Goal: Task Accomplishment & Management: Manage account settings

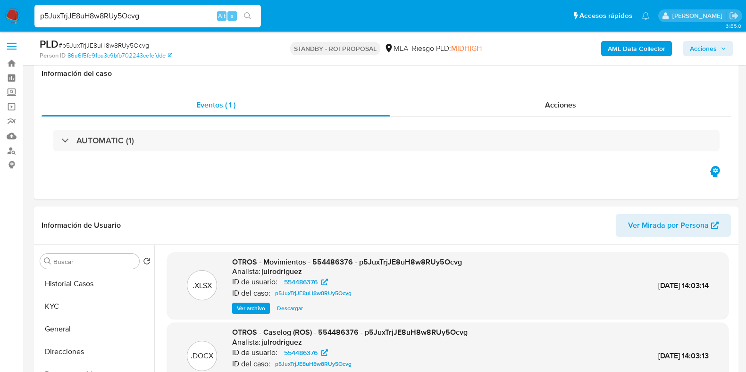
select select "10"
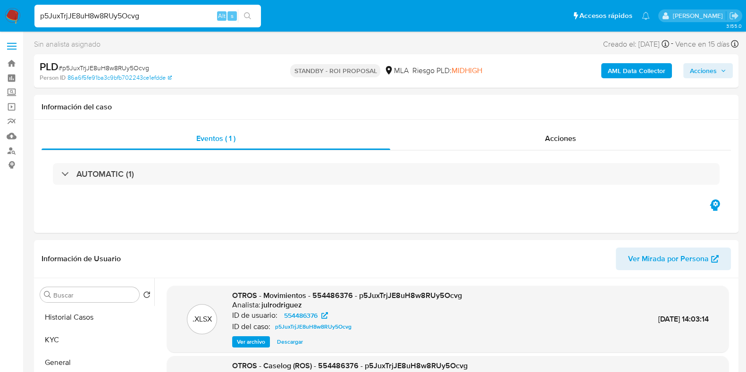
click at [137, 22] on div "p5JuxTrjJE8uH8w8RUy5Ocvg Alt s" at bounding box center [147, 16] width 226 height 23
click at [130, 14] on input "p5JuxTrjJE8uH8w8RUy5Ocvg" at bounding box center [147, 16] width 226 height 12
paste input "168954980"
type input "168954980"
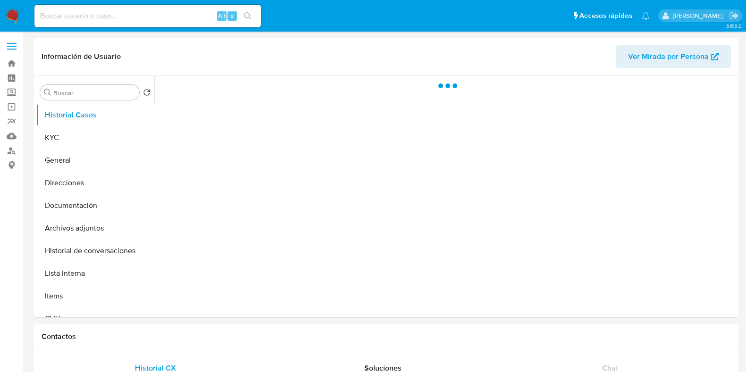
select select "10"
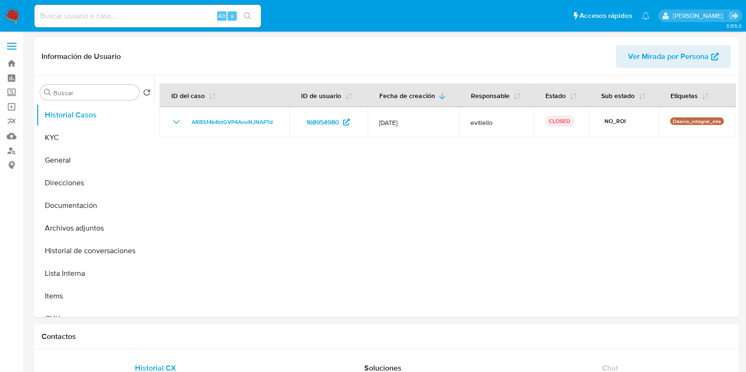
drag, startPoint x: 67, startPoint y: 137, endPoint x: 238, endPoint y: 6, distance: 215.7
click at [67, 137] on button "KYC" at bounding box center [95, 137] width 118 height 23
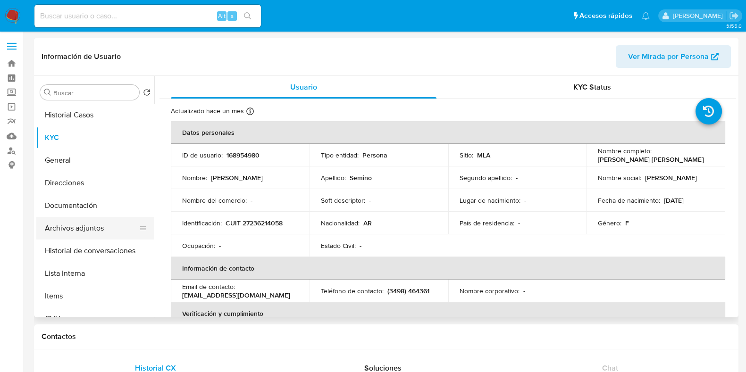
click at [70, 228] on button "Archivos adjuntos" at bounding box center [91, 228] width 110 height 23
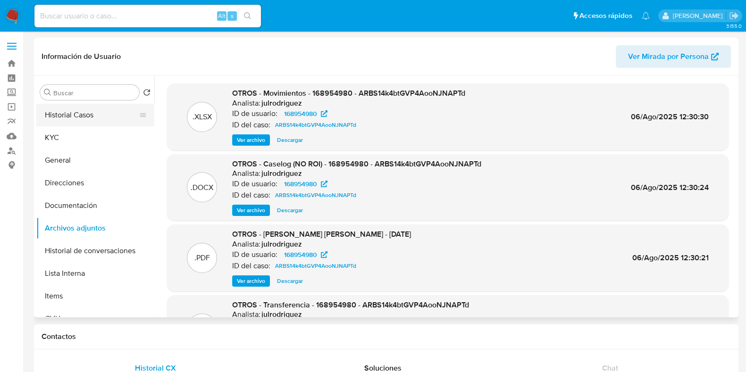
click at [70, 113] on button "Historial Casos" at bounding box center [91, 115] width 110 height 23
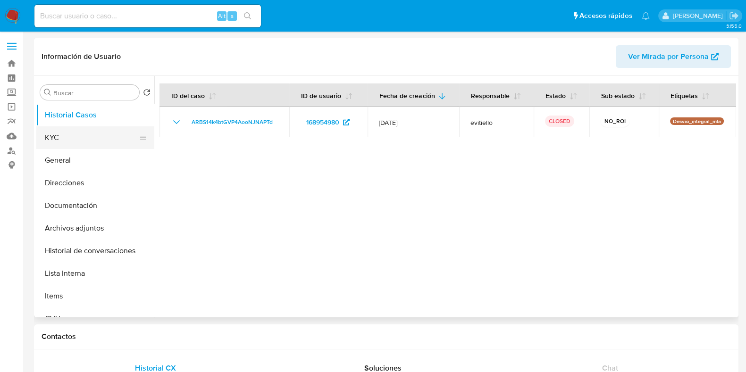
click at [78, 130] on button "KYC" at bounding box center [91, 137] width 110 height 23
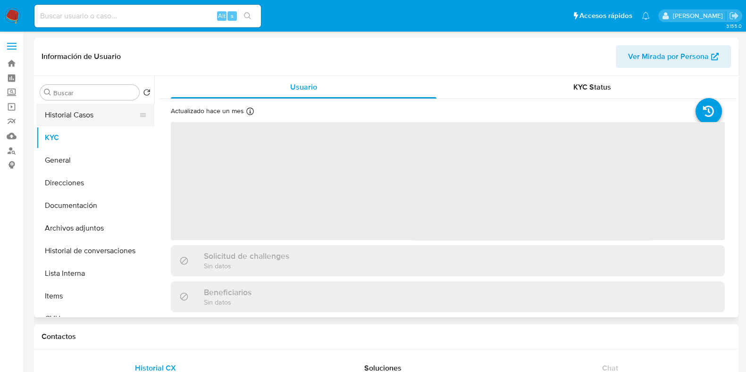
click at [118, 121] on button "Historial Casos" at bounding box center [91, 115] width 110 height 23
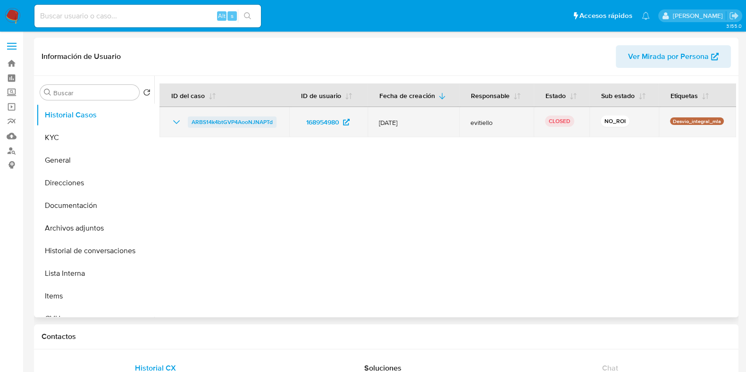
click at [212, 119] on span "ARBS14k4btGVP4AooNJNAPTd" at bounding box center [232, 122] width 81 height 11
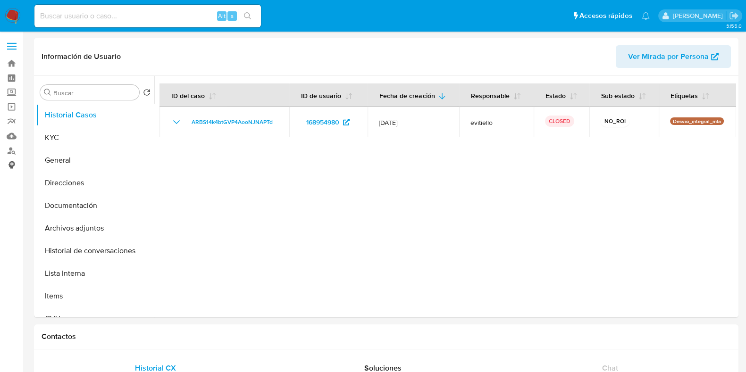
click at [12, 165] on link "Consolidado" at bounding box center [56, 165] width 112 height 15
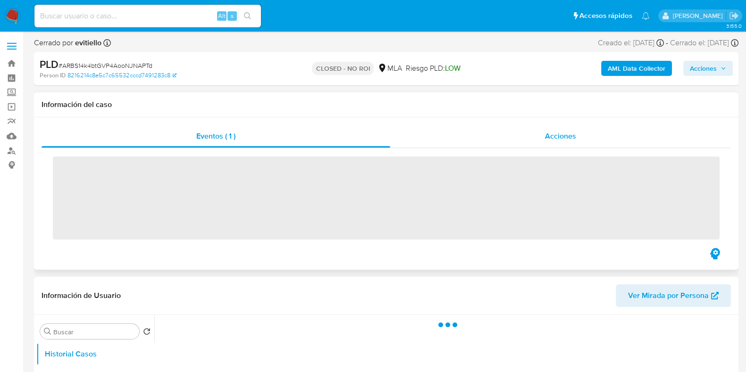
click at [560, 133] on span "Acciones" at bounding box center [560, 136] width 31 height 11
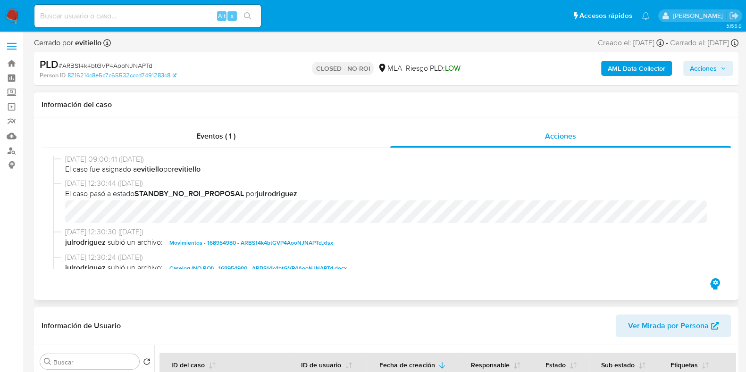
select select "10"
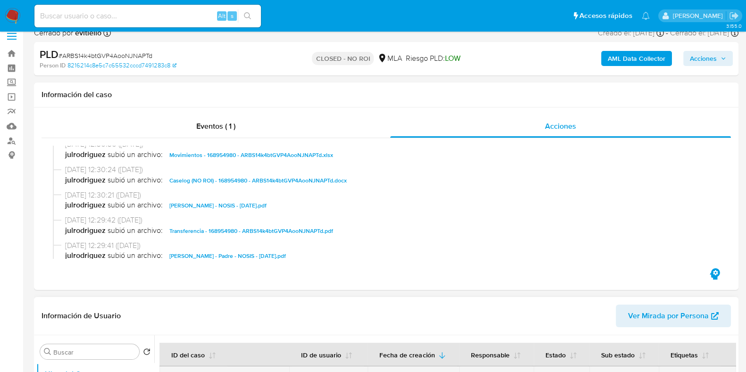
scroll to position [117, 0]
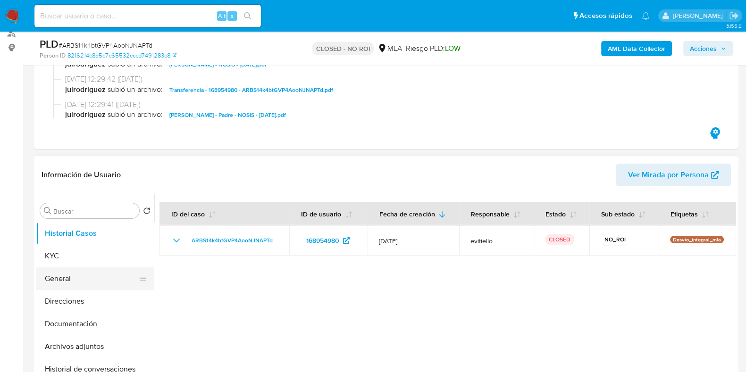
drag, startPoint x: 64, startPoint y: 253, endPoint x: 116, endPoint y: 267, distance: 53.8
click at [64, 253] on button "KYC" at bounding box center [95, 256] width 118 height 23
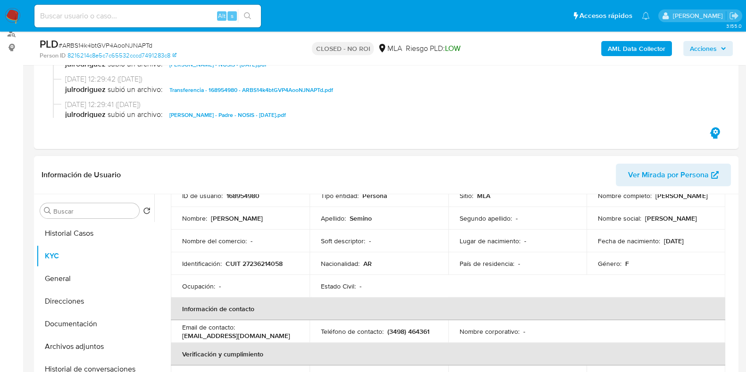
scroll to position [58, 0]
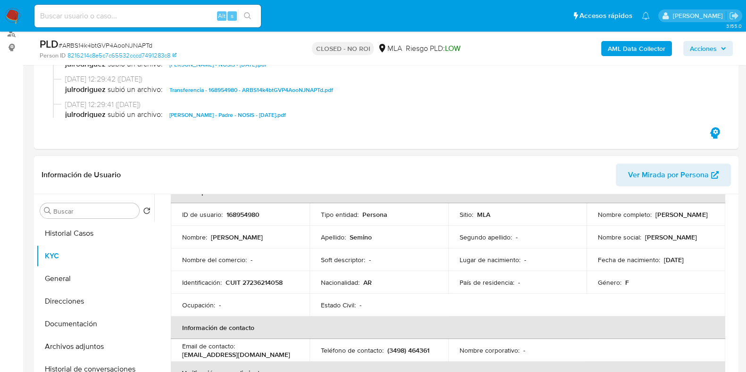
click at [246, 213] on p "168954980" at bounding box center [242, 214] width 33 height 8
copy p "168954980"
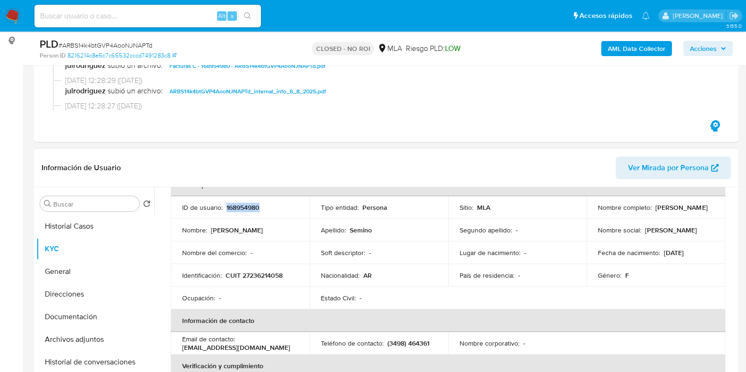
scroll to position [177, 0]
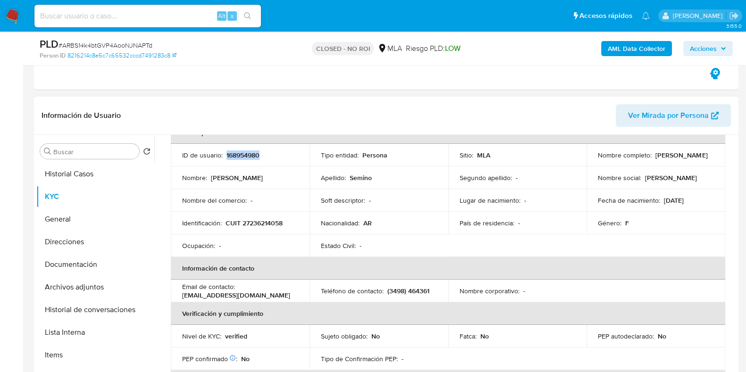
click at [244, 155] on p "168954980" at bounding box center [242, 155] width 33 height 8
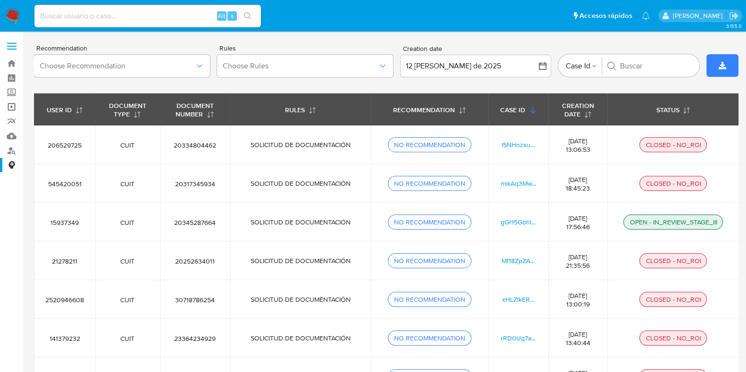
click at [13, 108] on link "Operaciones masivas" at bounding box center [56, 107] width 112 height 15
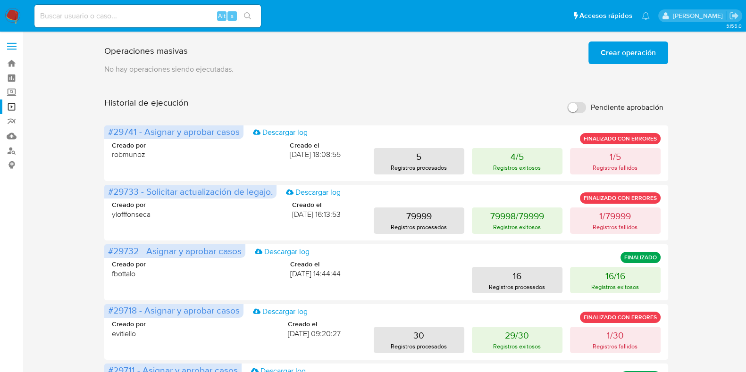
click at [621, 53] on span "Crear operación" at bounding box center [627, 52] width 55 height 21
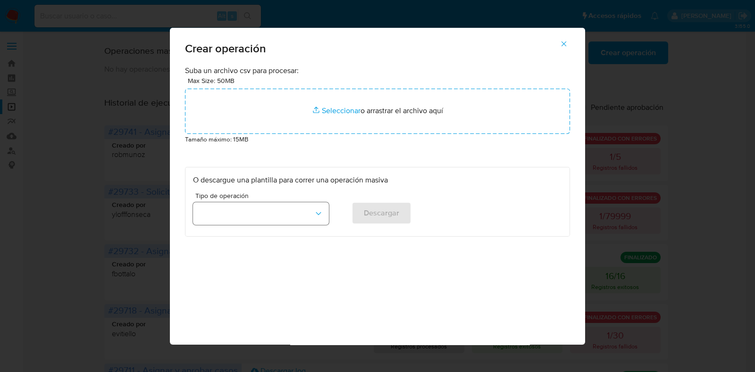
click at [268, 212] on button "button" at bounding box center [261, 213] width 136 height 23
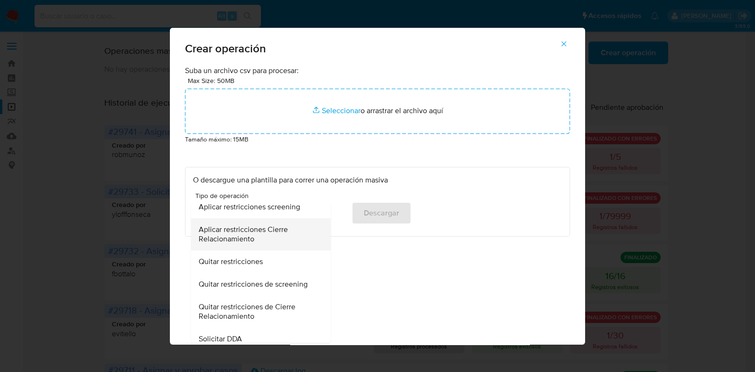
scroll to position [257, 0]
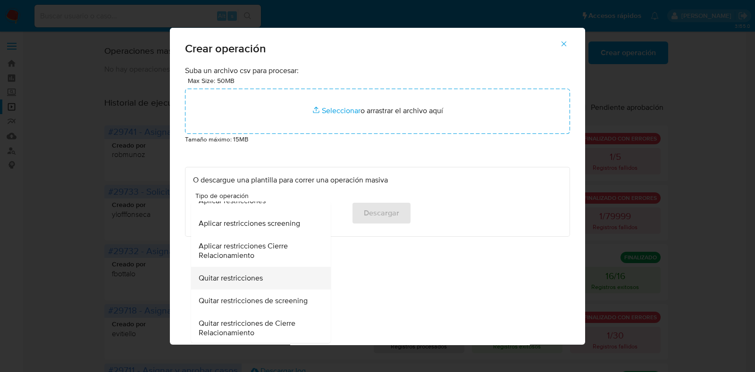
click at [250, 278] on span "Quitar restricciones" at bounding box center [231, 278] width 64 height 9
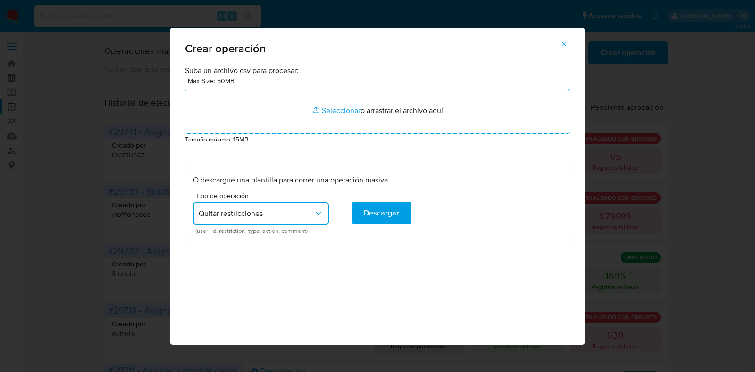
click at [379, 50] on span "Crear operación" at bounding box center [377, 48] width 385 height 11
click at [390, 208] on span "Descargar" at bounding box center [381, 213] width 35 height 21
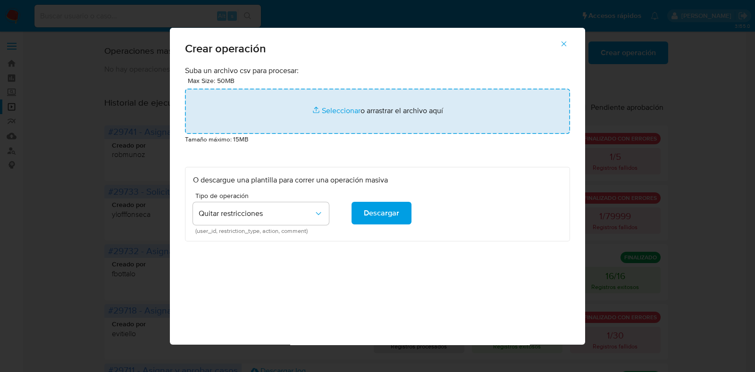
click at [334, 107] on input "file" at bounding box center [377, 111] width 385 height 45
type input "C:\fakepath\DELETE_RESTRICTION.csv"
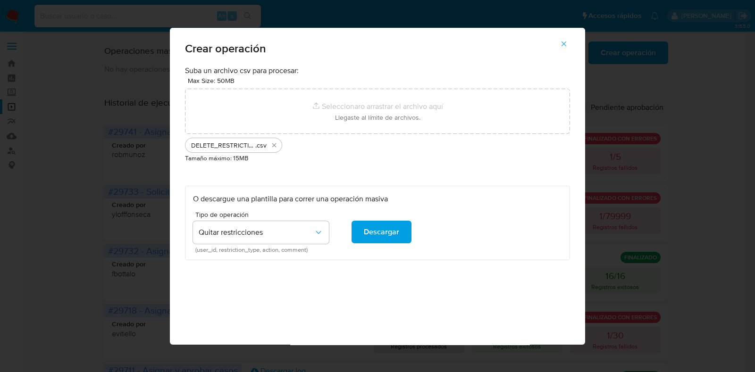
click at [367, 149] on ul "DELETE_RESTRICTION .csv" at bounding box center [377, 143] width 385 height 19
click at [361, 285] on div "Suba un archivo csv para procesar: Max Size: 50MB Seleccionar archivos Seleccio…" at bounding box center [377, 205] width 415 height 279
click at [560, 46] on icon "button" at bounding box center [563, 44] width 8 height 8
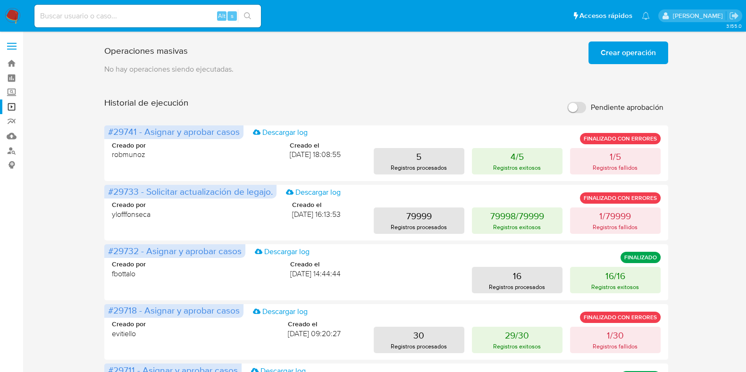
click at [649, 51] on span "Crear operación" at bounding box center [627, 52] width 55 height 21
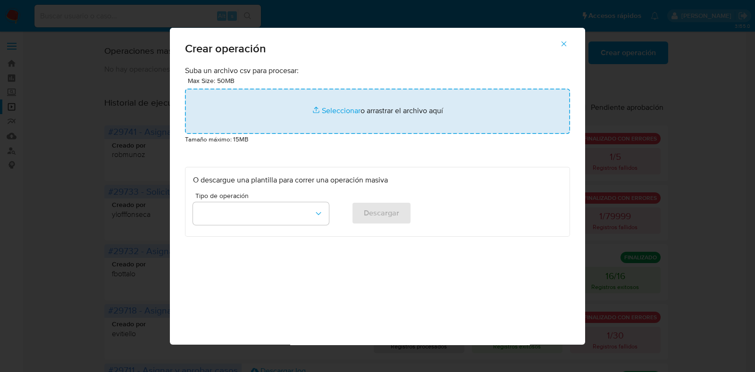
click at [342, 111] on input "file" at bounding box center [377, 111] width 385 height 45
click at [312, 108] on input "file" at bounding box center [377, 111] width 385 height 45
type input "C:\fakepath\DELETE_RESTRICTION.csv"
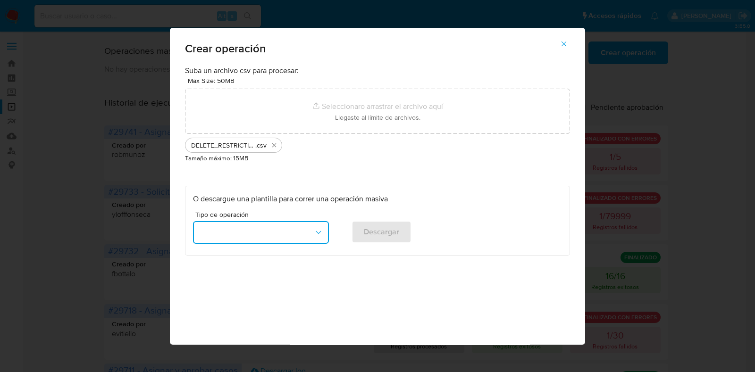
click at [316, 229] on icon "button" at bounding box center [318, 232] width 9 height 9
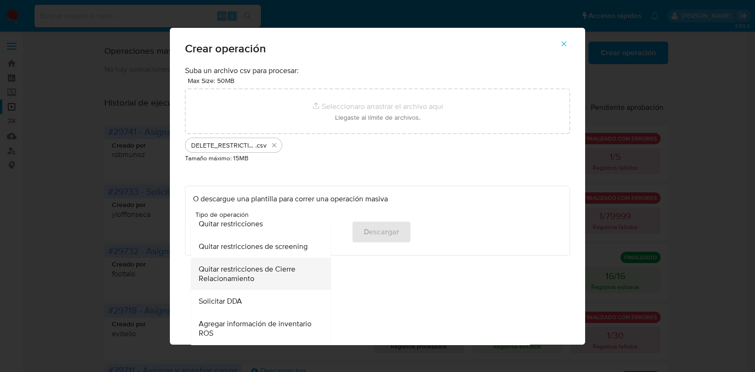
scroll to position [295, 0]
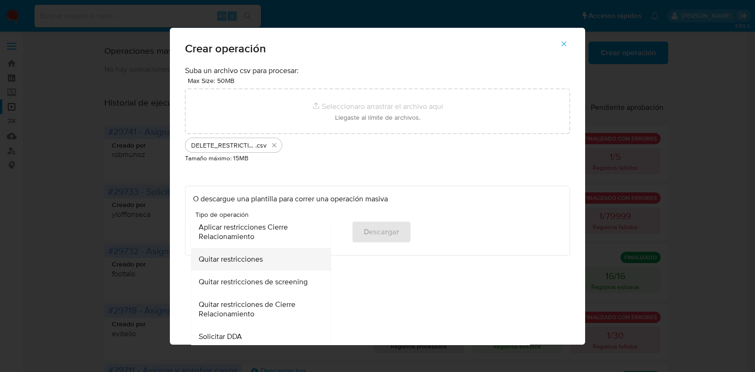
click at [242, 258] on span "Quitar restricciones" at bounding box center [231, 259] width 64 height 9
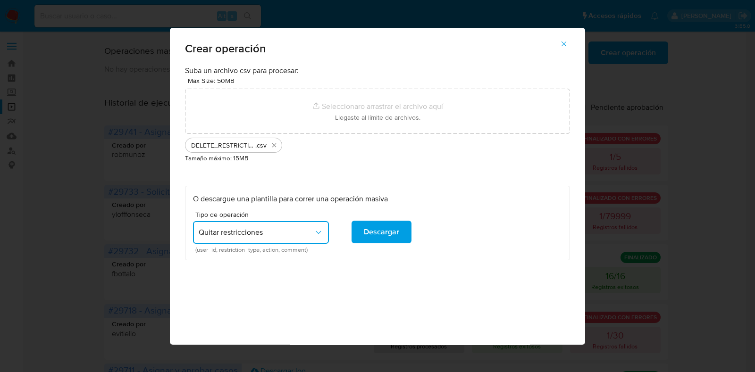
click at [445, 232] on div "Tipo de operación Quitar restricciones (user_id, restriction_type, action, comm…" at bounding box center [377, 231] width 369 height 41
click at [356, 160] on p "Tamaño máximo: 15MB" at bounding box center [377, 158] width 385 height 10
click at [561, 46] on icon "button" at bounding box center [563, 44] width 8 height 8
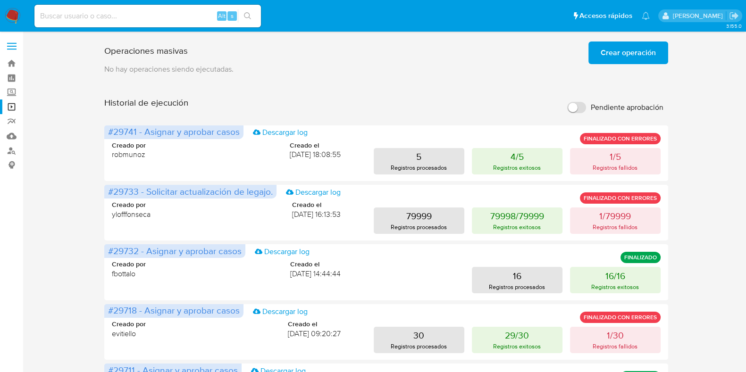
click at [617, 55] on span "Crear operación" at bounding box center [627, 52] width 55 height 21
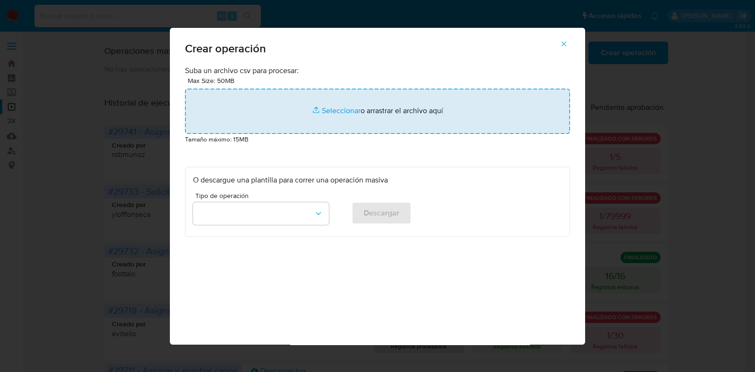
click at [408, 92] on input "file" at bounding box center [377, 111] width 385 height 45
type input "C:\fakepath\DELETE_RESTRICTION.csv"
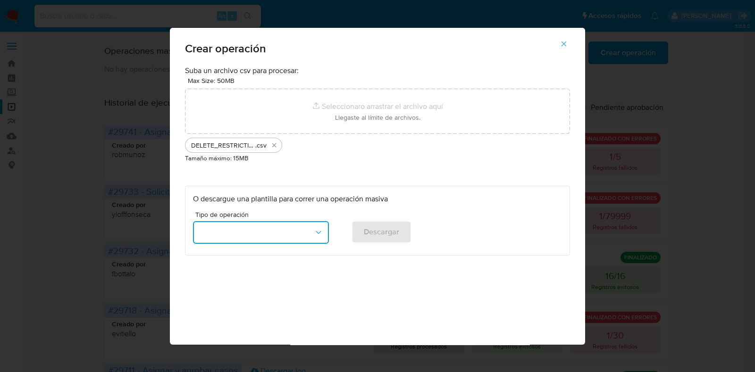
click at [285, 234] on button "button" at bounding box center [261, 232] width 136 height 23
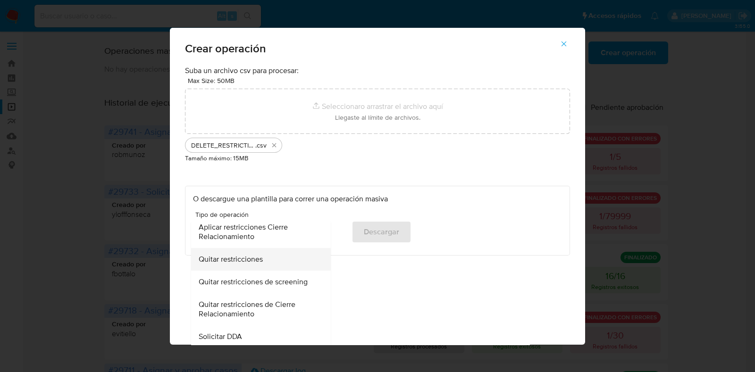
click at [278, 263] on div "Quitar restricciones" at bounding box center [258, 260] width 119 height 23
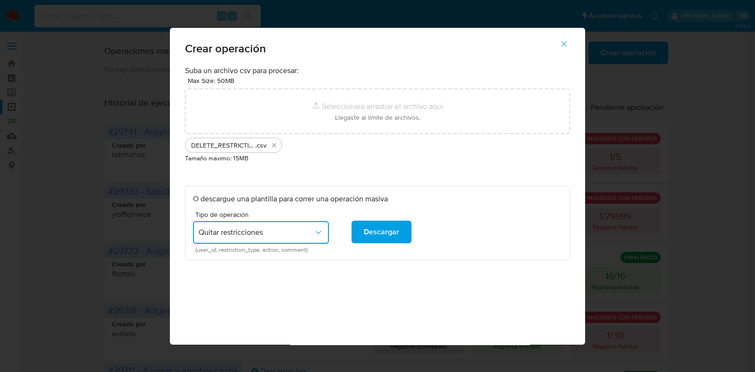
click at [291, 286] on div "Suba un archivo csv para procesar: Max Size: 50MB Seleccionar archivos Seleccio…" at bounding box center [377, 205] width 415 height 279
click at [291, 285] on div "Suba un archivo csv para procesar: Max Size: 50MB Seleccionar archivos Seleccio…" at bounding box center [377, 205] width 415 height 279
click at [481, 282] on div "Suba un archivo csv para procesar: Max Size: 50MB Seleccionar archivos Seleccio…" at bounding box center [377, 205] width 415 height 279
click at [504, 154] on p "Tamaño máximo: 15MB" at bounding box center [377, 158] width 385 height 10
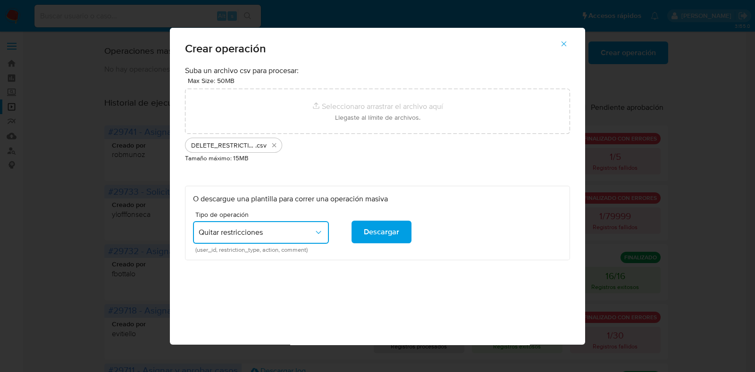
click at [286, 149] on ul "DELETE_RESTRICTION .csv" at bounding box center [377, 143] width 385 height 19
click at [389, 55] on div "Crear operación" at bounding box center [377, 47] width 415 height 38
click at [566, 44] on icon "button" at bounding box center [563, 44] width 8 height 8
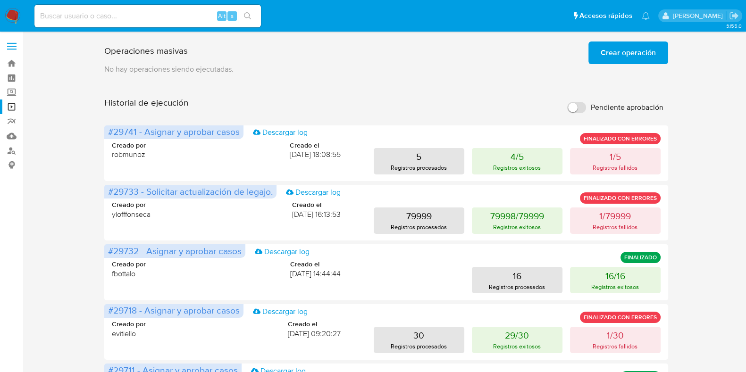
click at [610, 61] on span "Crear operación" at bounding box center [627, 52] width 55 height 21
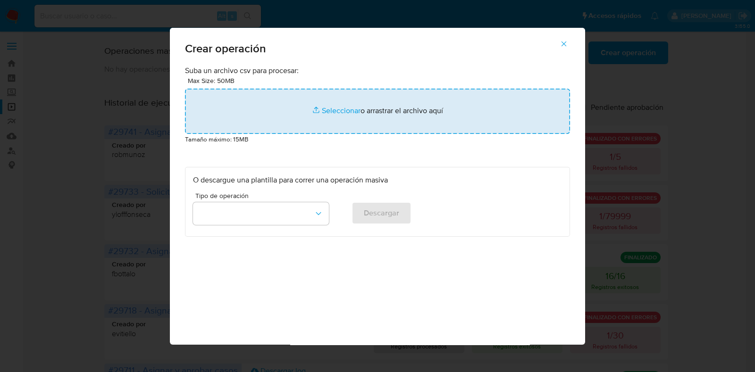
click at [371, 100] on input "file" at bounding box center [377, 111] width 385 height 45
type input "C:\fakepath\DELETE_RESTRICTION.csv"
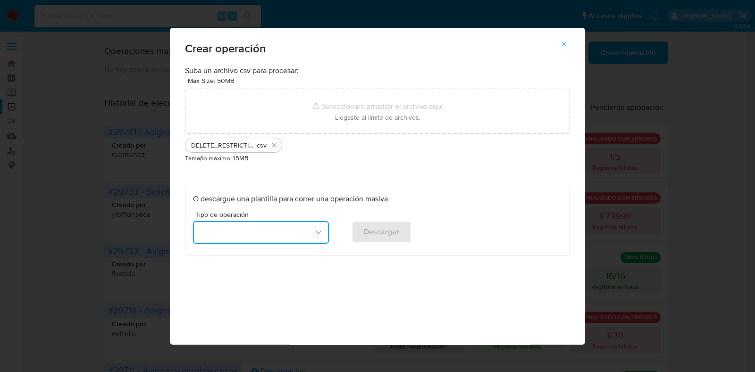
click at [278, 234] on button "button" at bounding box center [261, 232] width 136 height 23
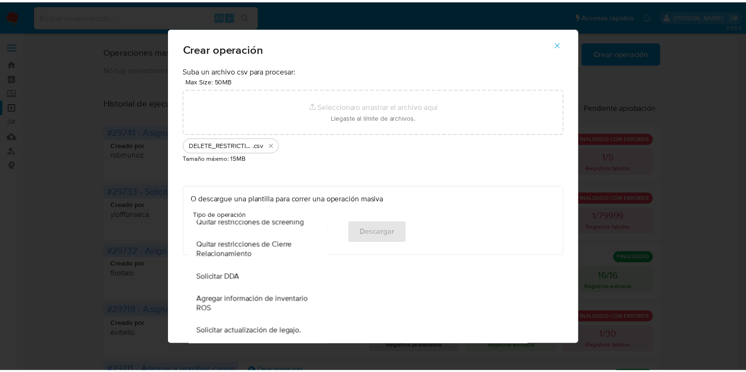
scroll to position [295, 0]
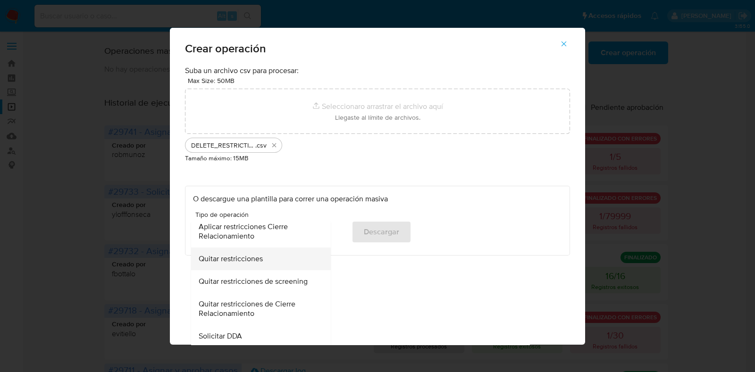
click at [271, 257] on div "Quitar restricciones" at bounding box center [258, 259] width 119 height 23
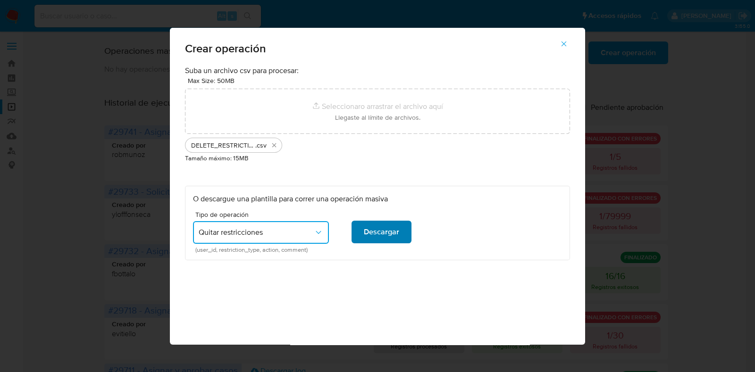
click at [370, 232] on span "Descargar" at bounding box center [381, 232] width 35 height 21
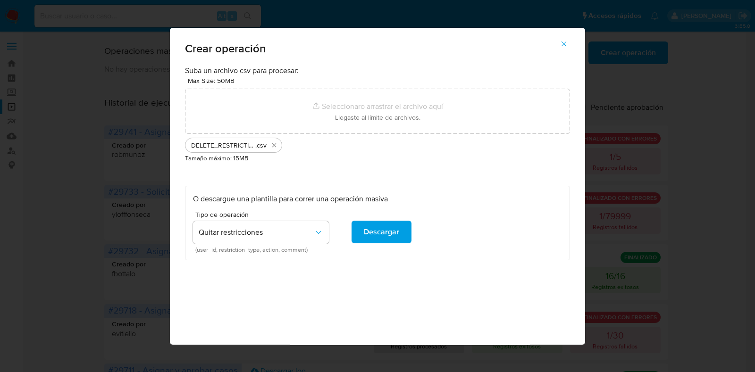
click at [347, 48] on span "Crear operación" at bounding box center [377, 48] width 385 height 11
click at [565, 47] on icon "button" at bounding box center [563, 44] width 8 height 8
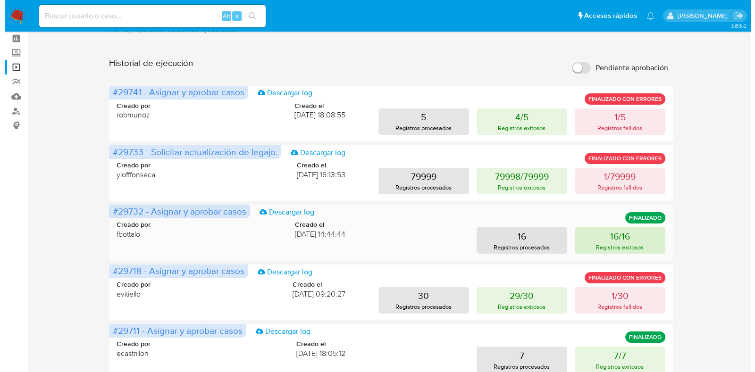
scroll to position [0, 0]
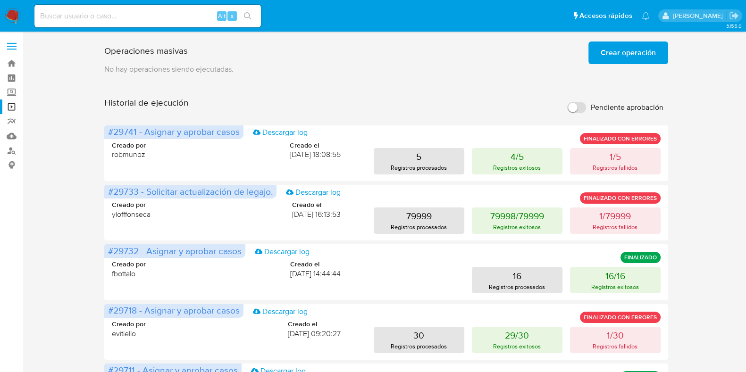
click at [611, 45] on span "Crear operación" at bounding box center [627, 52] width 55 height 21
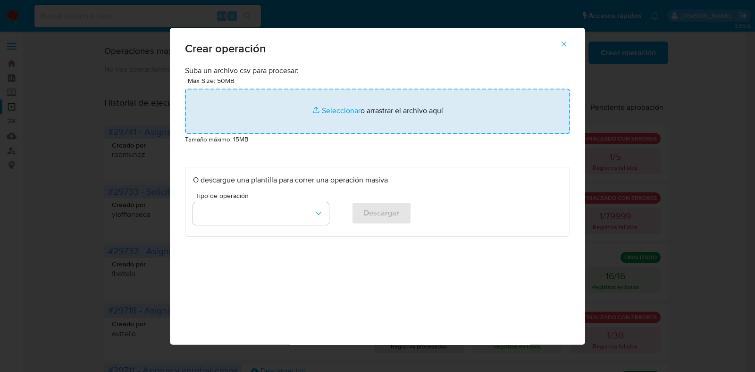
click at [269, 109] on input "file" at bounding box center [377, 111] width 385 height 45
type input "C:\fakepath\DELETE_RESTRICTION.csv"
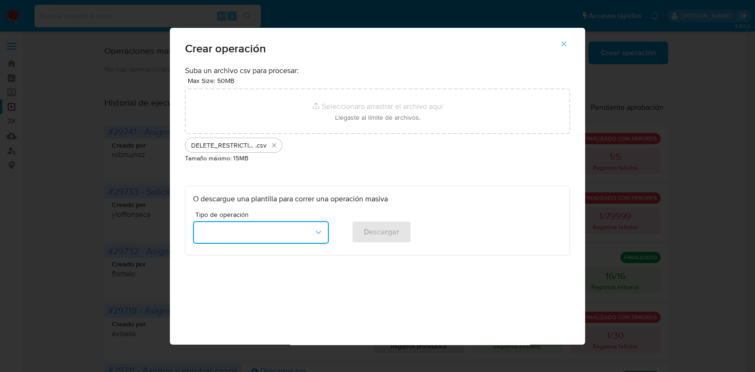
click at [297, 225] on button "button" at bounding box center [261, 232] width 136 height 23
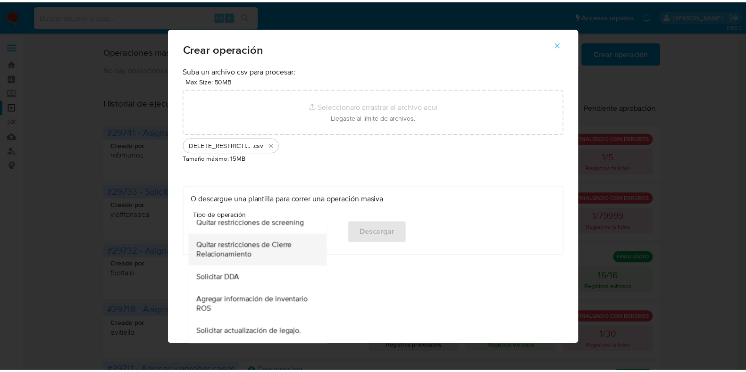
scroll to position [295, 0]
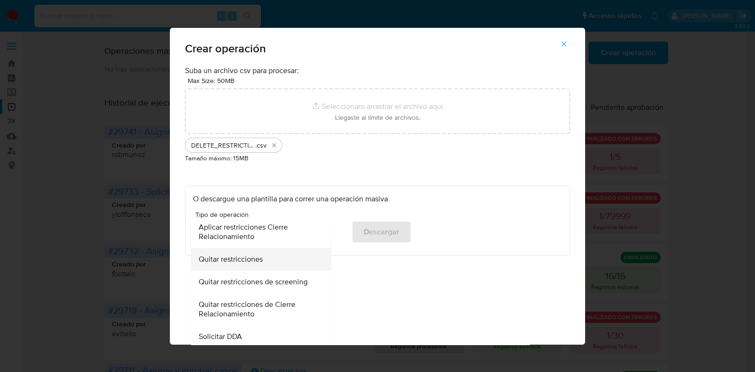
click at [243, 257] on span "Quitar restricciones" at bounding box center [231, 259] width 64 height 9
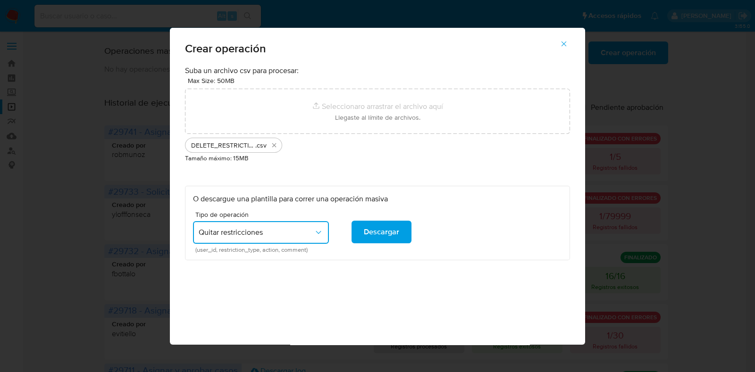
click at [474, 222] on div "Tipo de operación Quitar restricciones (user_id, restriction_type, action, comm…" at bounding box center [377, 231] width 369 height 41
click at [295, 165] on div "Suba un archivo csv para procesar: Max Size: 50MB Seleccionar archivos Seleccio…" at bounding box center [377, 163] width 385 height 195
click at [385, 171] on div "Suba un archivo csv para procesar: Max Size: 50MB Seleccionar archivos Seleccio…" at bounding box center [377, 163] width 385 height 195
click at [569, 40] on button "button" at bounding box center [563, 44] width 33 height 23
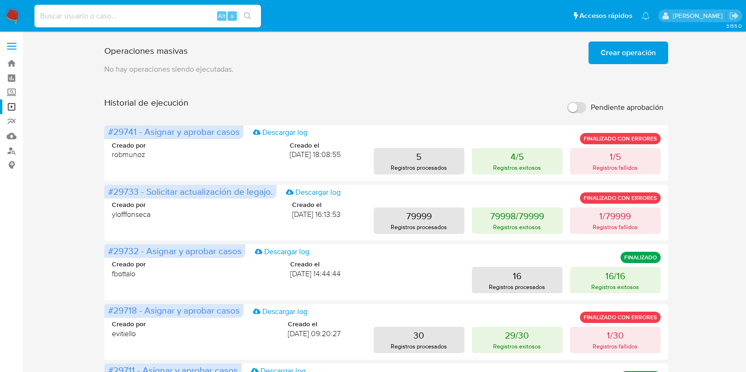
click at [142, 11] on input at bounding box center [147, 16] width 226 height 12
drag, startPoint x: 143, startPoint y: 11, endPoint x: 142, endPoint y: 33, distance: 21.7
click at [142, 33] on div "Pausado Ver notificaciones Alt s Accesos rápidos Presiona las siguientes teclas…" at bounding box center [373, 377] width 746 height 754
paste input "kWYWWH9sUZCgNSYv3F1QWrqi"
type input "kWYWWH9sUZCgNSYv3F1QWrqi"
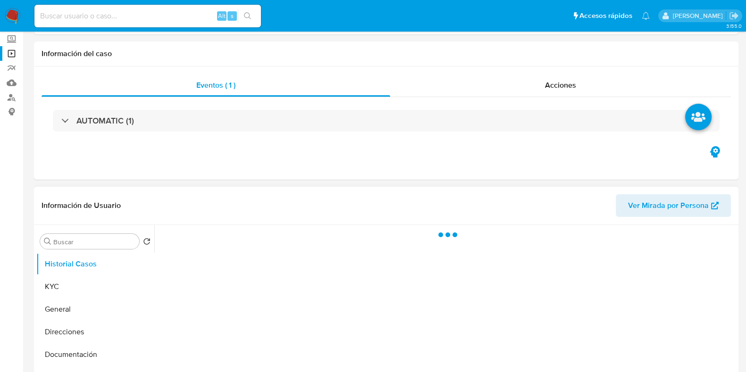
scroll to position [117, 0]
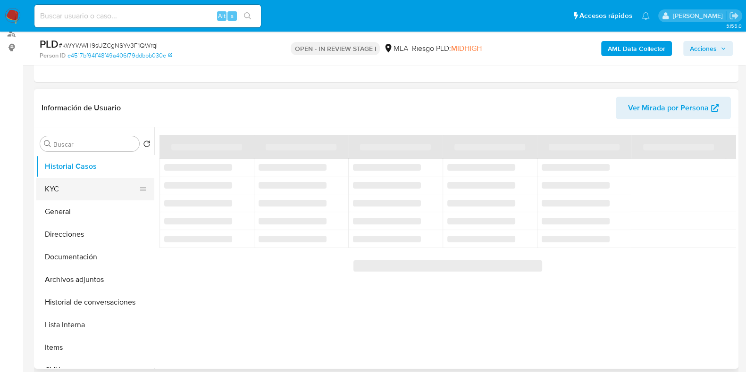
click at [74, 190] on button "KYC" at bounding box center [91, 189] width 110 height 23
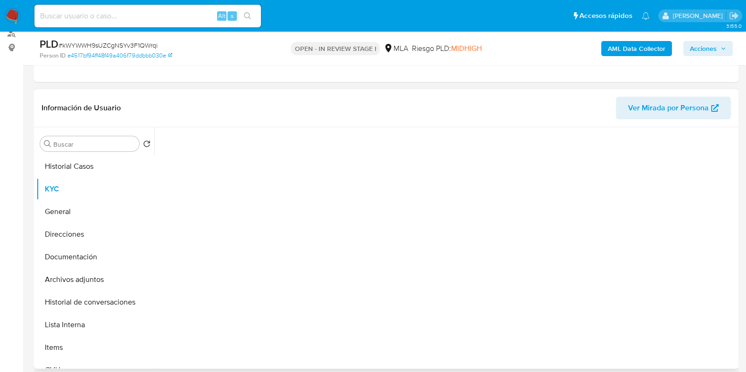
select select "10"
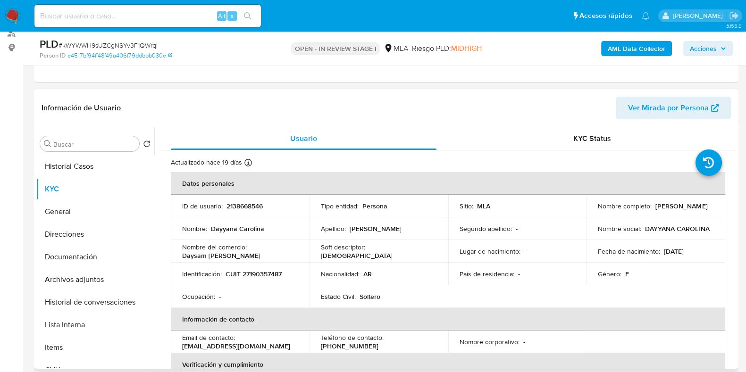
click at [242, 208] on p "2138668546" at bounding box center [244, 206] width 36 height 8
copy p "2138668546"
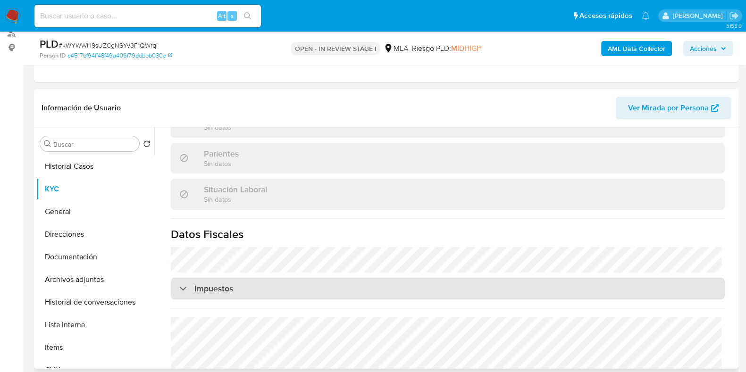
scroll to position [505, 0]
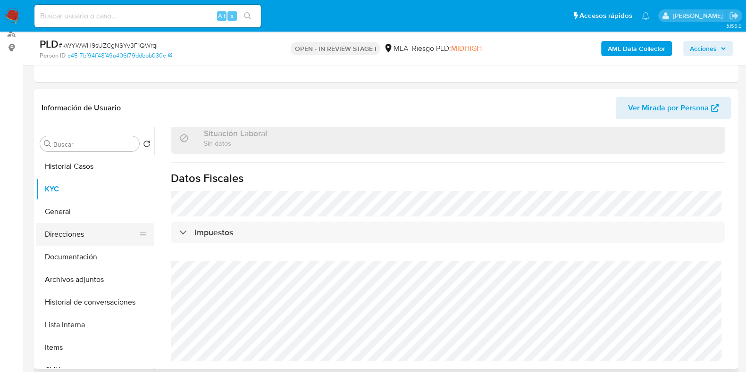
click at [93, 235] on button "Direcciones" at bounding box center [91, 234] width 110 height 23
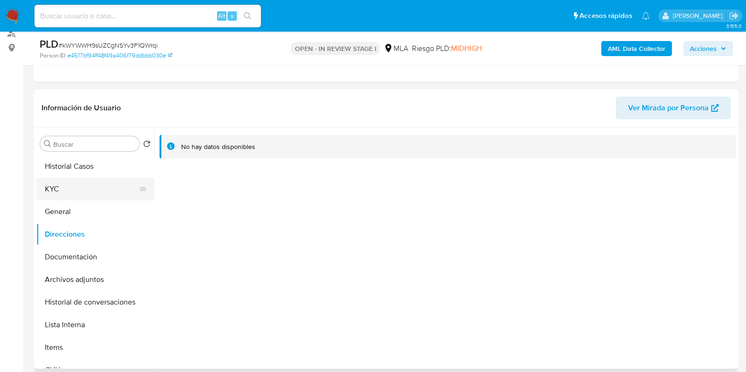
click at [80, 189] on button "KYC" at bounding box center [91, 189] width 110 height 23
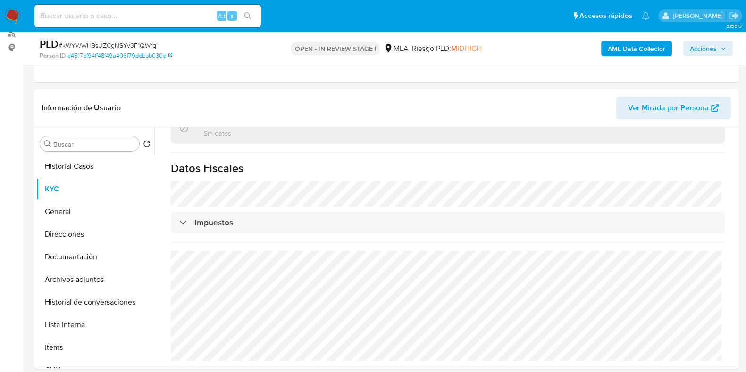
scroll to position [505, 0]
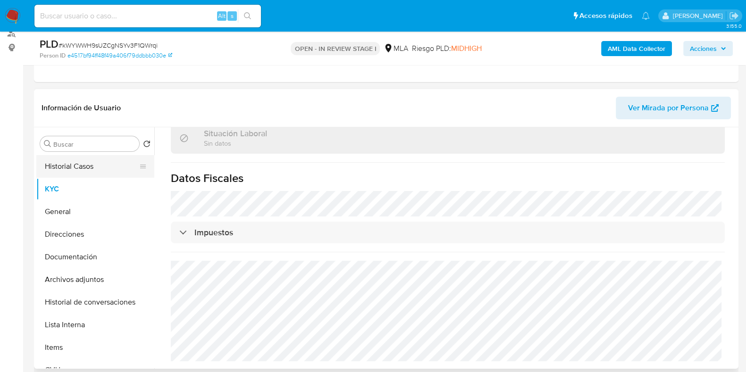
click at [75, 170] on button "Historial Casos" at bounding box center [91, 166] width 110 height 23
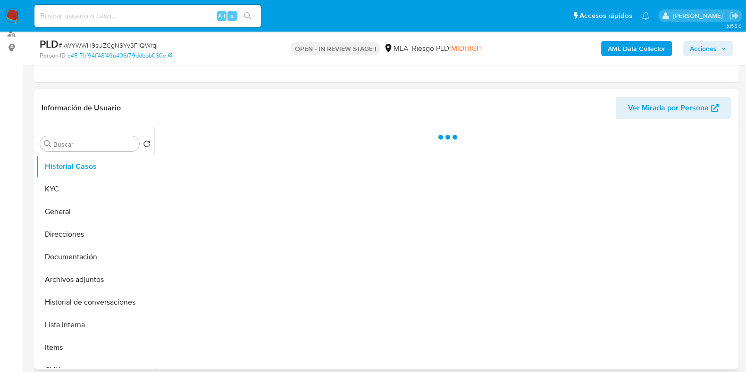
scroll to position [0, 0]
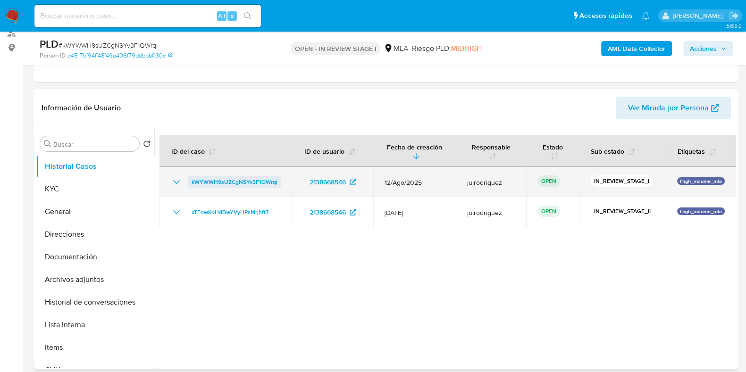
click at [241, 180] on span "kWYWWH9sUZCgNSYv3F1QWrqi" at bounding box center [235, 181] width 86 height 11
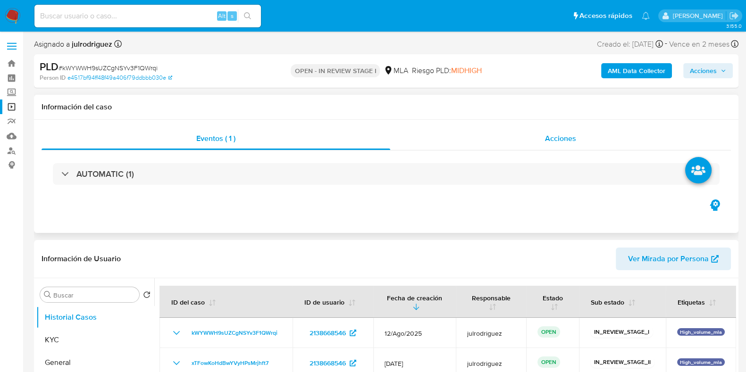
click at [573, 126] on div "Eventos ( 1 ) Acciones AUTOMATIC (1)" at bounding box center [386, 176] width 704 height 113
click at [571, 133] on span "Acciones" at bounding box center [560, 138] width 31 height 11
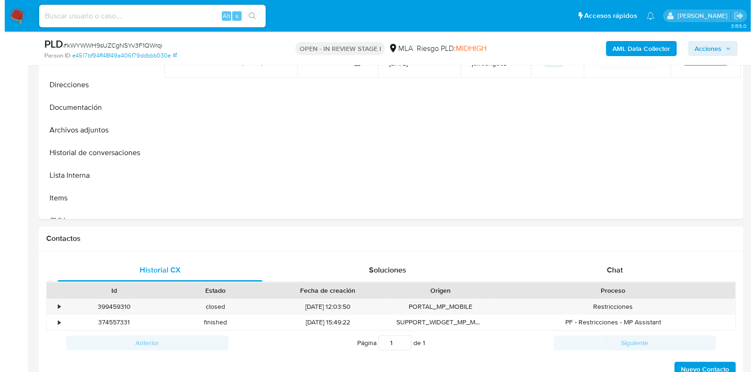
scroll to position [1552, 0]
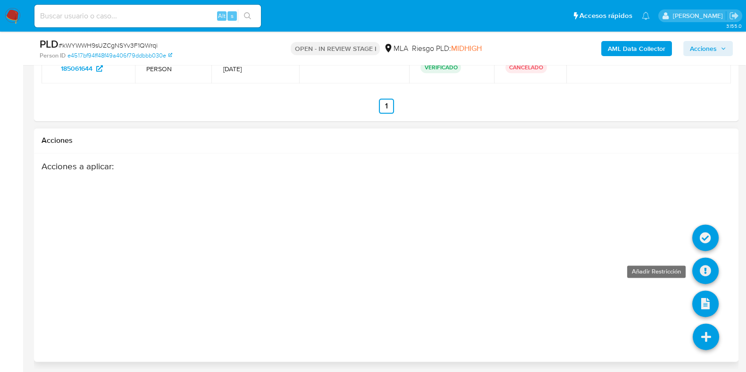
click at [703, 268] on icon at bounding box center [705, 271] width 26 height 26
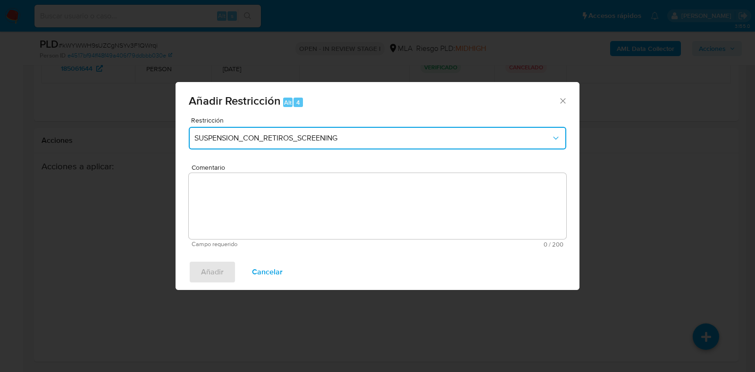
click at [228, 137] on span "SUSPENSION_CON_RETIROS_SCREENING" at bounding box center [372, 137] width 357 height 9
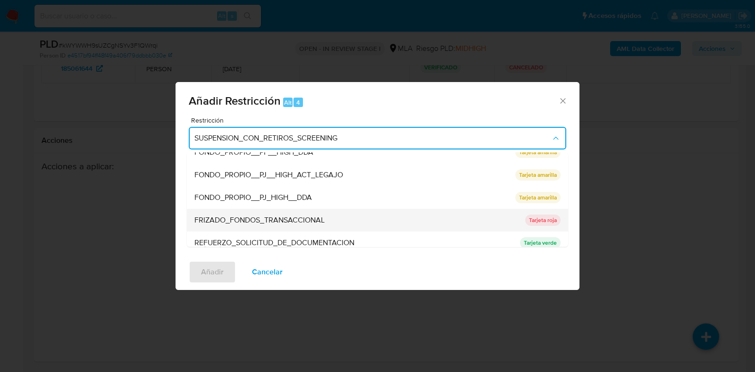
scroll to position [200, 0]
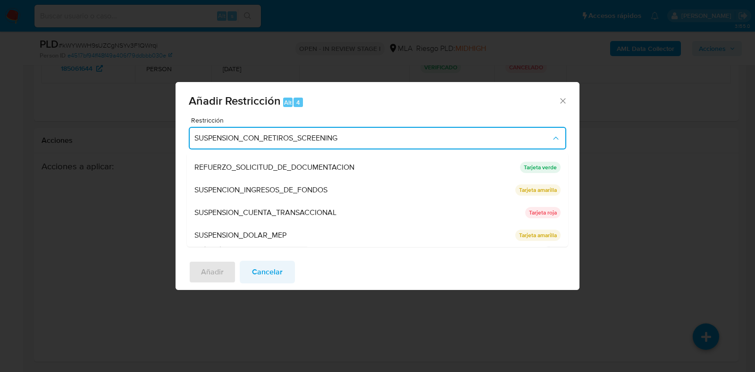
click at [259, 273] on span "Cancelar" at bounding box center [267, 272] width 31 height 21
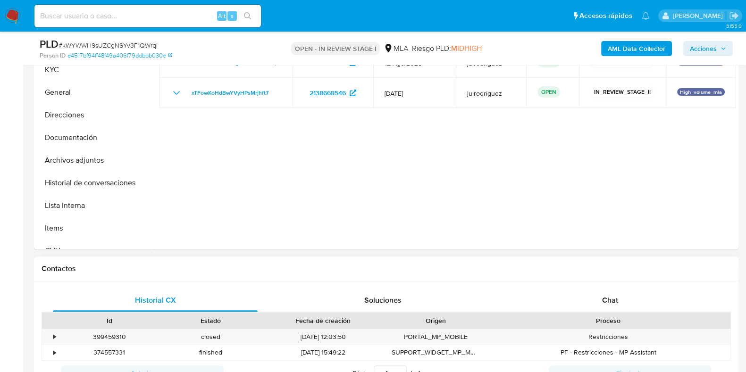
scroll to position [255, 0]
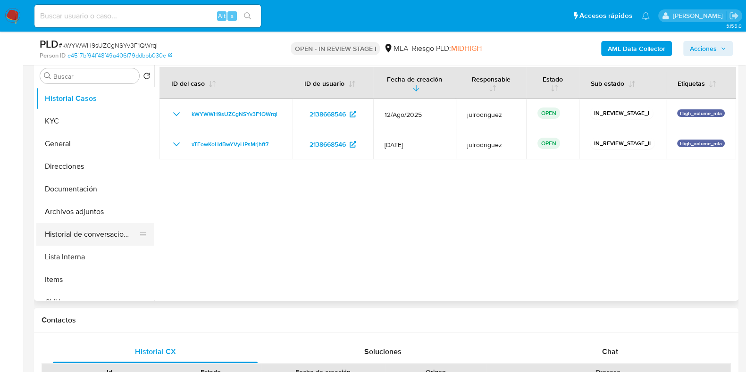
click at [92, 232] on button "Historial de conversaciones" at bounding box center [91, 234] width 110 height 23
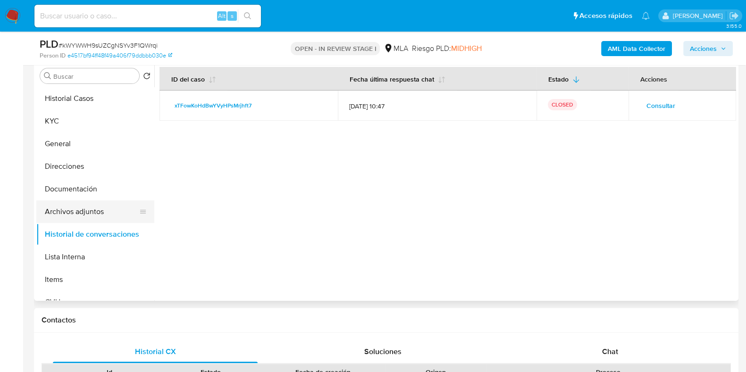
click at [90, 208] on button "Archivos adjuntos" at bounding box center [91, 211] width 110 height 23
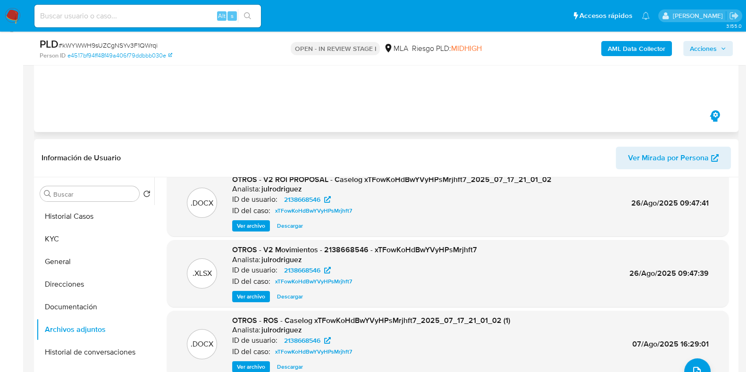
scroll to position [0, 0]
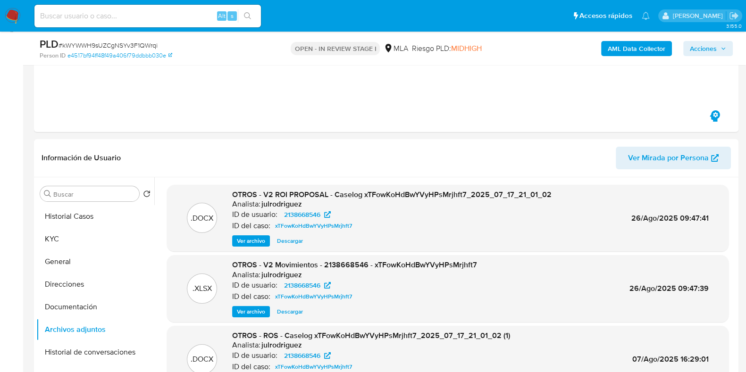
click at [715, 43] on span "Acciones" at bounding box center [703, 48] width 27 height 15
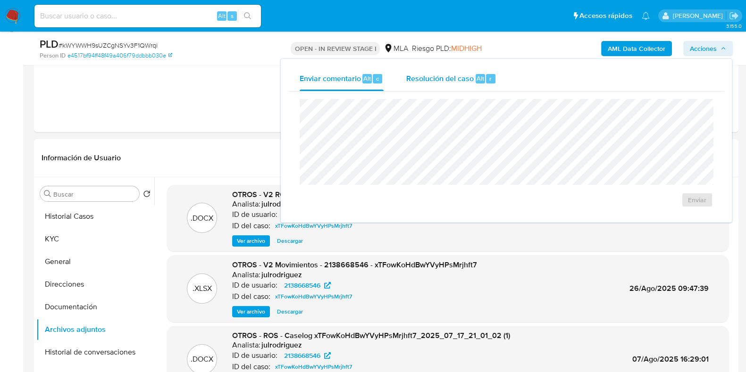
click at [462, 76] on span "Resolución del caso" at bounding box center [439, 78] width 67 height 11
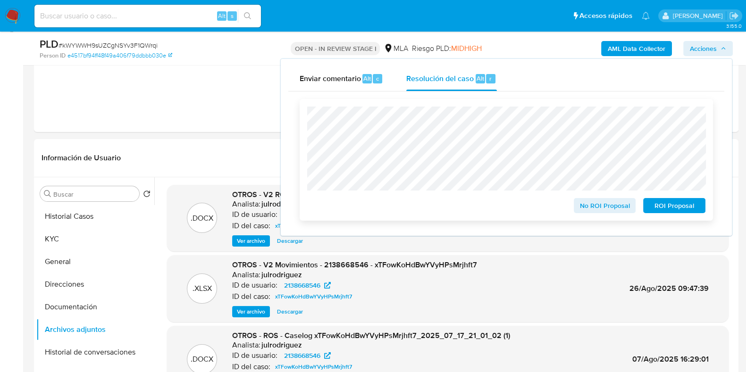
click at [659, 204] on span "ROI Proposal" at bounding box center [674, 205] width 49 height 13
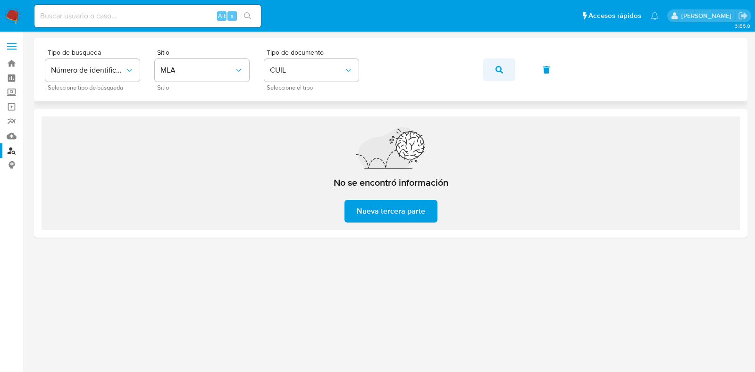
click at [504, 69] on button "button" at bounding box center [499, 69] width 32 height 23
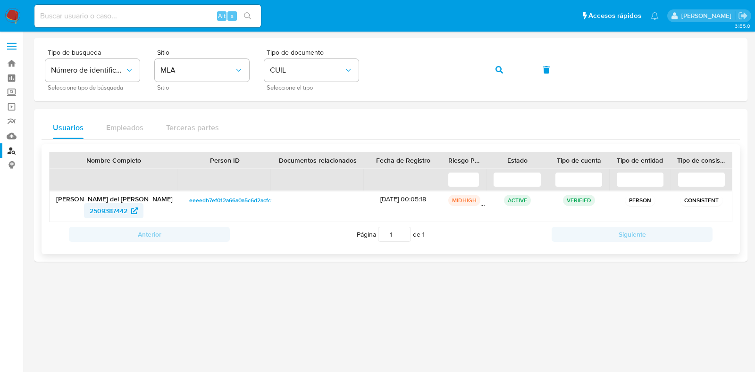
click at [102, 207] on span "2509387442" at bounding box center [109, 210] width 38 height 15
click at [498, 69] on icon "button" at bounding box center [499, 70] width 8 height 8
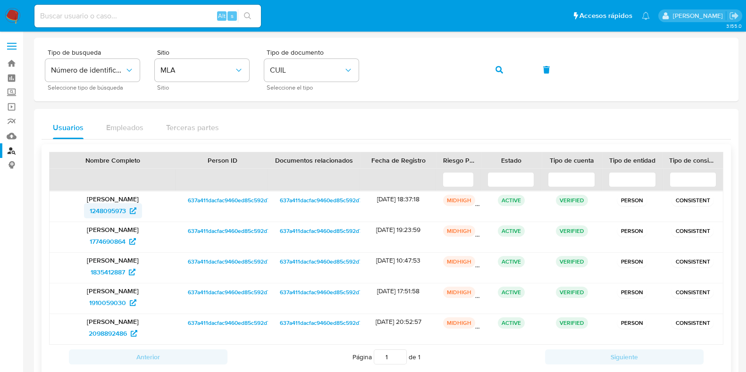
click at [116, 208] on span "1248095973" at bounding box center [108, 210] width 36 height 15
click at [501, 67] on icon "button" at bounding box center [499, 70] width 8 height 8
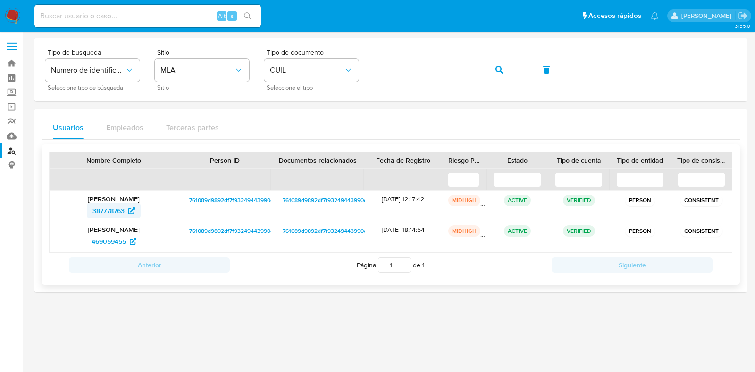
click at [102, 215] on span "387778763" at bounding box center [108, 210] width 32 height 15
click at [501, 66] on icon "button" at bounding box center [499, 70] width 8 height 8
click at [122, 207] on span "617570244" at bounding box center [108, 210] width 32 height 15
click at [485, 68] on button "button" at bounding box center [499, 69] width 32 height 23
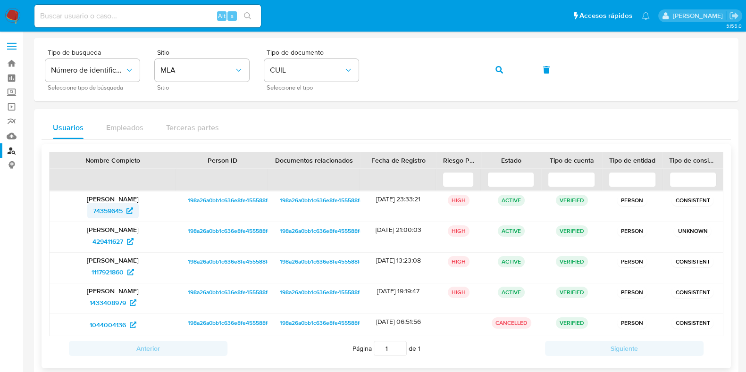
click at [118, 209] on span "74359645" at bounding box center [108, 210] width 30 height 15
click at [493, 70] on button "button" at bounding box center [499, 69] width 32 height 23
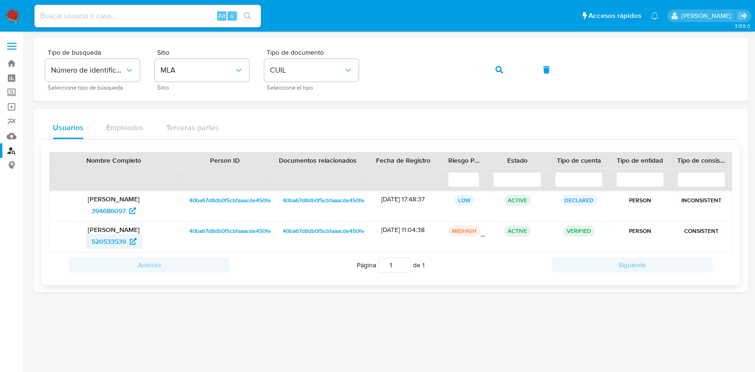
click at [105, 239] on span "520533539" at bounding box center [109, 241] width 34 height 15
click at [498, 69] on icon "button" at bounding box center [499, 70] width 8 height 8
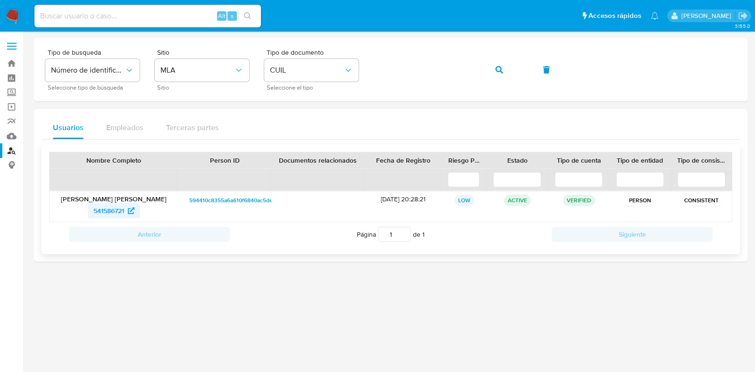
click at [118, 208] on span "541586721" at bounding box center [108, 210] width 31 height 15
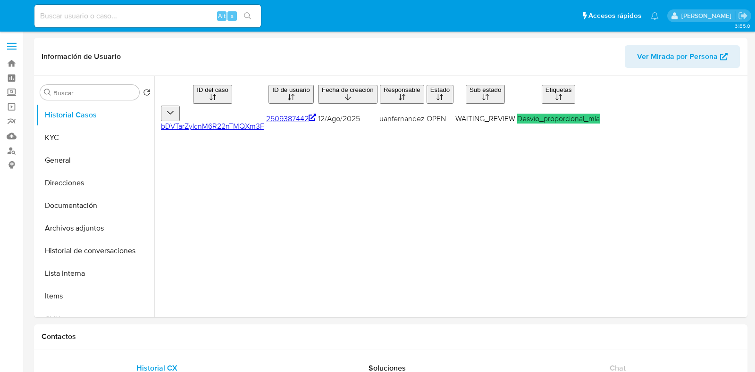
select select "10"
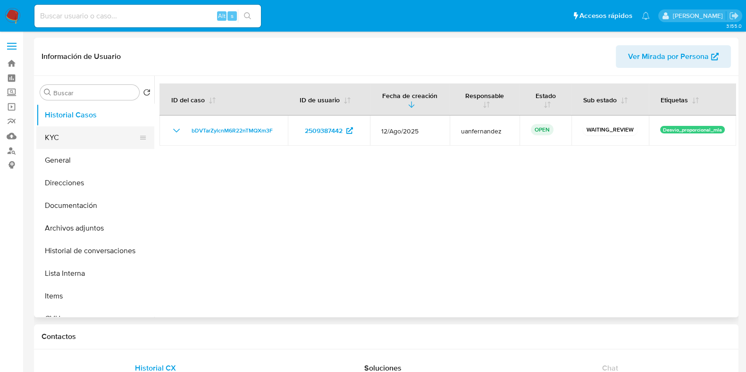
click at [57, 138] on button "KYC" at bounding box center [91, 137] width 110 height 23
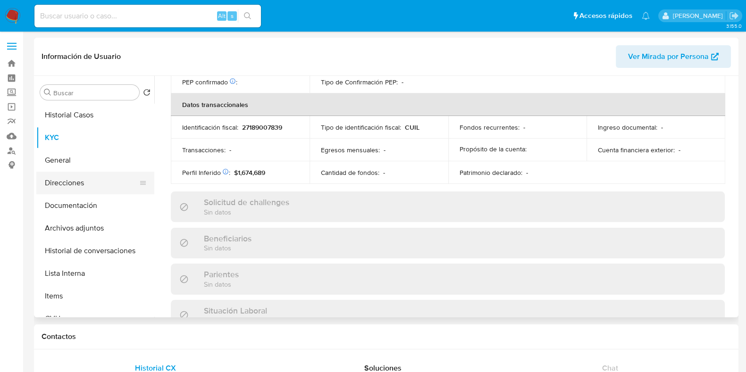
scroll to position [505, 0]
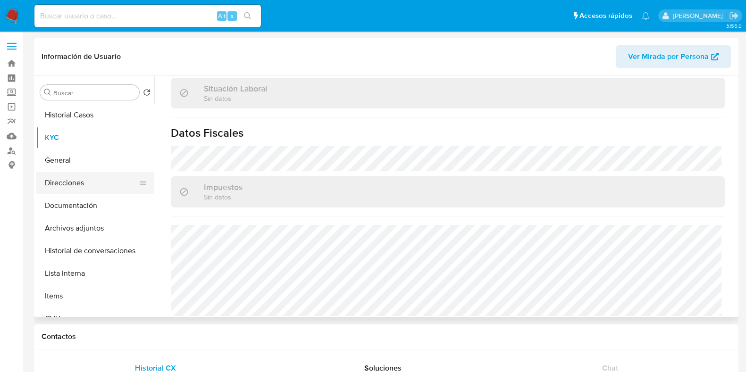
click at [86, 181] on button "Direcciones" at bounding box center [91, 183] width 110 height 23
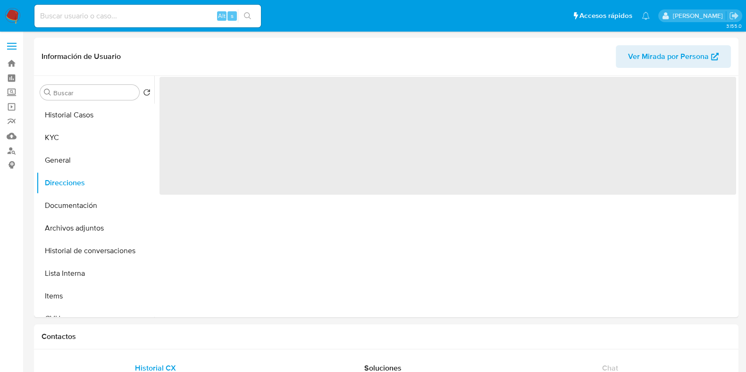
scroll to position [0, 0]
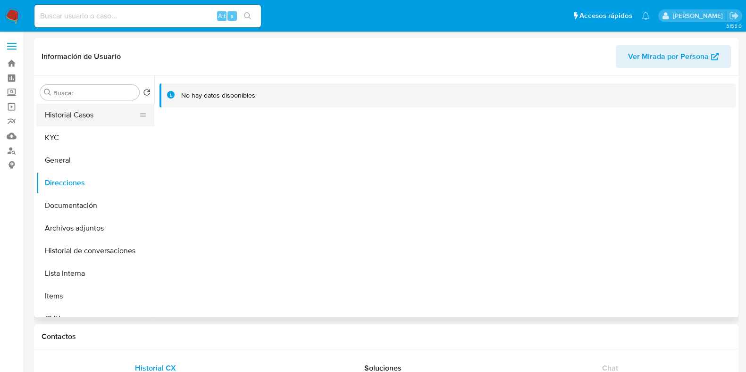
click at [85, 117] on button "Historial Casos" at bounding box center [91, 115] width 110 height 23
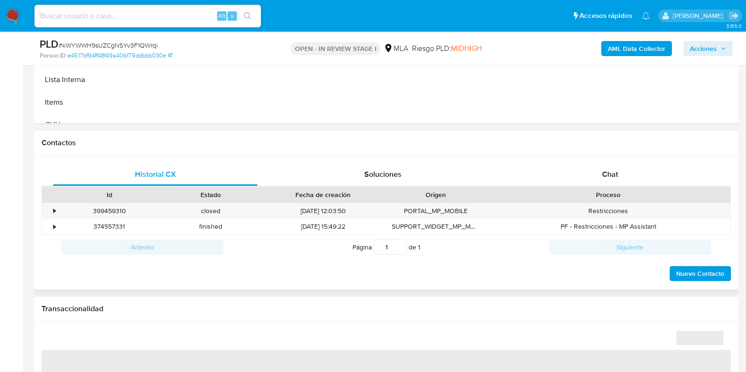
scroll to position [412, 0]
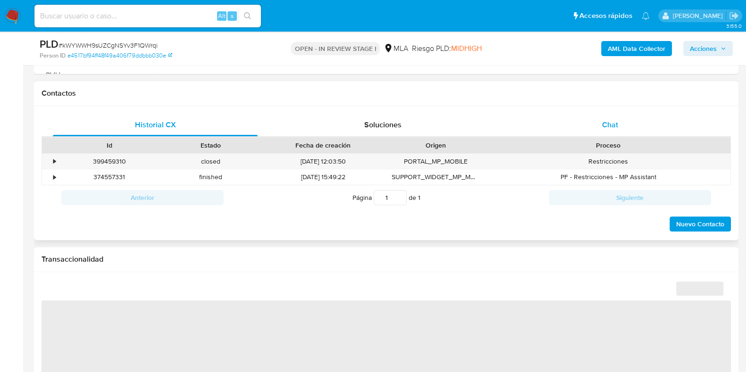
click at [607, 134] on div "Chat" at bounding box center [610, 125] width 205 height 23
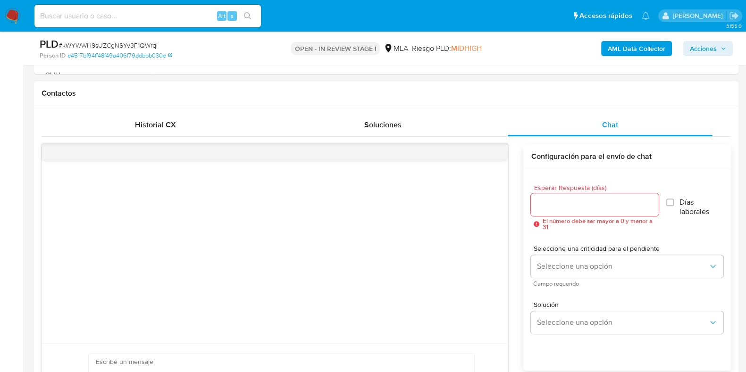
select select "10"
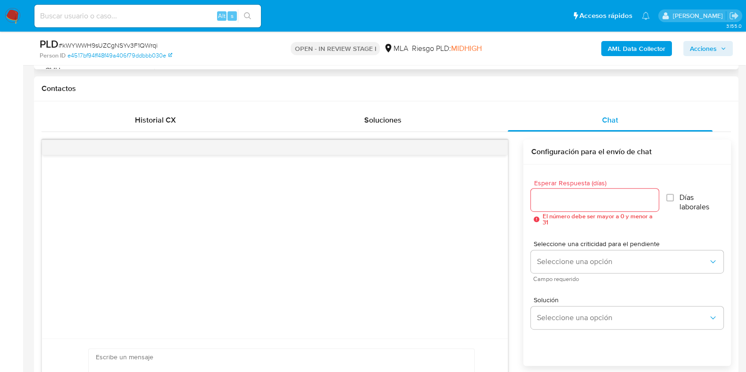
scroll to position [354, 0]
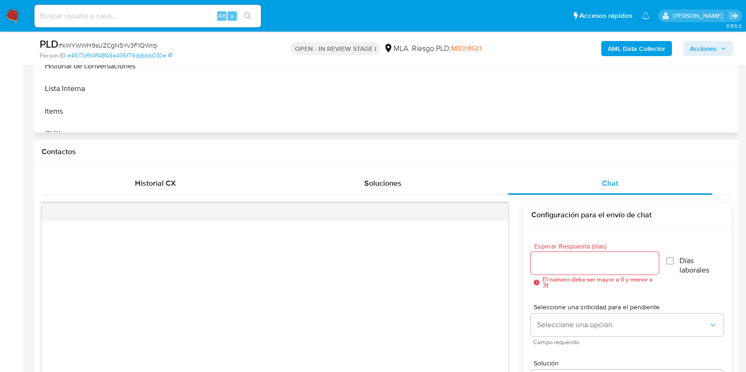
click at [453, 116] on div at bounding box center [445, 12] width 582 height 242
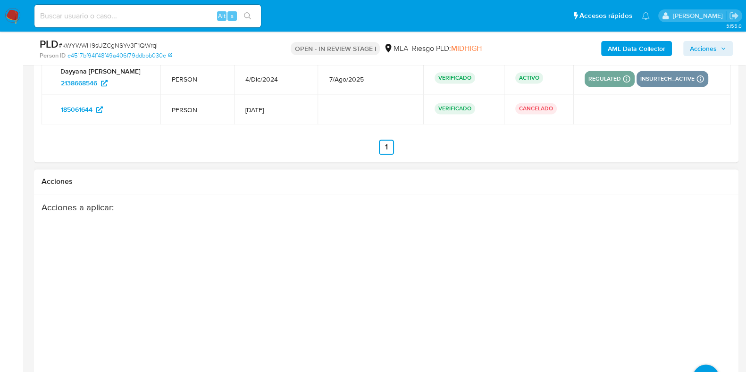
scroll to position [1687, 0]
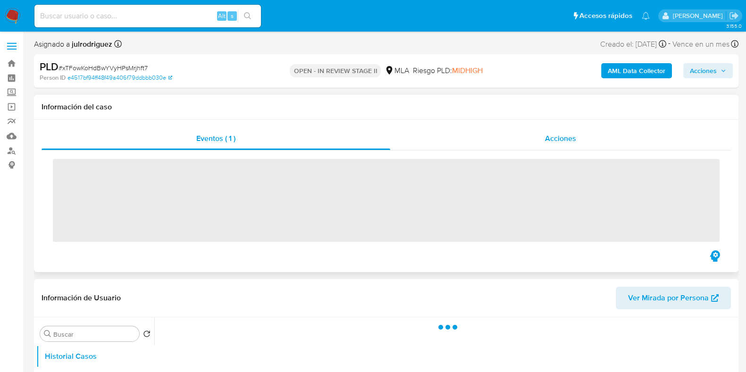
click at [547, 131] on div "Acciones" at bounding box center [560, 138] width 341 height 23
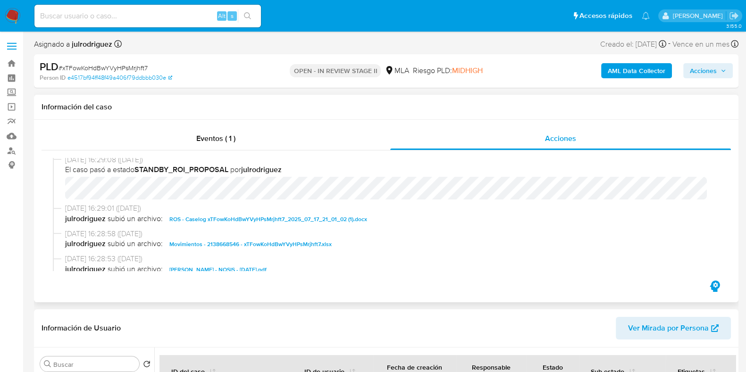
select select "10"
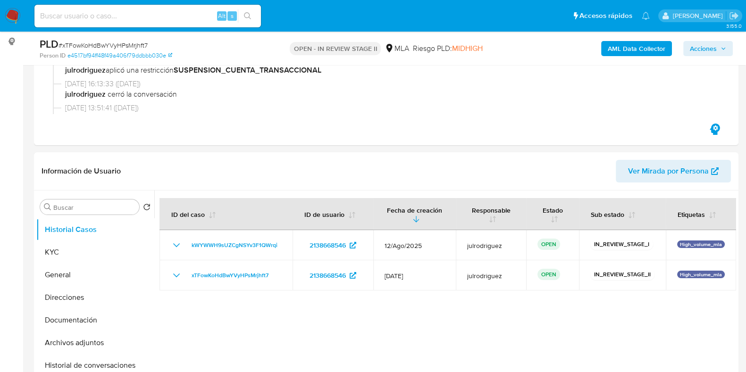
scroll to position [177, 0]
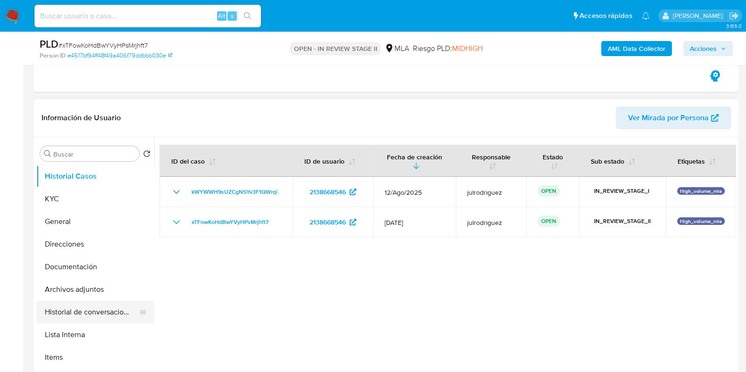
click at [106, 311] on button "Historial de conversaciones" at bounding box center [91, 312] width 110 height 23
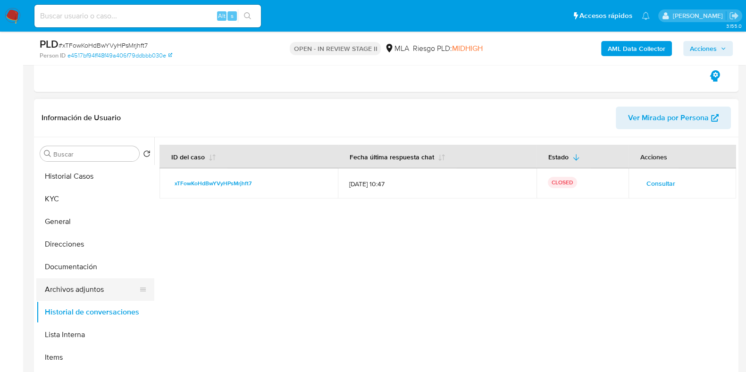
click at [94, 294] on button "Archivos adjuntos" at bounding box center [91, 289] width 110 height 23
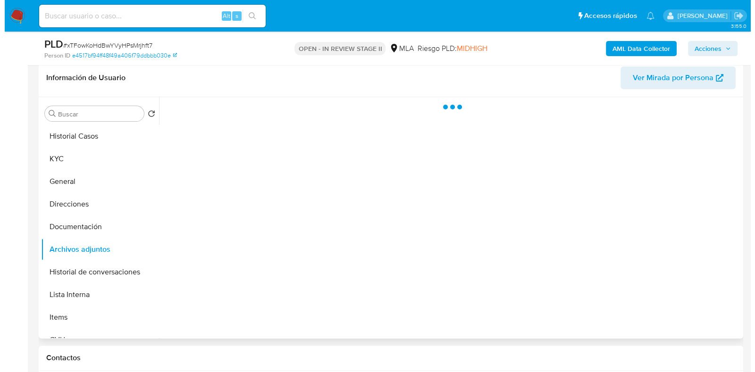
scroll to position [235, 0]
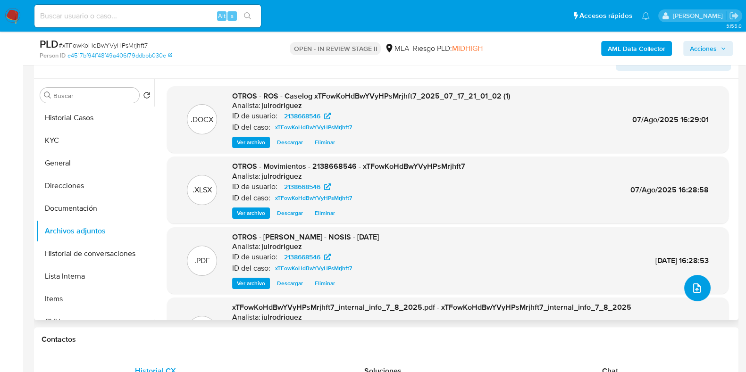
click at [691, 286] on icon "upload-file" at bounding box center [696, 288] width 11 height 11
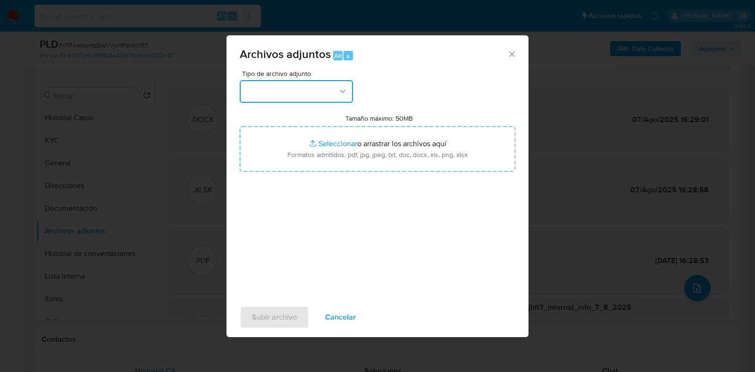
click at [311, 92] on button "button" at bounding box center [296, 91] width 113 height 23
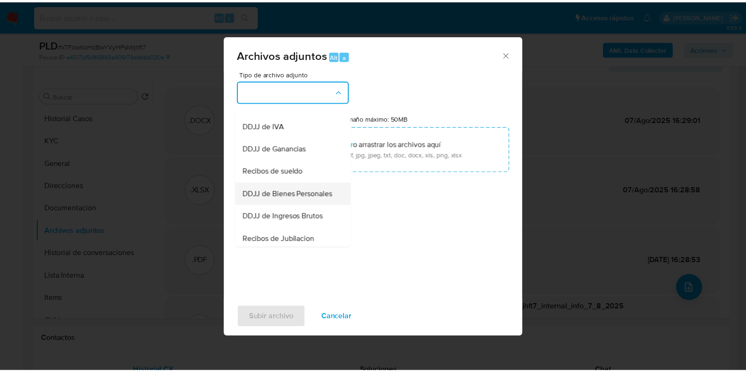
scroll to position [177, 0]
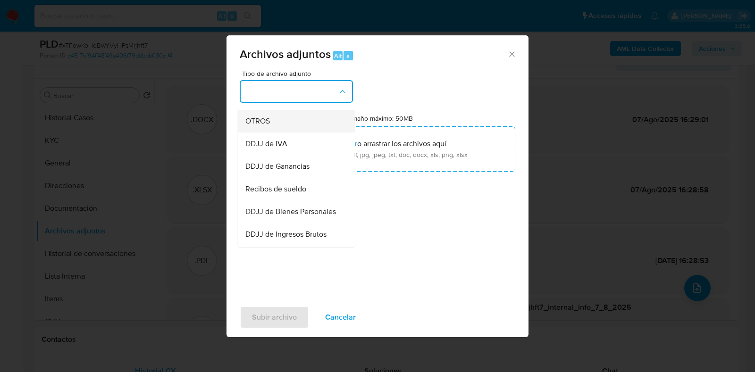
click at [278, 129] on div "OTROS" at bounding box center [293, 121] width 96 height 23
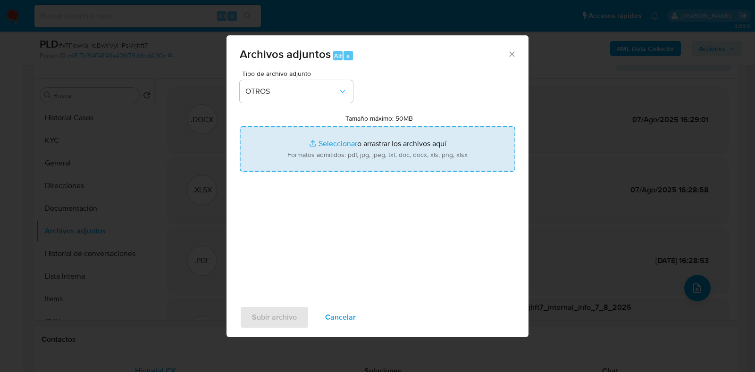
drag, startPoint x: 361, startPoint y: 154, endPoint x: 367, endPoint y: 142, distance: 14.3
click at [365, 144] on input "Tamaño máximo: 50MB Seleccionar archivos" at bounding box center [377, 148] width 275 height 45
type input "C:\fakepath\V2 Movimientos - 2138668546 - xTFowKoHdBwYVyHPsMrjhft7.xlsx"
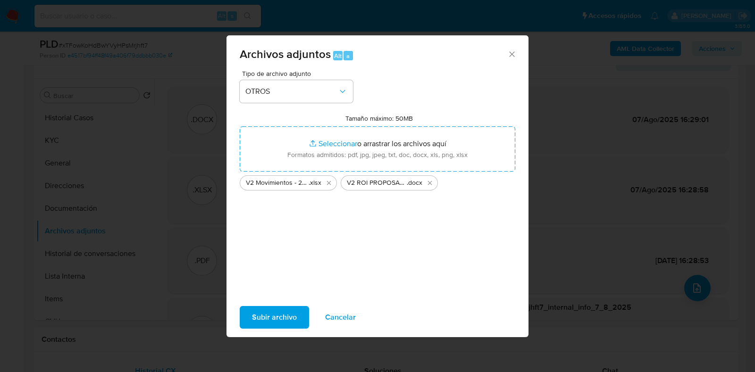
click at [276, 310] on span "Subir archivo" at bounding box center [274, 317] width 45 height 21
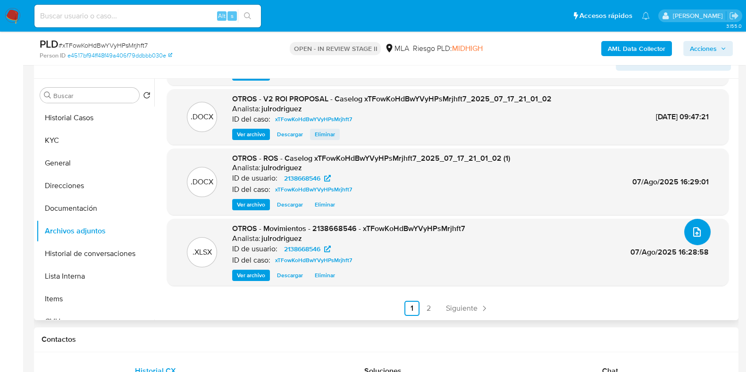
scroll to position [0, 0]
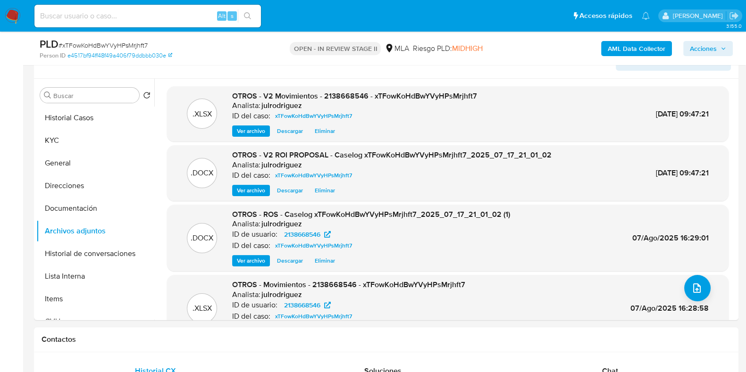
click at [702, 44] on span "Acciones" at bounding box center [703, 48] width 27 height 15
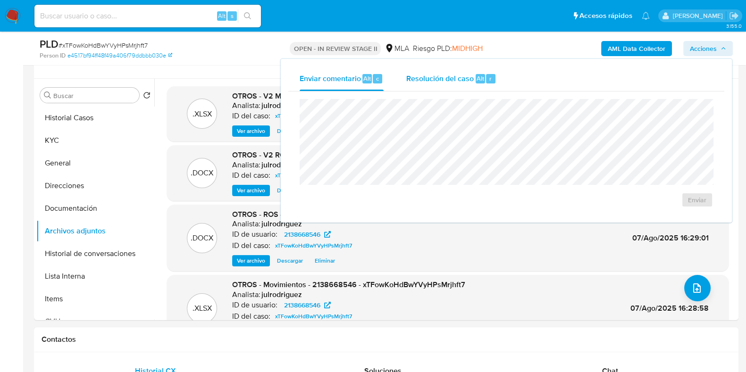
click at [451, 89] on div "Resolución del caso Alt r" at bounding box center [451, 79] width 90 height 25
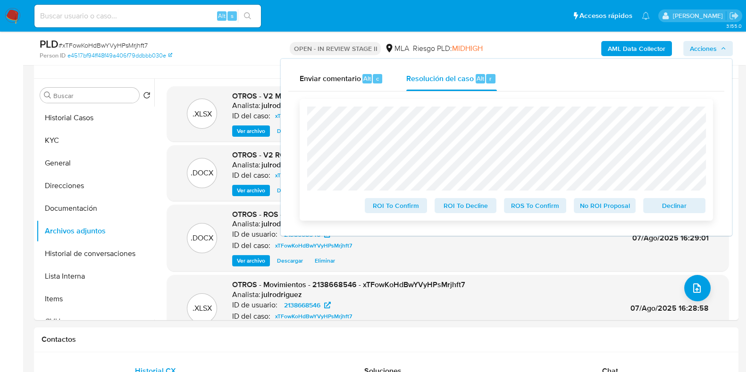
drag, startPoint x: 657, startPoint y: 204, endPoint x: 649, endPoint y: 196, distance: 11.7
click at [658, 205] on span "Declinar" at bounding box center [674, 205] width 49 height 13
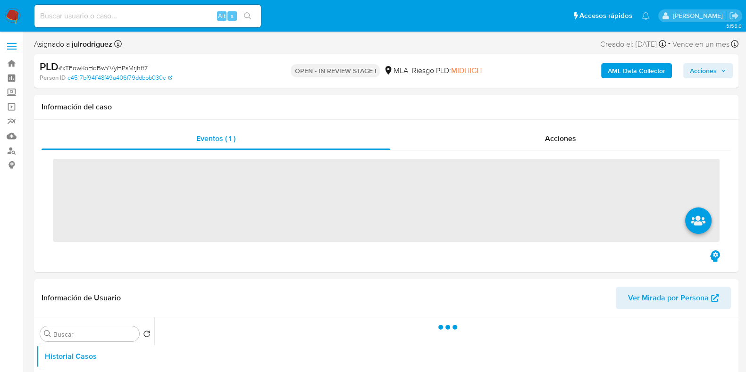
drag, startPoint x: 722, startPoint y: 65, endPoint x: 697, endPoint y: 75, distance: 27.1
click at [722, 66] on span "Acciones" at bounding box center [708, 70] width 36 height 13
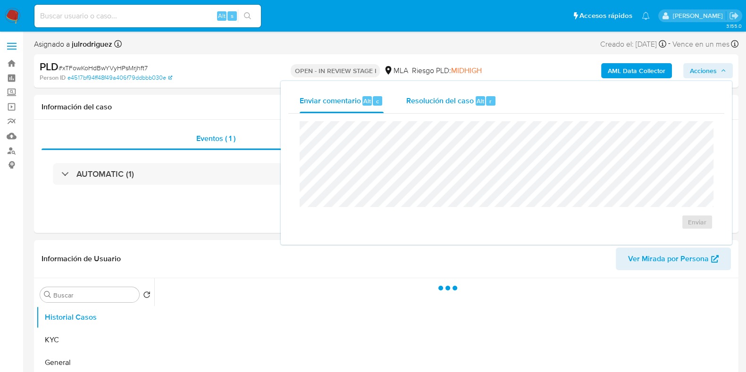
click at [500, 103] on button "Resolución del caso Alt r" at bounding box center [451, 101] width 113 height 25
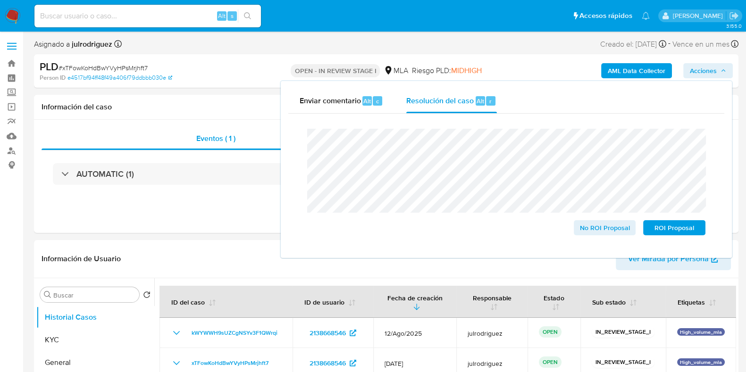
select select "10"
click at [682, 226] on span "ROI Proposal" at bounding box center [674, 227] width 49 height 13
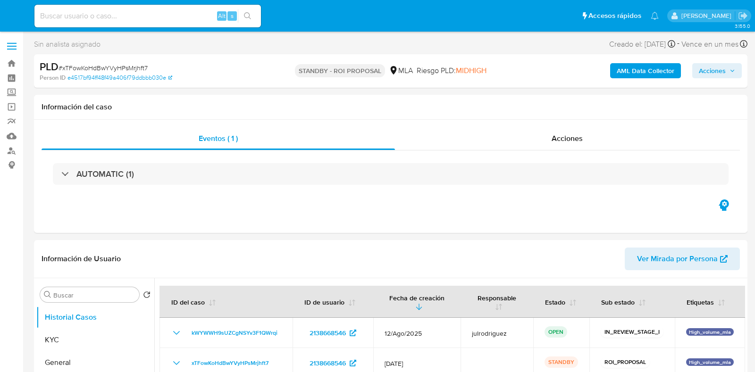
select select "10"
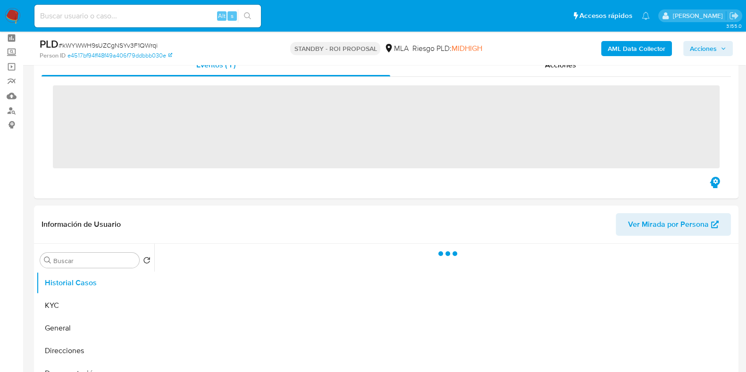
scroll to position [58, 0]
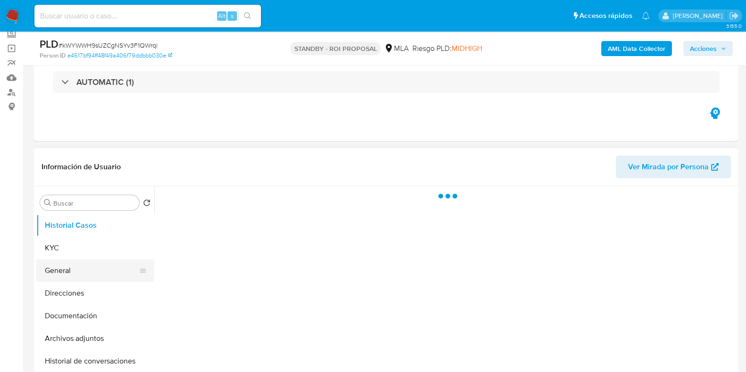
click at [83, 266] on button "General" at bounding box center [91, 270] width 110 height 23
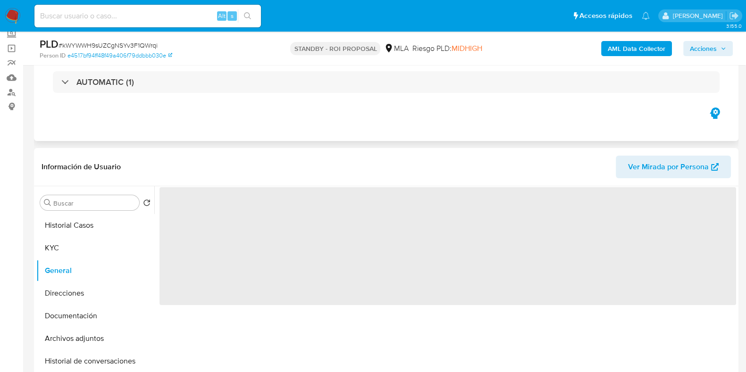
select select "10"
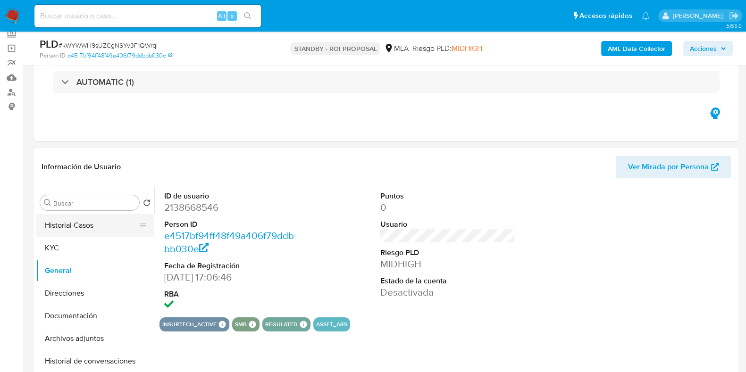
click at [57, 230] on button "Historial Casos" at bounding box center [91, 225] width 110 height 23
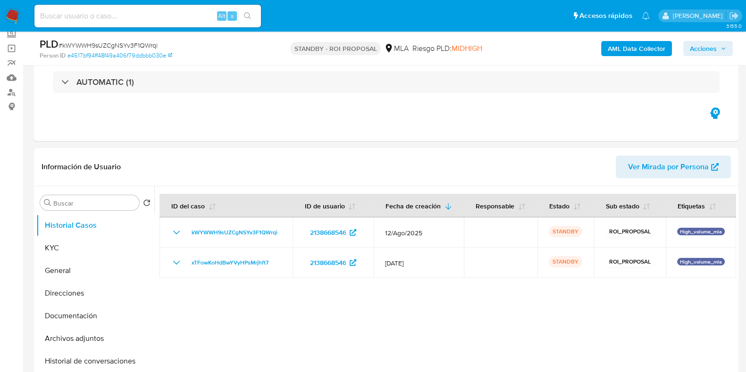
click at [119, 17] on input at bounding box center [147, 16] width 226 height 12
paste input "UKvp5kOrfg2xbvUt2t5MM3Jq"
type input "UKvp5kOrfg2xbvUt2t5MM3Jq"
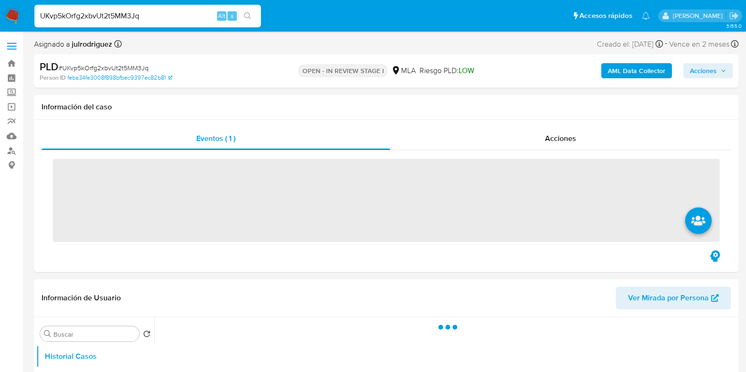
select select "10"
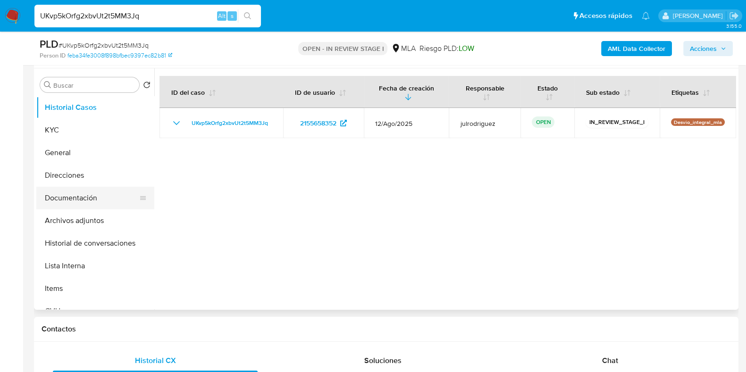
scroll to position [177, 0]
click at [54, 125] on button "KYC" at bounding box center [91, 129] width 110 height 23
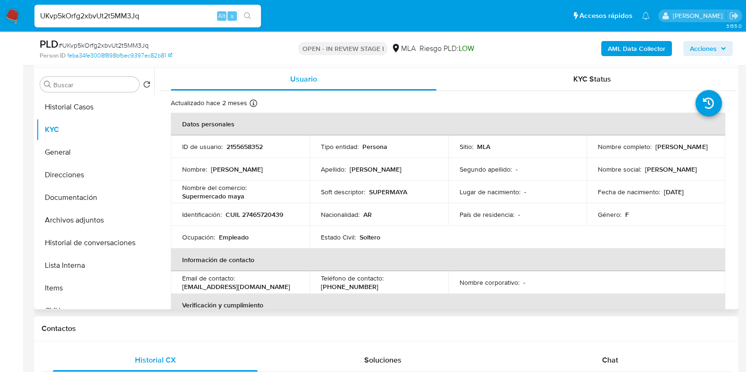
drag, startPoint x: 595, startPoint y: 150, endPoint x: 679, endPoint y: 156, distance: 83.7
click at [679, 156] on td "Nombre completo : Oriana Daniela Mendieta" at bounding box center [655, 146] width 139 height 23
copy p "Oriana Daniela Mendieta"
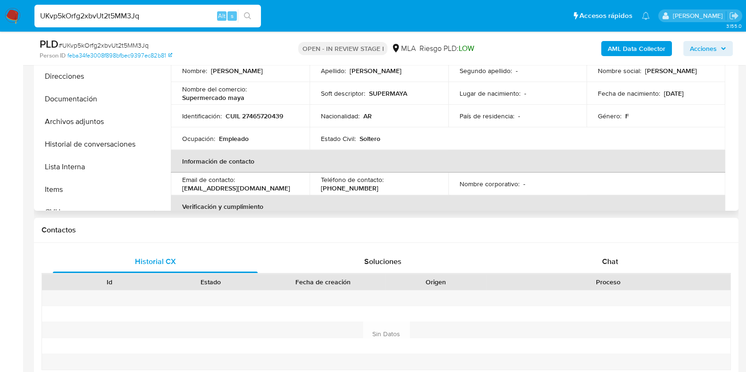
scroll to position [193, 0]
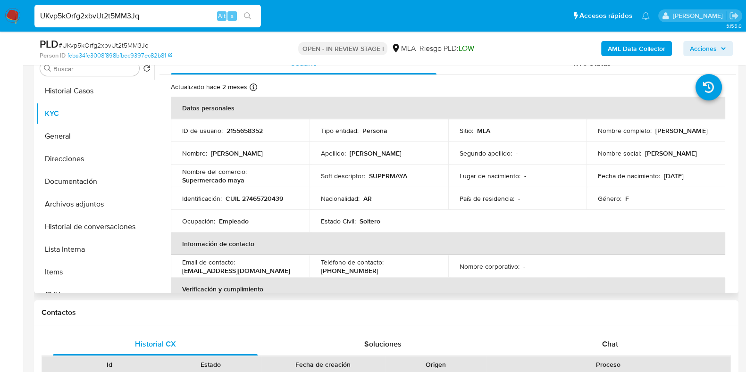
click at [249, 133] on p "2155658352" at bounding box center [244, 130] width 36 height 8
copy p "2155658352"
click at [121, 42] on span "# UKvp5kOrfg2xbvUt2t5MM3Jq" at bounding box center [103, 45] width 90 height 9
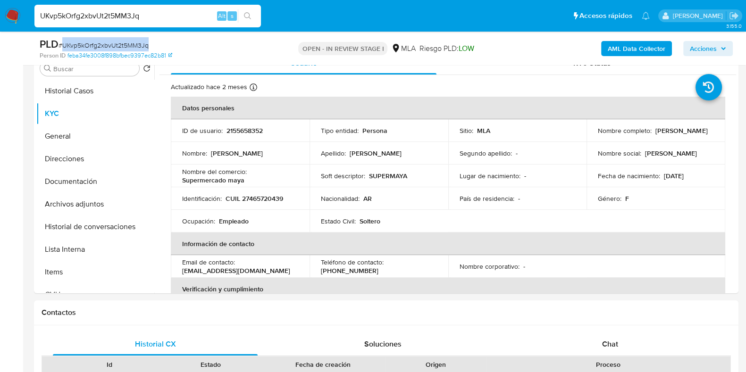
copy span "UKvp5kOrfg2xbvUt2t5MM3Jq"
click at [74, 181] on button "Documentación" at bounding box center [91, 181] width 110 height 23
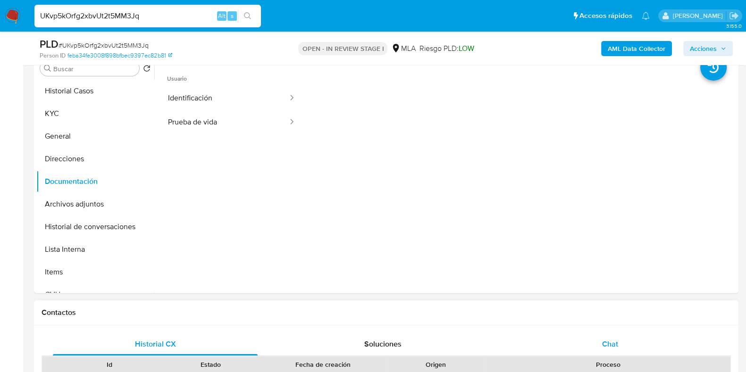
click at [616, 337] on div "Chat" at bounding box center [610, 344] width 205 height 23
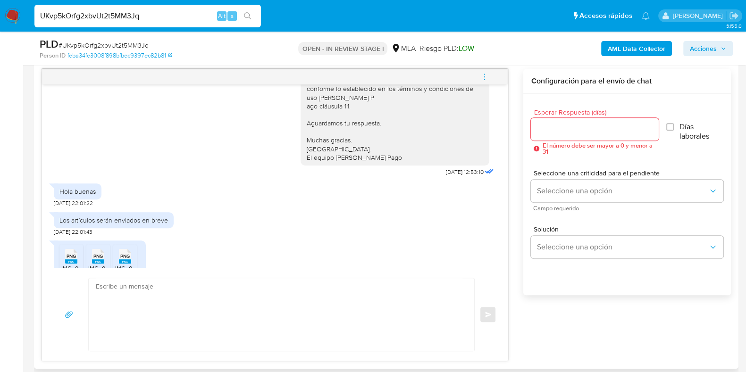
scroll to position [667, 0]
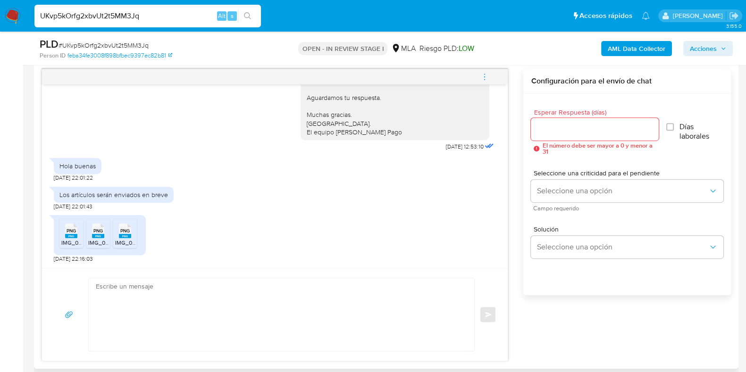
click at [69, 237] on rect at bounding box center [71, 236] width 12 height 4
click at [104, 230] on div "PNG PNG" at bounding box center [98, 230] width 20 height 18
click at [137, 233] on ul "PNG PNG IMG_0541.png PNG PNG IMG_0543.png PNG PNG IMG_0542.png" at bounding box center [99, 235] width 81 height 33
click at [125, 233] on span "PNG" at bounding box center [124, 231] width 9 height 6
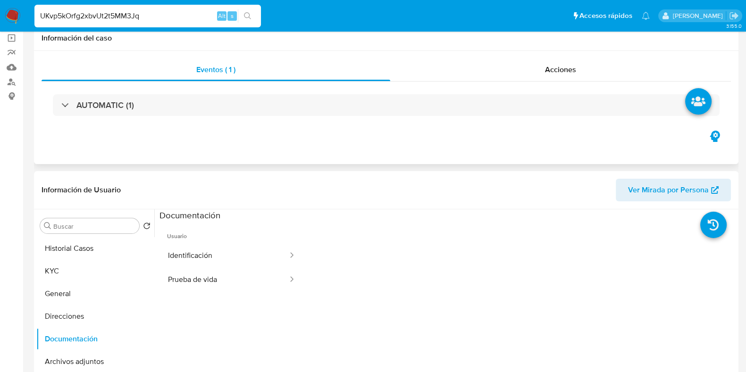
scroll to position [16, 0]
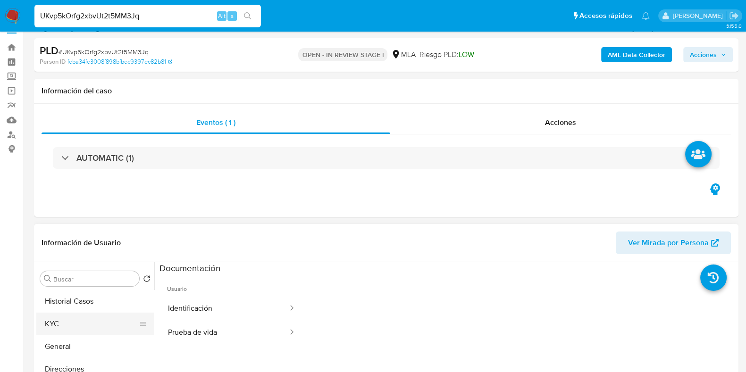
click at [64, 317] on button "KYC" at bounding box center [91, 324] width 110 height 23
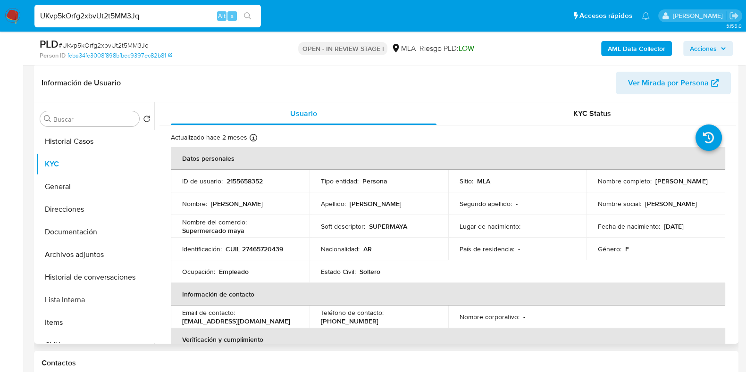
scroll to position [193, 0]
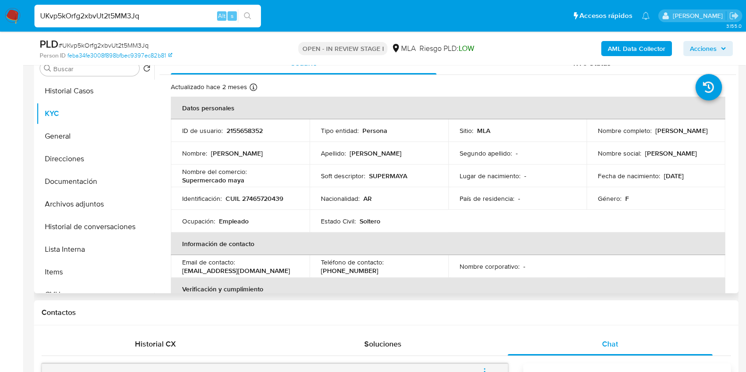
click at [261, 195] on p "CUIL 27465720439" at bounding box center [254, 198] width 58 height 8
copy p "27465720439"
click at [244, 129] on p "2155658352" at bounding box center [244, 130] width 36 height 8
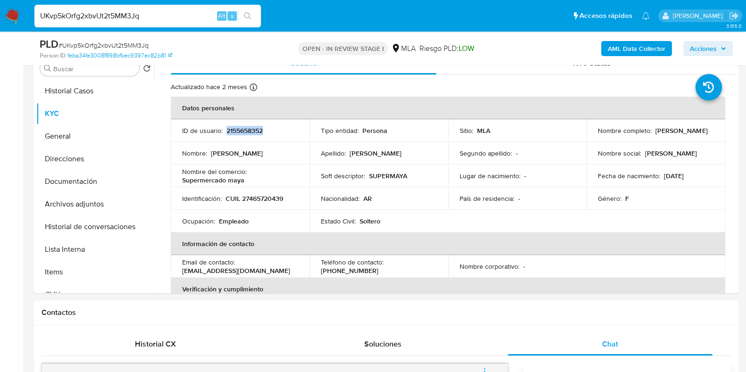
copy p "2155658352"
drag, startPoint x: 594, startPoint y: 133, endPoint x: 675, endPoint y: 135, distance: 81.6
click at [675, 135] on td "Nombre completo : Oriana Daniela Mendieta" at bounding box center [655, 130] width 139 height 23
copy p "[PERSON_NAME]"
click at [236, 181] on p "Supermercado maya" at bounding box center [213, 180] width 62 height 8
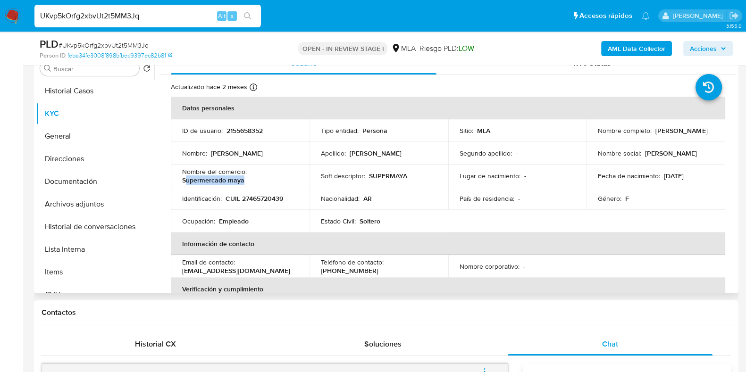
drag, startPoint x: 245, startPoint y: 181, endPoint x: 187, endPoint y: 178, distance: 58.1
click at [184, 180] on div "Nombre del comercio : Supermercado maya" at bounding box center [240, 175] width 116 height 17
drag, startPoint x: 597, startPoint y: 134, endPoint x: 620, endPoint y: 58, distance: 79.5
click at [680, 133] on div "Nombre completo : Oriana Daniela Mendieta" at bounding box center [656, 130] width 116 height 8
copy p "[PERSON_NAME]"
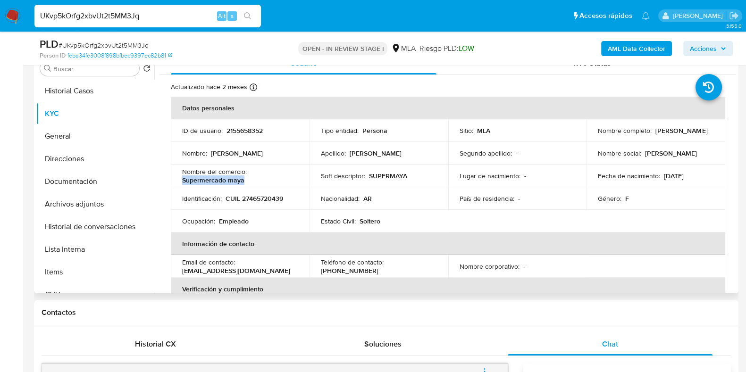
drag, startPoint x: 242, startPoint y: 182, endPoint x: 181, endPoint y: 180, distance: 60.9
click at [181, 180] on td "Nombre del comercio : Supermercado maya" at bounding box center [240, 176] width 139 height 23
copy p "Supermercado maya"
click at [255, 201] on p "CUIL 27465720439" at bounding box center [254, 198] width 58 height 8
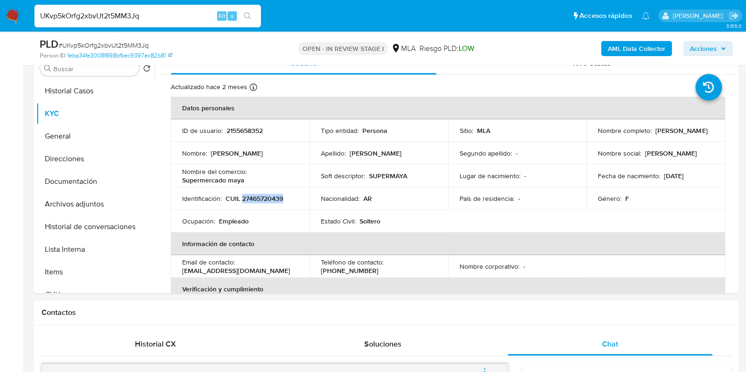
copy p "27465720439"
click at [84, 160] on button "Direcciones" at bounding box center [91, 159] width 110 height 23
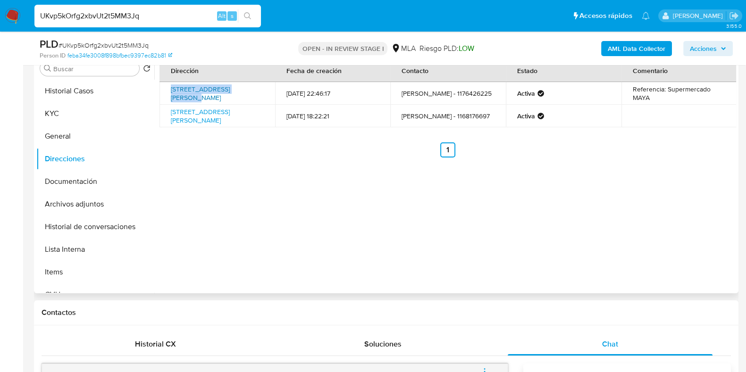
drag, startPoint x: 167, startPoint y: 84, endPoint x: 245, endPoint y: 84, distance: 78.3
click at [245, 84] on td "Calle Independencia 6912, Del Viso, Buenos Aires, 1669, Argentina 6912" at bounding box center [217, 93] width 116 height 23
copy link "Calle Independencia 6912"
click at [50, 112] on button "KYC" at bounding box center [91, 113] width 110 height 23
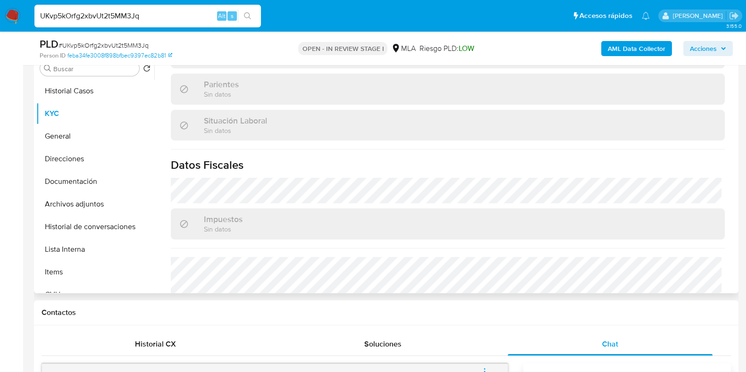
scroll to position [496, 0]
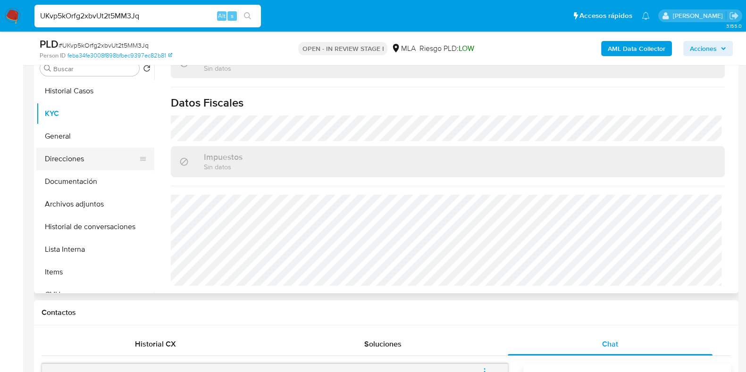
click at [79, 154] on button "Direcciones" at bounding box center [91, 159] width 110 height 23
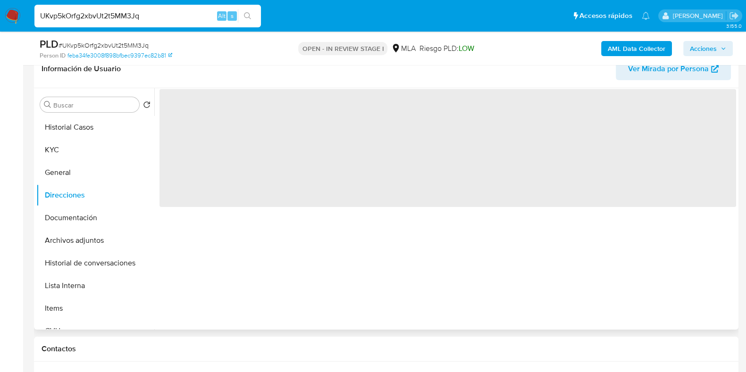
scroll to position [75, 0]
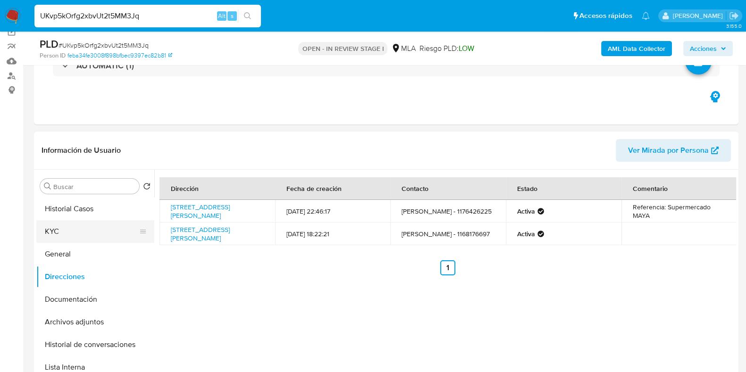
drag, startPoint x: 62, startPoint y: 233, endPoint x: 101, endPoint y: 230, distance: 39.3
click at [62, 233] on button "KYC" at bounding box center [91, 231] width 110 height 23
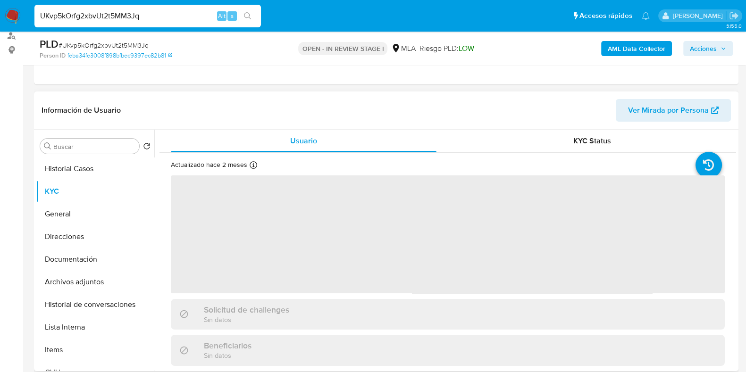
scroll to position [134, 0]
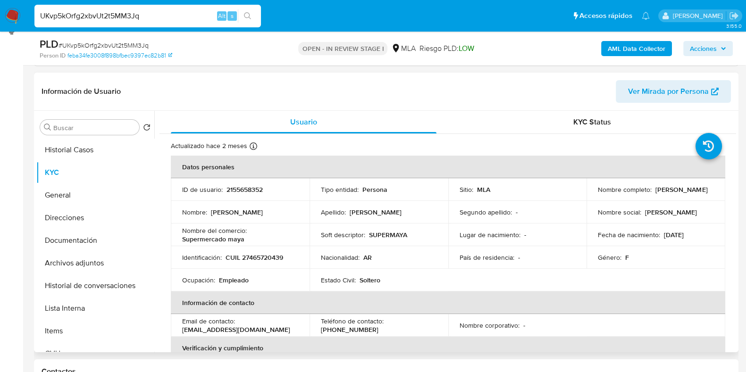
click at [249, 254] on p "CUIL 27465720439" at bounding box center [254, 257] width 58 height 8
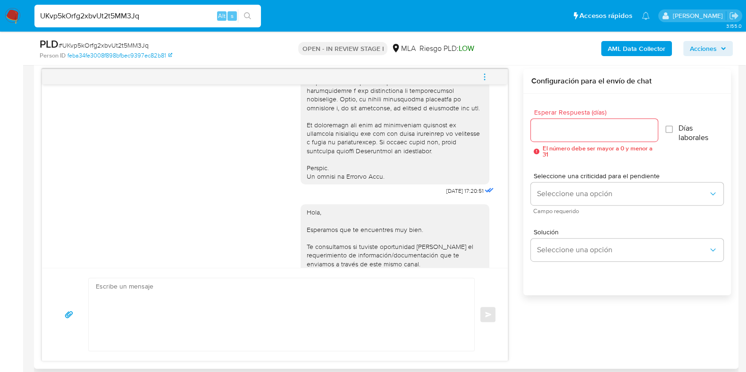
scroll to position [455, 0]
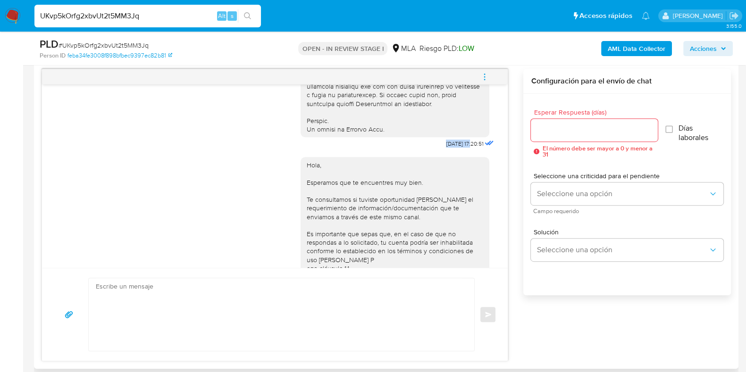
drag, startPoint x: 423, startPoint y: 161, endPoint x: 453, endPoint y: 163, distance: 30.2
drag, startPoint x: 14, startPoint y: 231, endPoint x: 316, endPoint y: 243, distance: 302.1
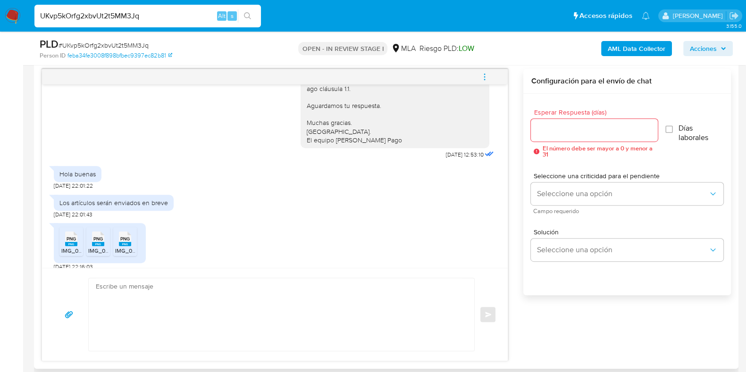
scroll to position [667, 0]
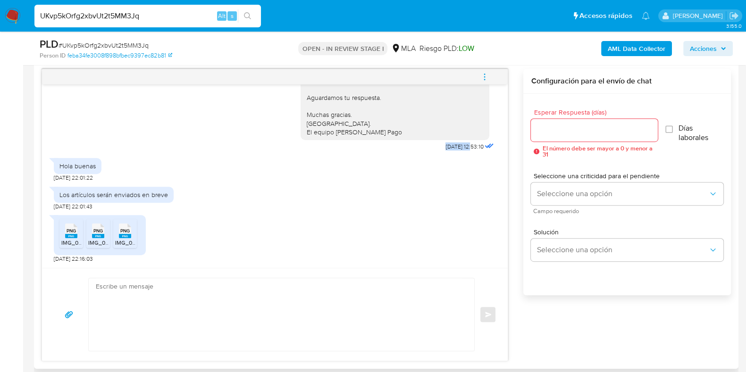
drag, startPoint x: 420, startPoint y: 147, endPoint x: 453, endPoint y: 148, distance: 33.5
click at [453, 148] on div "Hola, Esperamos que te encuentres muy bien. Te consultamos si tuviste oportunid…" at bounding box center [397, 58] width 195 height 191
click at [139, 47] on span "# UKvp5kOrfg2xbvUt2t5MM3Jq" at bounding box center [103, 45] width 90 height 9
click at [554, 137] on div "Esperar Respuesta (días) El número debe ser mayor a 0 y menor a 31" at bounding box center [594, 133] width 126 height 49
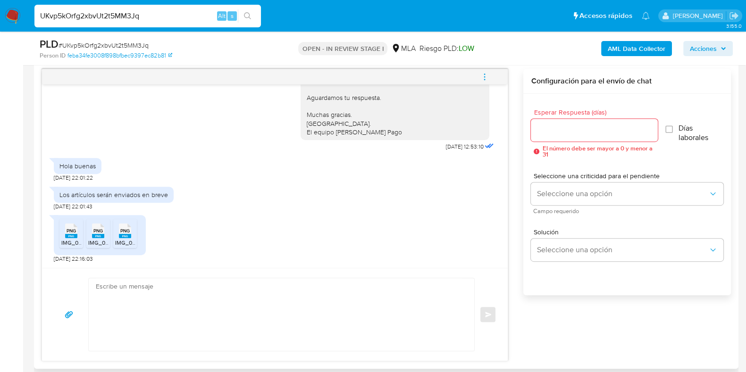
click at [556, 137] on div at bounding box center [594, 130] width 126 height 23
click at [552, 128] on input "Esperar Respuesta (días)" at bounding box center [594, 130] width 126 height 12
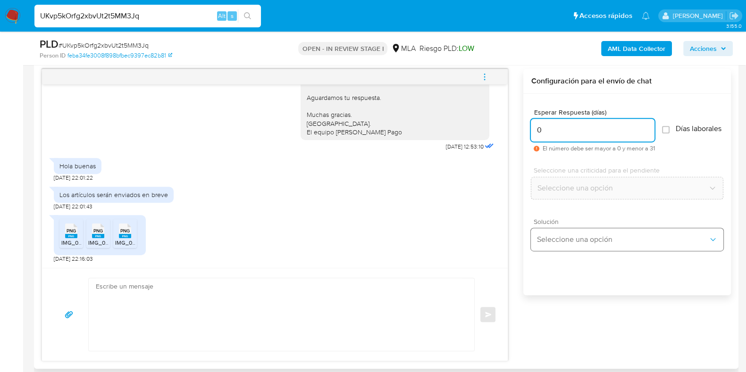
type input "0"
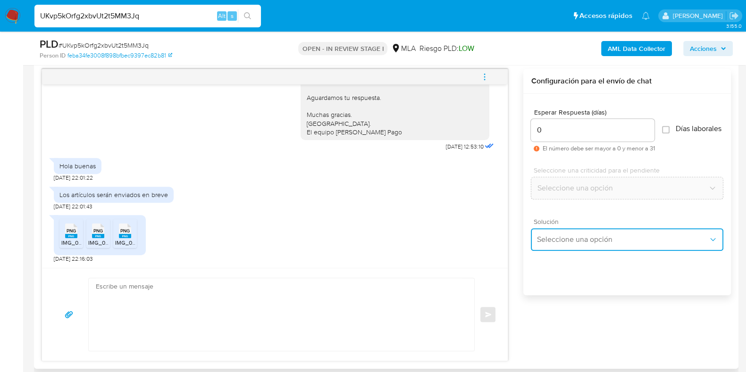
click at [571, 251] on button "Seleccione una opción" at bounding box center [627, 239] width 192 height 23
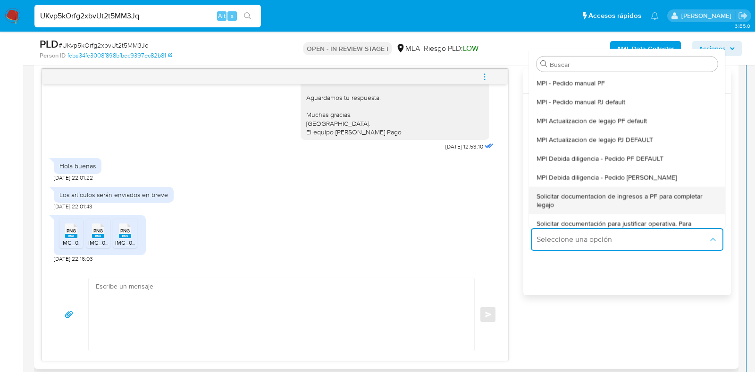
click at [581, 201] on span "Solicitar documentacion de ingresos a PF para completar legajo" at bounding box center [626, 200] width 181 height 17
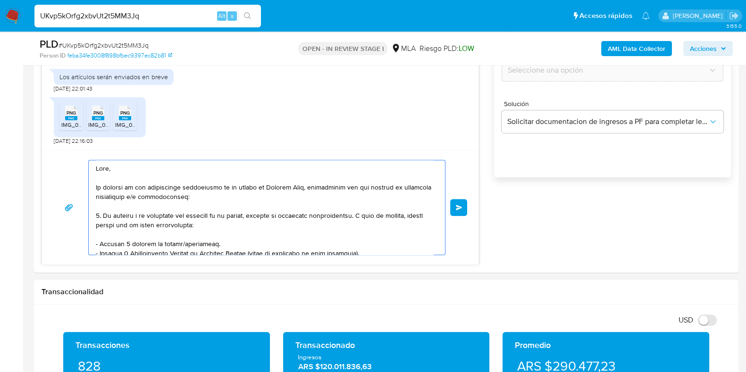
scroll to position [195, 0]
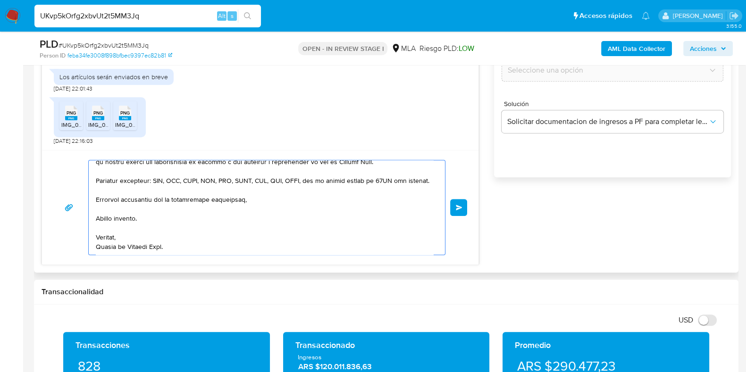
drag, startPoint x: 99, startPoint y: 166, endPoint x: 201, endPoint y: 199, distance: 107.1
type textarea "H"
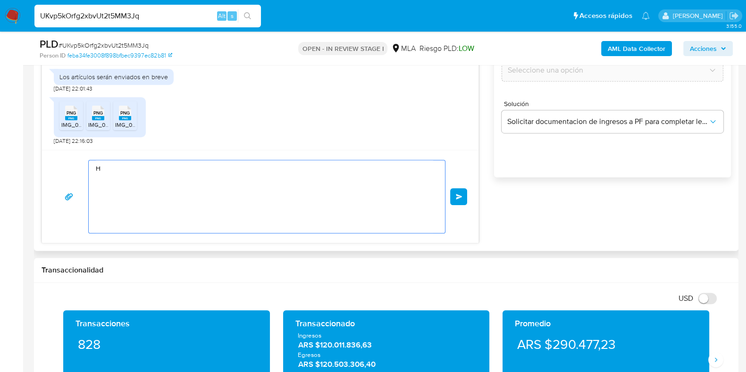
scroll to position [0, 0]
paste textarea "Buenas tardes, ¡Muchas gracias por tu respuesta! Confirmamos la recepción de la…"
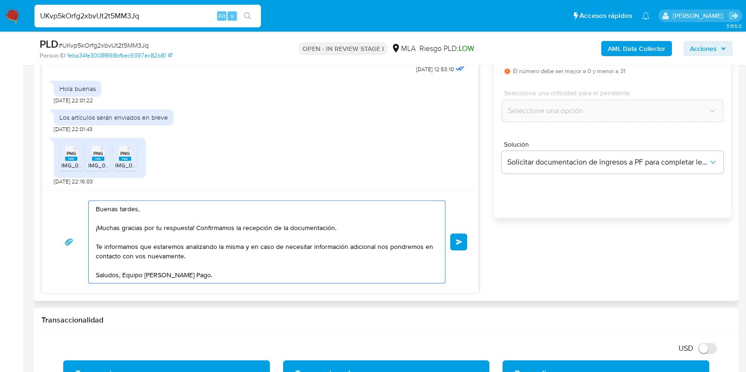
scroll to position [547, 0]
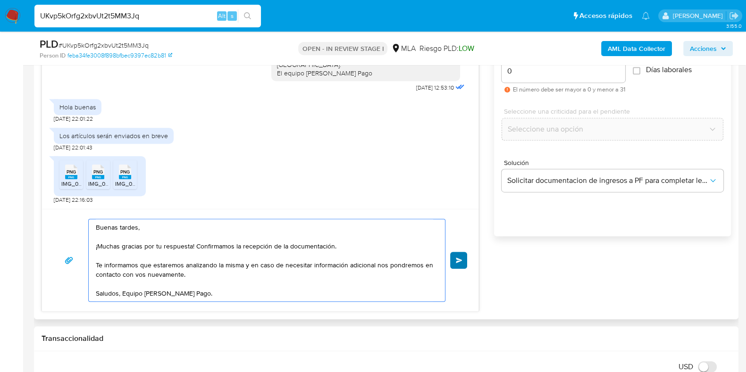
type textarea "Buenas tardes, ¡Muchas gracias por tu respuesta! Confirmamos la recepción de la…"
click at [459, 254] on button "Enviar" at bounding box center [458, 260] width 17 height 17
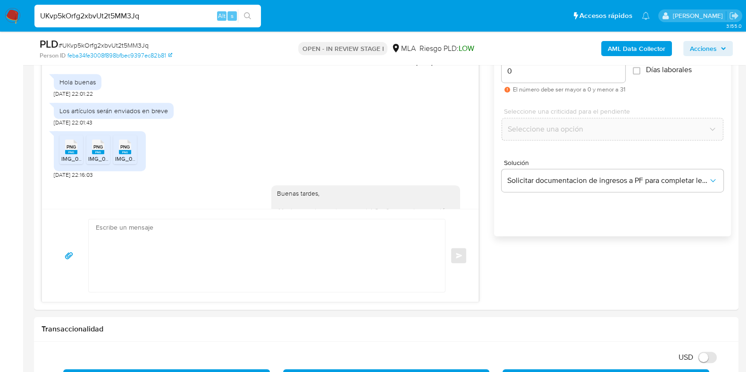
scroll to position [780, 0]
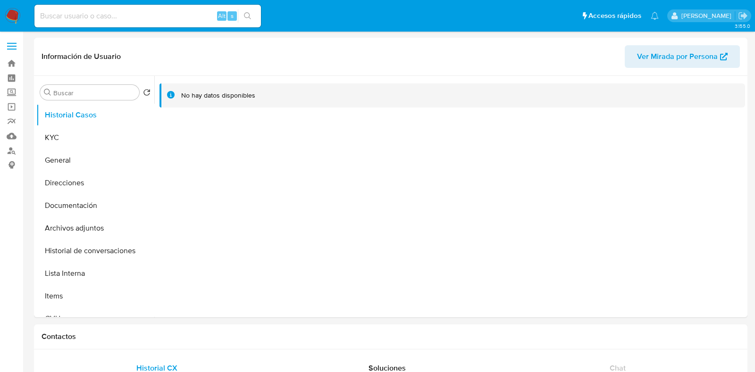
select select "10"
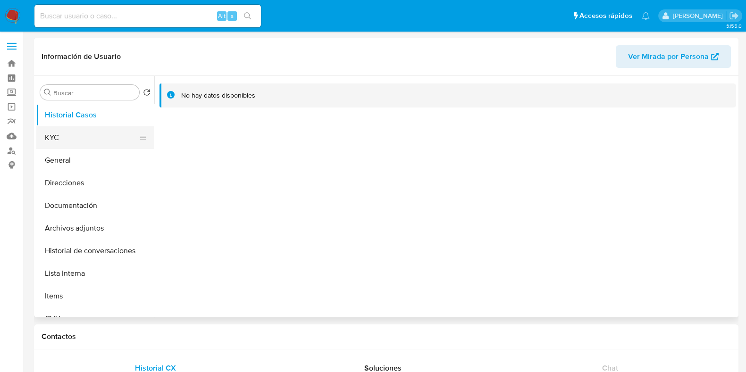
click at [80, 137] on button "KYC" at bounding box center [91, 137] width 110 height 23
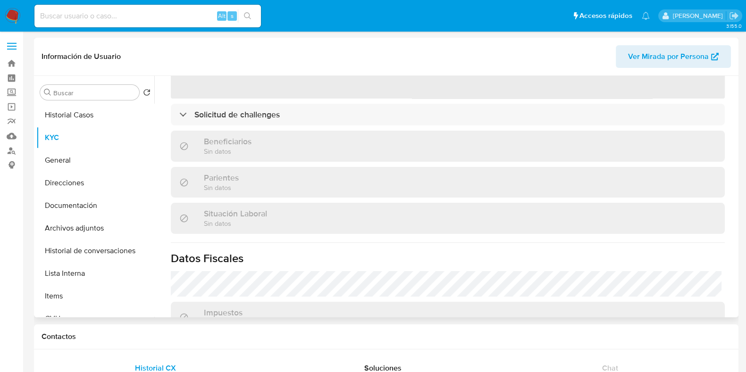
scroll to position [273, 0]
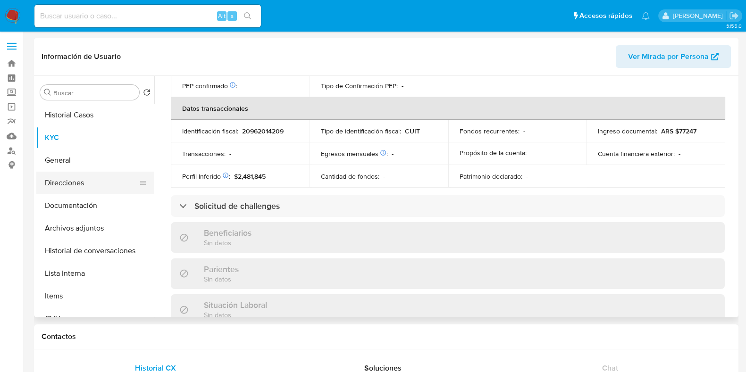
click at [75, 176] on button "Direcciones" at bounding box center [91, 183] width 110 height 23
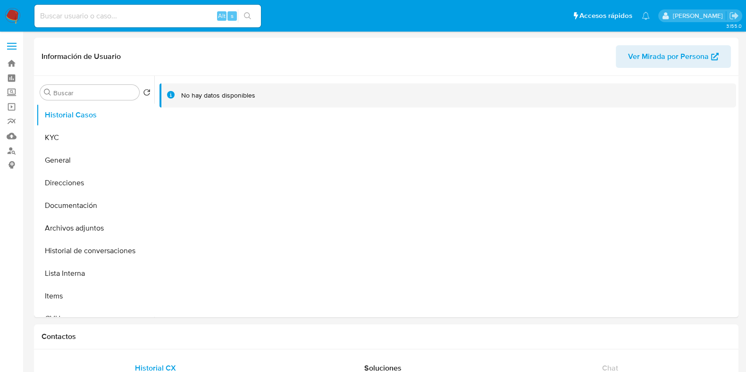
select select "10"
click at [75, 135] on button "KYC" at bounding box center [91, 137] width 110 height 23
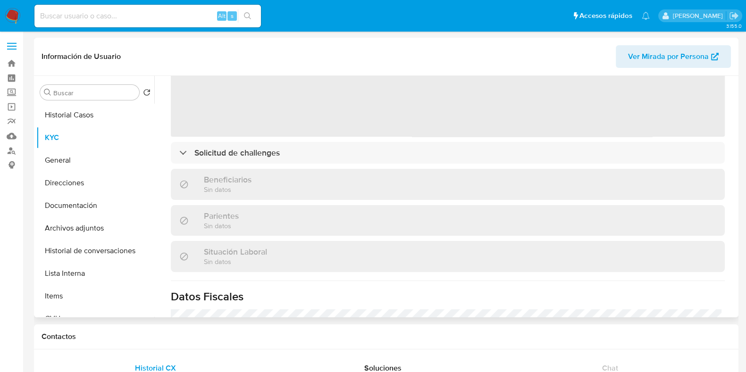
scroll to position [274, 0]
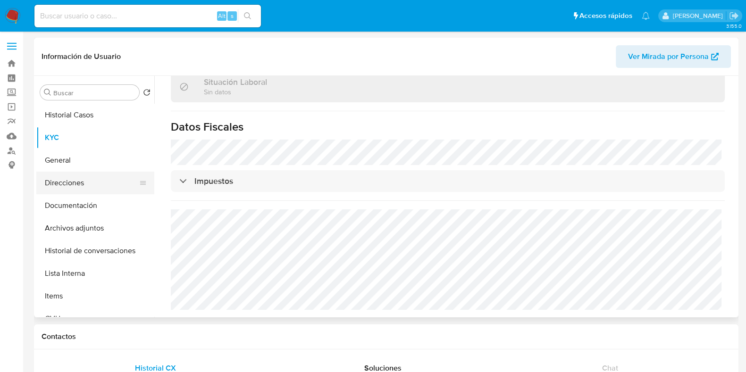
click at [78, 177] on button "Direcciones" at bounding box center [91, 183] width 110 height 23
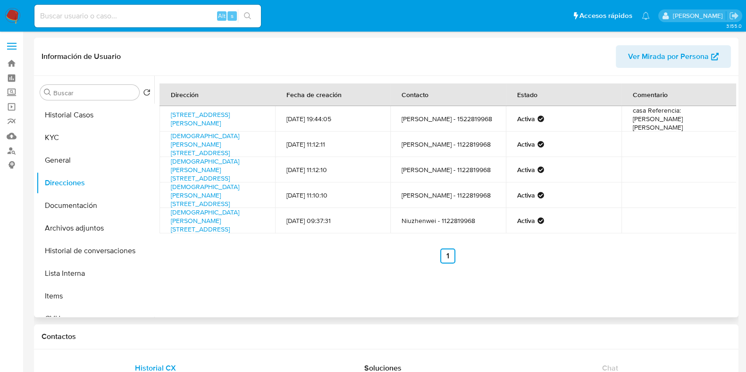
drag, startPoint x: 229, startPoint y: 123, endPoint x: 170, endPoint y: 114, distance: 60.0
click at [170, 114] on td "Batalla De Chacabuco 139, Grand Bourg, Buenos Aires, 1615, Argentina 139" at bounding box center [217, 118] width 116 height 25
copy link "Batalla De Chacabuco 139, Grand Bourg, Buenos Aires, 1615, Argentina 139"
drag, startPoint x: 79, startPoint y: 139, endPoint x: 134, endPoint y: 159, distance: 58.4
click at [79, 139] on button "KYC" at bounding box center [95, 137] width 118 height 23
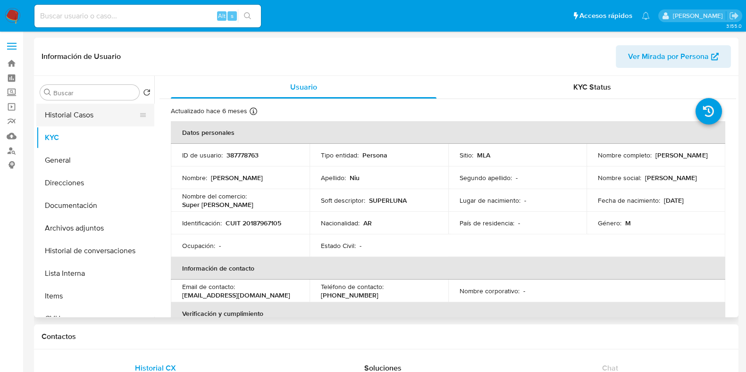
click at [80, 113] on button "Historial Casos" at bounding box center [91, 115] width 110 height 23
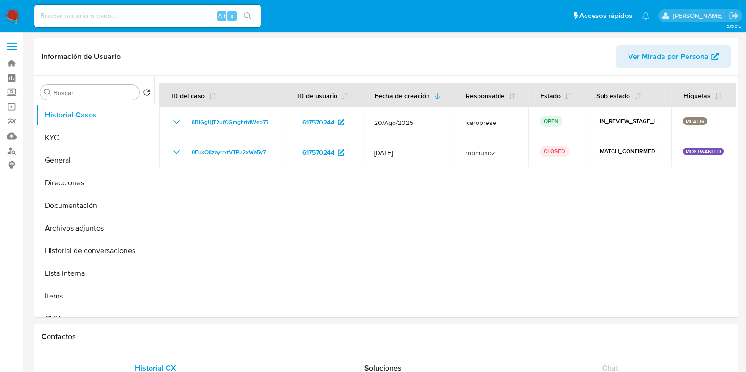
select select "10"
click at [79, 139] on button "KYC" at bounding box center [91, 137] width 110 height 23
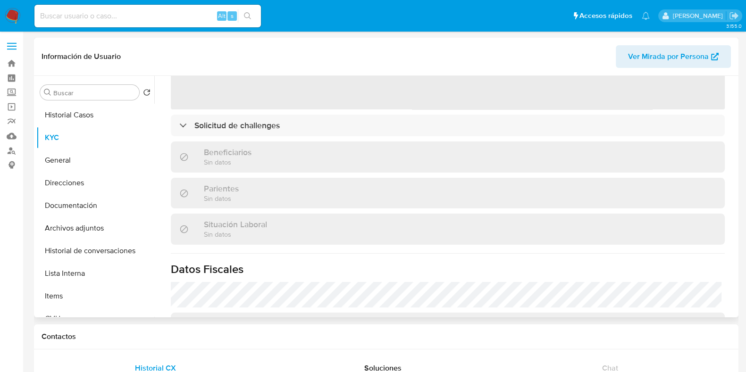
scroll to position [283, 0]
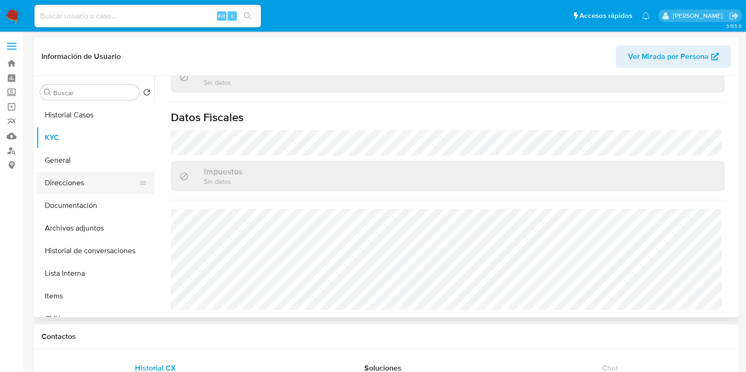
click at [74, 185] on button "Direcciones" at bounding box center [91, 183] width 110 height 23
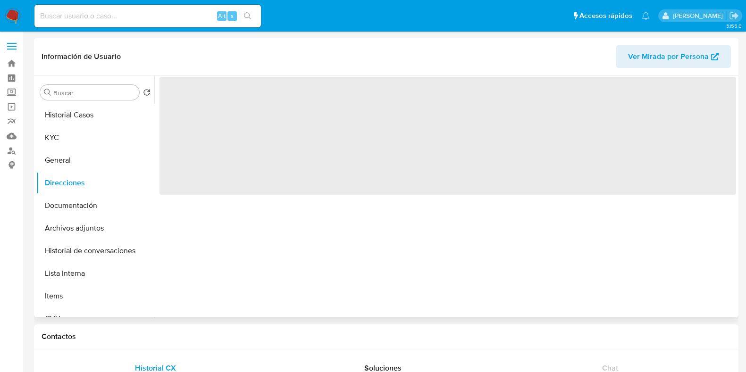
scroll to position [0, 0]
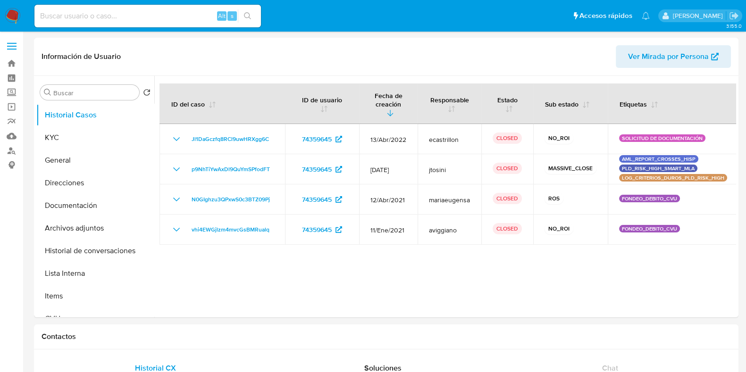
select select "10"
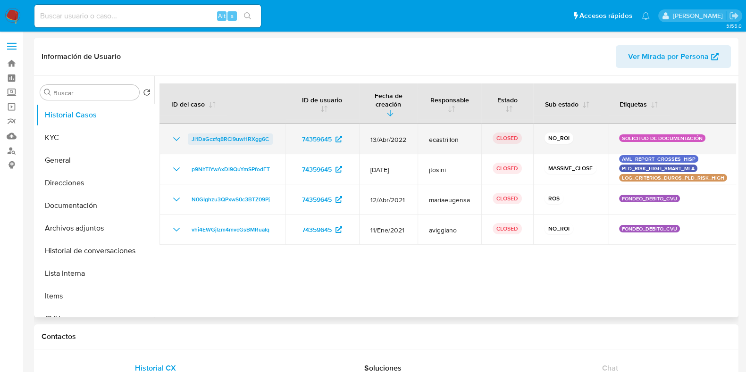
click at [244, 133] on span "Jl1DaGczfq8RCl9uwHRXgg6C" at bounding box center [230, 138] width 77 height 11
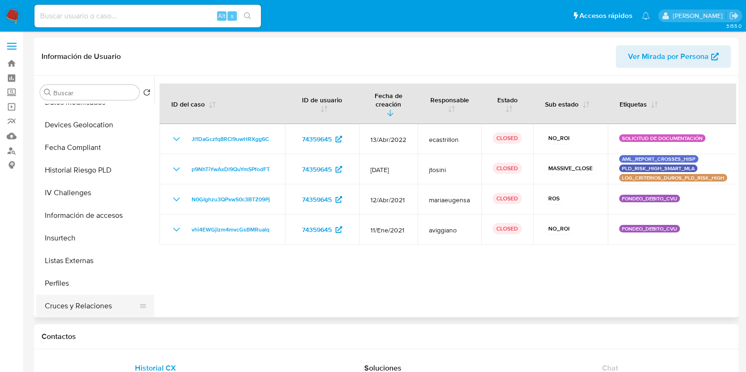
scroll to position [444, 0]
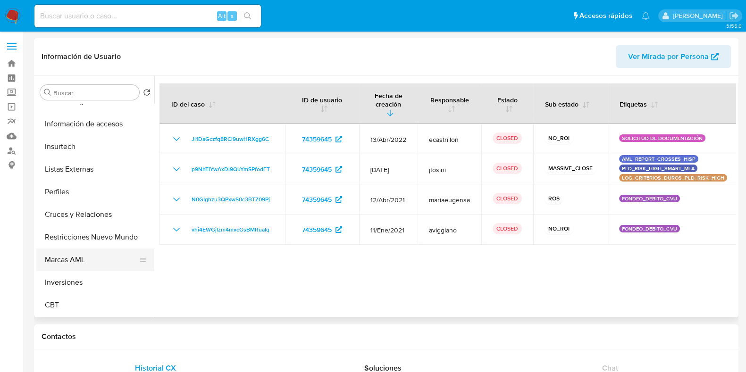
click at [86, 250] on button "Marcas AML" at bounding box center [91, 260] width 110 height 23
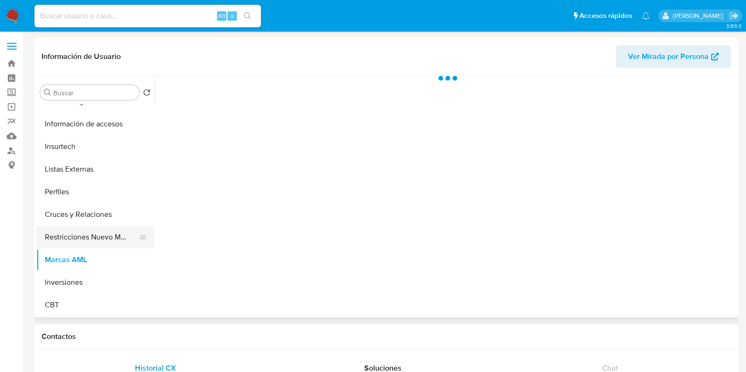
click at [87, 232] on button "Restricciones Nuevo Mundo" at bounding box center [91, 237] width 110 height 23
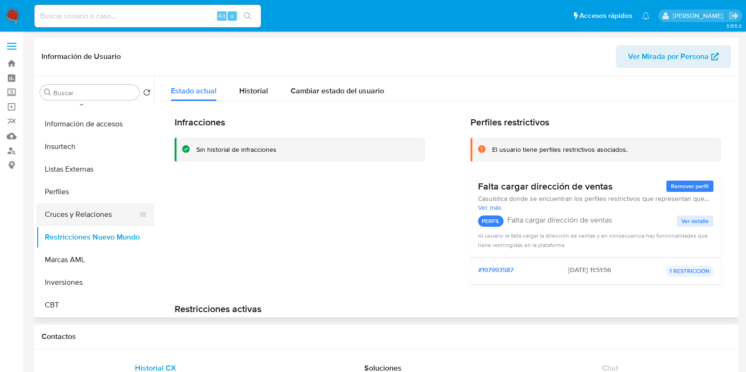
click at [79, 216] on button "Cruces y Relaciones" at bounding box center [91, 214] width 110 height 23
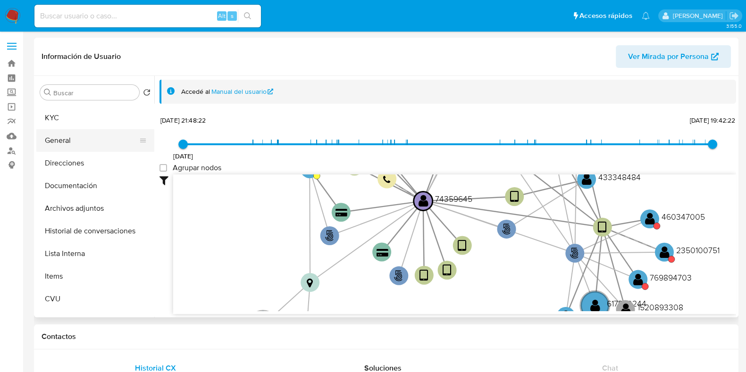
scroll to position [0, 0]
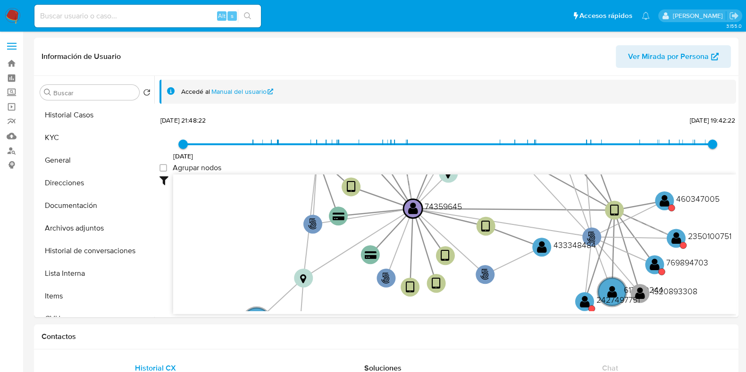
drag, startPoint x: 68, startPoint y: 137, endPoint x: 202, endPoint y: 4, distance: 188.8
click at [68, 136] on button "KYC" at bounding box center [95, 137] width 118 height 23
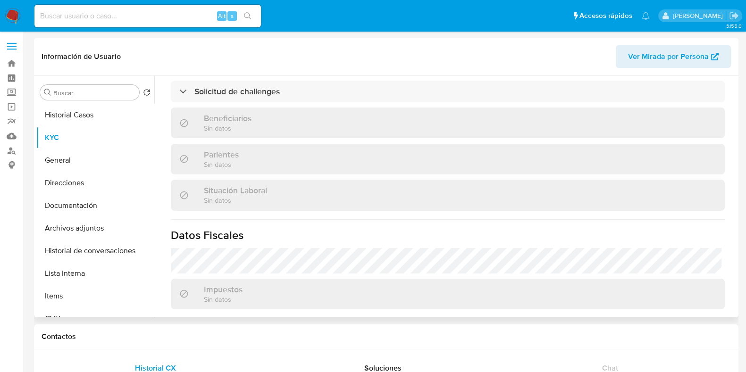
scroll to position [505, 0]
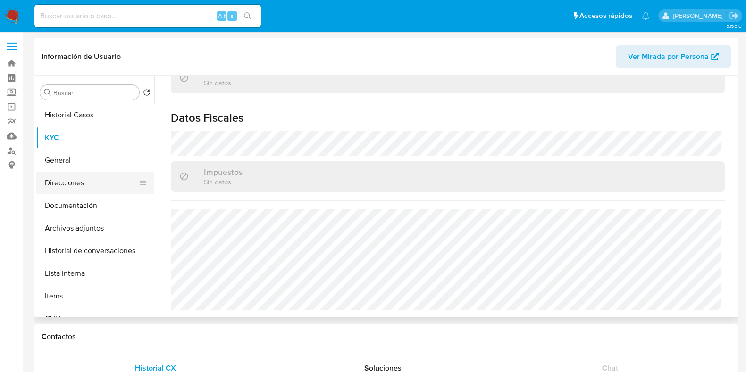
click at [83, 175] on button "Direcciones" at bounding box center [91, 183] width 110 height 23
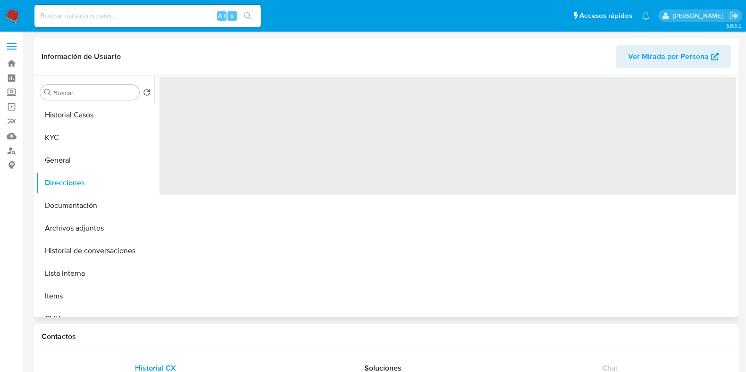
scroll to position [0, 0]
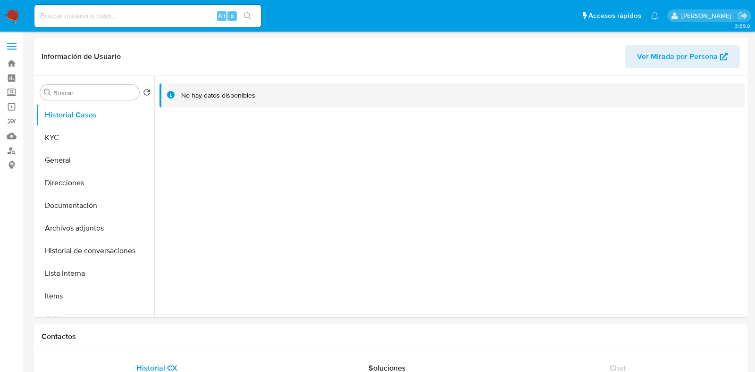
select select "10"
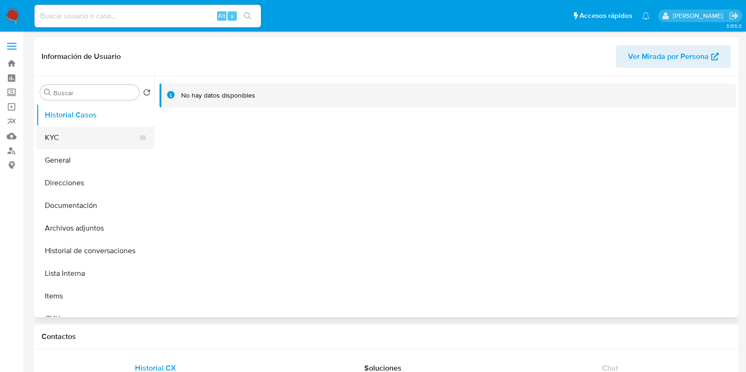
click at [57, 139] on button "KYC" at bounding box center [91, 137] width 110 height 23
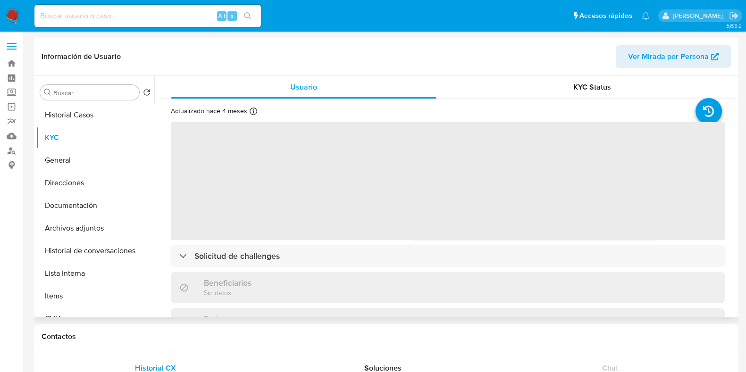
scroll to position [274, 0]
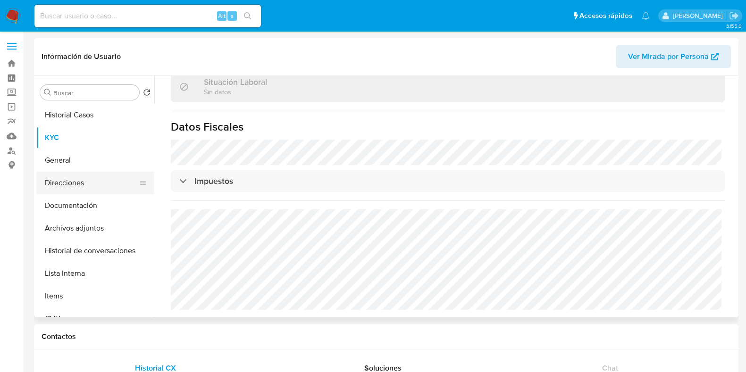
click at [90, 187] on button "Direcciones" at bounding box center [91, 183] width 110 height 23
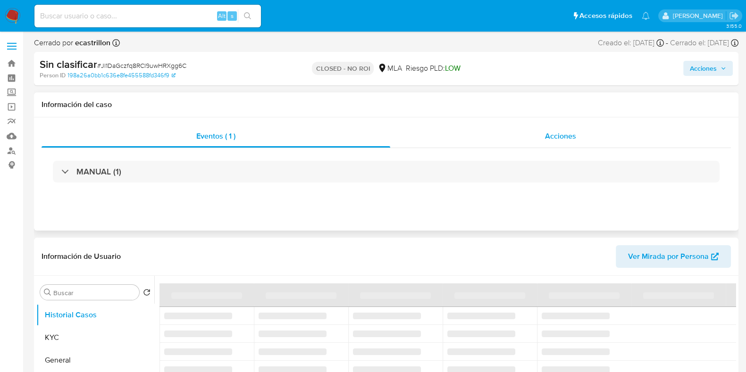
click at [556, 140] on span "Acciones" at bounding box center [560, 136] width 31 height 11
select select "10"
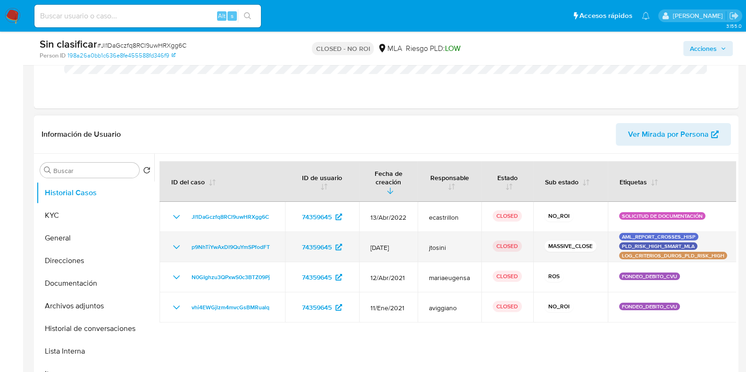
scroll to position [177, 0]
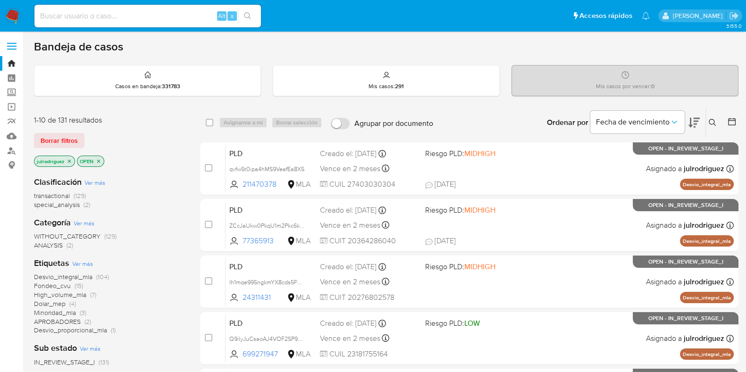
click at [710, 124] on icon at bounding box center [711, 122] width 7 height 7
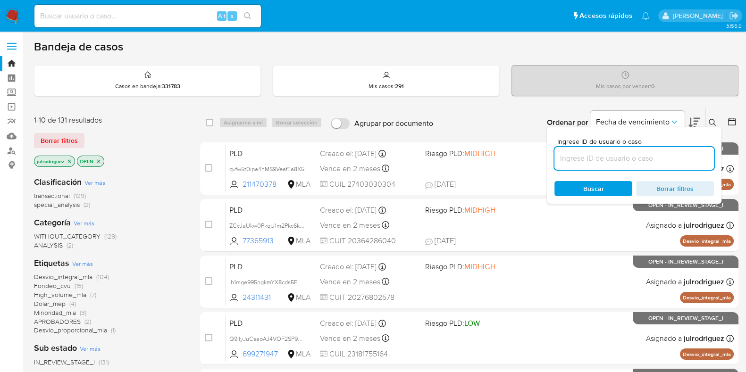
click at [584, 152] on input at bounding box center [633, 158] width 159 height 12
type input "UKvp5kOrfg2xbvUt2t5MM3Jq"
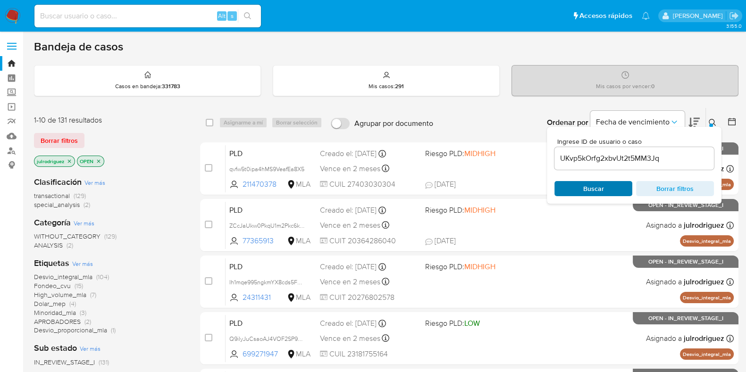
click at [569, 188] on span "Buscar" at bounding box center [593, 188] width 65 height 13
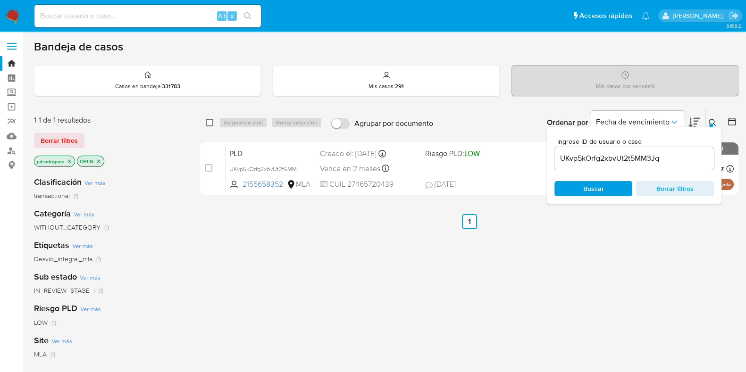
click at [208, 125] on input "checkbox" at bounding box center [210, 123] width 8 height 8
checkbox input "true"
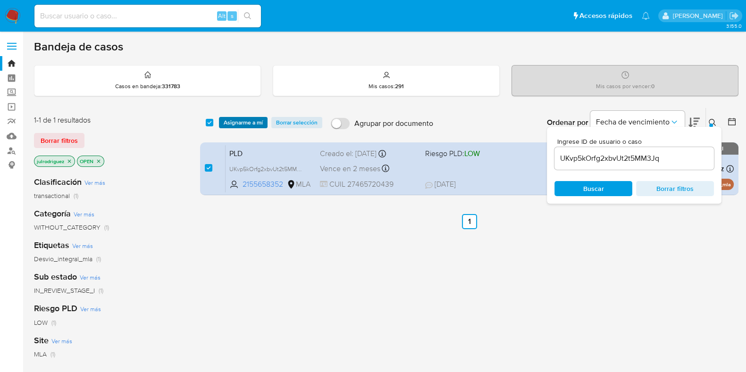
click at [248, 120] on span "Asignarme a mí" at bounding box center [243, 122] width 39 height 9
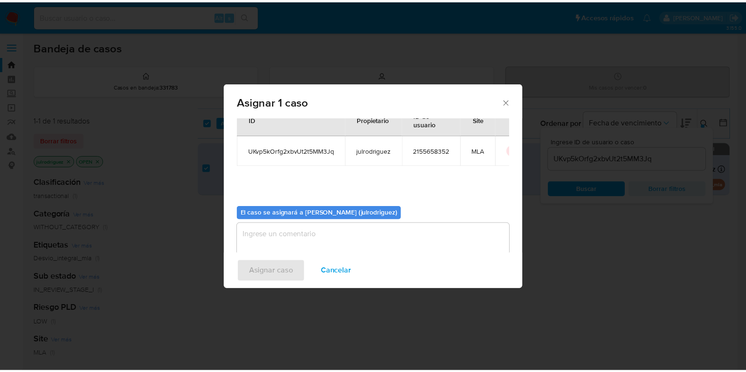
scroll to position [49, 0]
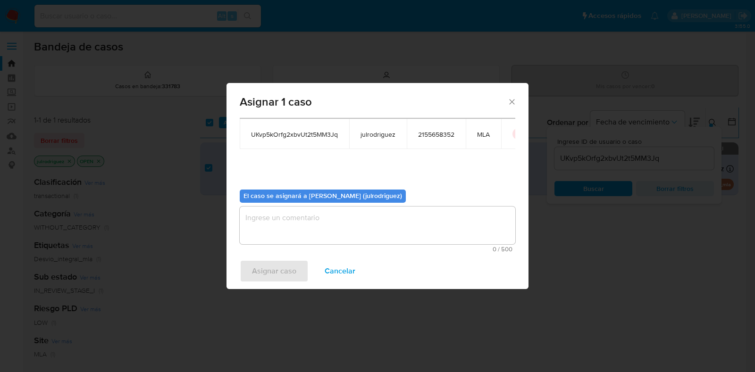
click at [301, 214] on textarea "assign-modal" at bounding box center [377, 226] width 275 height 38
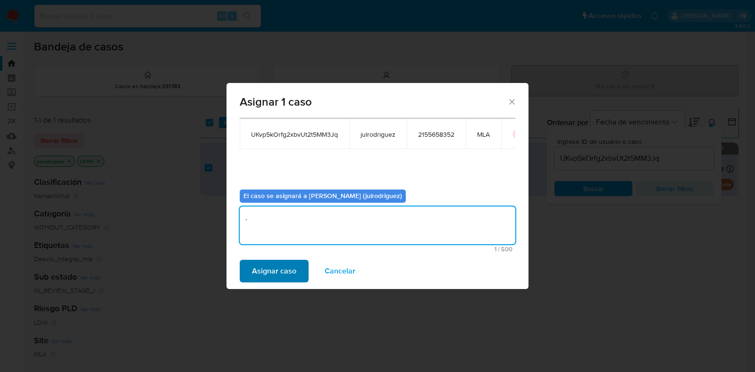
type textarea "."
click at [287, 263] on span "Asignar caso" at bounding box center [274, 271] width 44 height 21
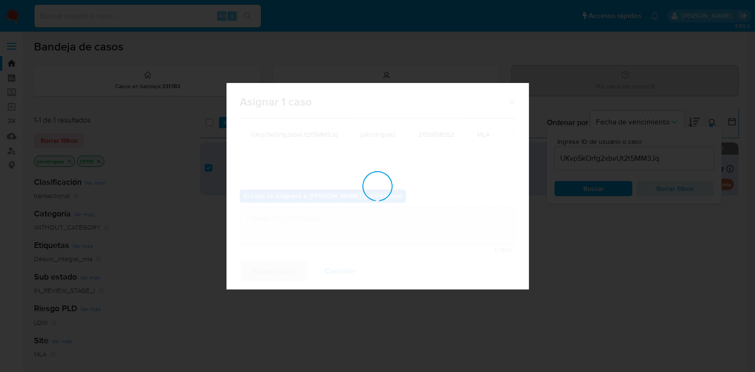
checkbox input "false"
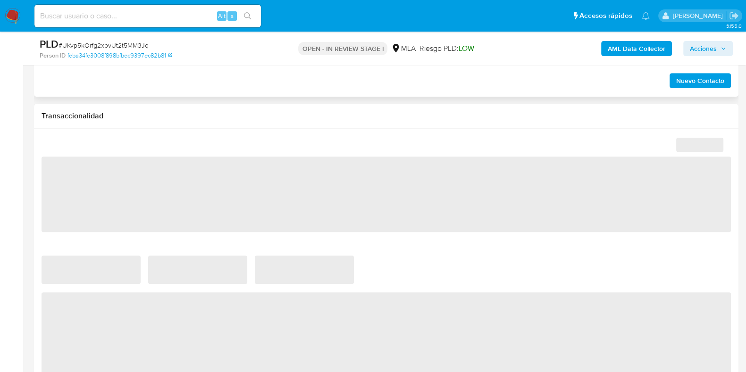
scroll to position [453, 0]
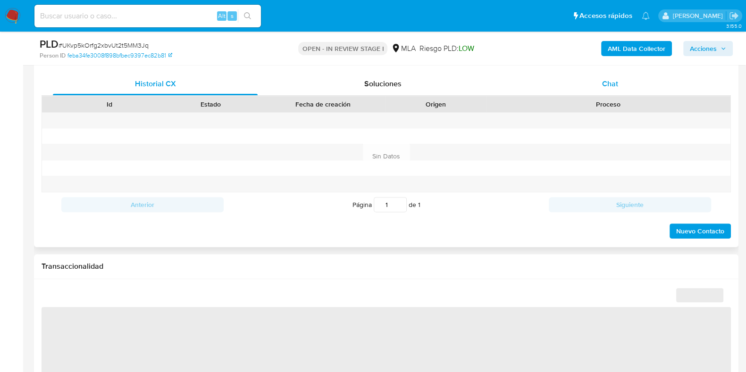
click at [603, 83] on span "Chat" at bounding box center [610, 83] width 16 height 11
select select "10"
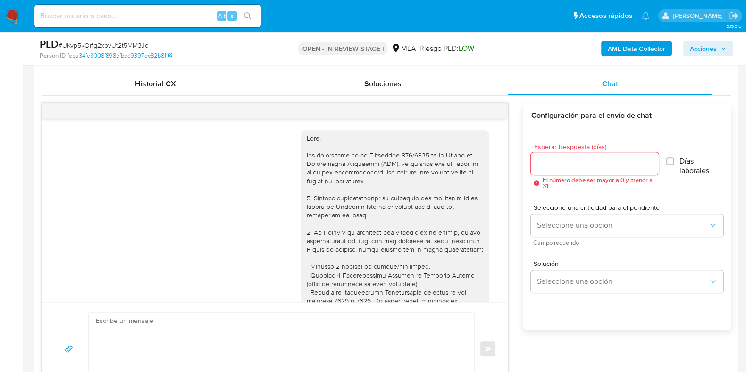
scroll to position [780, 0]
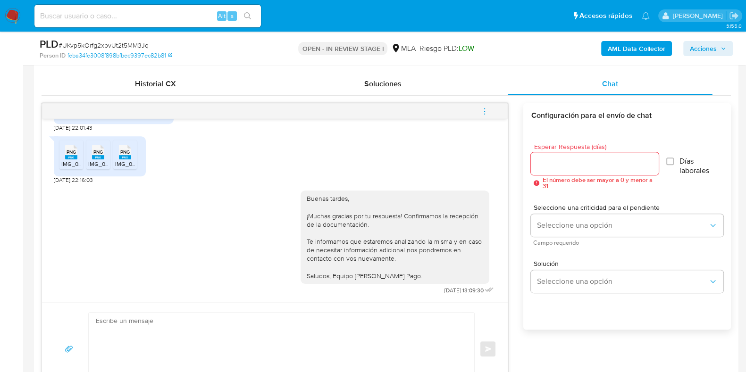
click at [486, 112] on icon "menu-action" at bounding box center [484, 111] width 8 height 8
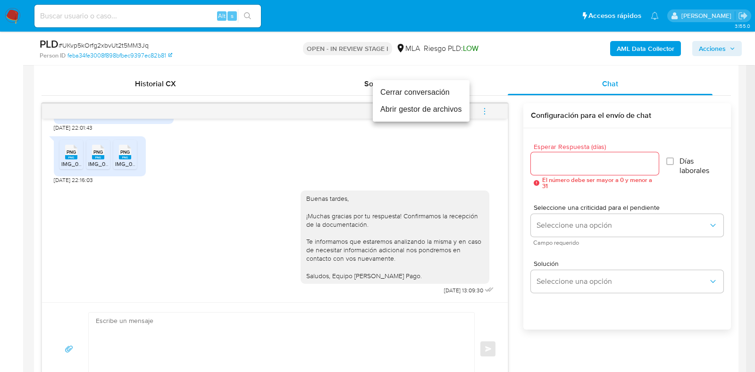
click at [403, 91] on li "Cerrar conversación" at bounding box center [421, 92] width 97 height 17
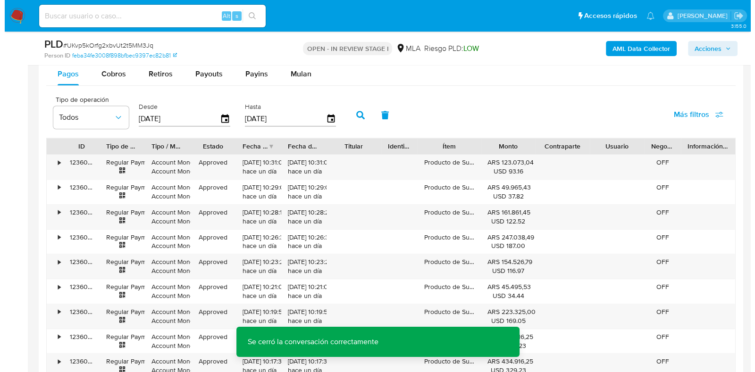
scroll to position [1718, 0]
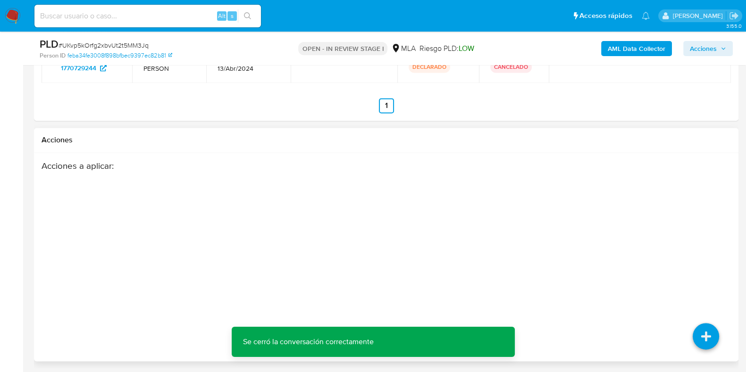
click at [700, 264] on div "Acciones a aplicar :" at bounding box center [386, 235] width 689 height 151
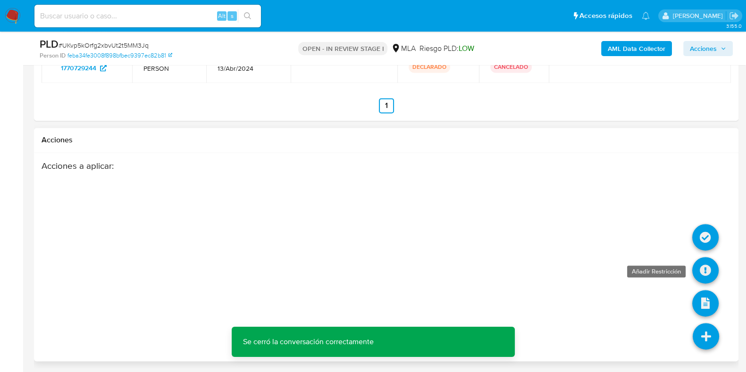
click at [707, 267] on icon at bounding box center [705, 270] width 26 height 26
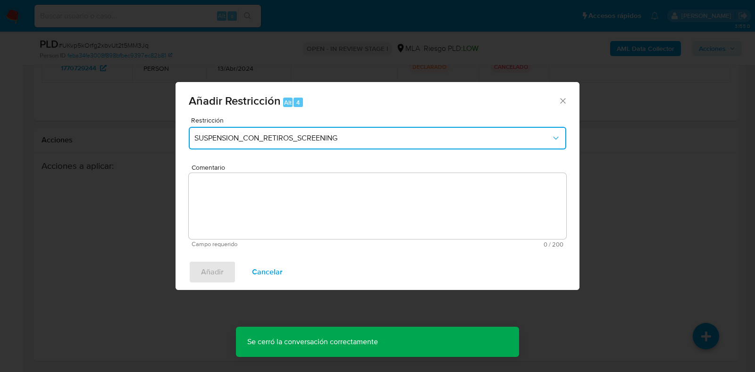
click at [290, 137] on span "SUSPENSION_CON_RETIROS_SCREENING" at bounding box center [372, 137] width 357 height 9
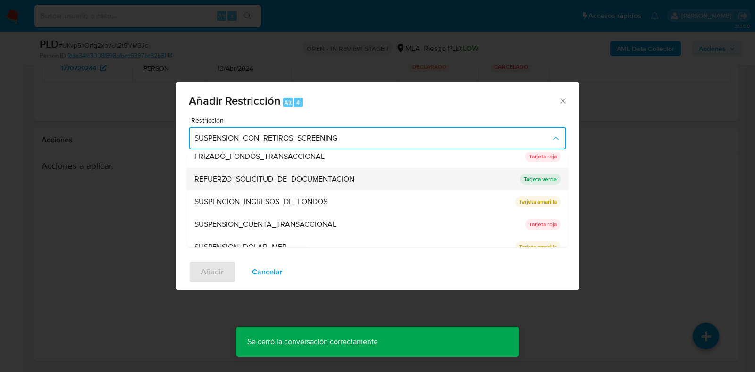
scroll to position [200, 0]
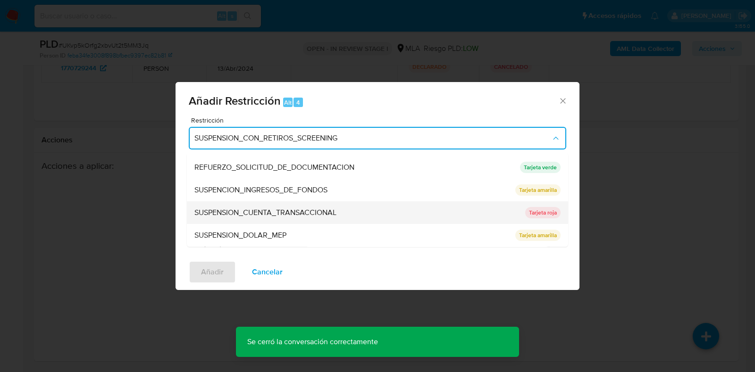
click at [278, 207] on div "SUSPENSION_CUENTA_TRANSACCIONAL" at bounding box center [356, 213] width 325 height 23
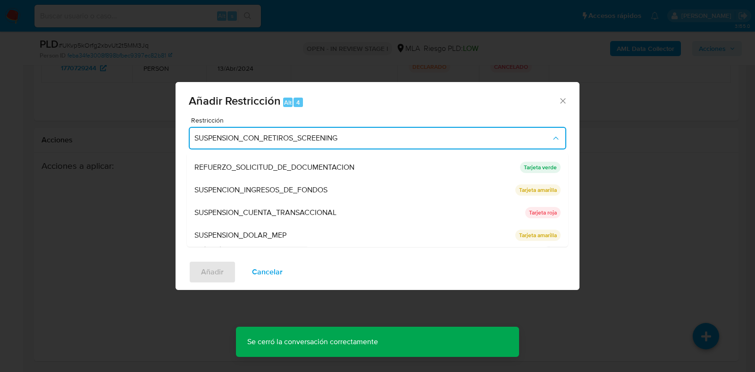
click at [311, 200] on textarea "Comentario" at bounding box center [377, 206] width 377 height 66
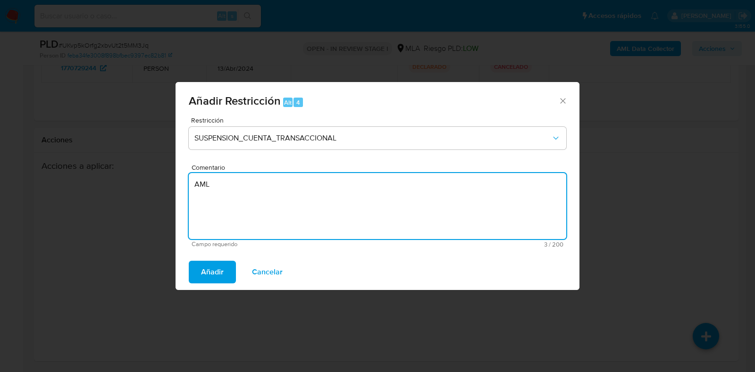
type textarea "AML"
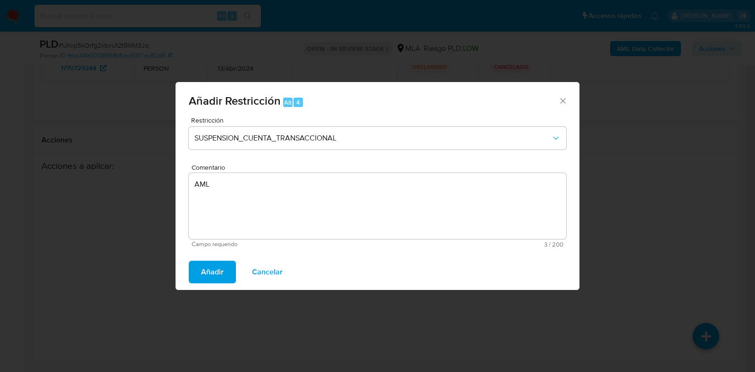
click at [220, 258] on div "Añadir Cancelar" at bounding box center [377, 272] width 404 height 36
click at [226, 273] on button "Añadir" at bounding box center [212, 272] width 47 height 23
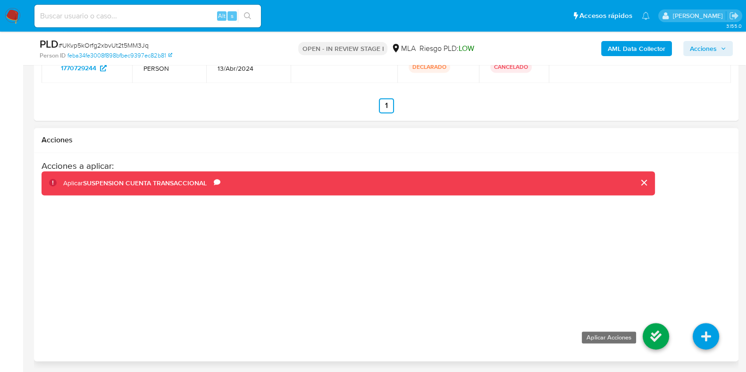
click at [654, 334] on icon at bounding box center [655, 336] width 26 height 26
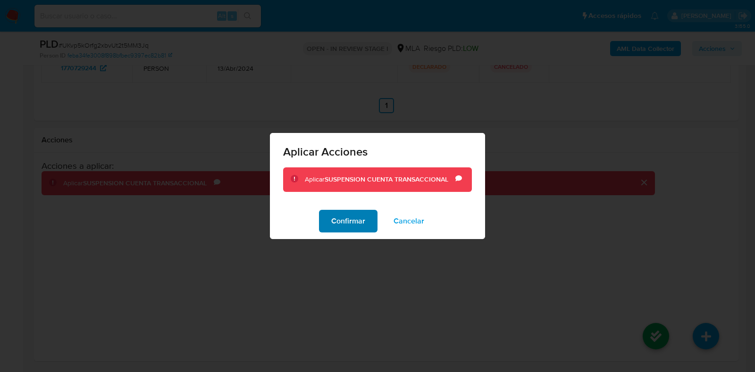
click at [371, 219] on button "Confirmar" at bounding box center [348, 221] width 58 height 23
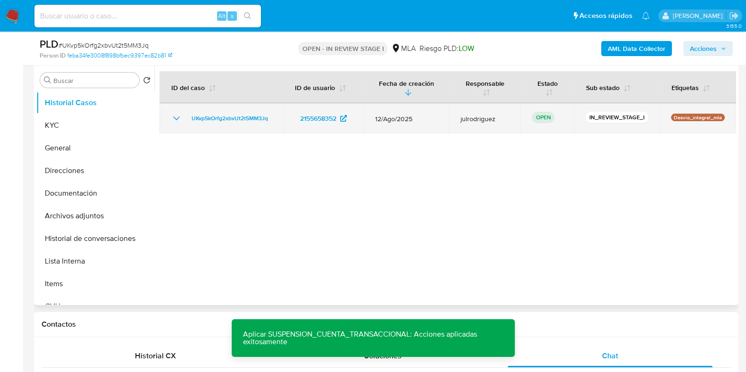
scroll to position [126, 0]
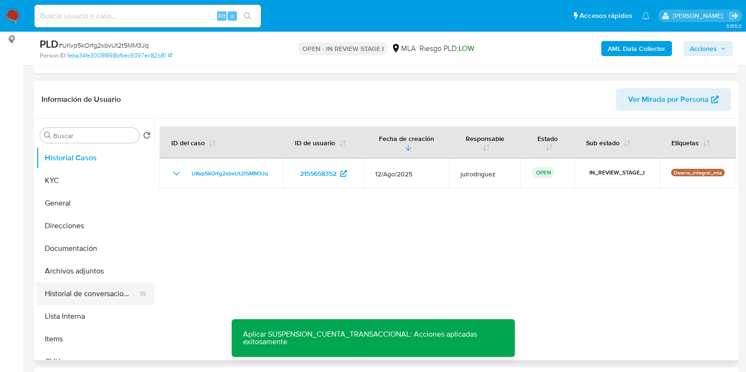
click at [88, 291] on button "Historial de conversaciones" at bounding box center [91, 294] width 110 height 23
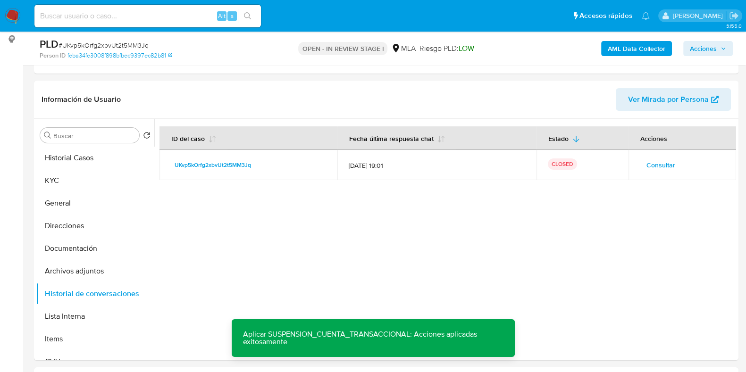
click at [621, 43] on b "AML Data Collector" at bounding box center [637, 48] width 58 height 15
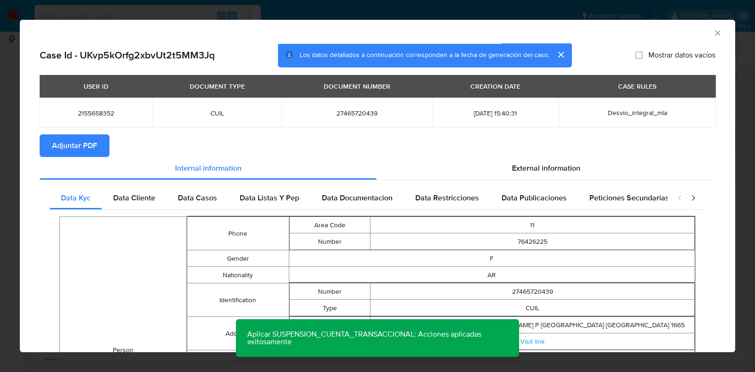
click at [98, 140] on button "Adjuntar PDF" at bounding box center [75, 145] width 70 height 23
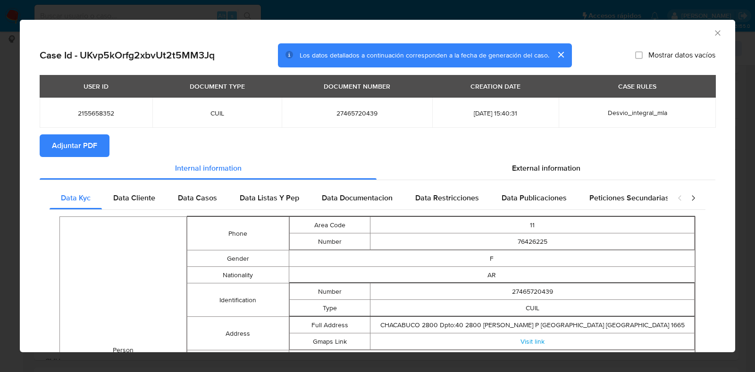
click at [715, 34] on icon "Cerrar ventana" at bounding box center [717, 32] width 5 height 5
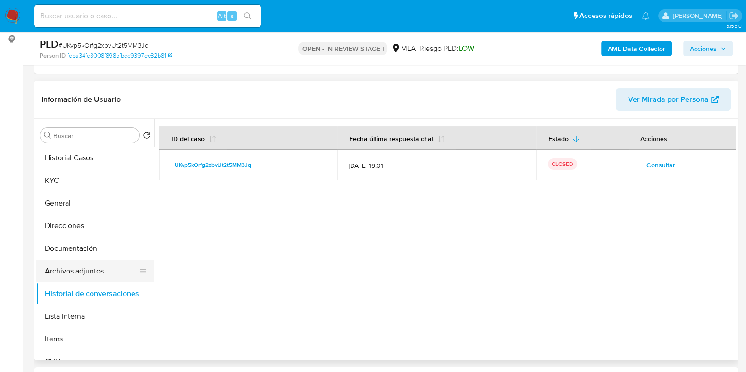
click at [74, 269] on button "Archivos adjuntos" at bounding box center [91, 271] width 110 height 23
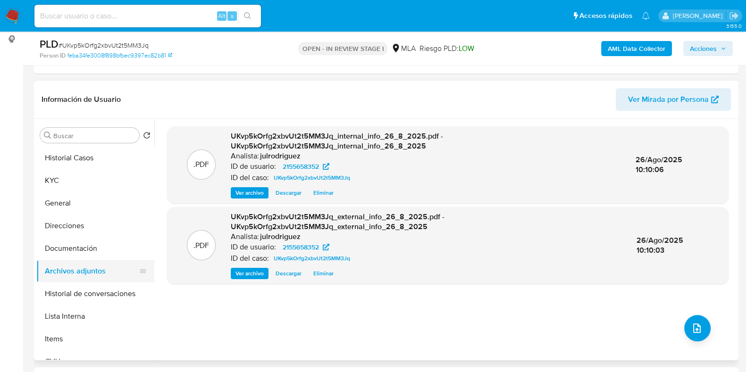
click at [87, 282] on button "Archivos adjuntos" at bounding box center [91, 271] width 110 height 23
click at [76, 285] on button "Historial de conversaciones" at bounding box center [91, 294] width 110 height 23
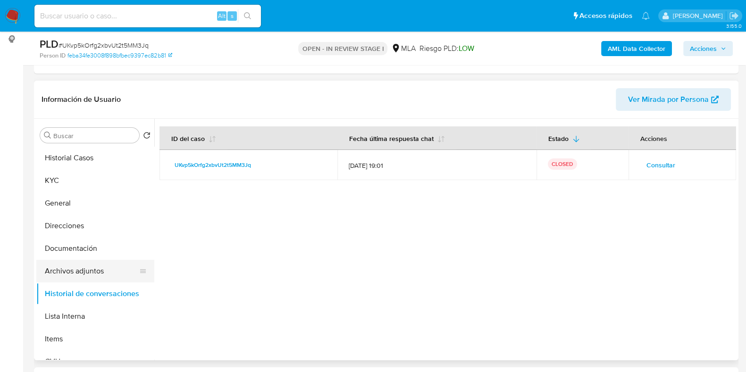
click at [78, 271] on button "Archivos adjuntos" at bounding box center [91, 271] width 110 height 23
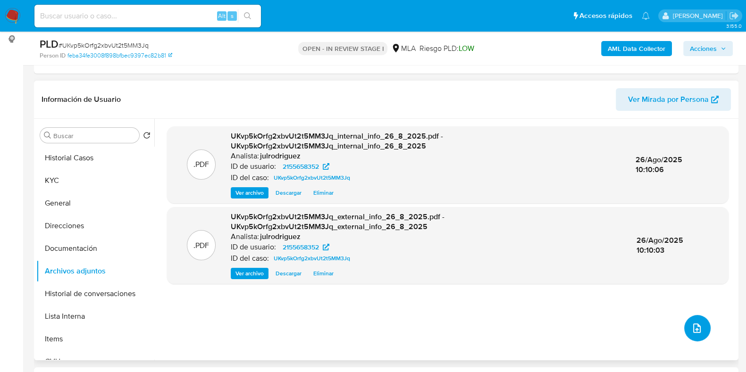
click at [699, 327] on button "upload-file" at bounding box center [697, 328] width 26 height 26
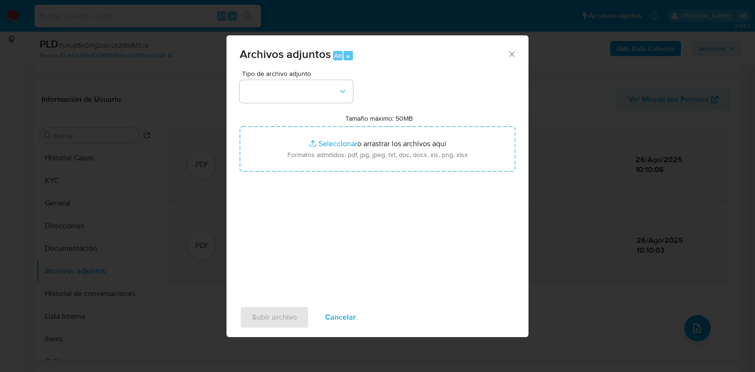
drag, startPoint x: 508, startPoint y: 51, endPoint x: 502, endPoint y: 54, distance: 7.2
click at [509, 51] on icon "Cerrar" at bounding box center [511, 54] width 9 height 9
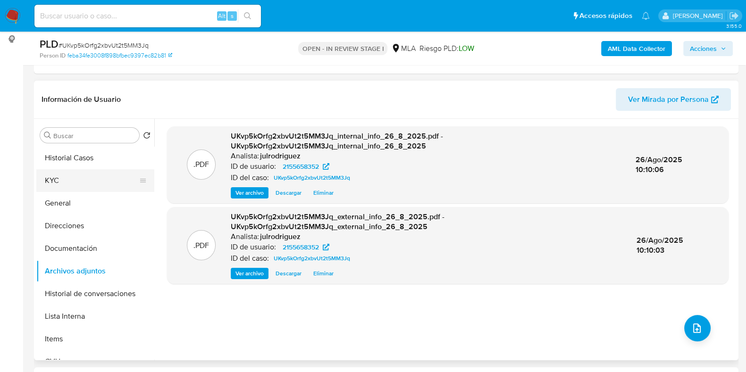
click at [76, 174] on button "KYC" at bounding box center [91, 180] width 110 height 23
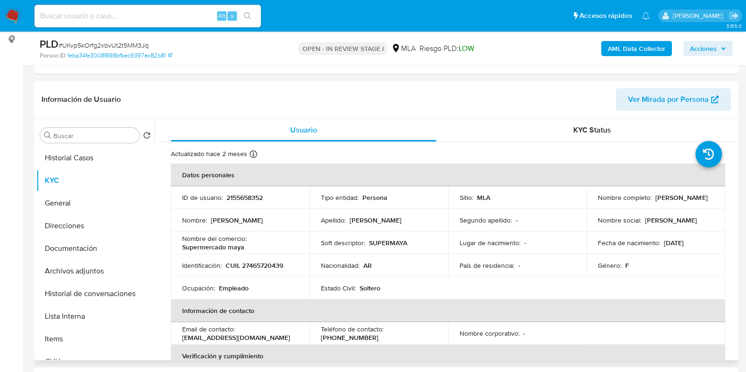
click at [233, 197] on p "2155658352" at bounding box center [244, 197] width 36 height 8
copy p "2155658352"
click at [137, 47] on span "# UKvp5kOrfg2xbvUt2t5MM3Jq" at bounding box center [103, 45] width 90 height 9
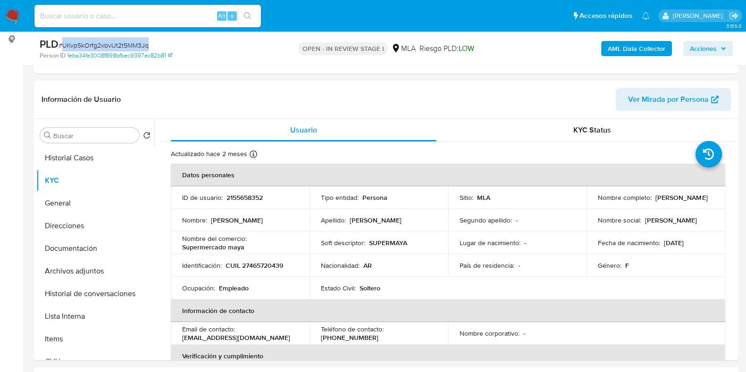
copy span "UKvp5kOrfg2xbvUt2t5MM3Jq"
click at [108, 267] on button "Archivos adjuntos" at bounding box center [91, 271] width 110 height 23
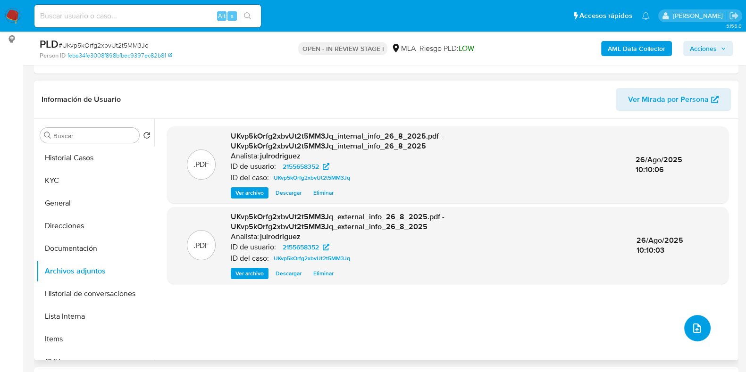
click at [691, 324] on icon "upload-file" at bounding box center [696, 328] width 11 height 11
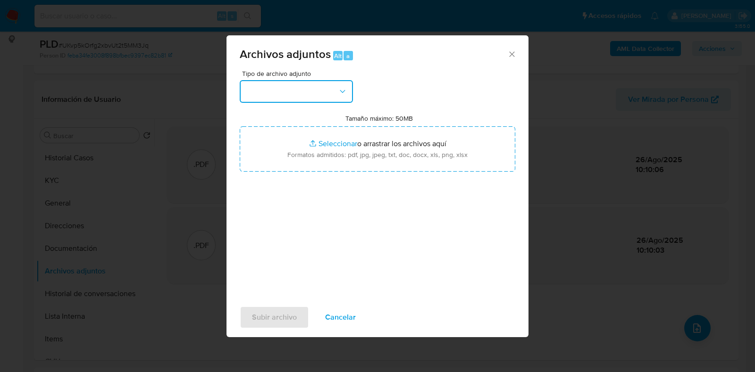
click at [320, 97] on button "button" at bounding box center [296, 91] width 113 height 23
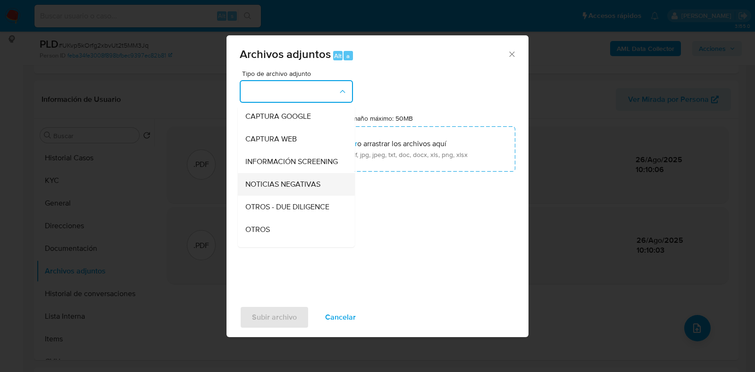
scroll to position [117, 0]
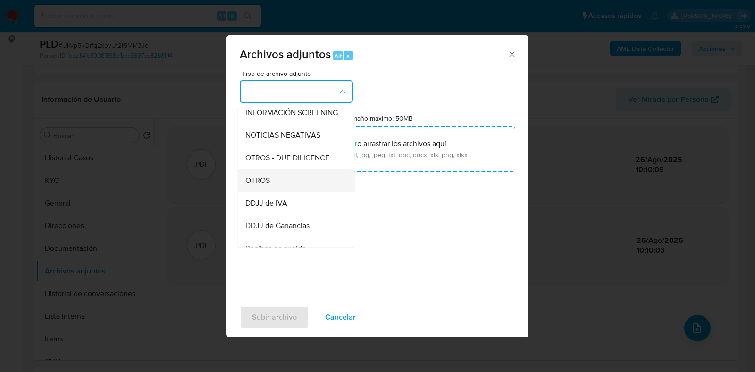
click at [291, 185] on div "OTROS" at bounding box center [293, 180] width 96 height 23
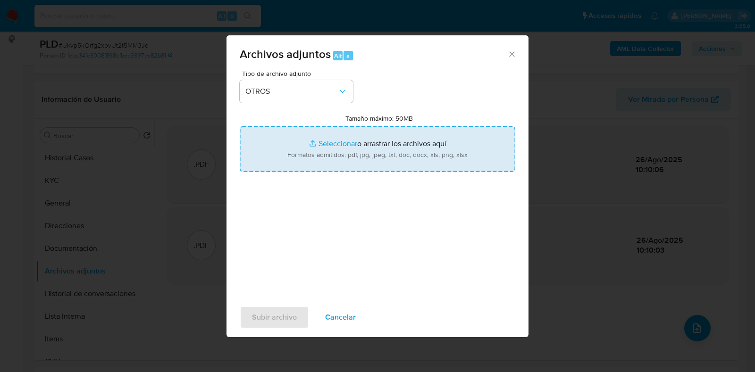
click at [393, 136] on input "Tamaño máximo: 50MB Seleccionar archivos" at bounding box center [377, 148] width 275 height 45
type input "C:\fakepath\Movimientos - 2155658352 - UKvp5kOrfg2xbvUt2t5MM3Jq.xlsx"
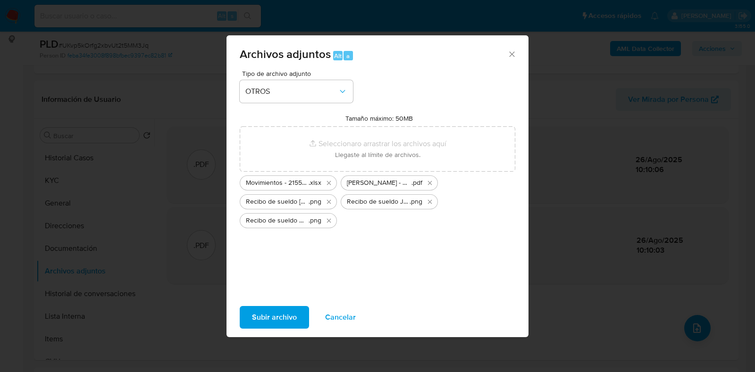
click at [284, 314] on span "Subir archivo" at bounding box center [274, 317] width 45 height 21
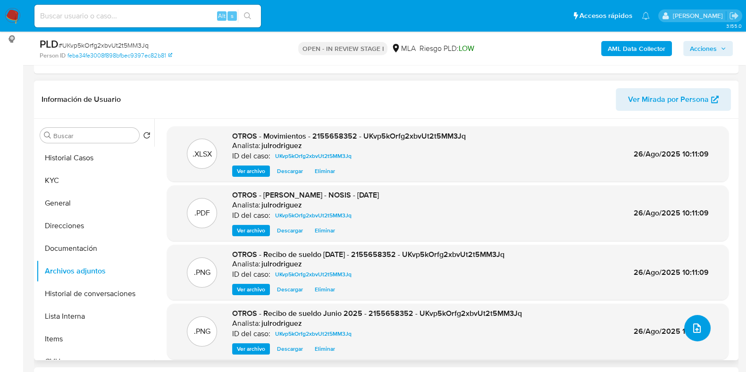
click at [698, 325] on icon "upload-file" at bounding box center [696, 328] width 11 height 11
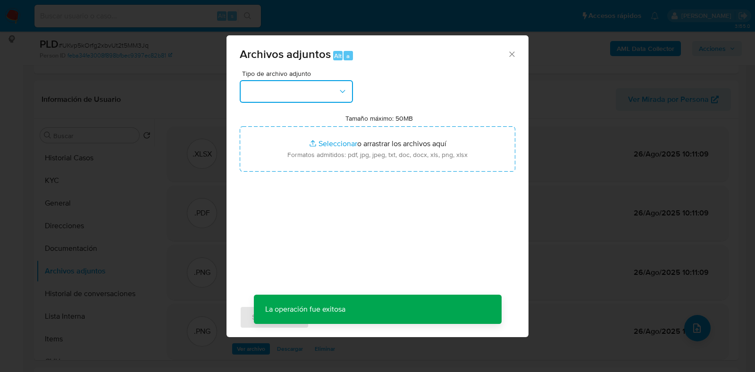
click at [321, 92] on button "button" at bounding box center [296, 91] width 113 height 23
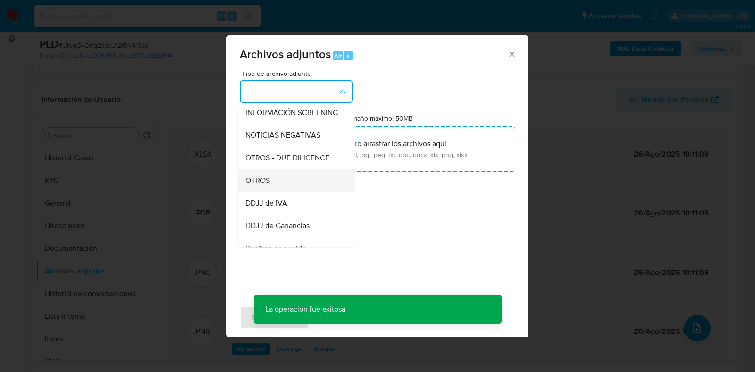
click at [277, 187] on div "OTROS" at bounding box center [293, 180] width 96 height 23
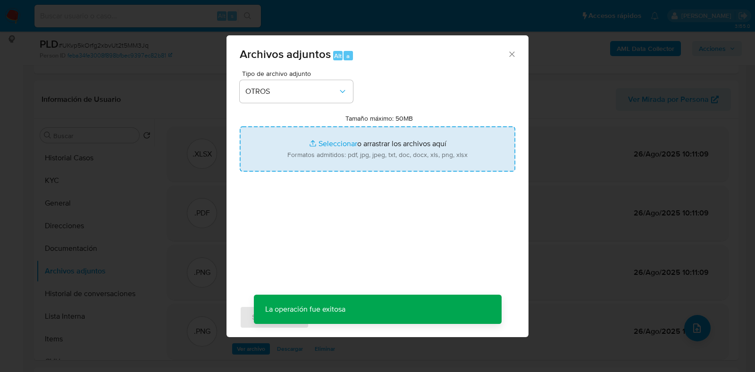
click at [330, 164] on input "Tamaño máximo: 50MB Seleccionar archivos" at bounding box center [377, 148] width 275 height 45
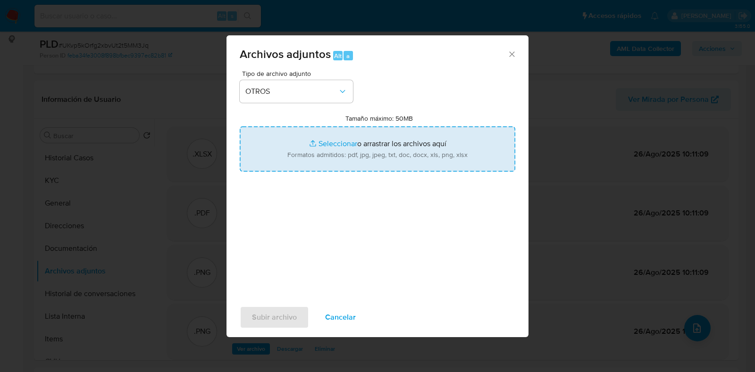
type input "C:\fakepath\ROI PROPOSAL - Caselog UKvp5kOrfg2xbvUt2t5MM3Jq_2025_08_18_16_47_41…"
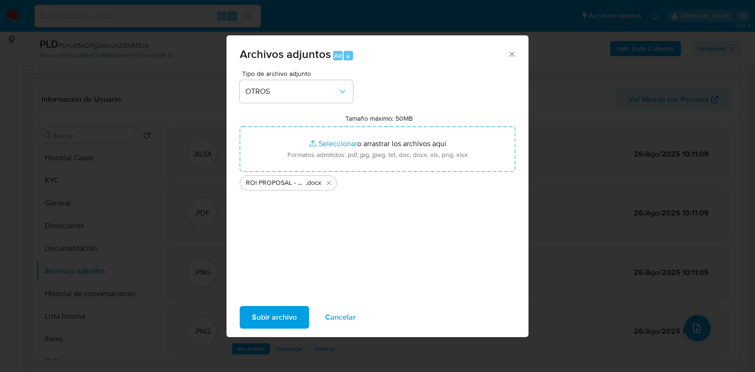
click at [287, 310] on span "Subir archivo" at bounding box center [274, 317] width 45 height 21
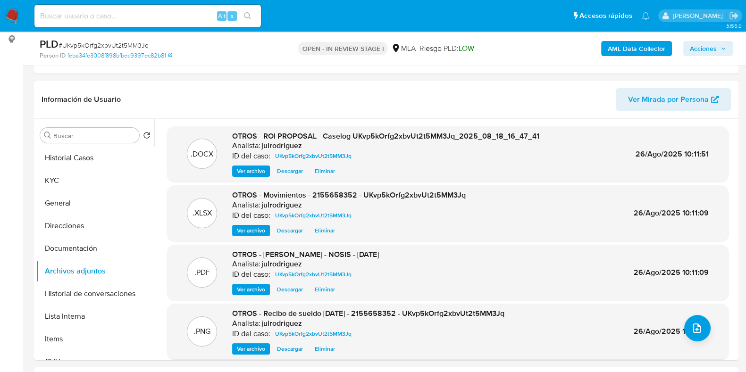
click at [701, 49] on span "Acciones" at bounding box center [703, 48] width 27 height 15
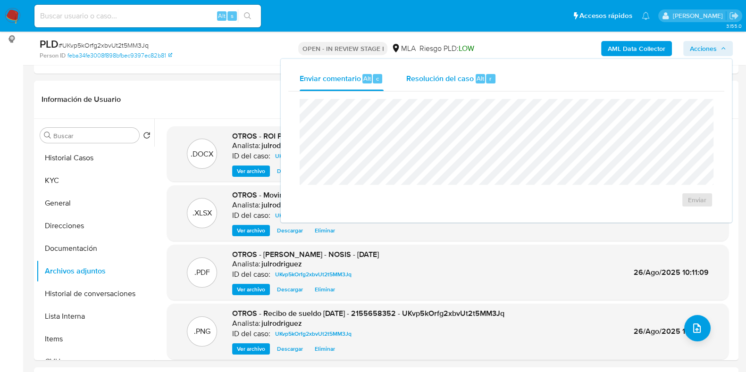
click at [453, 69] on div "Resolución del caso Alt r" at bounding box center [451, 79] width 90 height 25
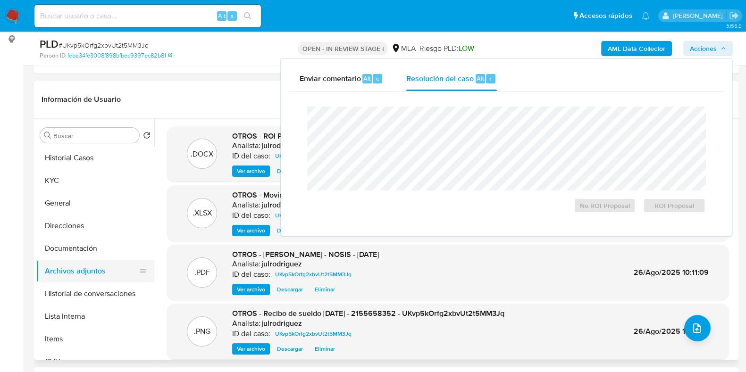
drag, startPoint x: 88, startPoint y: 242, endPoint x: 90, endPoint y: 269, distance: 26.9
click at [88, 243] on button "Documentación" at bounding box center [95, 248] width 118 height 23
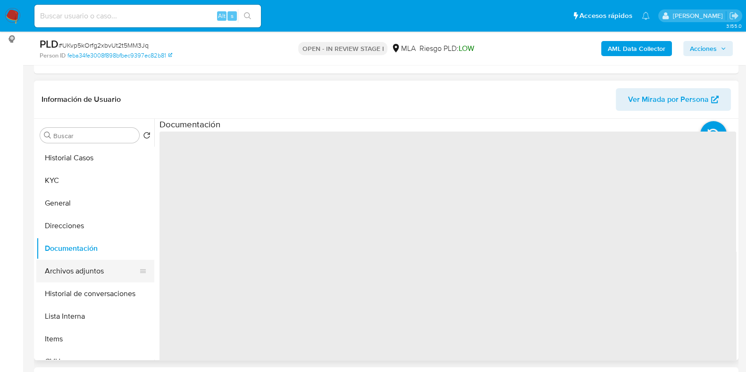
click at [90, 269] on button "Archivos adjuntos" at bounding box center [91, 271] width 110 height 23
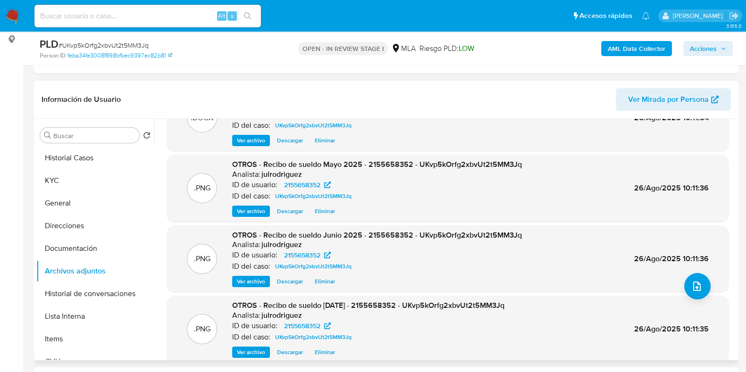
scroll to position [79, 0]
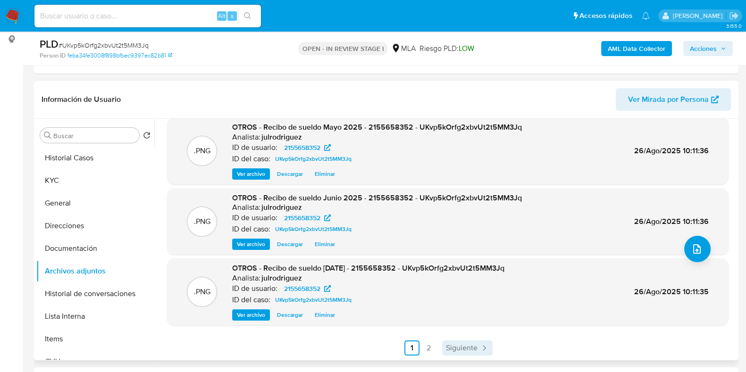
click at [469, 344] on span "Siguiente" at bounding box center [462, 348] width 32 height 8
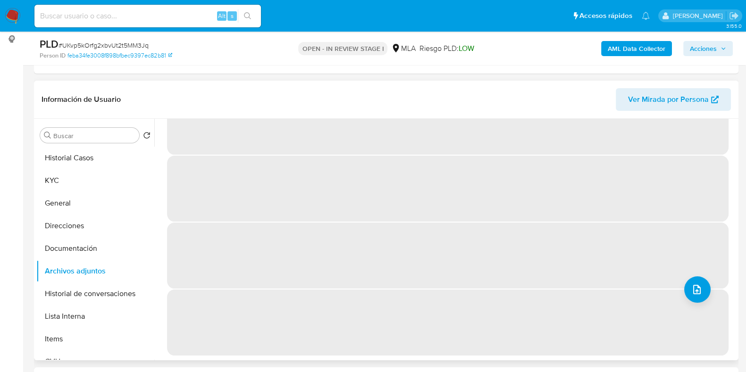
scroll to position [0, 0]
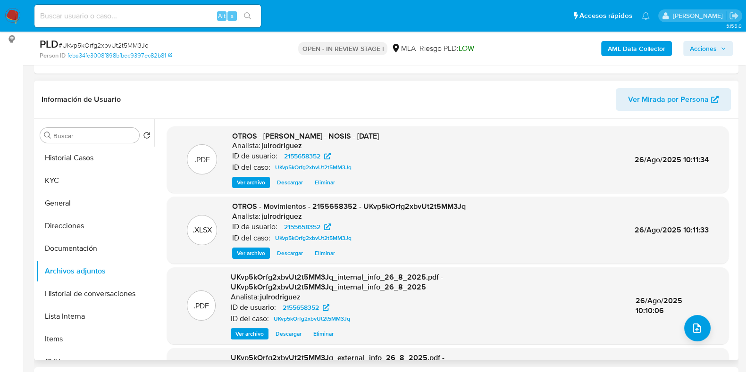
click at [708, 49] on span "Acciones" at bounding box center [703, 48] width 27 height 15
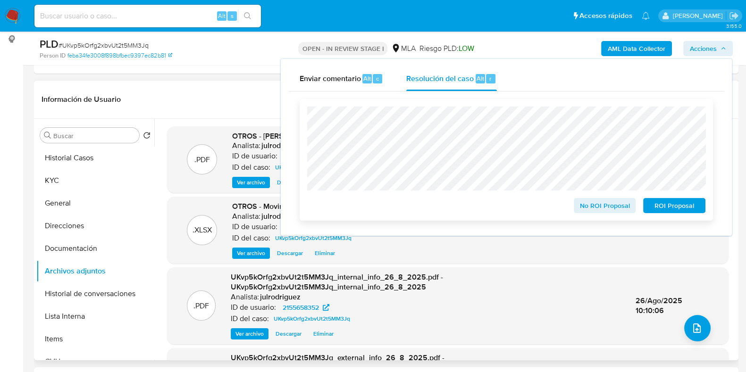
click at [658, 204] on span "ROI Proposal" at bounding box center [674, 205] width 49 height 13
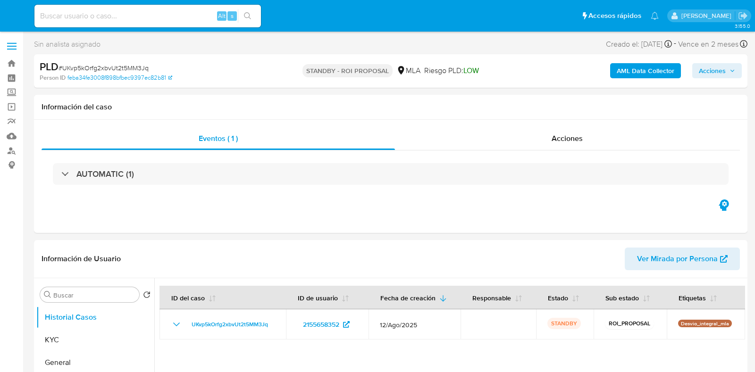
select select "10"
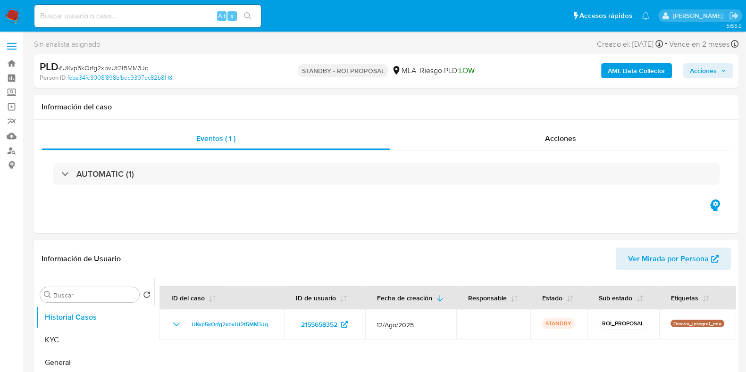
click at [148, 15] on input at bounding box center [147, 16] width 226 height 12
paste input "qvfw5t0ipa4hMS9VeafEa8X5"
type input "qvfw5t0ipa4hMS9VeafEa8X5"
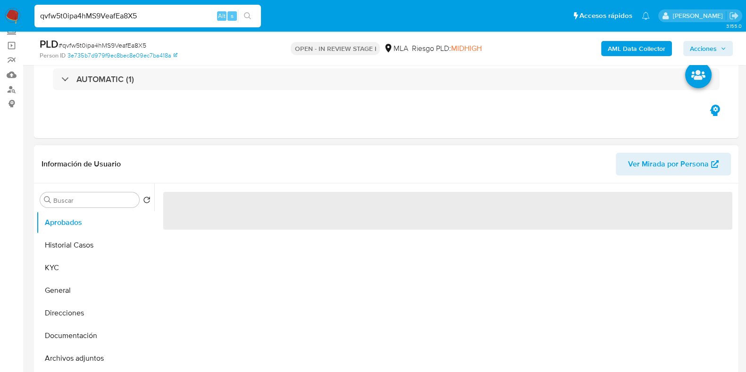
scroll to position [117, 0]
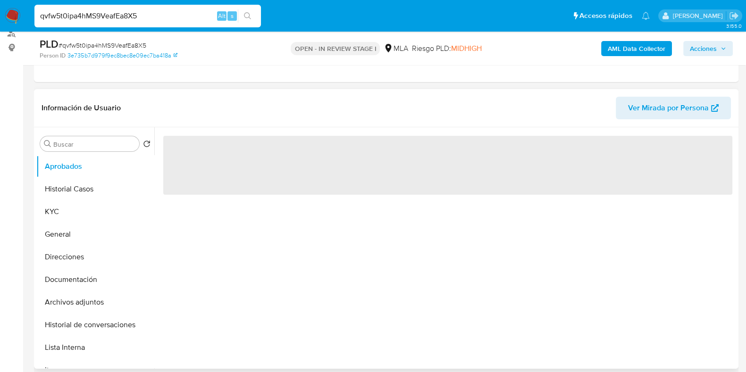
select select "10"
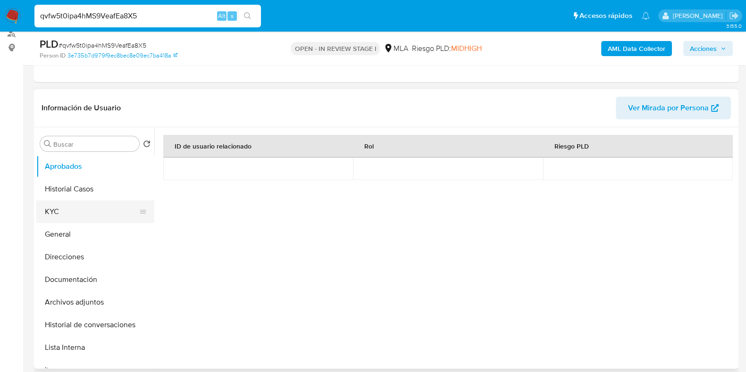
click at [66, 215] on button "KYC" at bounding box center [91, 211] width 110 height 23
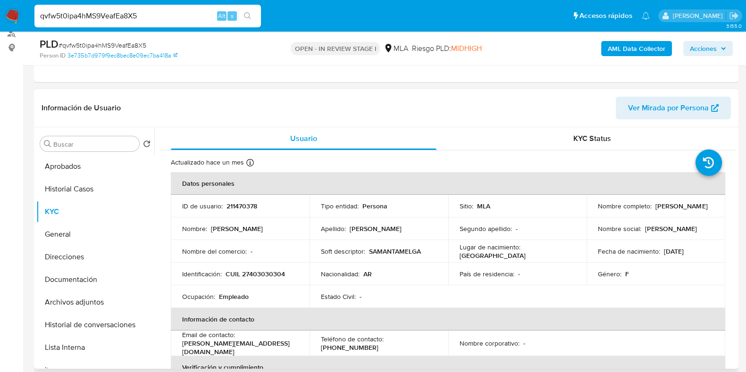
drag, startPoint x: 594, startPoint y: 211, endPoint x: 681, endPoint y: 209, distance: 86.8
click at [681, 209] on div "Nombre completo : [PERSON_NAME]" at bounding box center [656, 206] width 116 height 8
copy p "[PERSON_NAME]"
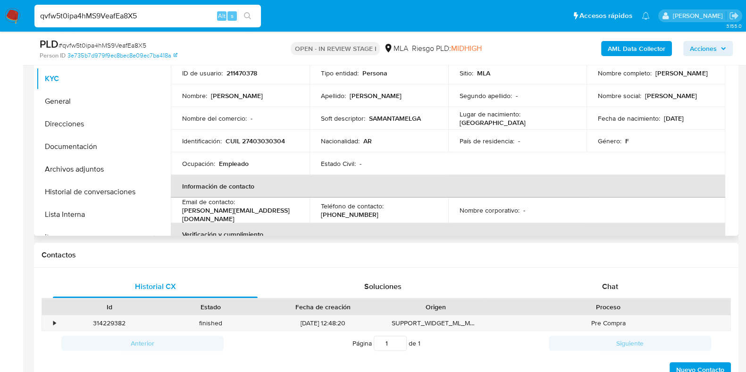
scroll to position [232, 0]
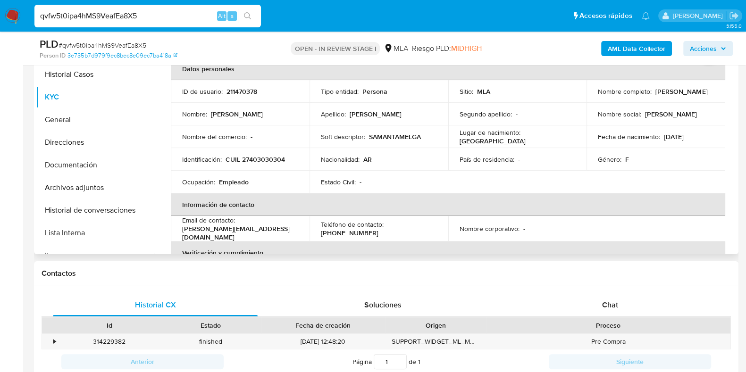
click at [248, 91] on p "211470378" at bounding box center [241, 91] width 31 height 8
copy p "211470378"
click at [134, 44] on span "# qvfw5t0ipa4hMS9VeafEa8X5" at bounding box center [102, 45] width 88 height 9
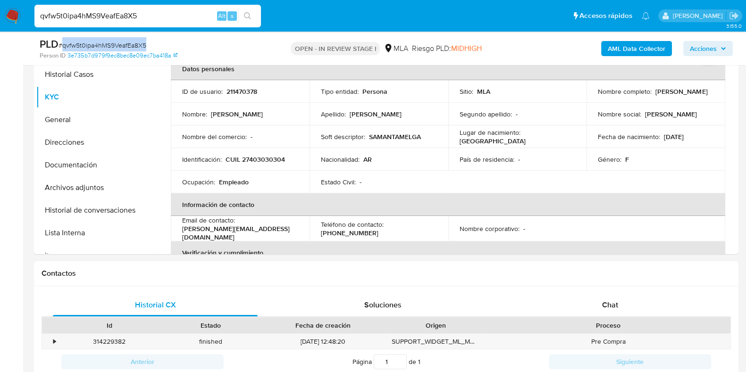
copy span "qvfw5t0ipa4hMS9VeafEa8X5"
click at [104, 168] on button "Documentación" at bounding box center [91, 165] width 110 height 23
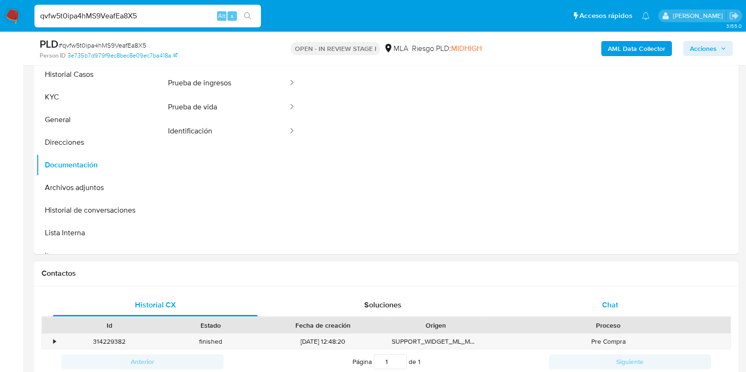
click at [613, 302] on span "Chat" at bounding box center [610, 305] width 16 height 11
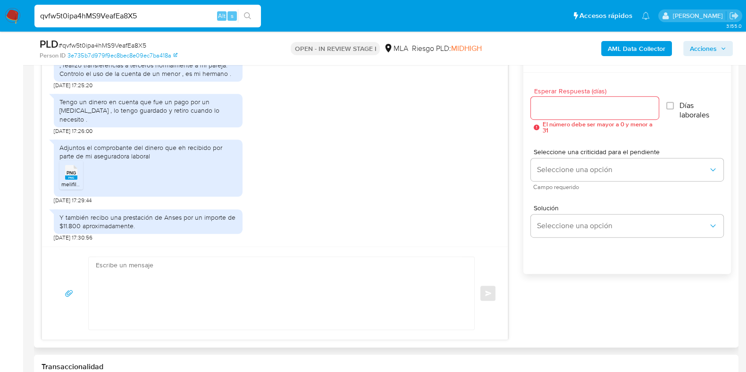
scroll to position [527, 0]
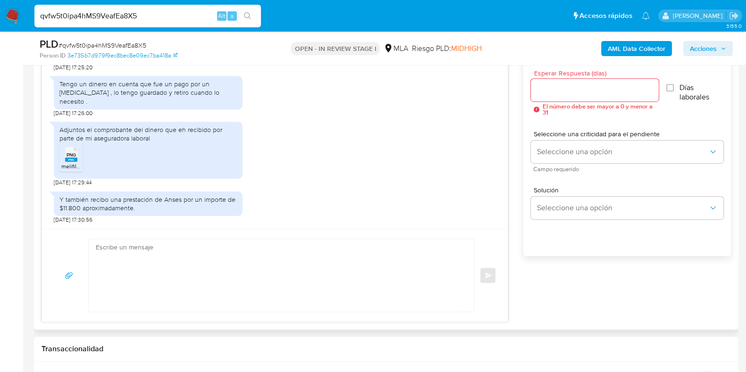
click at [72, 159] on rect at bounding box center [71, 160] width 12 height 4
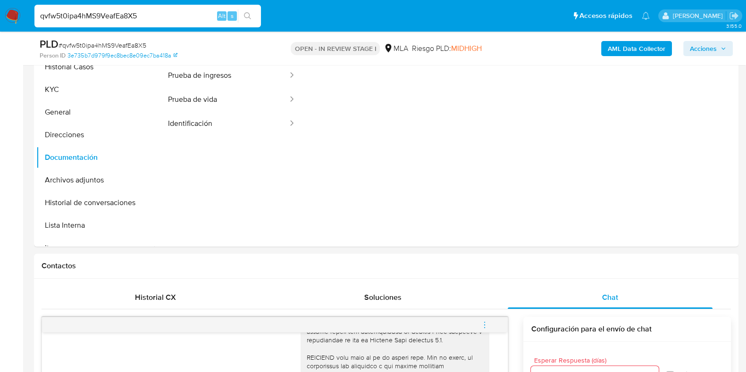
scroll to position [173, 0]
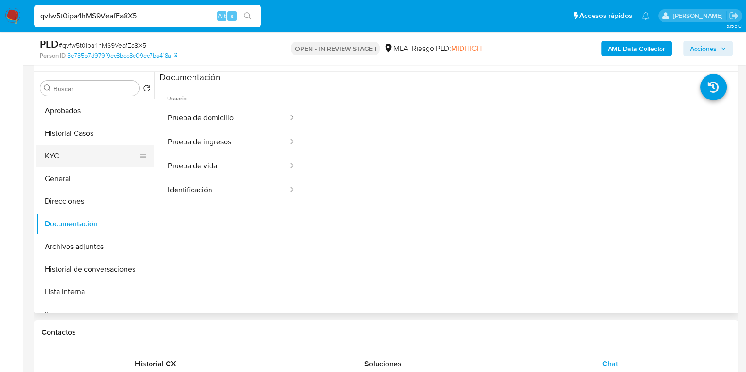
click at [58, 157] on button "KYC" at bounding box center [91, 156] width 110 height 23
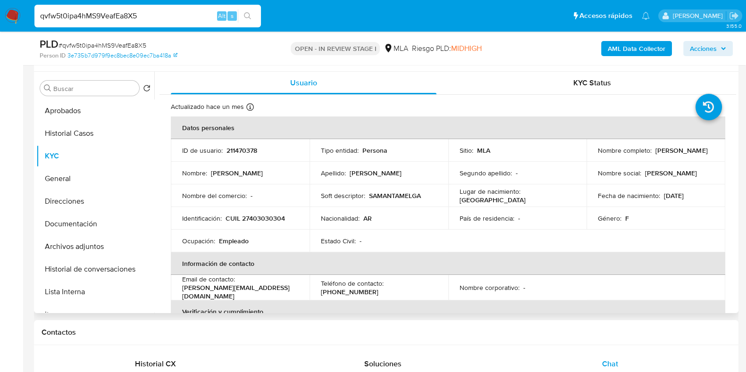
click at [265, 214] on p "CUIL 27403030304" at bounding box center [254, 218] width 59 height 8
copy p "27403030304"
click at [242, 153] on p "211470378" at bounding box center [241, 150] width 31 height 8
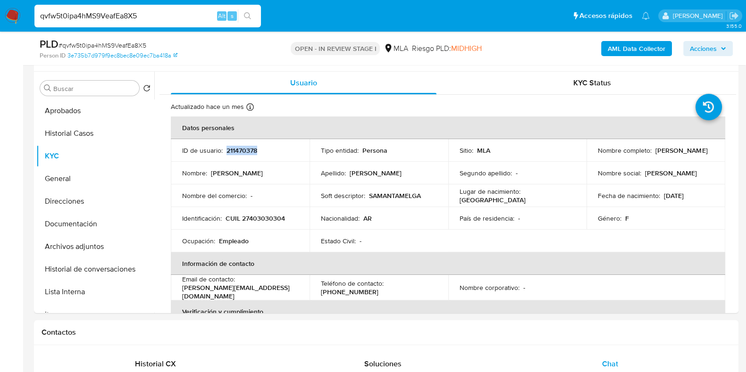
copy p "211470378"
drag, startPoint x: 595, startPoint y: 153, endPoint x: 682, endPoint y: 10, distance: 167.5
click at [696, 152] on div "Nombre completo : Daniela Samanta Melgarejo" at bounding box center [656, 150] width 116 height 8
copy p "[PERSON_NAME] [PERSON_NAME]"
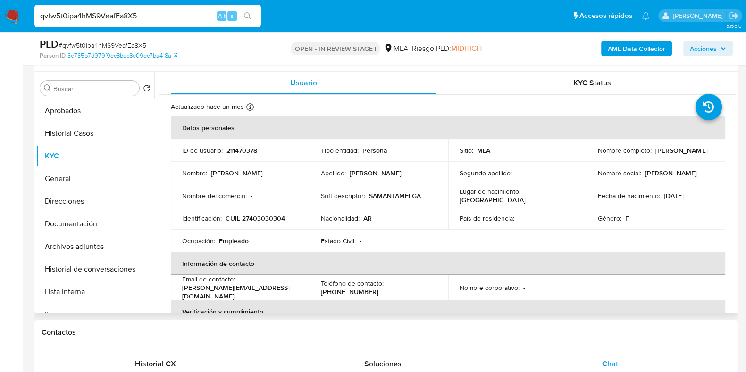
click at [255, 218] on p "CUIL 27403030304" at bounding box center [254, 218] width 59 height 8
click at [271, 219] on p "CUIL 27403030304" at bounding box center [254, 218] width 59 height 8
copy p "27403030304"
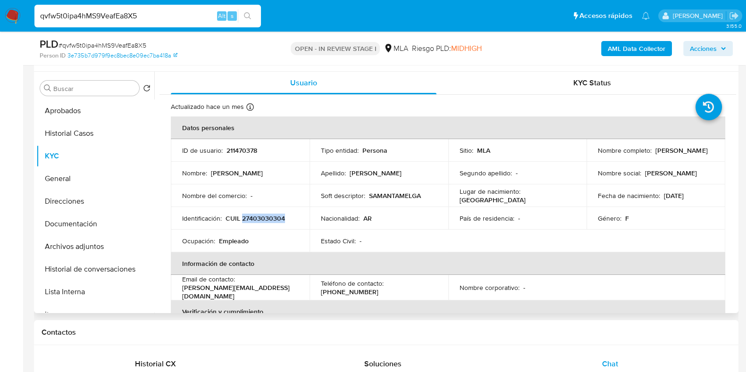
click at [266, 216] on p "CUIL 27403030304" at bounding box center [254, 218] width 59 height 8
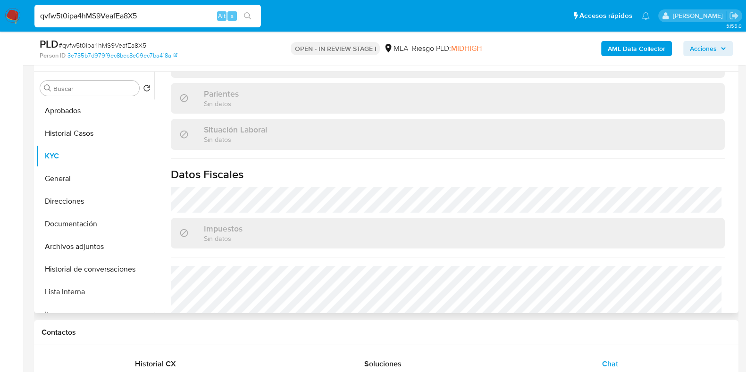
scroll to position [505, 0]
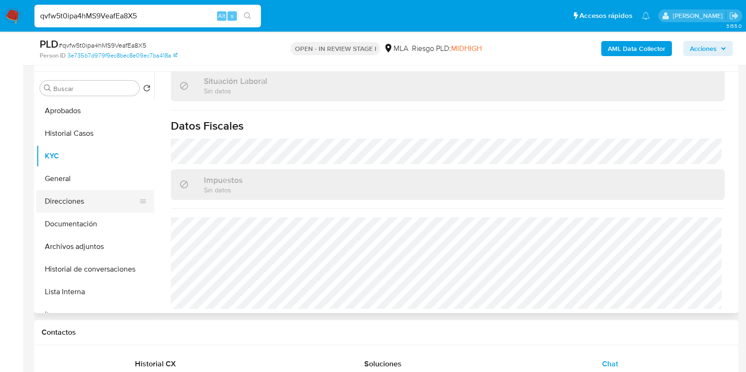
click at [71, 197] on button "Direcciones" at bounding box center [91, 201] width 110 height 23
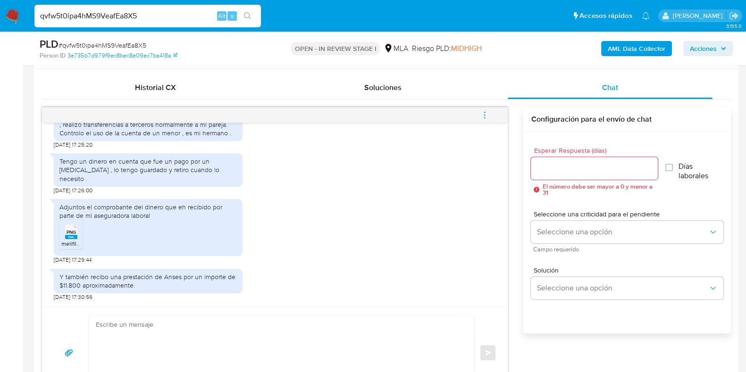
scroll to position [468, 0]
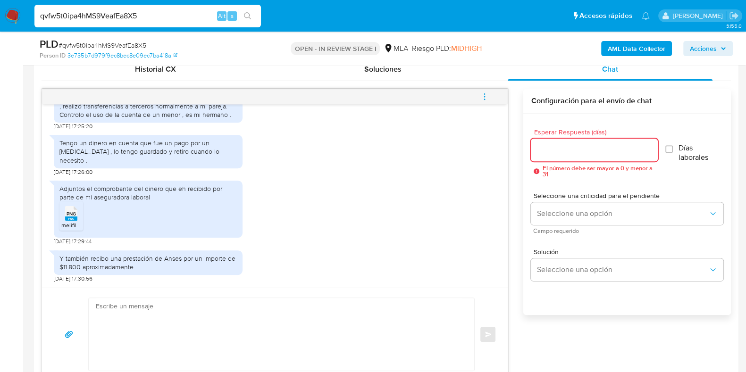
click at [585, 148] on input "Esperar Respuesta (días)" at bounding box center [594, 150] width 126 height 12
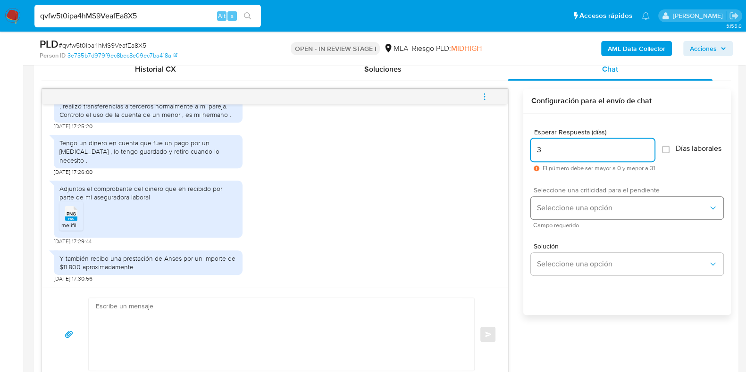
type input "3"
click at [567, 208] on span "Seleccione una opción" at bounding box center [622, 207] width 172 height 9
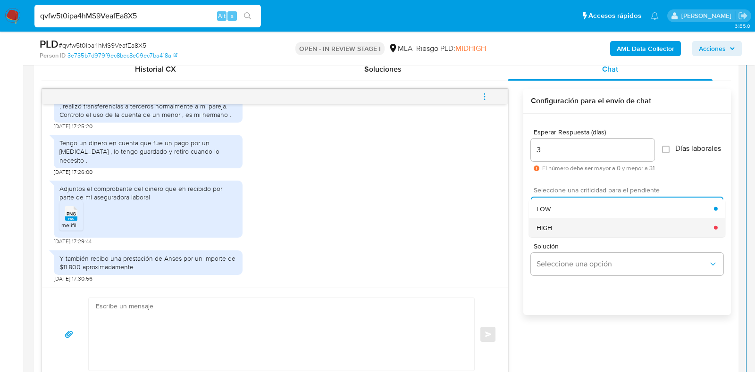
click at [563, 230] on div "HIGH" at bounding box center [624, 227] width 177 height 19
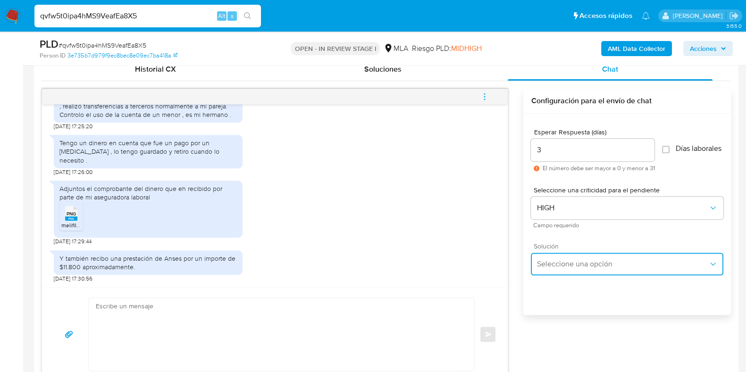
click at [566, 262] on button "Seleccione una opción" at bounding box center [627, 264] width 192 height 23
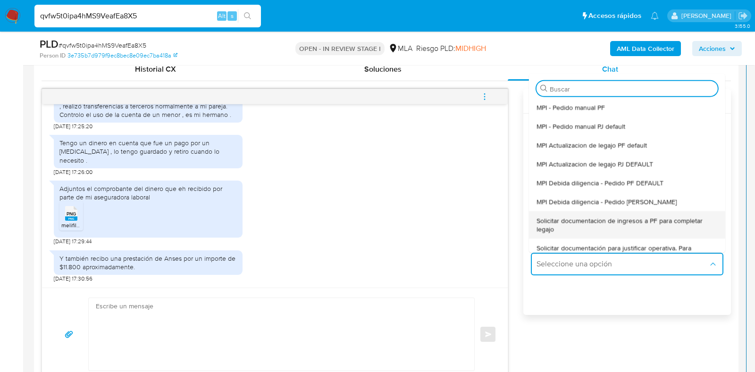
click at [637, 227] on span "Solicitar documentacion de ingresos a PF para completar legajo" at bounding box center [626, 224] width 181 height 17
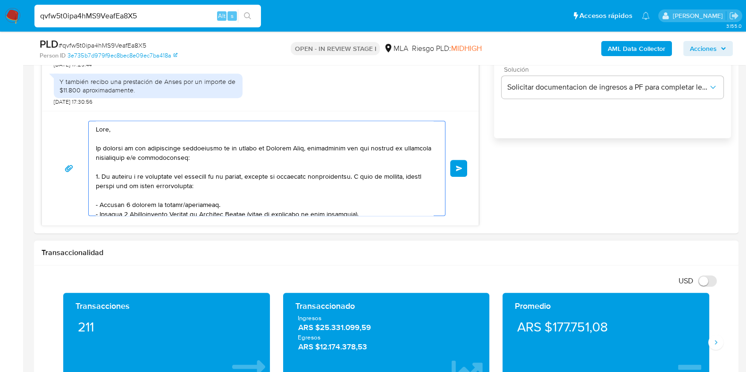
scroll to position [133, 0]
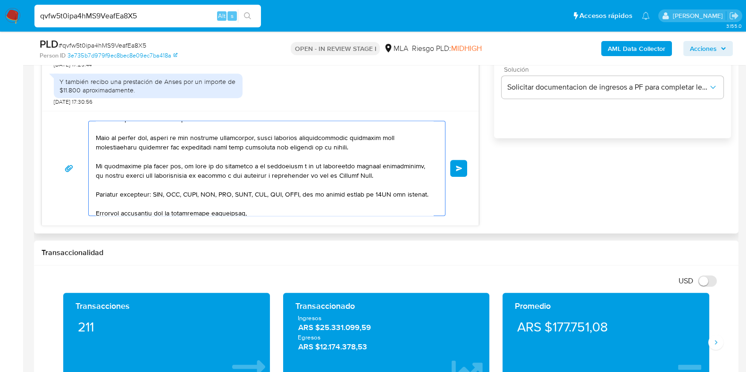
drag, startPoint x: 158, startPoint y: 175, endPoint x: 141, endPoint y: 137, distance: 41.8
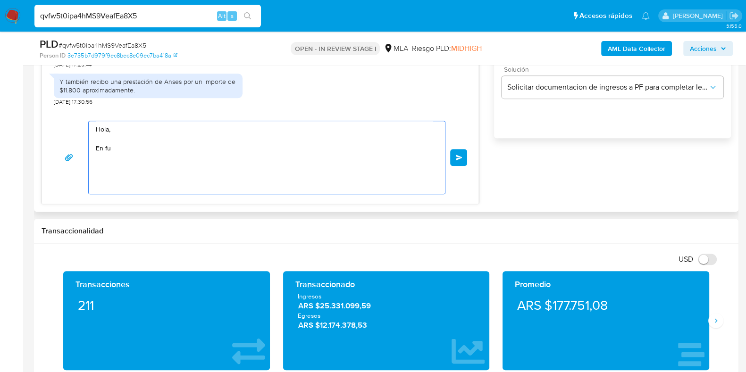
scroll to position [0, 0]
click at [56, 100] on div "18/08/2025 17:21:23 1. Realizó compras en algunos locales tanto por mercado lib…" at bounding box center [260, 58] width 437 height 292
paste textarea "Buenas tardes, Queremos aclararte que la Resolución General ARCA 5696/2025 indi…"
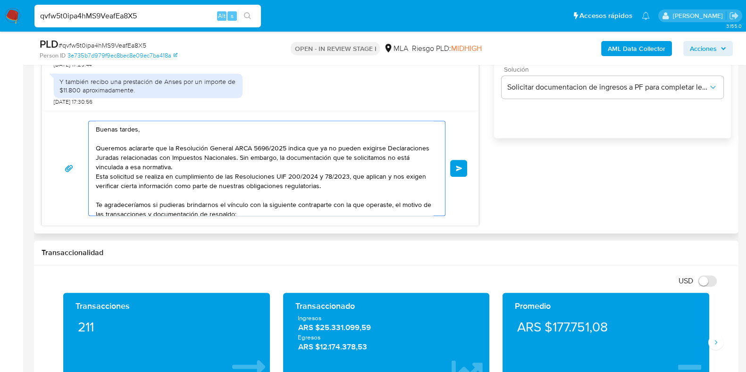
scroll to position [79, 0]
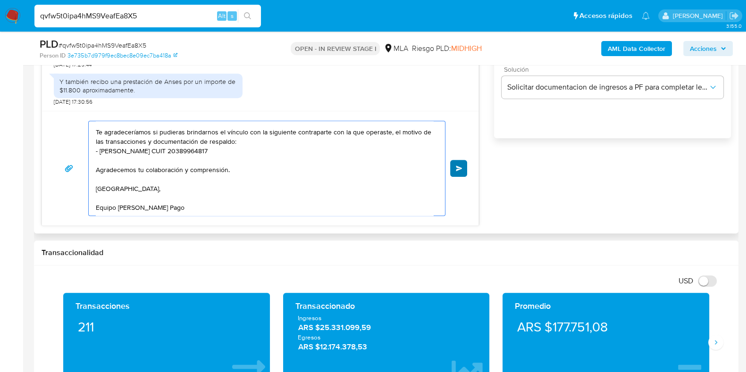
type textarea "Buenas tardes, Queremos aclararte que la Resolución General ARCA 5696/2025 indi…"
click at [463, 166] on button "Enviar" at bounding box center [458, 168] width 17 height 17
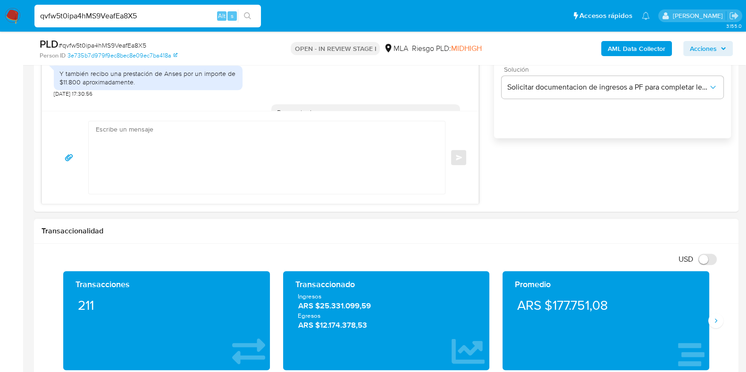
scroll to position [0, 0]
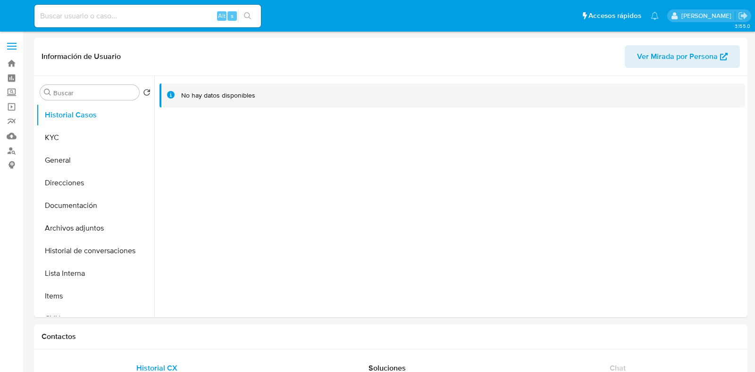
select select "10"
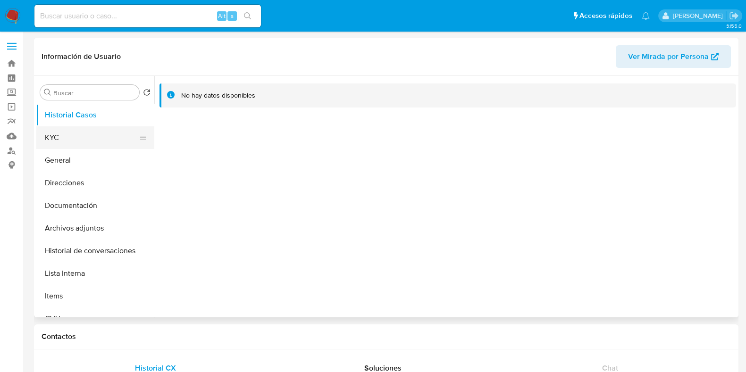
click at [83, 140] on button "KYC" at bounding box center [91, 137] width 110 height 23
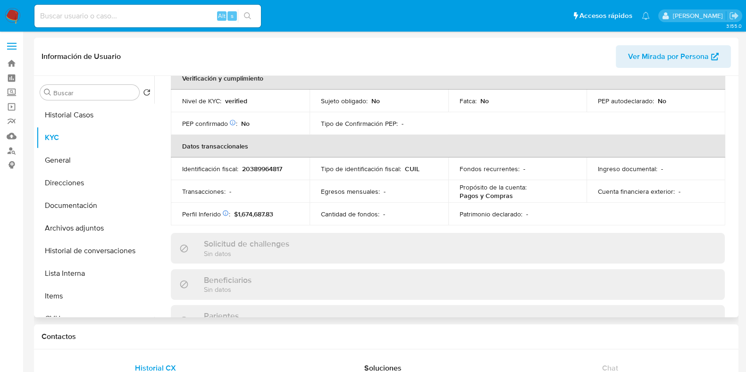
scroll to position [471, 0]
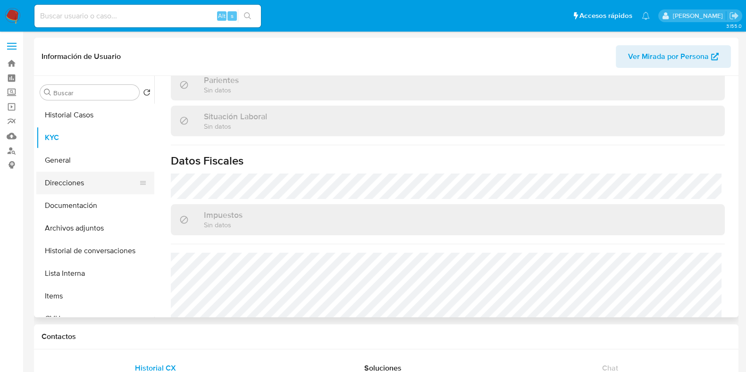
click at [90, 183] on button "Direcciones" at bounding box center [91, 183] width 110 height 23
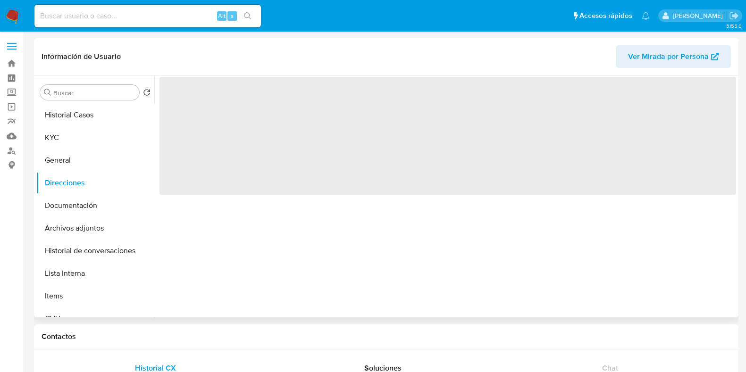
scroll to position [0, 0]
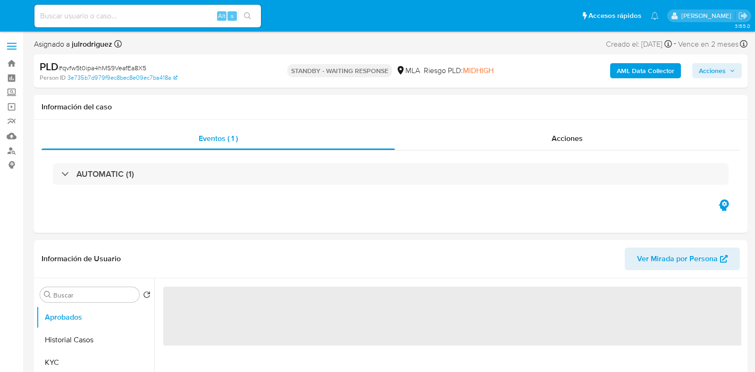
select select "10"
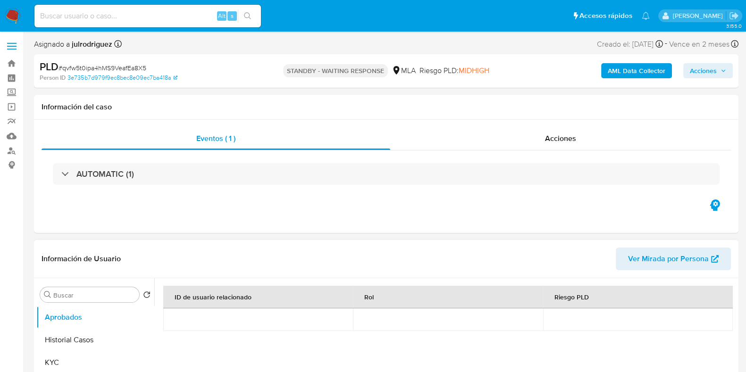
scroll to position [117, 0]
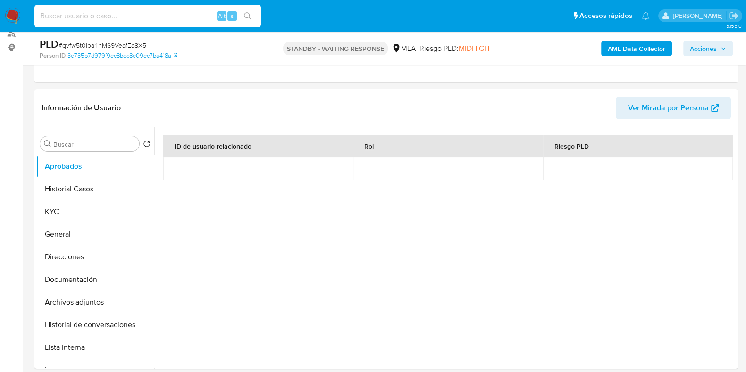
click at [132, 15] on input at bounding box center [147, 16] width 226 height 12
paste input "6HC0Tgz6GfIXKuMqP9BFFjeU"
type input "6HC0Tgz6GfIXKuMqP9BFFjeU"
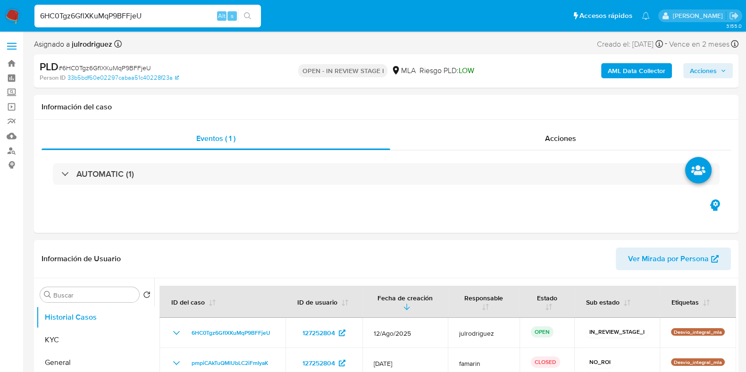
select select "10"
drag, startPoint x: 165, startPoint y: 18, endPoint x: 0, endPoint y: 8, distance: 165.4
click at [0, 8] on nav "Pausado Ver notificaciones 6HC0Tgz6GfIXKuMqP9BFFjeU Alt s Accesos rápidos Presi…" at bounding box center [373, 16] width 746 height 32
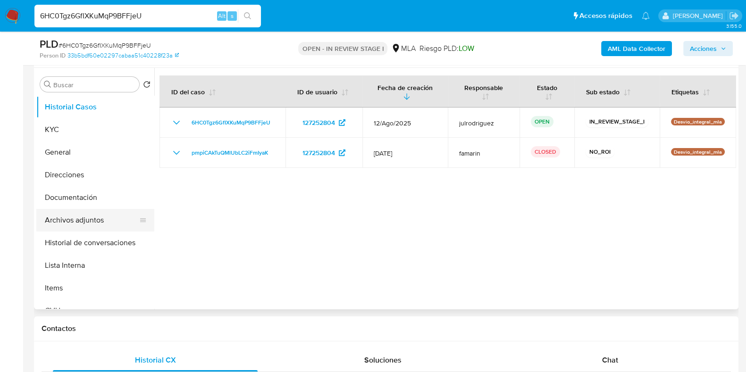
click at [75, 211] on button "Archivos adjuntos" at bounding box center [91, 220] width 110 height 23
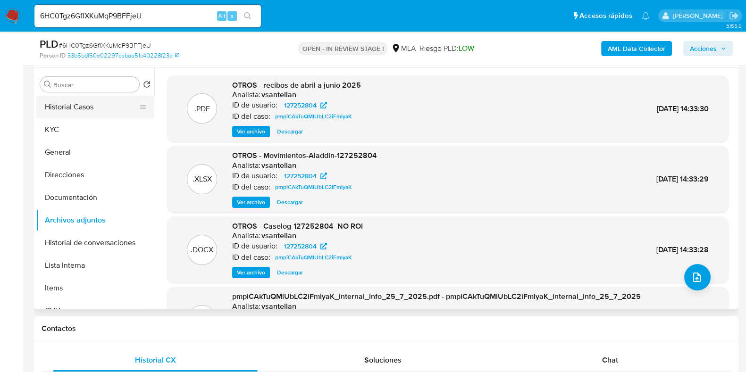
click at [97, 114] on button "Historial Casos" at bounding box center [91, 107] width 110 height 23
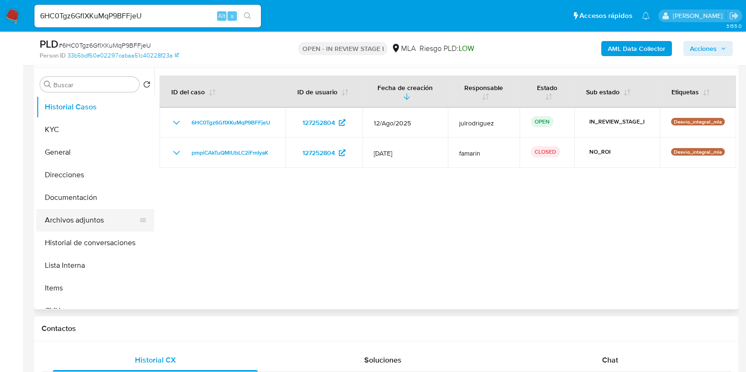
click at [88, 218] on button "Archivos adjuntos" at bounding box center [91, 220] width 110 height 23
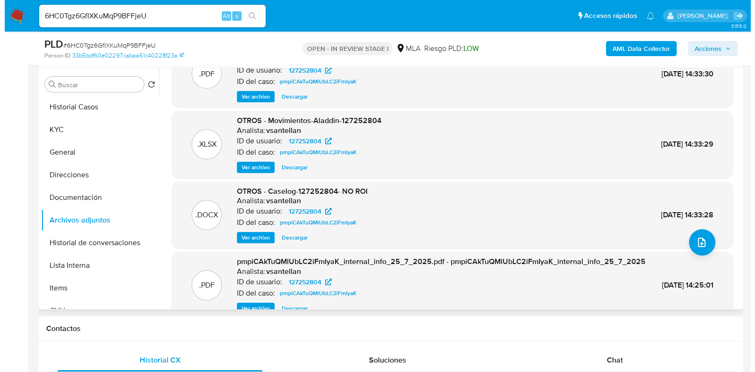
scroll to position [58, 0]
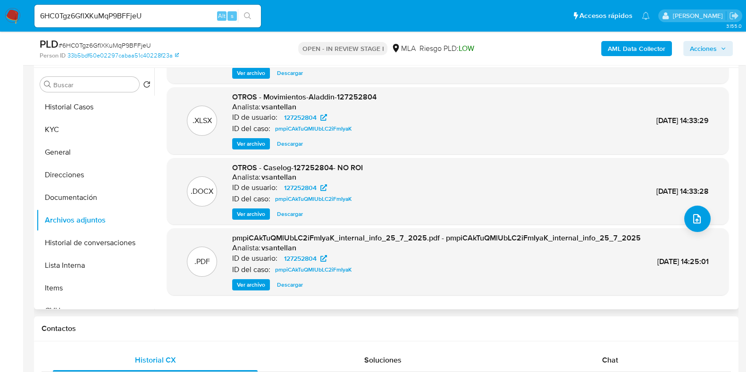
drag, startPoint x: 257, startPoint y: 214, endPoint x: 321, endPoint y: 215, distance: 64.2
click at [257, 214] on span "Ver archivo" at bounding box center [251, 213] width 28 height 9
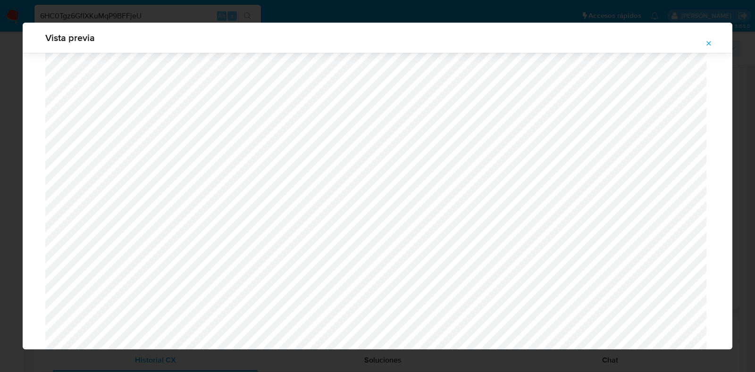
scroll to position [393, 0]
click at [710, 44] on icon "Attachment preview" at bounding box center [709, 43] width 4 height 4
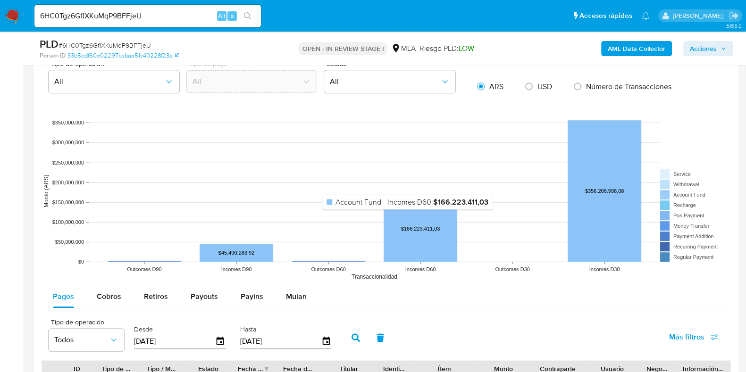
scroll to position [943, 0]
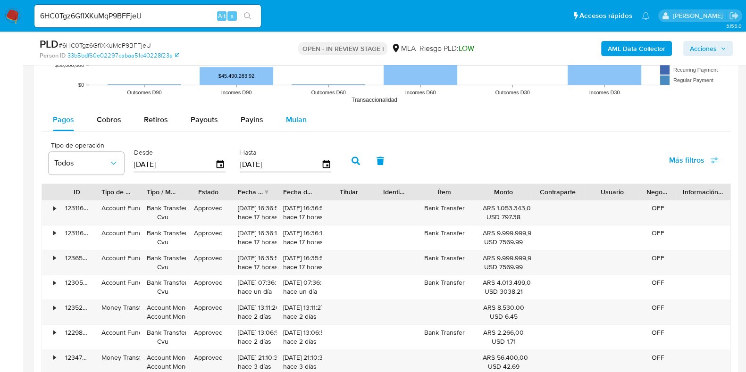
click at [295, 130] on div "Mulan" at bounding box center [296, 119] width 21 height 23
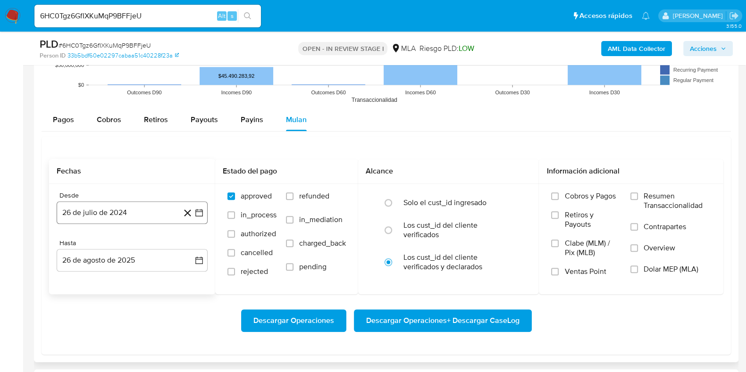
click at [136, 217] on button "26 de julio de 2024" at bounding box center [132, 212] width 151 height 23
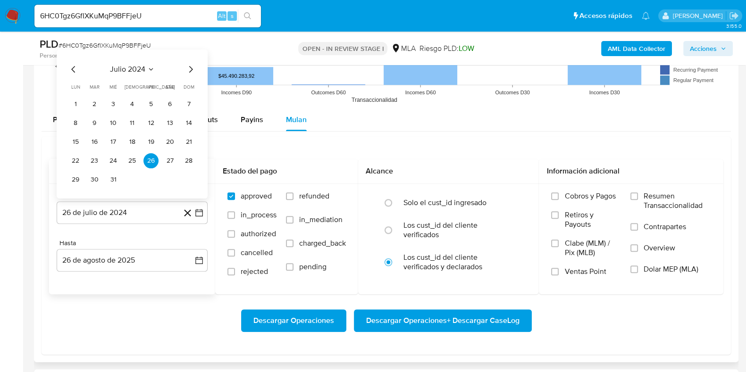
click at [146, 65] on button "julio 2024" at bounding box center [132, 69] width 45 height 9
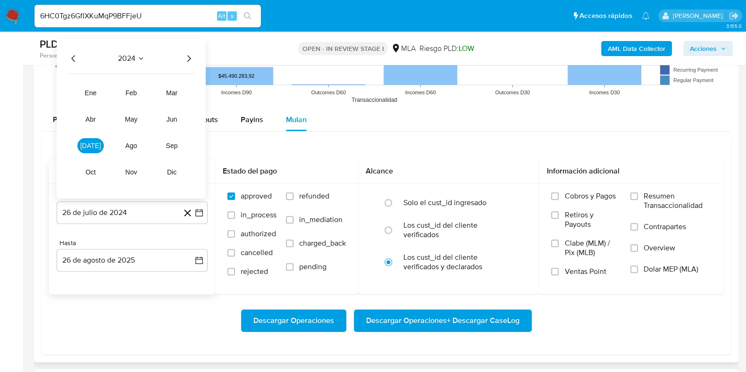
click at [192, 55] on icon "Año siguiente" at bounding box center [188, 58] width 11 height 11
click at [93, 142] on span "[DATE]" at bounding box center [90, 146] width 21 height 8
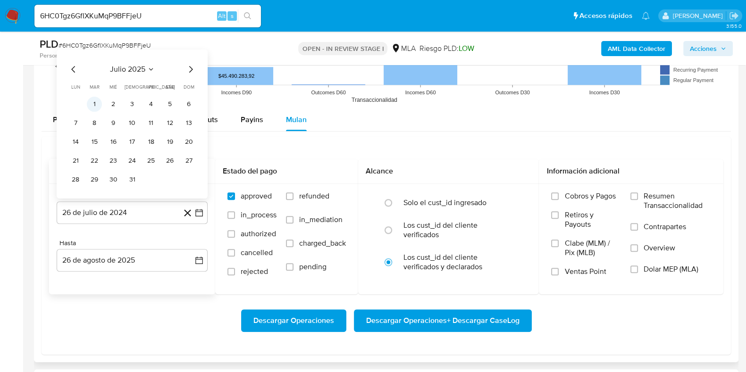
click at [96, 102] on button "1" at bounding box center [94, 104] width 15 height 15
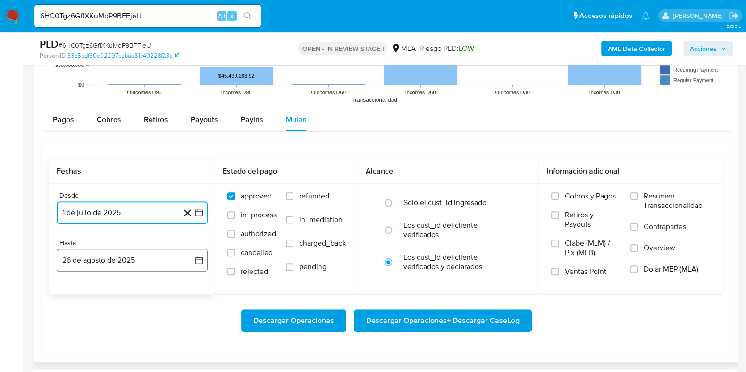
click at [112, 258] on button "26 de agosto de 2025" at bounding box center [132, 260] width 151 height 23
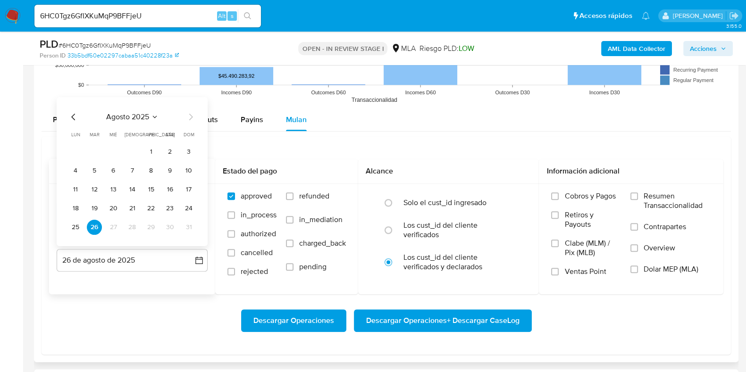
click at [72, 113] on icon "Mes anterior" at bounding box center [73, 116] width 11 height 11
click at [130, 230] on button "31" at bounding box center [132, 227] width 15 height 15
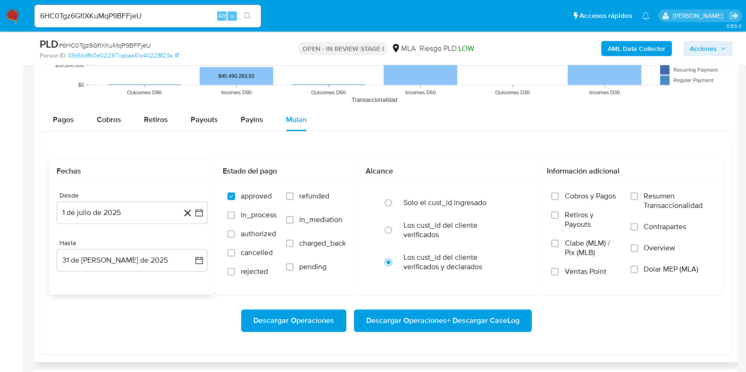
click at [140, 318] on div "Descargar Operaciones Descargar Operaciones + Descargar CaseLog" at bounding box center [386, 320] width 674 height 23
click at [637, 273] on label "Dolar MEP (MLA)" at bounding box center [670, 275] width 81 height 21
click at [637, 273] on input "Dolar MEP (MLA)" at bounding box center [634, 270] width 8 height 8
click at [441, 319] on span "Descargar Operaciones + Descargar CaseLog" at bounding box center [442, 320] width 153 height 21
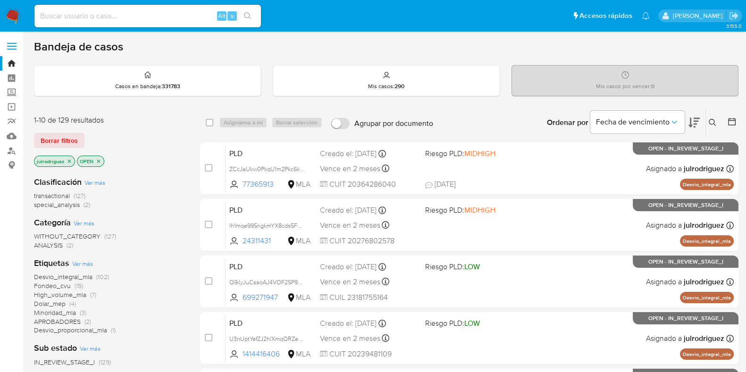
click at [176, 17] on input at bounding box center [147, 16] width 226 height 12
paste input "xD6ATt37PnZ4KzIRK4uYHDHp"
type input "xD6ATt37PnZ4KzIRK4uYHDHp"
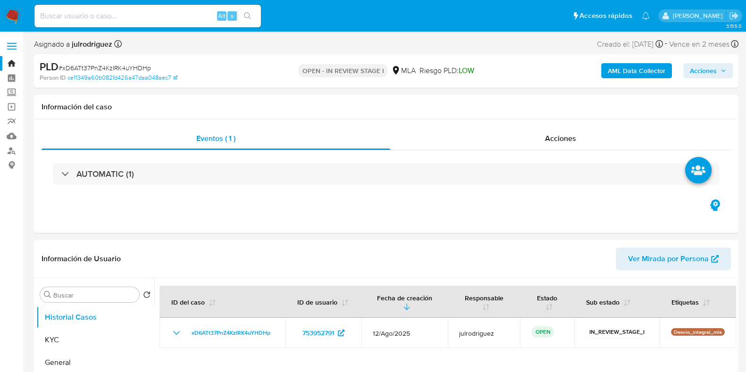
select select "10"
click at [164, 15] on input at bounding box center [147, 16] width 226 height 12
paste input "168954980"
type input "168954980"
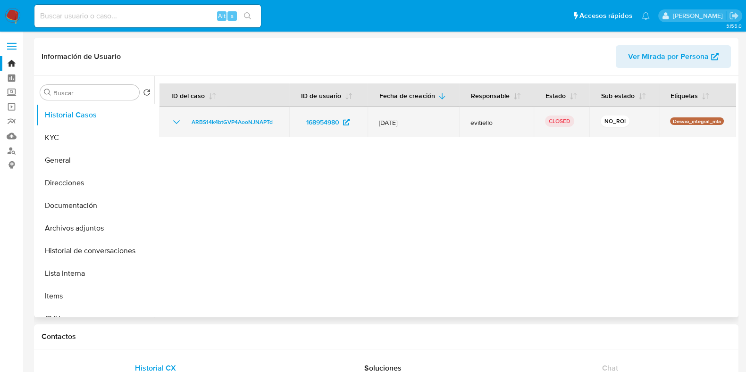
select select "10"
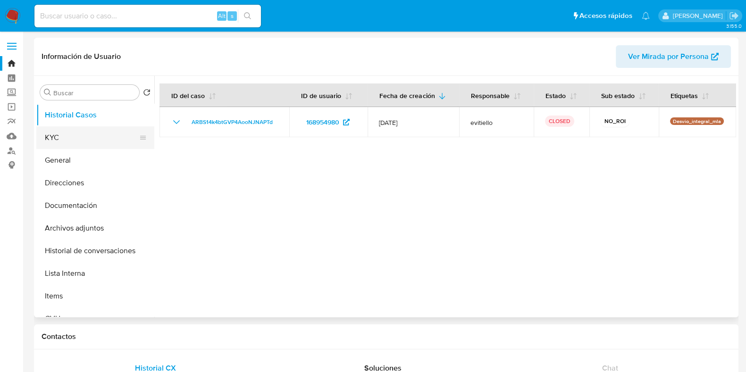
click at [84, 137] on button "KYC" at bounding box center [91, 137] width 110 height 23
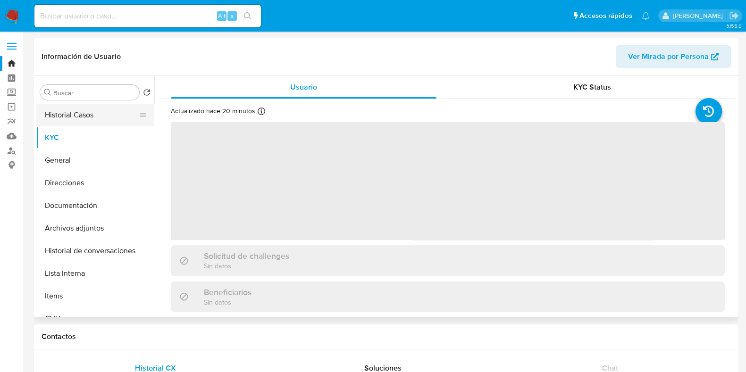
click at [105, 121] on button "Historial Casos" at bounding box center [91, 115] width 110 height 23
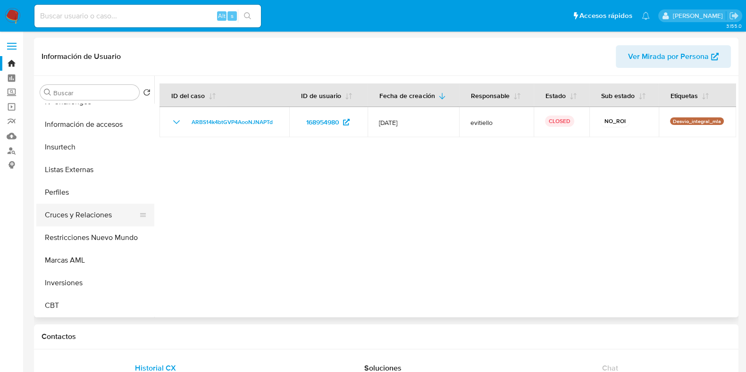
scroll to position [444, 0]
click at [92, 227] on button "Restricciones Nuevo Mundo" at bounding box center [91, 237] width 110 height 23
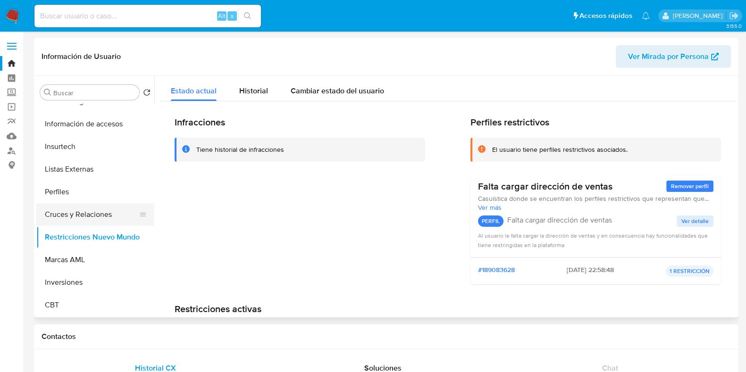
click at [94, 217] on button "Cruces y Relaciones" at bounding box center [91, 214] width 110 height 23
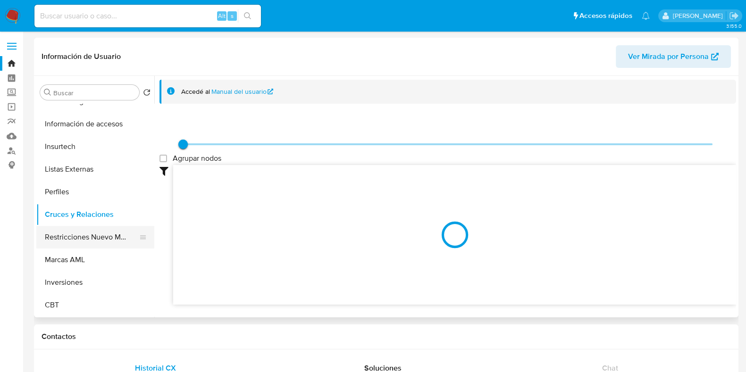
click at [90, 235] on button "Restricciones Nuevo Mundo" at bounding box center [91, 237] width 110 height 23
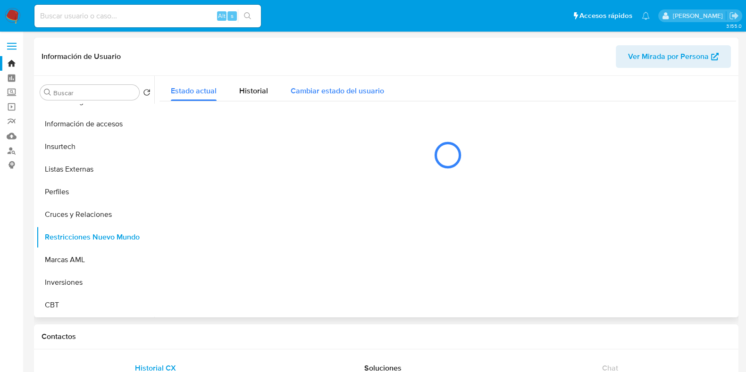
scroll to position [443, 0]
click at [247, 98] on div "Historial" at bounding box center [253, 88] width 29 height 25
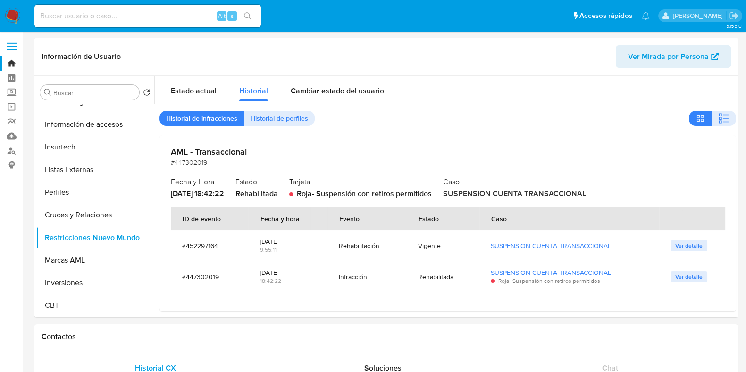
click at [180, 16] on input at bounding box center [147, 16] width 226 height 12
paste input "xD6ATt37PnZ4KzIRK4uYHDHp"
type input "xD6ATt37PnZ4KzIRK4uYHDHp"
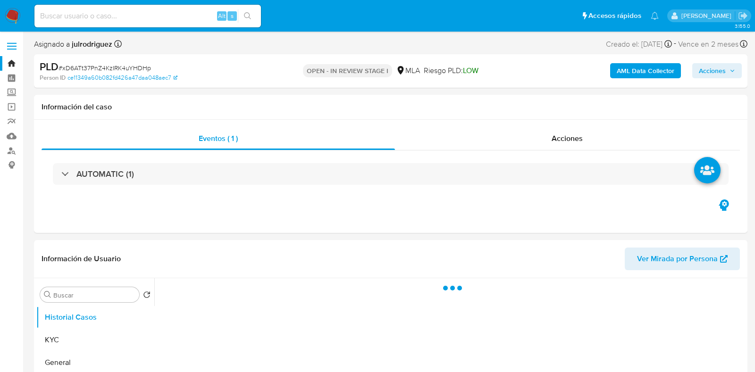
select select "10"
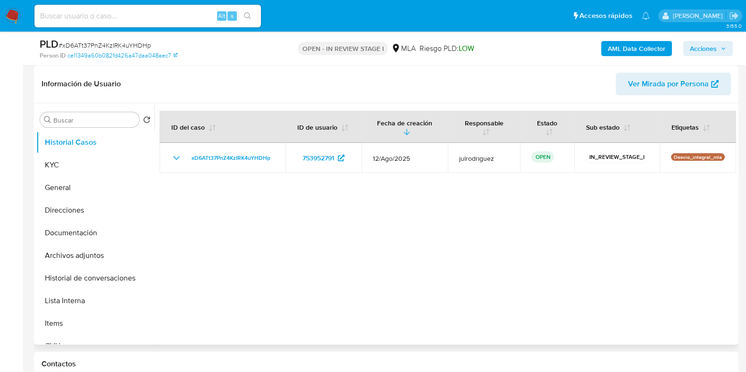
scroll to position [177, 0]
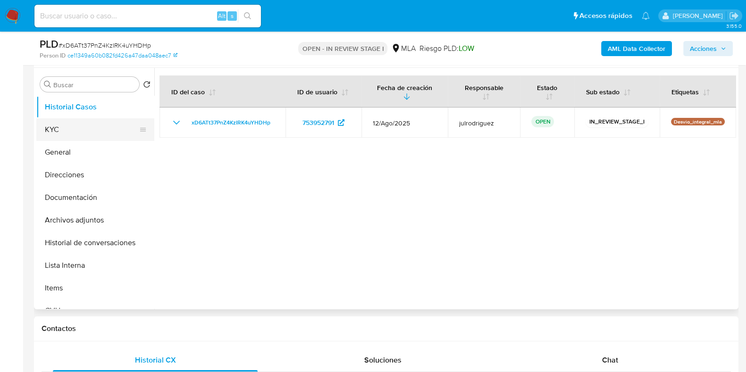
click at [64, 128] on button "KYC" at bounding box center [91, 129] width 110 height 23
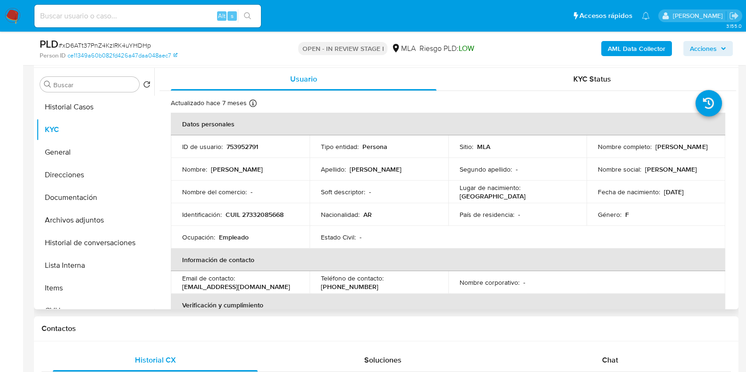
drag, startPoint x: 658, startPoint y: 150, endPoint x: 685, endPoint y: 150, distance: 27.4
click at [685, 150] on div "Nombre completo : Yesica Alejandra Gomez" at bounding box center [656, 146] width 116 height 8
copy p "Yesica Alejandra Gomez"
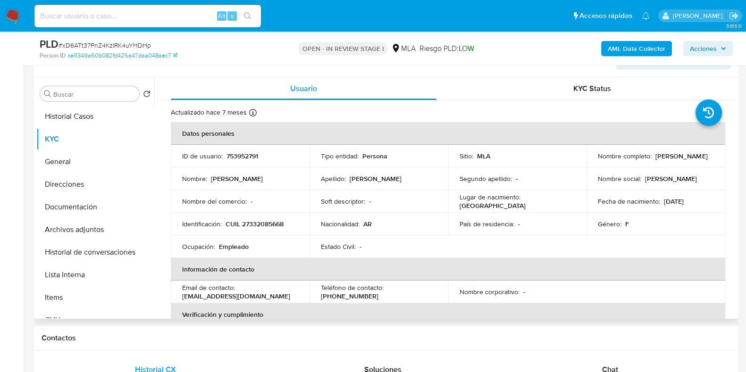
scroll to position [125, 0]
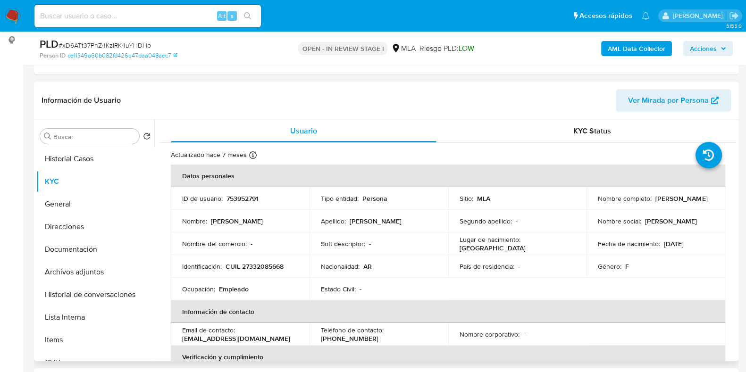
click at [247, 194] on p "753952791" at bounding box center [242, 198] width 32 height 8
copy p "753952791"
click at [108, 47] on span "# xD6ATt37PnZ4KzIRK4uYHDHp" at bounding box center [104, 45] width 92 height 9
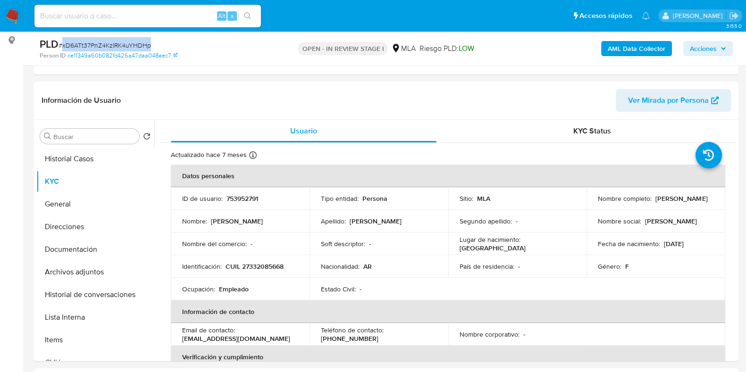
copy span "xD6ATt37PnZ4KzIRK4uYHDHp"
click at [269, 260] on td "Identificación : CUIL 27332085668" at bounding box center [240, 266] width 139 height 23
copy p "CUIL"
click at [266, 269] on p "CUIL 27332085668" at bounding box center [254, 266] width 58 height 8
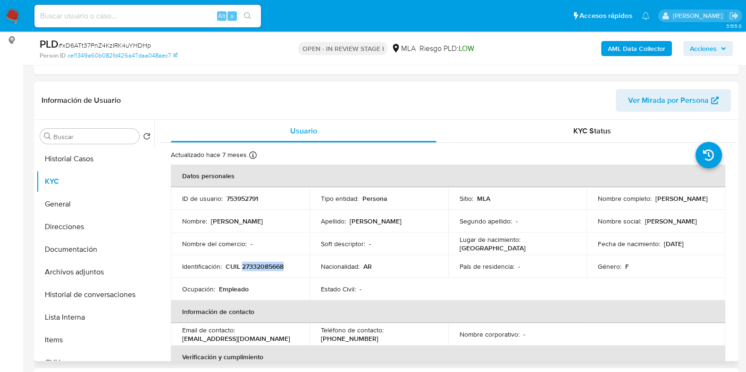
click at [266, 269] on p "CUIL 27332085668" at bounding box center [254, 266] width 58 height 8
copy p "27332085668"
click at [248, 200] on p "753952791" at bounding box center [242, 198] width 32 height 8
copy p "753952791"
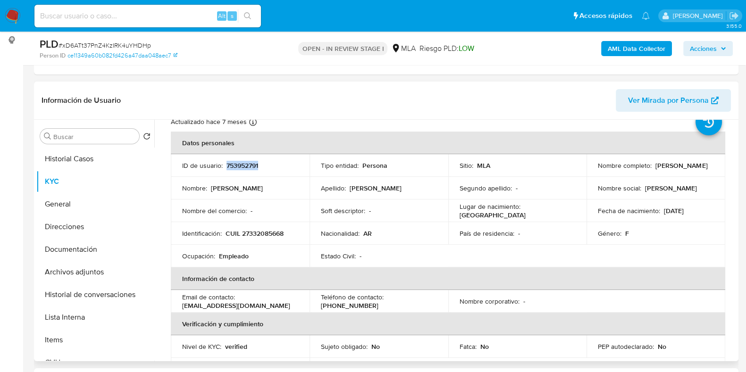
scroll to position [58, 0]
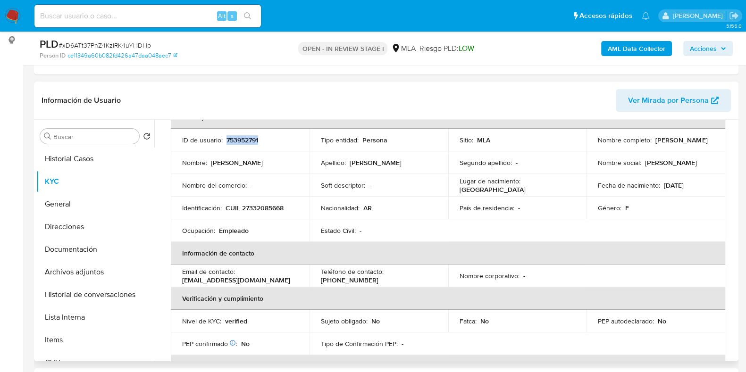
drag, startPoint x: 596, startPoint y: 147, endPoint x: 673, endPoint y: 138, distance: 77.4
click at [673, 142] on td "Nombre completo : Yesica Alejandra Gomez" at bounding box center [655, 140] width 139 height 23
copy p "Yesica Alejandra Gomez"
click at [93, 248] on button "Documentación" at bounding box center [91, 249] width 110 height 23
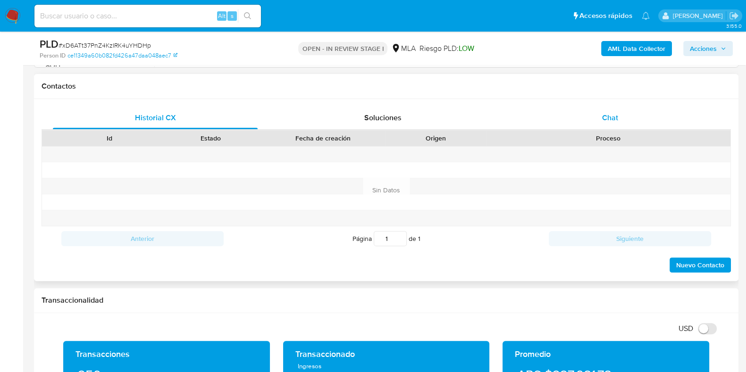
click at [610, 117] on span "Chat" at bounding box center [610, 117] width 16 height 11
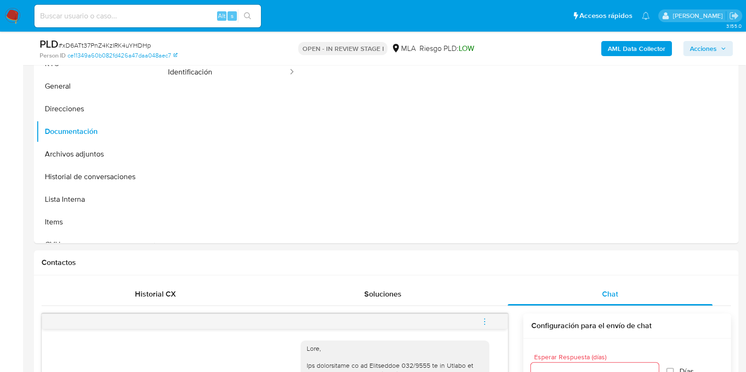
scroll to position [7, 0]
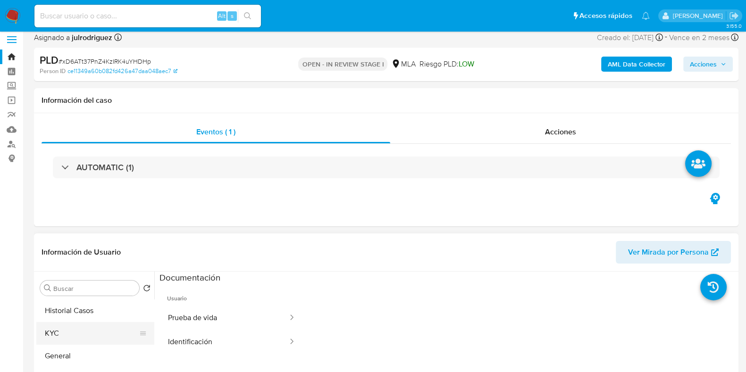
click at [63, 327] on button "KYC" at bounding box center [91, 333] width 110 height 23
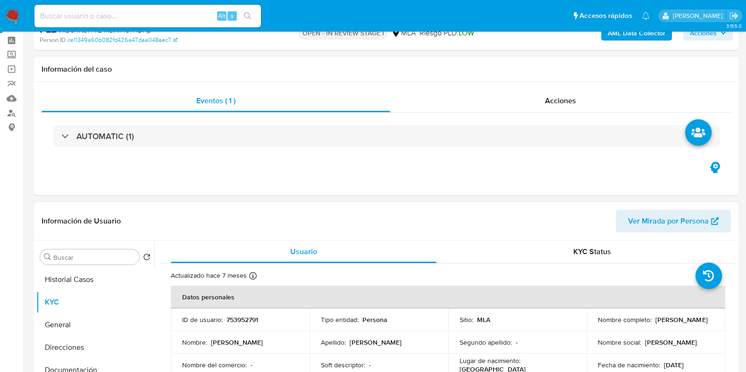
scroll to position [183, 0]
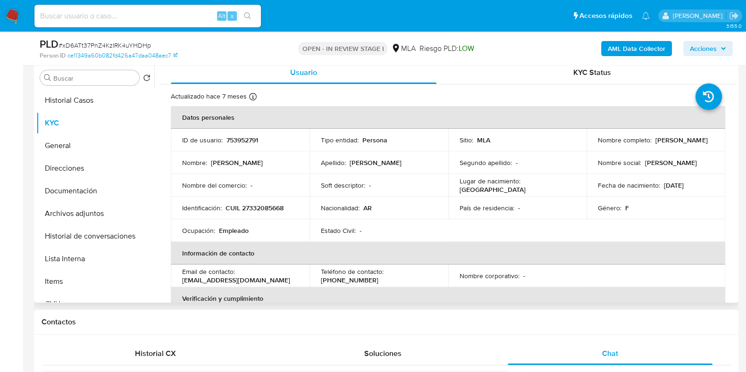
click at [260, 207] on p "CUIL 27332085668" at bounding box center [254, 208] width 58 height 8
copy p "27332085668"
drag, startPoint x: 596, startPoint y: 144, endPoint x: 676, endPoint y: 143, distance: 80.7
click at [676, 144] on div "Nombre completo : Yesica Alejandra Gomez" at bounding box center [656, 140] width 116 height 8
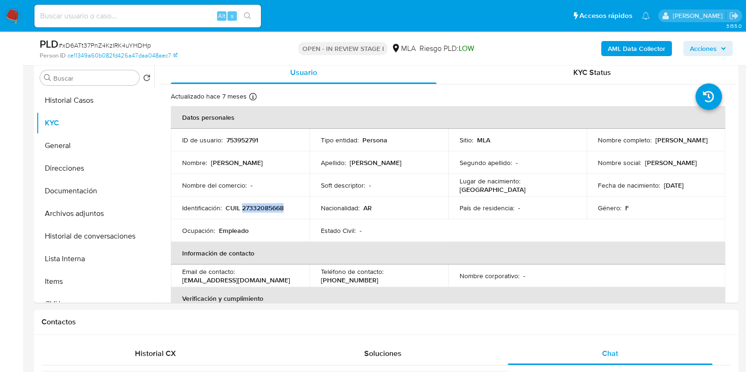
copy p "Yesica Alejandra Gomez"
click at [268, 209] on p "CUIL 27332085668" at bounding box center [254, 208] width 58 height 8
copy p "27332085668"
click at [92, 181] on button "Documentación" at bounding box center [91, 191] width 110 height 23
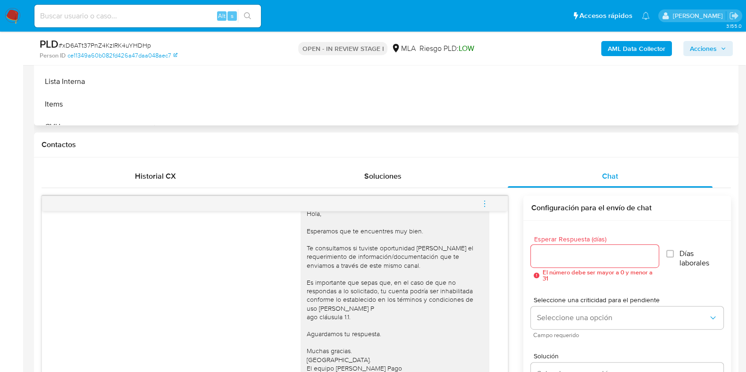
scroll to position [125, 0]
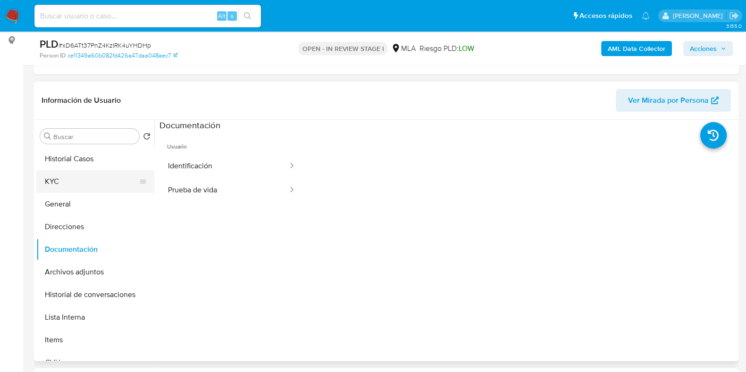
click at [51, 187] on button "KYC" at bounding box center [91, 181] width 110 height 23
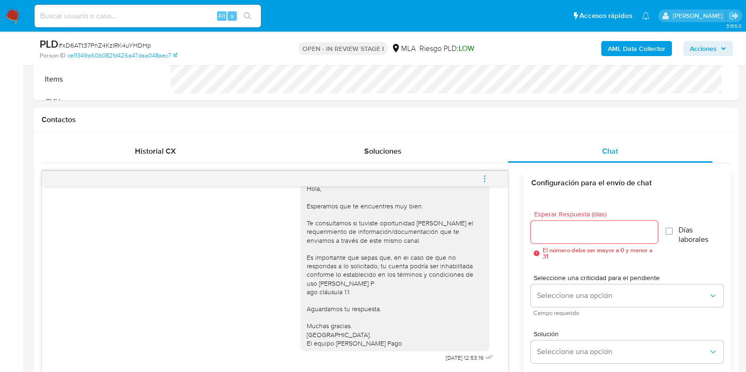
scroll to position [478, 0]
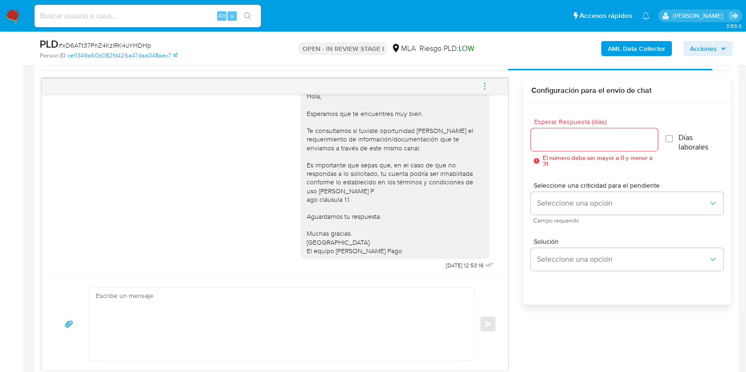
click at [488, 82] on icon "menu-action" at bounding box center [484, 86] width 8 height 8
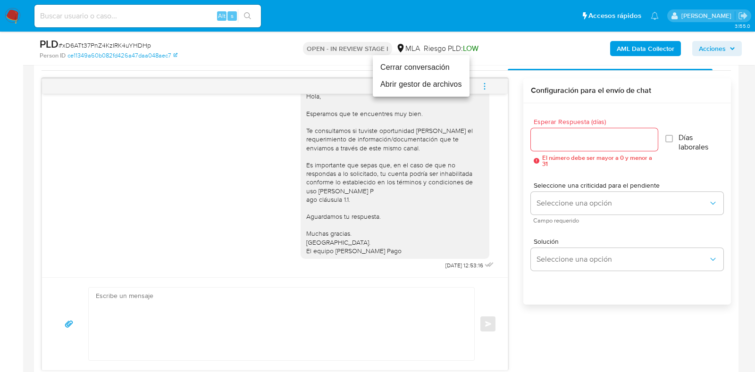
click at [403, 66] on li "Cerrar conversación" at bounding box center [421, 67] width 97 height 17
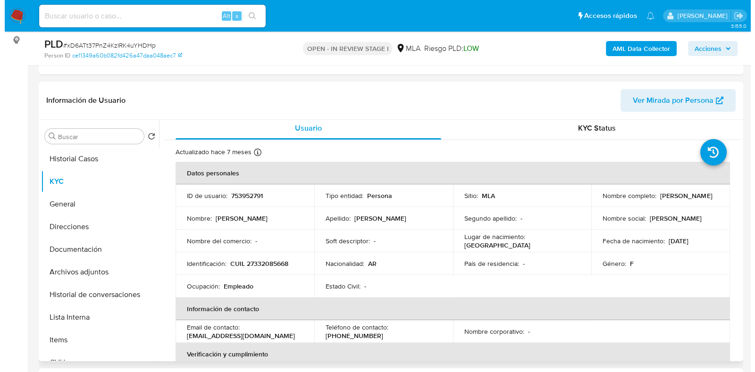
scroll to position [0, 0]
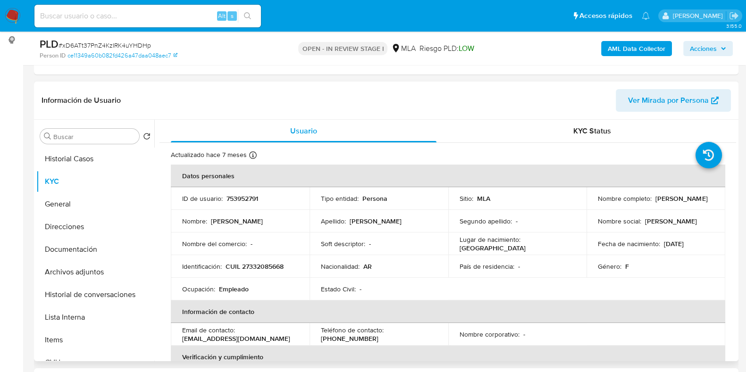
click at [248, 203] on p "753952791" at bounding box center [242, 198] width 32 height 8
click at [88, 46] on span "# xD6ATt37PnZ4KzIRK4uYHDHp" at bounding box center [104, 45] width 92 height 9
click at [651, 47] on b "AML Data Collector" at bounding box center [637, 48] width 58 height 15
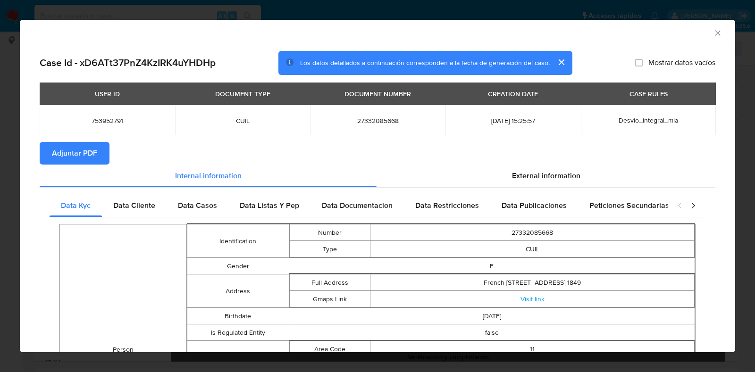
click at [83, 146] on span "Adjuntar PDF" at bounding box center [74, 153] width 45 height 21
click at [713, 35] on icon "Cerrar ventana" at bounding box center [717, 32] width 9 height 9
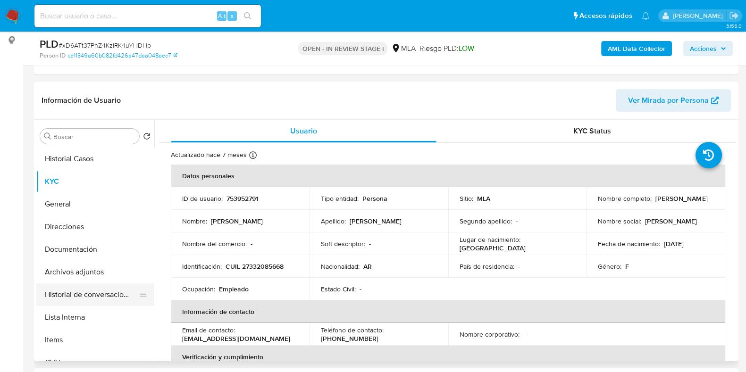
click at [81, 288] on button "Historial de conversaciones" at bounding box center [91, 294] width 110 height 23
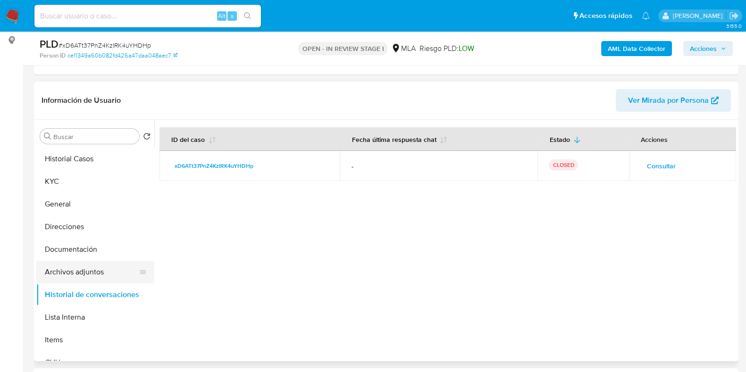
click at [71, 270] on button "Archivos adjuntos" at bounding box center [91, 272] width 110 height 23
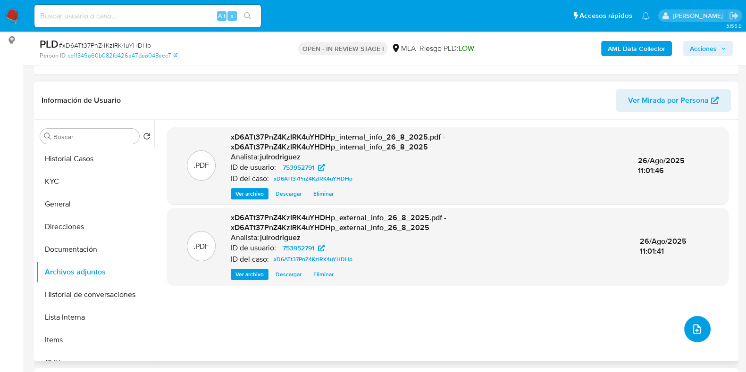
click at [691, 326] on icon "upload-file" at bounding box center [696, 329] width 11 height 11
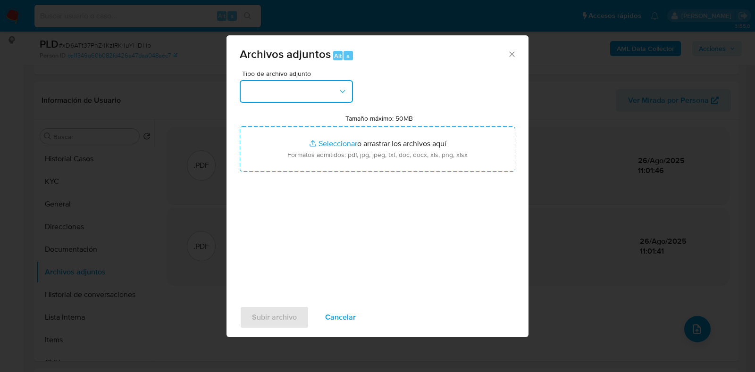
click at [317, 92] on button "button" at bounding box center [296, 91] width 113 height 23
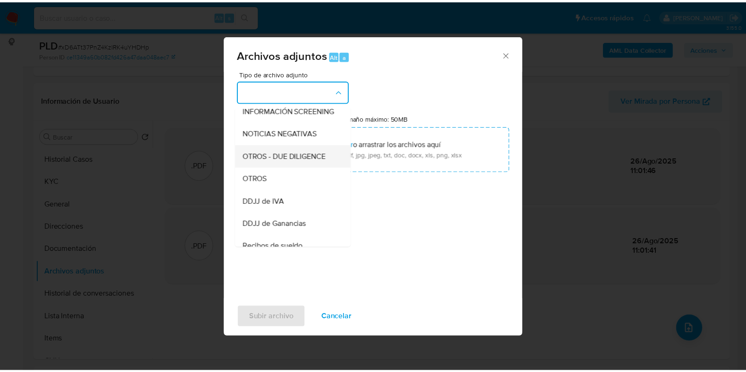
scroll to position [117, 0]
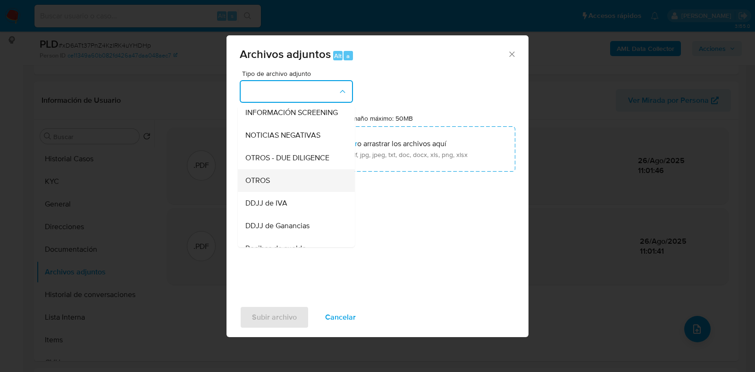
click at [259, 185] on span "OTROS" at bounding box center [257, 180] width 25 height 9
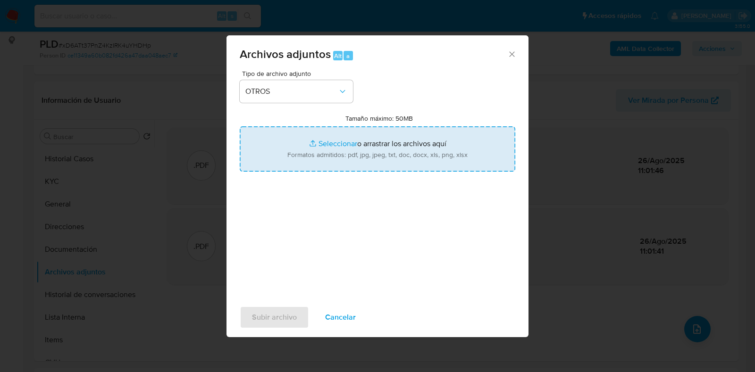
click at [327, 155] on input "Tamaño máximo: 50MB Seleccionar archivos" at bounding box center [377, 148] width 275 height 45
type input "C:\fakepath\Movimientos - 753952791 - xD6ATt37PnZ4KzIRK4uYHDHp.xlsx"
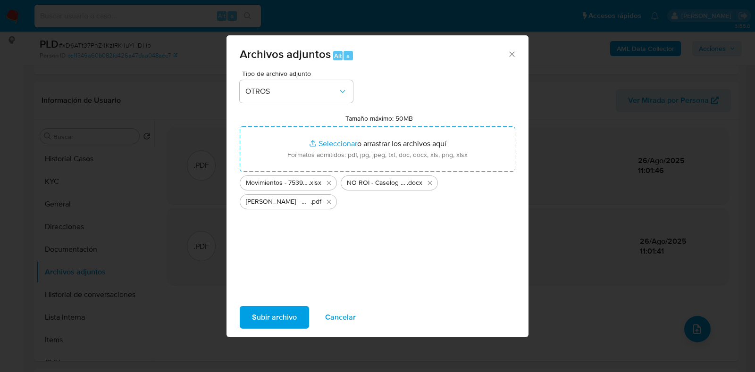
click at [278, 320] on span "Subir archivo" at bounding box center [274, 317] width 45 height 21
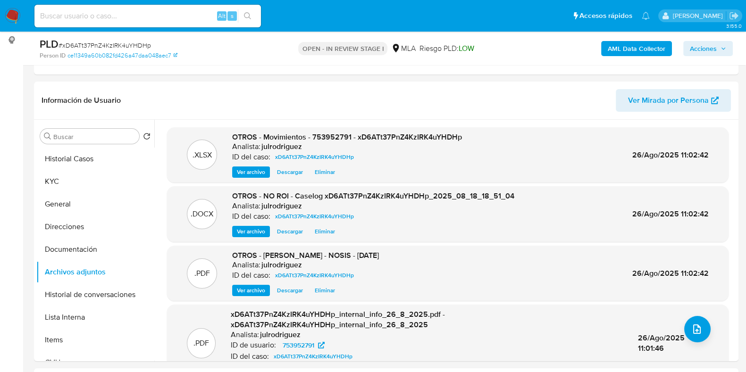
click at [695, 55] on span "Acciones" at bounding box center [703, 48] width 27 height 15
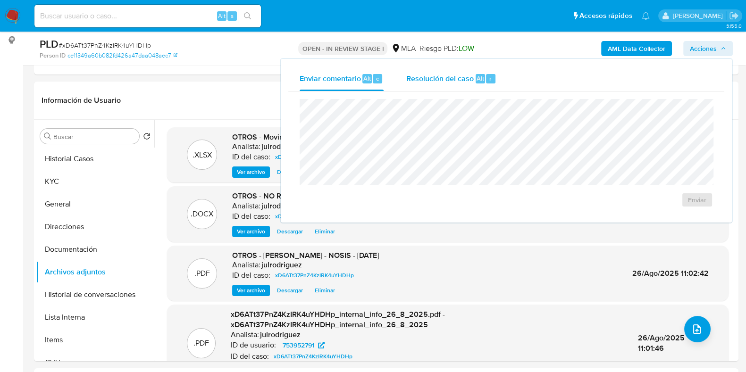
click at [450, 87] on div "Resolución del caso Alt r" at bounding box center [451, 79] width 90 height 25
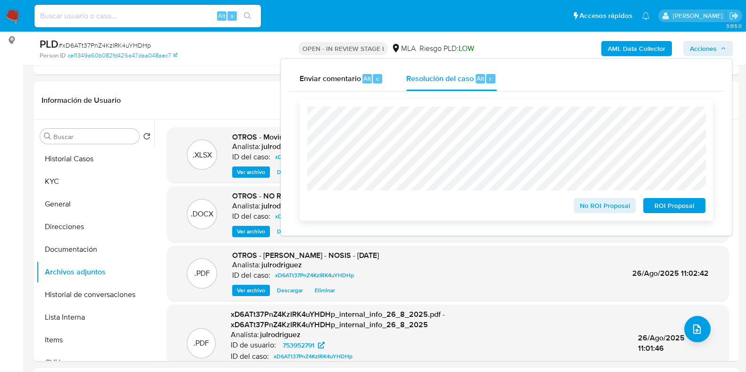
click at [611, 206] on span "No ROI Proposal" at bounding box center [604, 205] width 49 height 13
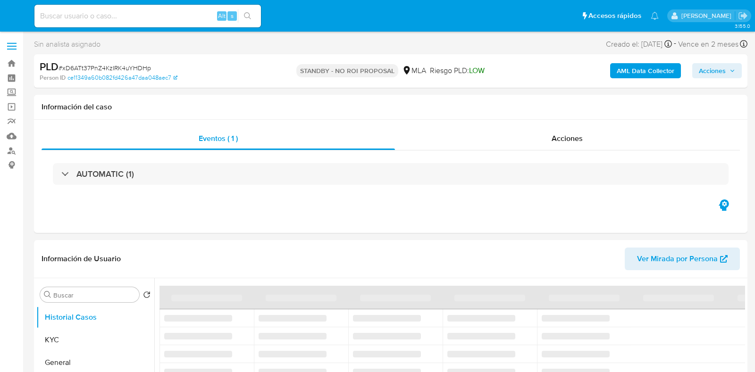
select select "10"
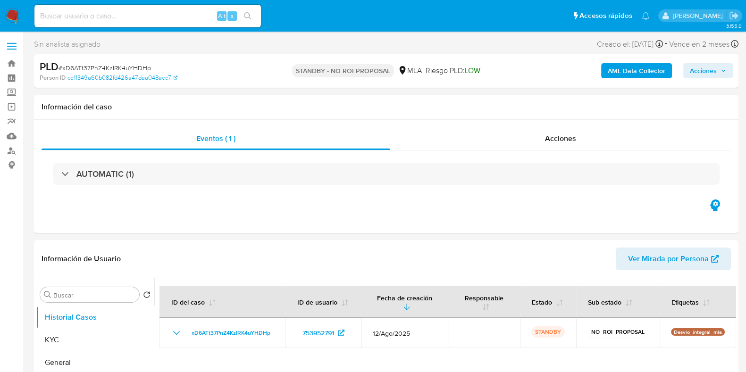
click at [124, 17] on input at bounding box center [147, 16] width 226 height 12
paste input "hymY7qwGd6Jtkedy9iT7O1od"
type input "hymY7qwGd6Jtkedy9iT7O1od"
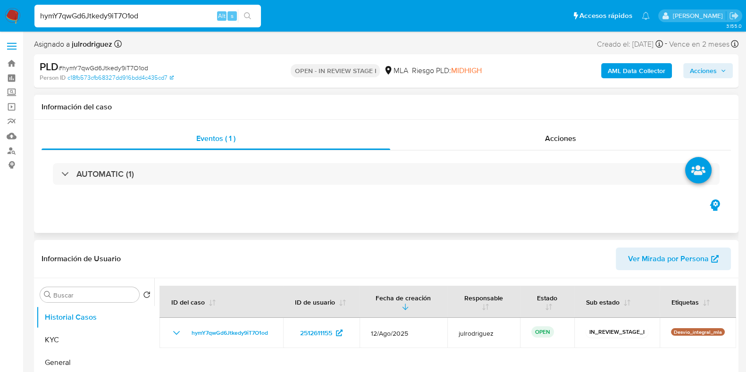
select select "10"
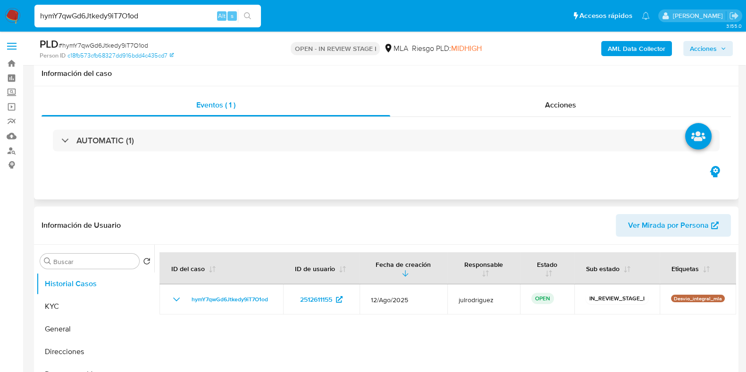
scroll to position [58, 0]
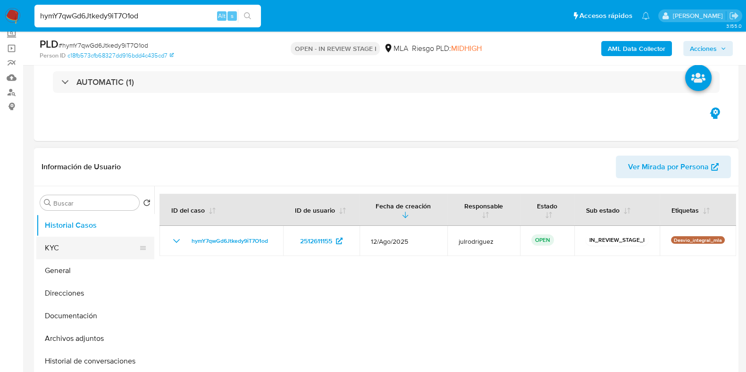
click at [81, 241] on button "KYC" at bounding box center [91, 248] width 110 height 23
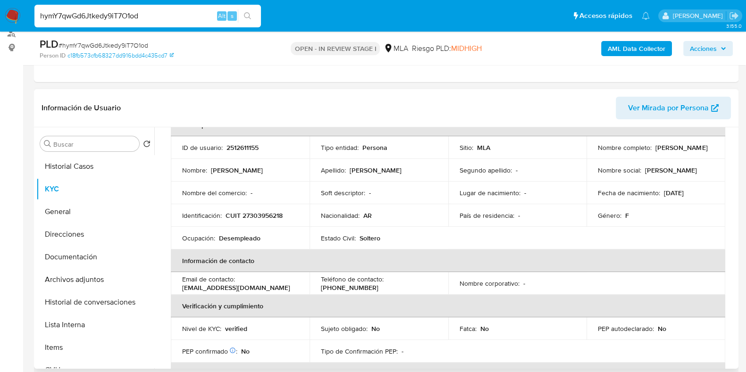
drag, startPoint x: 596, startPoint y: 149, endPoint x: 681, endPoint y: 151, distance: 84.5
click at [681, 151] on div "Nombre completo : [PERSON_NAME]" at bounding box center [656, 147] width 116 height 8
copy p "[PERSON_NAME]"
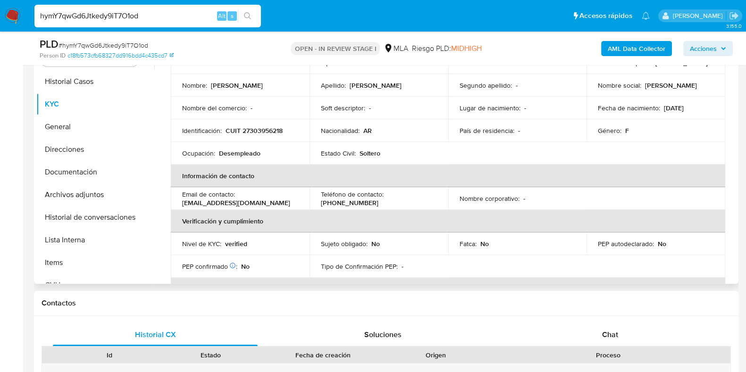
scroll to position [143, 0]
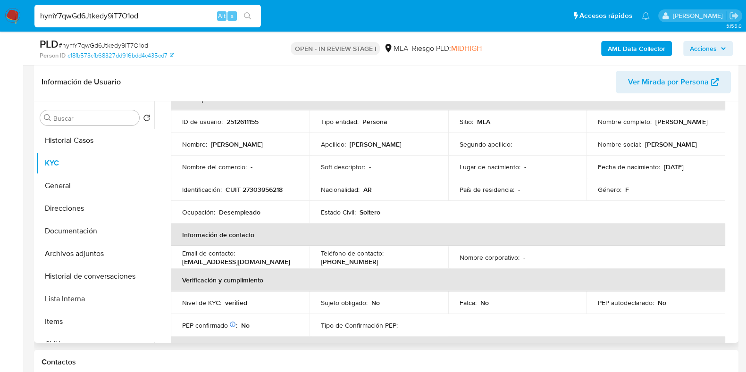
click at [245, 124] on p "2512611155" at bounding box center [242, 121] width 32 height 8
click at [244, 123] on p "2512611155" at bounding box center [242, 121] width 32 height 8
copy p "2512611155"
click at [89, 44] on span "# hymY7qwGd6Jtkedy9iT7O1od" at bounding box center [103, 45] width 90 height 9
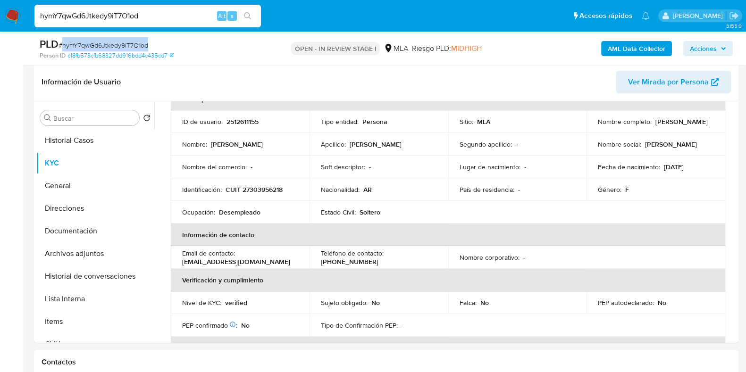
copy span "hymY7qwGd6Jtkedy9iT7O1od"
click at [81, 227] on button "Documentación" at bounding box center [91, 231] width 110 height 23
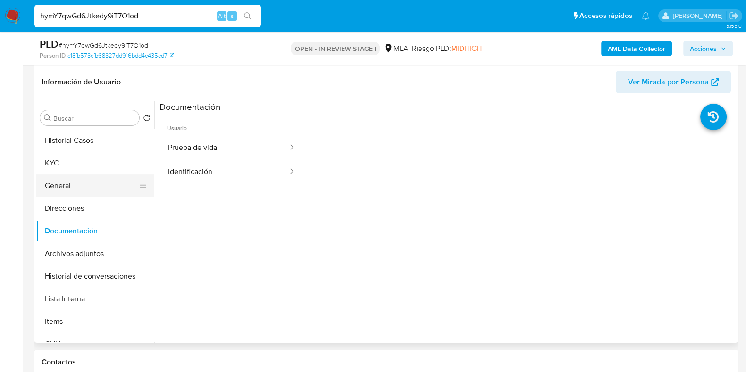
click at [73, 167] on button "KYC" at bounding box center [95, 163] width 118 height 23
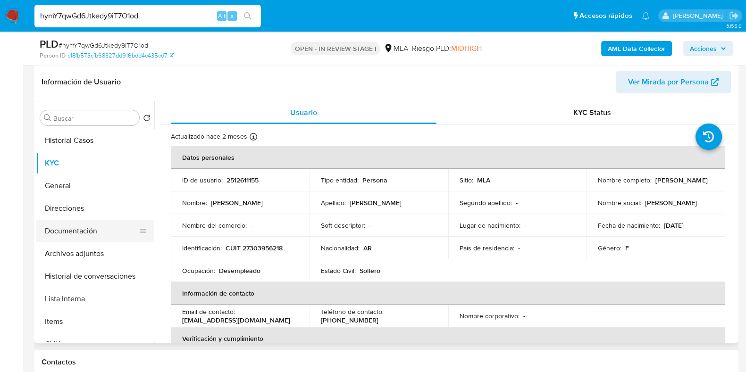
click at [77, 231] on button "Documentación" at bounding box center [91, 231] width 110 height 23
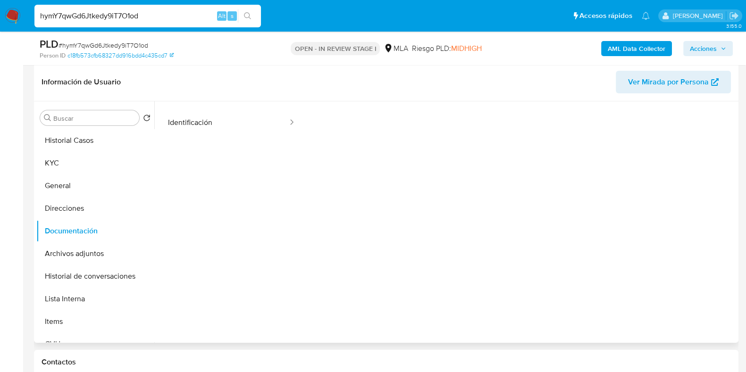
scroll to position [77, 0]
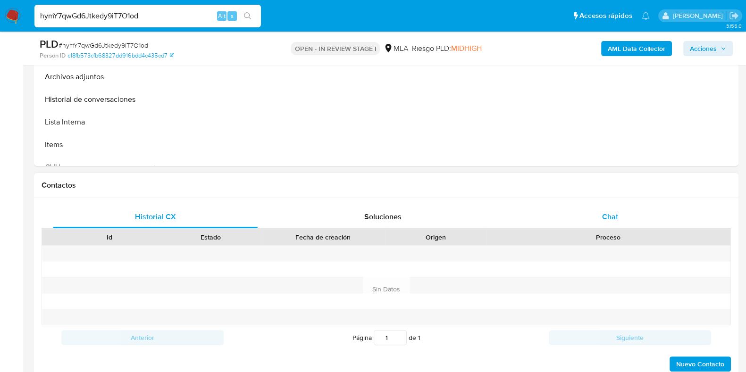
click at [611, 224] on div "Chat" at bounding box center [610, 217] width 205 height 23
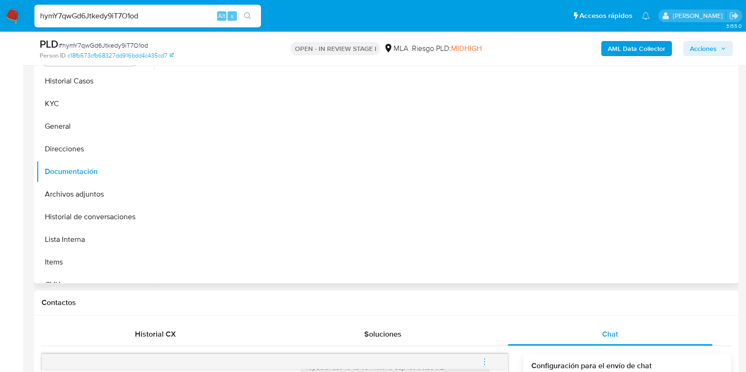
scroll to position [202, 0]
click at [74, 102] on button "KYC" at bounding box center [91, 104] width 110 height 23
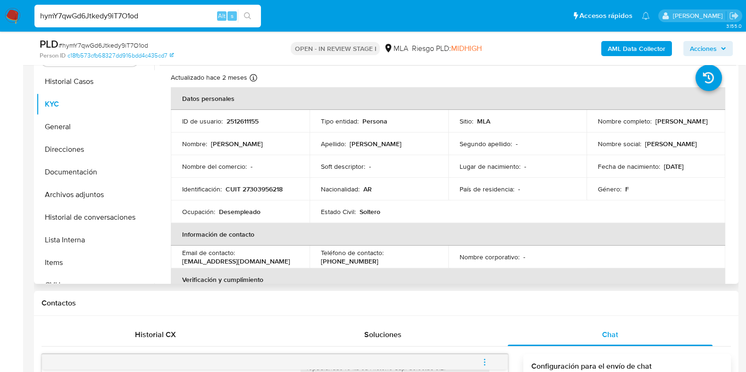
click at [257, 186] on p "CUIT 27303956218" at bounding box center [253, 189] width 57 height 8
copy p "27303956218"
click at [249, 117] on p "2512611155" at bounding box center [242, 121] width 32 height 8
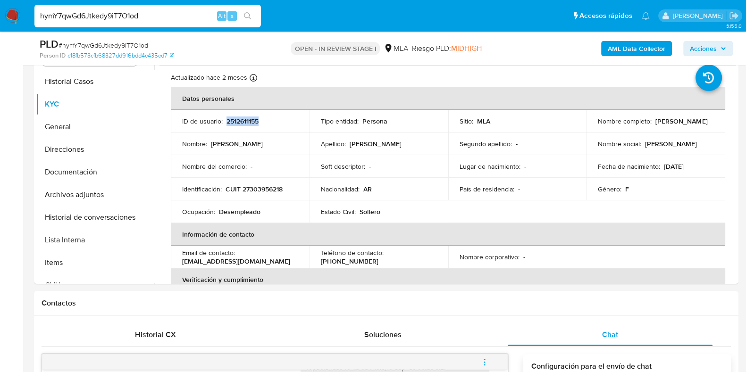
copy p "2512611155"
drag, startPoint x: 593, startPoint y: 126, endPoint x: 670, endPoint y: 125, distance: 77.4
click at [670, 125] on td "Nombre completo : Rosana Nahue Moyano" at bounding box center [655, 121] width 139 height 23
copy p "Rosana Nahue Moyano"
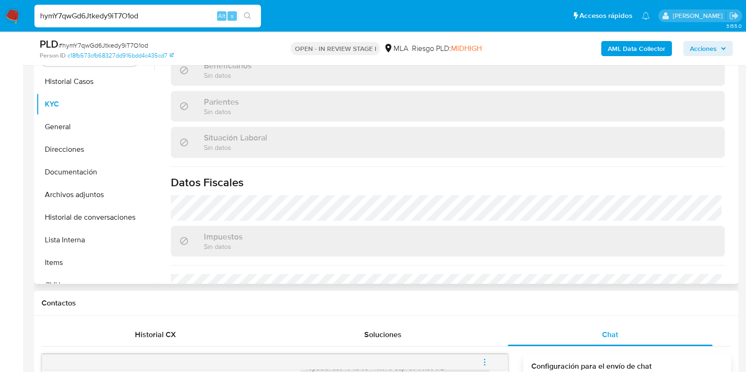
scroll to position [508, 0]
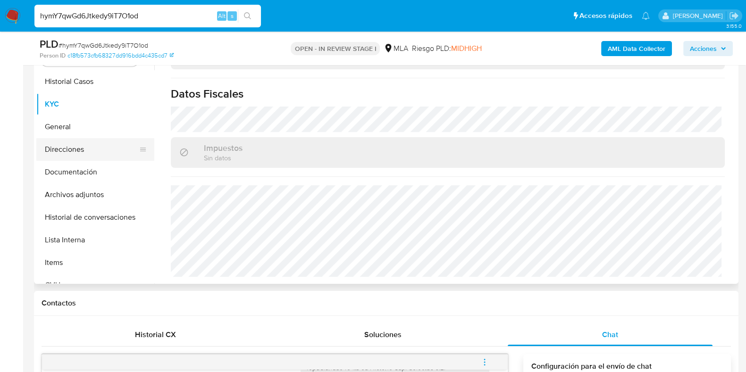
click at [68, 152] on button "Direcciones" at bounding box center [91, 149] width 110 height 23
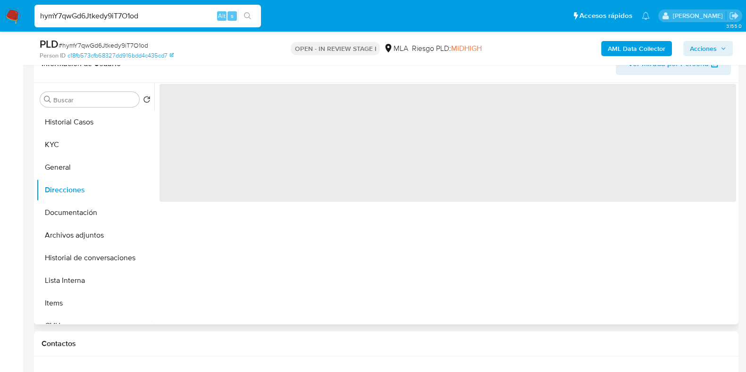
scroll to position [143, 0]
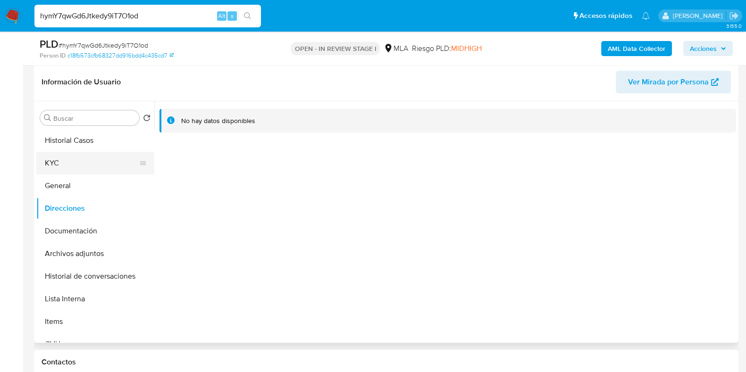
click at [74, 168] on button "KYC" at bounding box center [91, 163] width 110 height 23
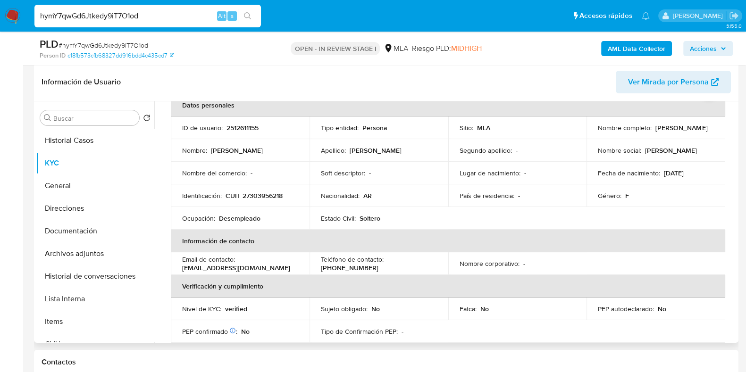
scroll to position [36, 0]
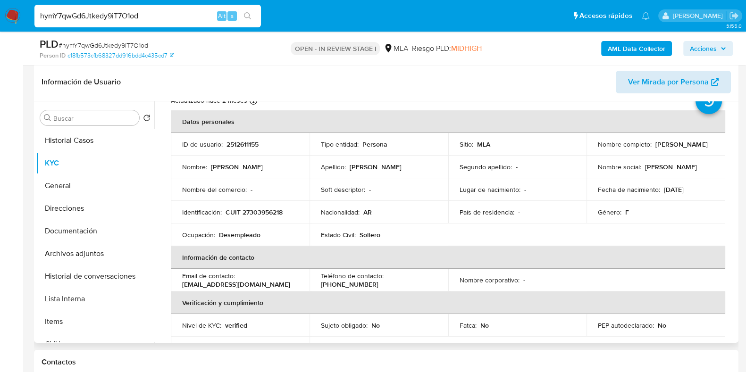
drag, startPoint x: 602, startPoint y: 152, endPoint x: 645, endPoint y: 73, distance: 89.9
click at [664, 151] on td "Nombre completo : Rosana Nahue Moyano" at bounding box center [655, 144] width 139 height 23
copy p "Rosana Nahue Moyano"
click at [264, 205] on td "Identificación : CUIT 27303956218" at bounding box center [240, 212] width 139 height 23
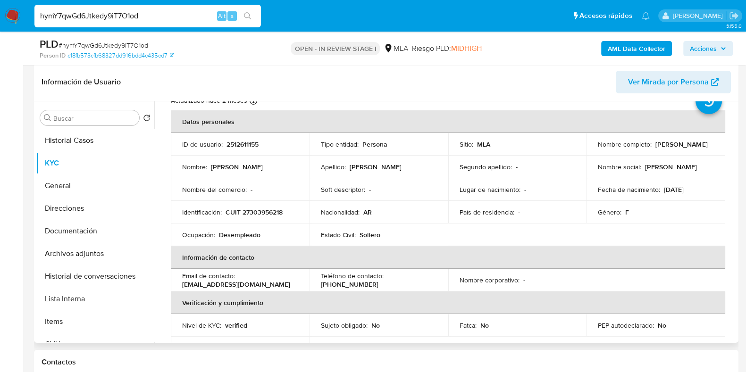
click at [267, 208] on p "CUIT 27303956218" at bounding box center [253, 212] width 57 height 8
copy p "27303956218"
click at [249, 212] on p "CUIT 27303956218" at bounding box center [253, 212] width 57 height 8
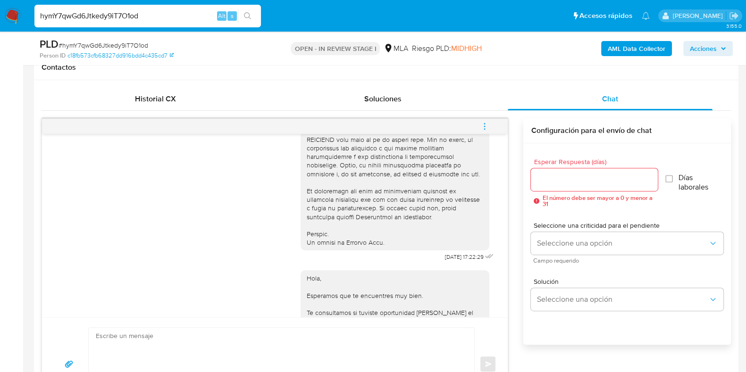
scroll to position [384, 0]
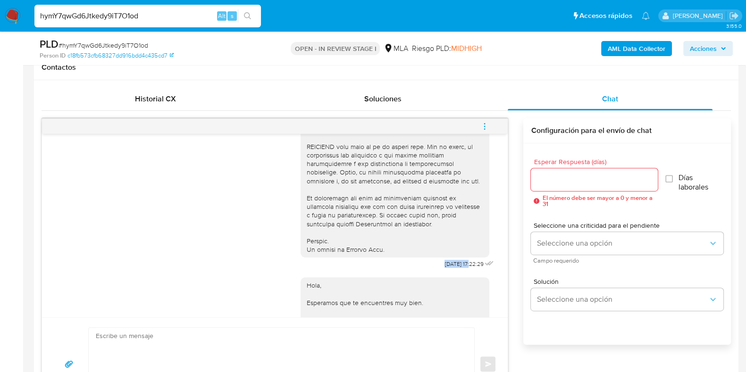
drag, startPoint x: 417, startPoint y: 283, endPoint x: 450, endPoint y: 280, distance: 33.1
click at [450, 271] on div "18/08/2025 17:22:29" at bounding box center [397, 13] width 195 height 517
copy span "[DATE]"
drag, startPoint x: 14, startPoint y: 242, endPoint x: 337, endPoint y: 264, distance: 323.4
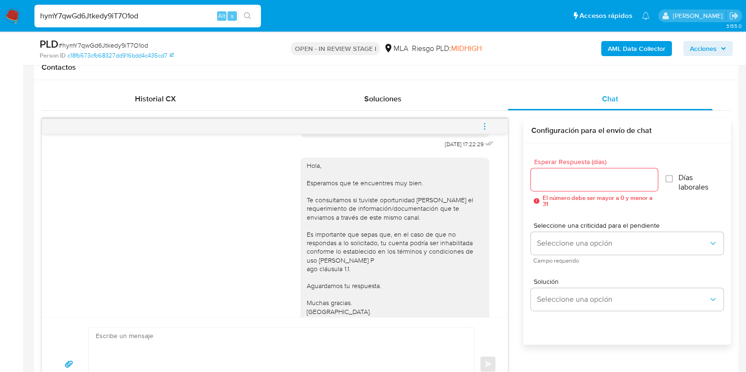
scroll to position [558, 0]
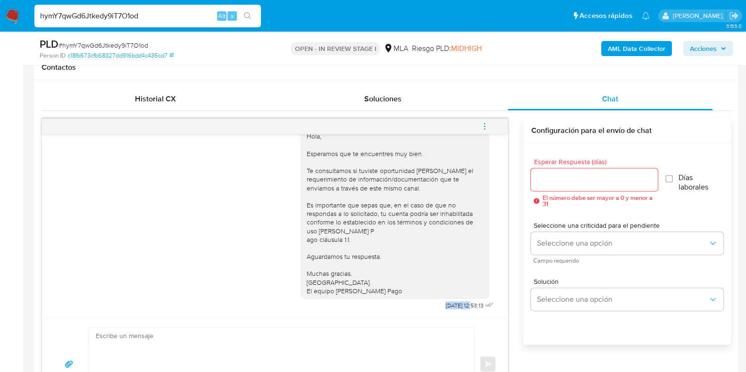
drag, startPoint x: 426, startPoint y: 302, endPoint x: 454, endPoint y: 307, distance: 28.2
click at [454, 307] on span "22/08/2025 12:53:13" at bounding box center [464, 306] width 38 height 8
copy span "[DATE]"
drag, startPoint x: 24, startPoint y: 211, endPoint x: 535, endPoint y: 150, distance: 514.5
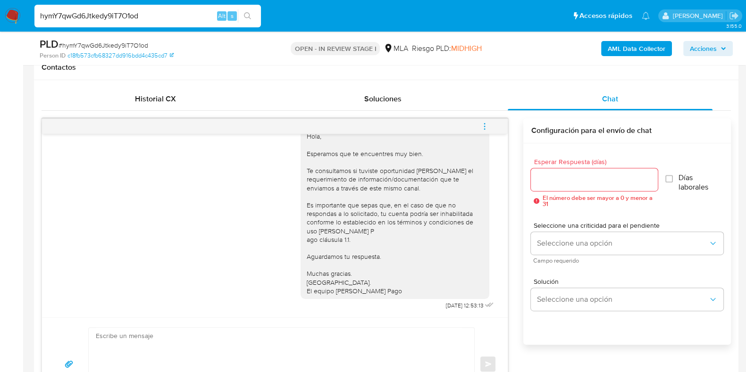
click at [491, 126] on button "menu-action" at bounding box center [484, 126] width 31 height 23
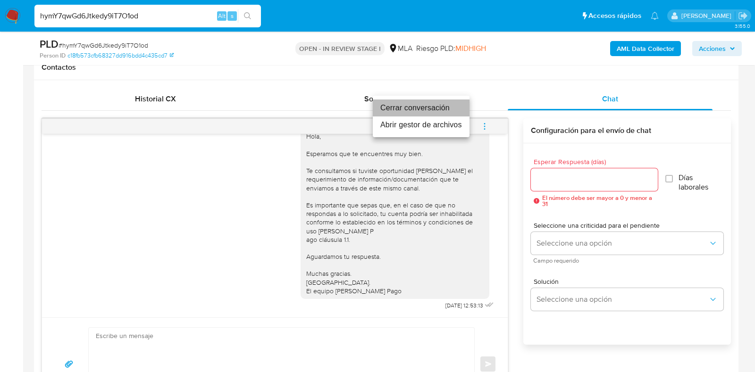
click at [417, 106] on li "Cerrar conversación" at bounding box center [421, 108] width 97 height 17
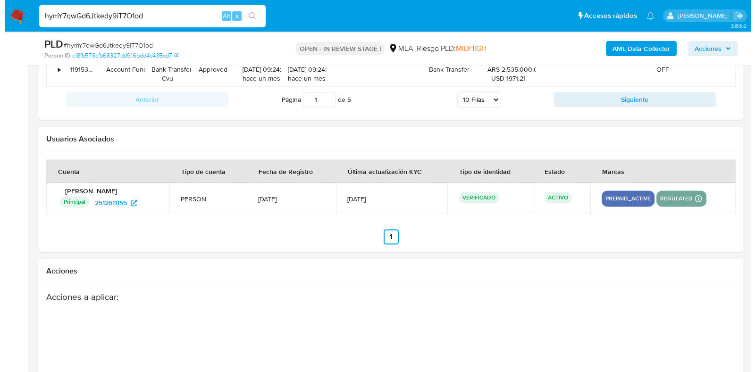
scroll to position [1657, 0]
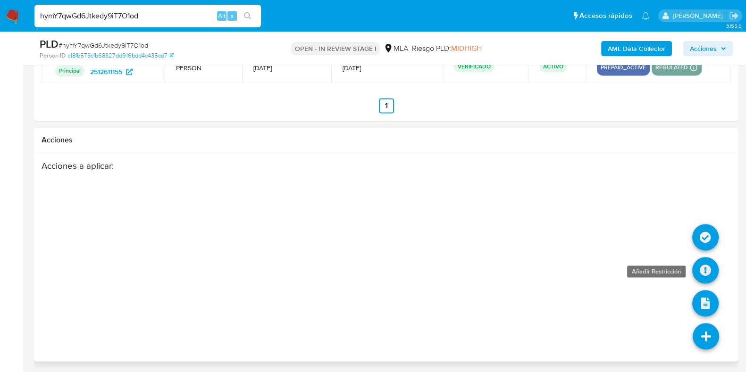
click at [704, 269] on icon at bounding box center [705, 270] width 26 height 26
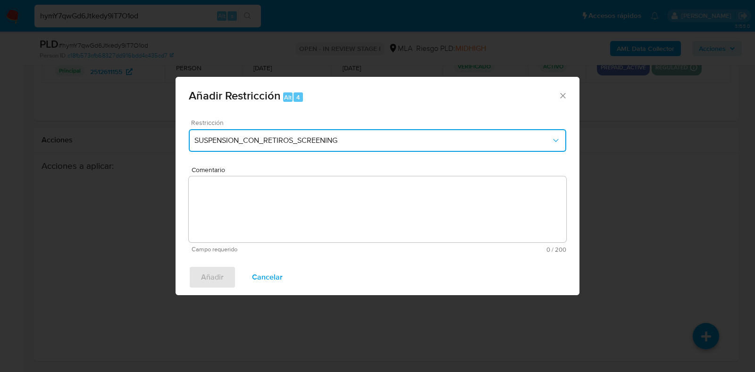
click at [217, 135] on button "SUSPENSION_CON_RETIROS_SCREENING" at bounding box center [377, 140] width 377 height 23
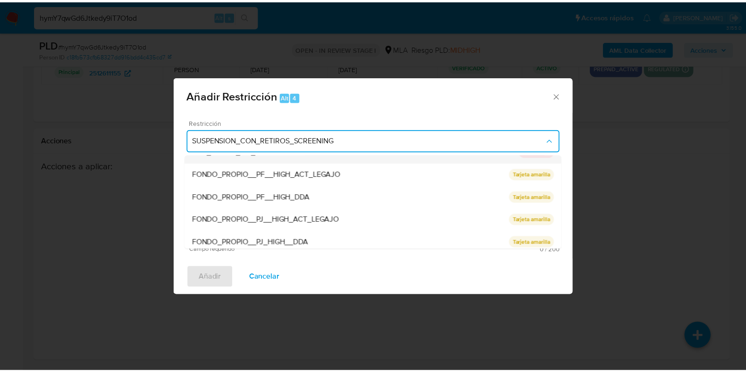
scroll to position [200, 0]
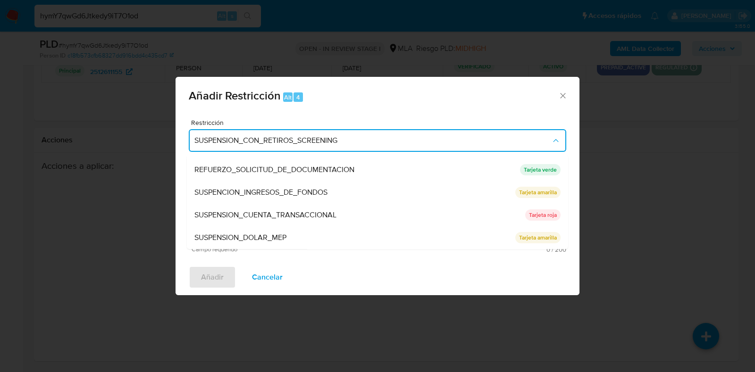
drag, startPoint x: 248, startPoint y: 210, endPoint x: 261, endPoint y: 208, distance: 13.8
click at [249, 211] on span "SUSPENSION_CUENTA_TRANSACCIONAL" at bounding box center [265, 215] width 142 height 9
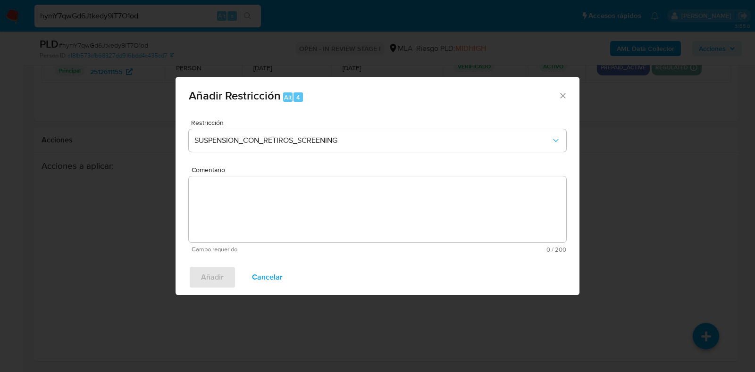
click at [299, 209] on textarea "Comentario" at bounding box center [377, 209] width 377 height 66
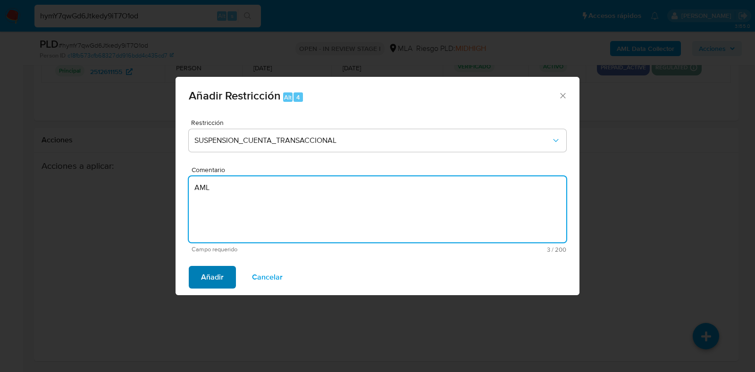
type textarea "AML"
click at [213, 278] on span "Añadir" at bounding box center [212, 277] width 23 height 21
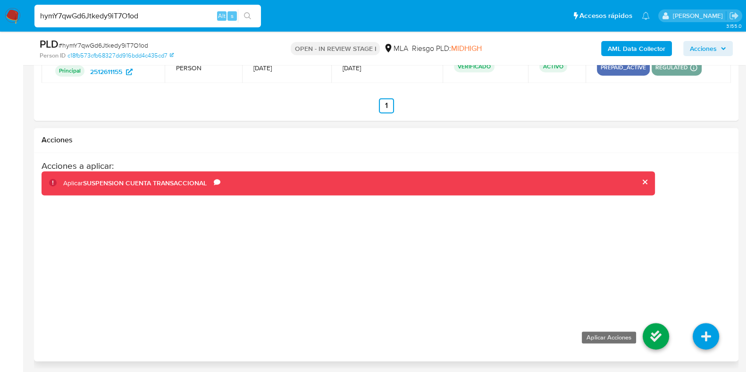
click at [658, 329] on icon at bounding box center [655, 336] width 26 height 26
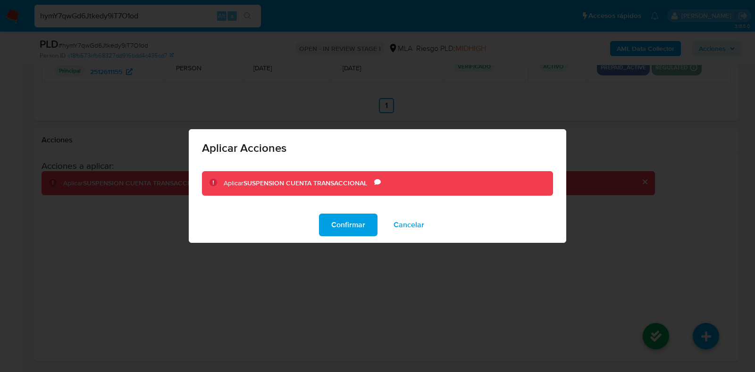
click at [356, 225] on span "Confirmar" at bounding box center [348, 225] width 34 height 21
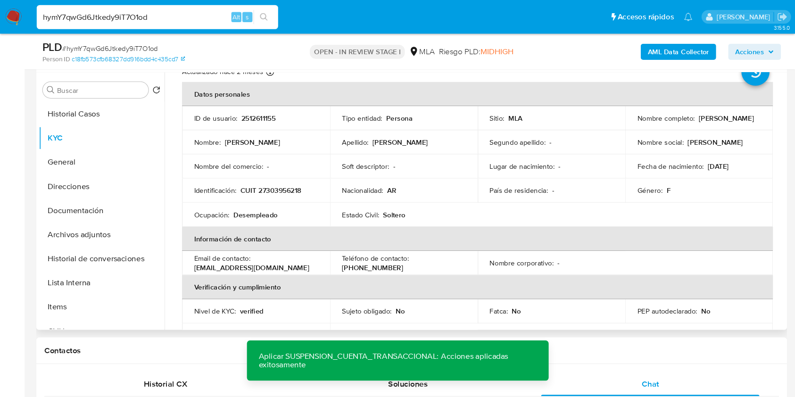
scroll to position [533, 0]
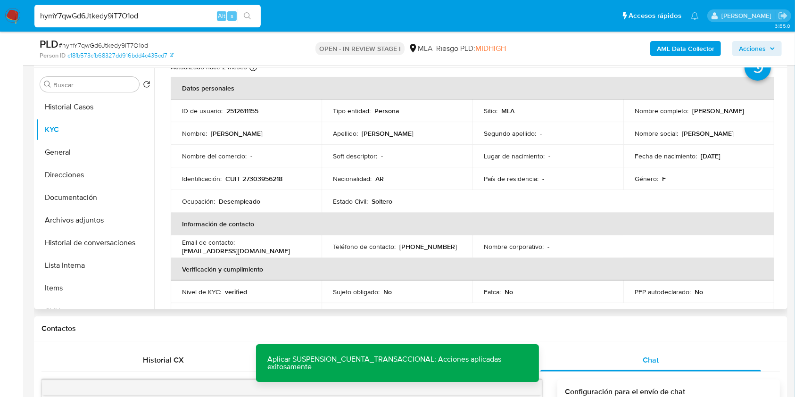
click at [280, 136] on div "Nombre : Rosana Nahue" at bounding box center [246, 133] width 128 height 8
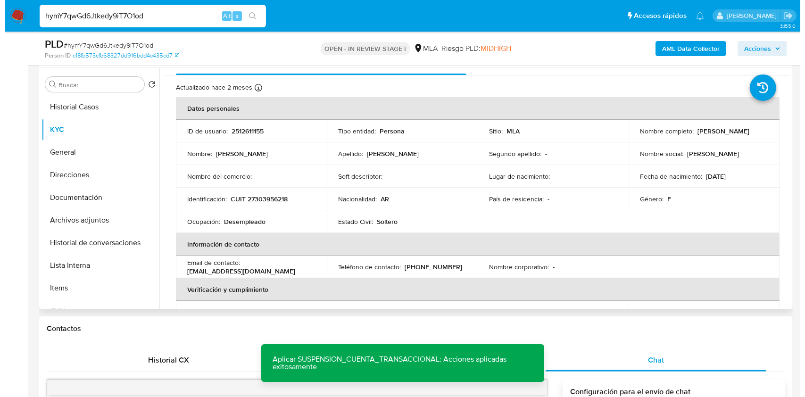
scroll to position [0, 0]
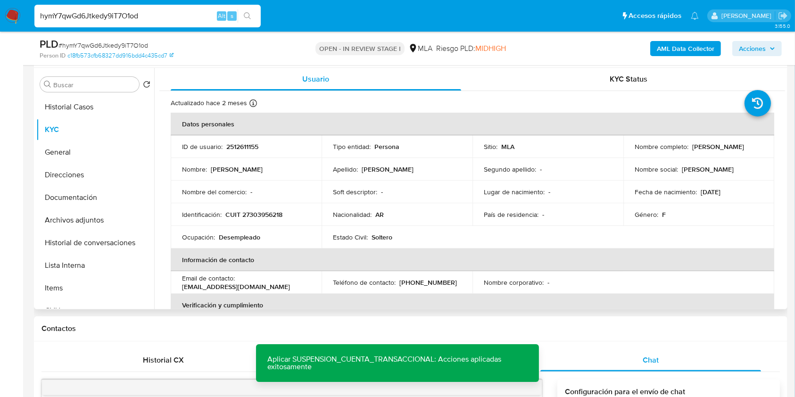
click at [242, 142] on p "2512611155" at bounding box center [242, 146] width 32 height 8
click at [125, 42] on span "# hymY7qwGd6Jtkedy9iT7O1od" at bounding box center [103, 45] width 90 height 9
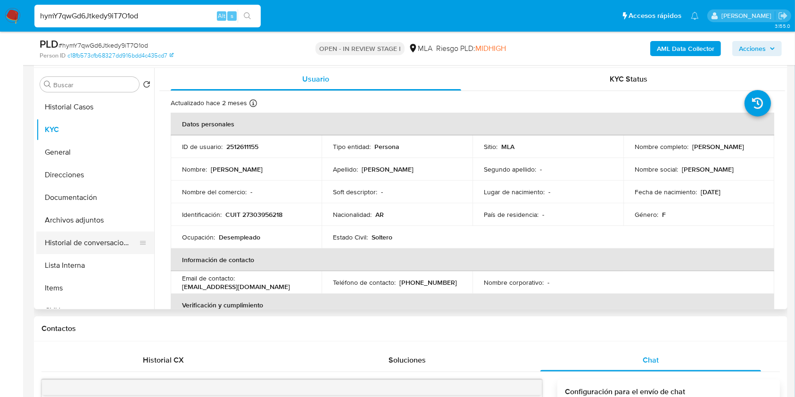
click at [111, 240] on button "Historial de conversaciones" at bounding box center [91, 243] width 110 height 23
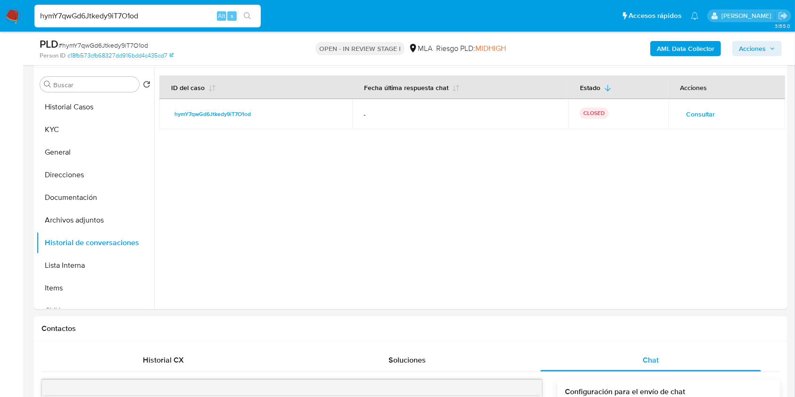
click at [681, 50] on b "AML Data Collector" at bounding box center [686, 48] width 58 height 15
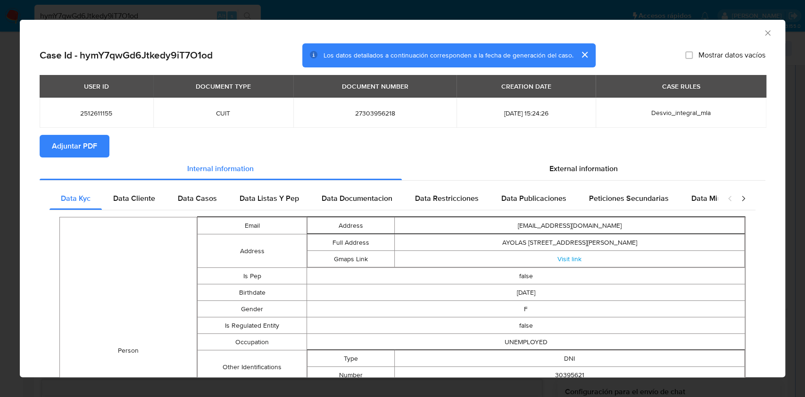
click at [96, 144] on span "Adjuntar PDF" at bounding box center [74, 146] width 45 height 21
click at [754, 34] on icon "Cerrar ventana" at bounding box center [767, 32] width 9 height 9
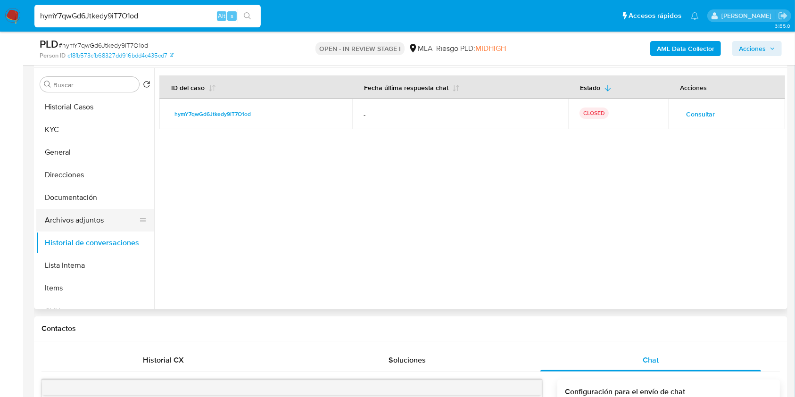
click at [87, 221] on button "Archivos adjuntos" at bounding box center [91, 220] width 110 height 23
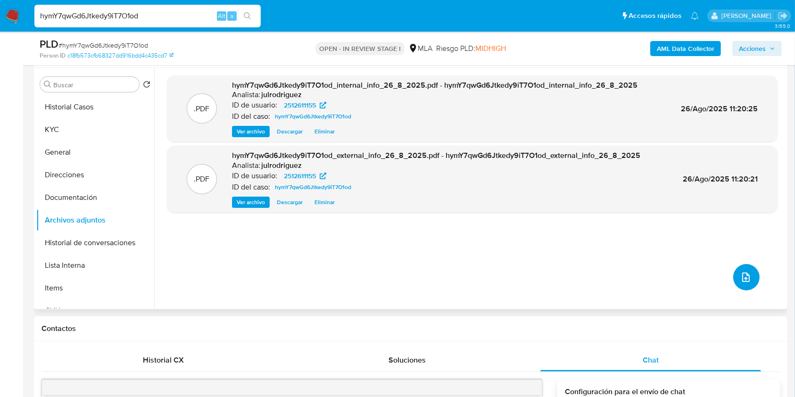
click at [745, 282] on span "upload-file" at bounding box center [746, 277] width 11 height 11
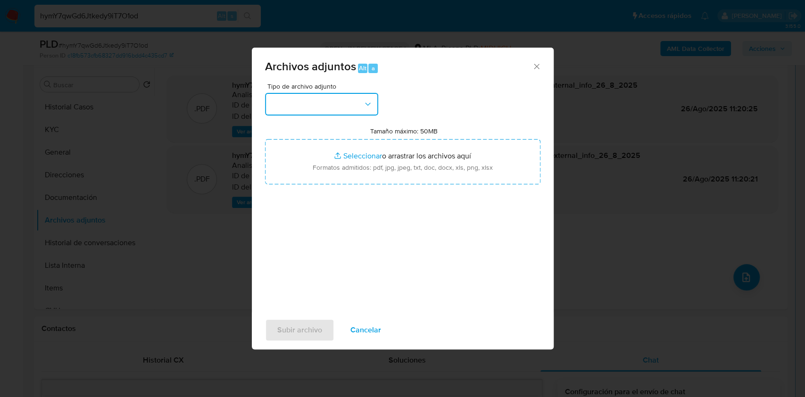
click at [355, 101] on button "button" at bounding box center [321, 104] width 113 height 23
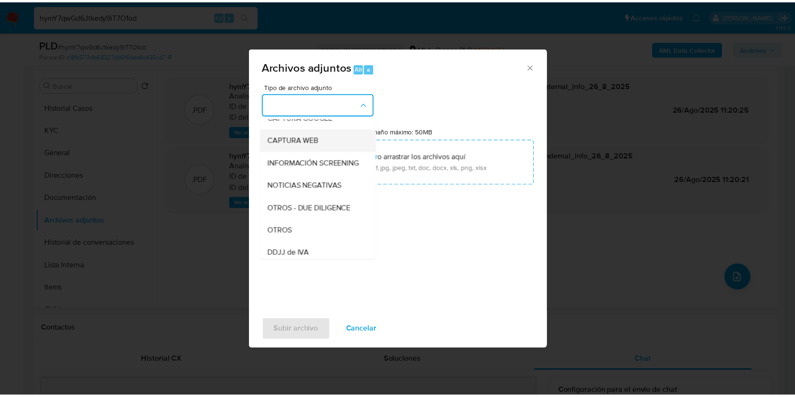
scroll to position [125, 0]
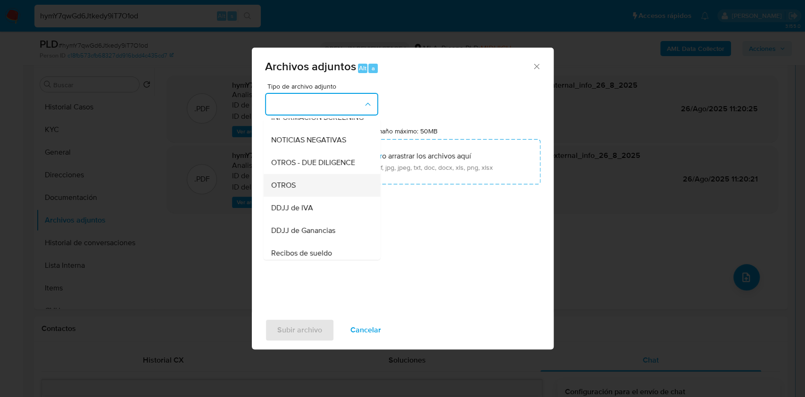
click at [299, 186] on div "OTROS" at bounding box center [319, 185] width 96 height 23
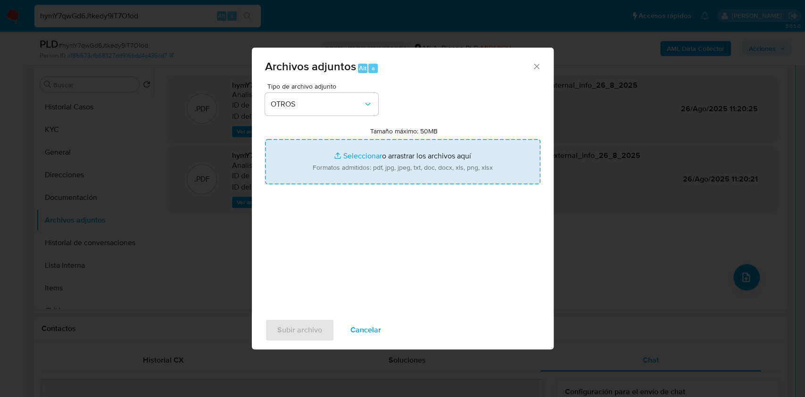
click at [351, 162] on input "Tamaño máximo: 50MB Seleccionar archivos" at bounding box center [402, 161] width 275 height 45
type input "C:\fakepath\Movimientos - 2512611155 - hymY7qwGd6Jtkedy9iT7O1od.xlsx"
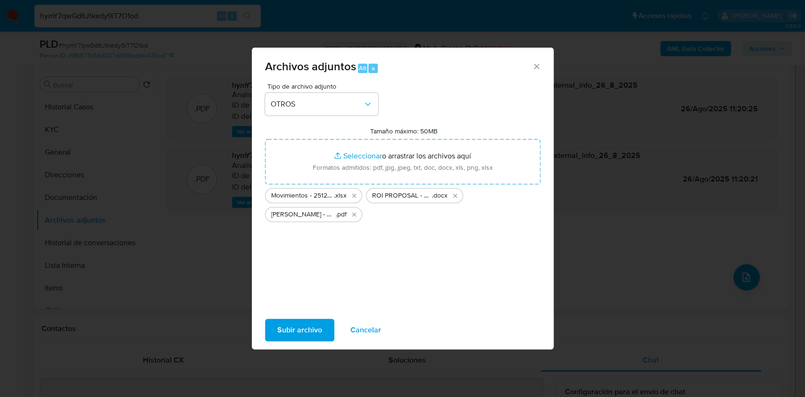
click at [302, 325] on span "Subir archivo" at bounding box center [299, 330] width 45 height 21
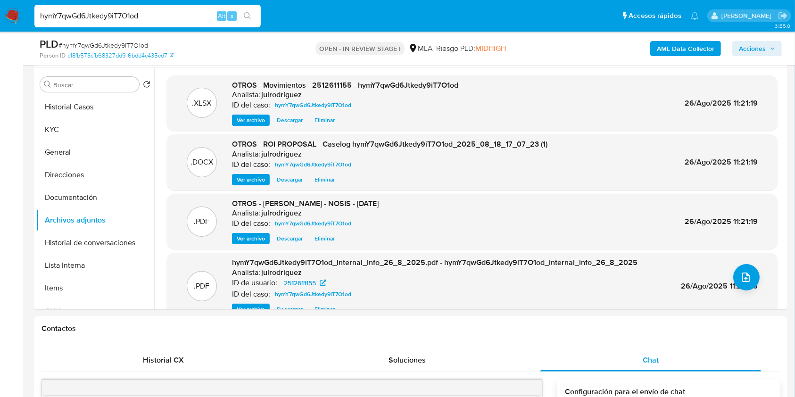
click at [749, 49] on span "Acciones" at bounding box center [752, 48] width 27 height 15
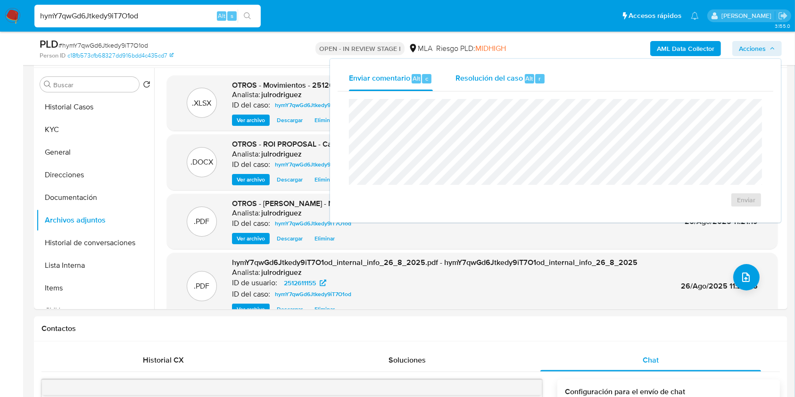
click at [512, 77] on span "Resolución del caso" at bounding box center [489, 78] width 67 height 11
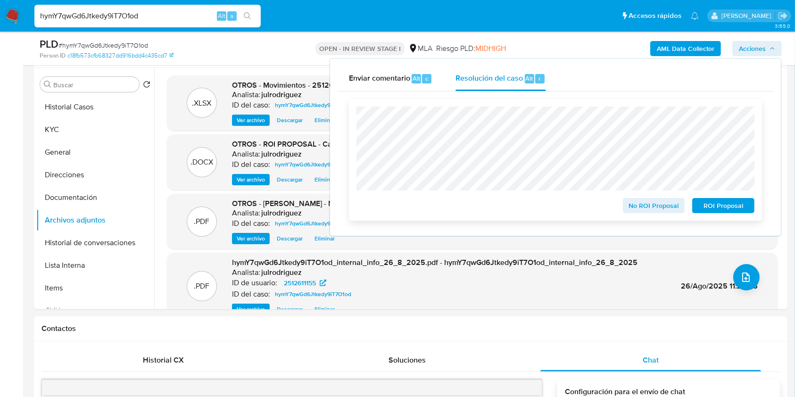
click at [711, 206] on span "ROI Proposal" at bounding box center [723, 205] width 49 height 13
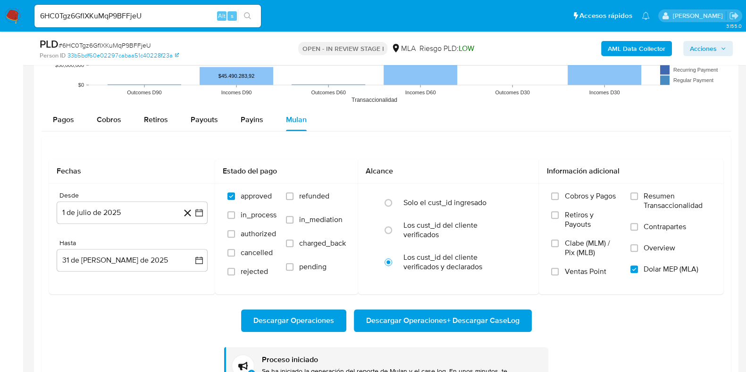
scroll to position [58, 0]
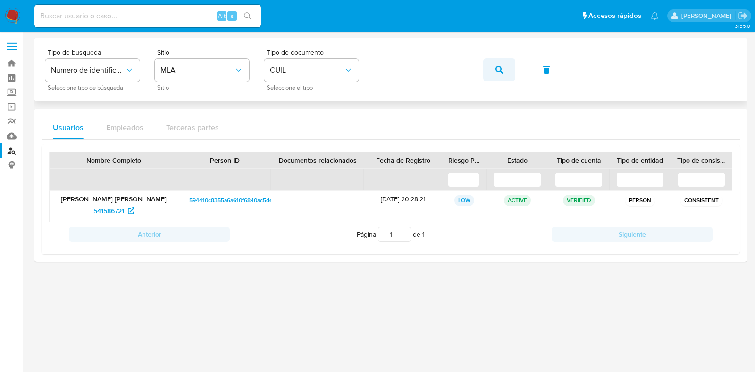
click at [490, 74] on button "button" at bounding box center [499, 69] width 32 height 23
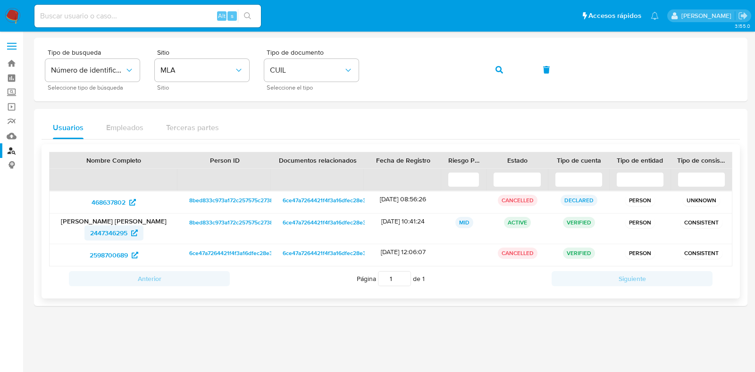
click at [105, 229] on span "2447346295" at bounding box center [108, 232] width 37 height 15
click at [498, 67] on icon "button" at bounding box center [499, 70] width 8 height 8
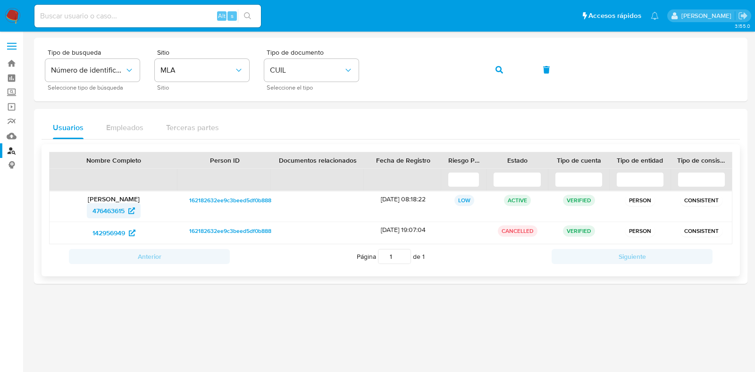
click at [96, 210] on span "476463615" at bounding box center [108, 210] width 32 height 15
click at [492, 66] on button "button" at bounding box center [499, 69] width 32 height 23
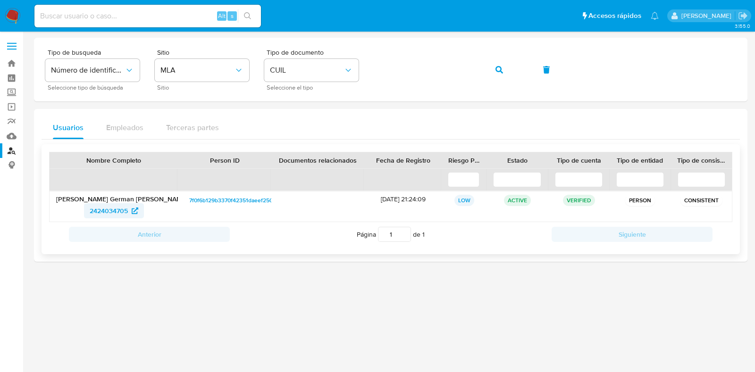
click at [118, 212] on span "2424034705" at bounding box center [109, 210] width 38 height 15
click at [510, 68] on button "button" at bounding box center [499, 69] width 32 height 23
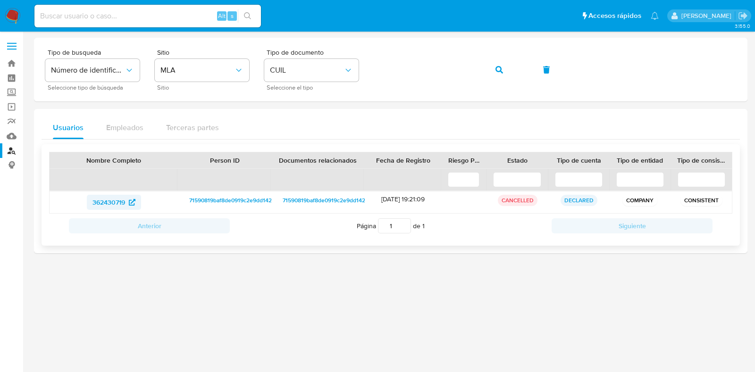
click at [120, 198] on span "362430719" at bounding box center [108, 202] width 33 height 15
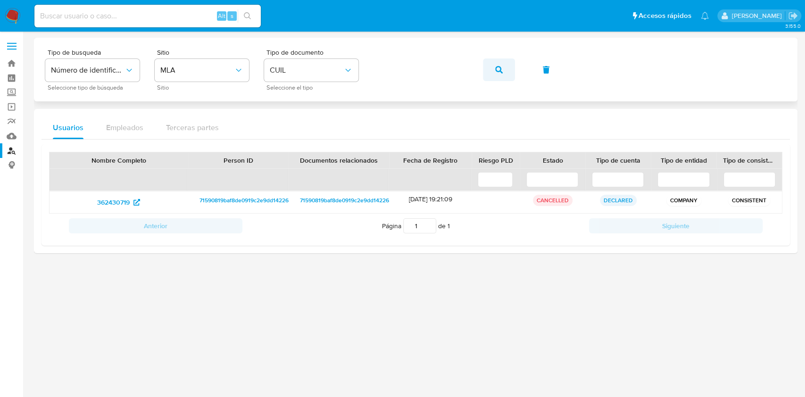
click at [498, 71] on icon "button" at bounding box center [499, 70] width 8 height 8
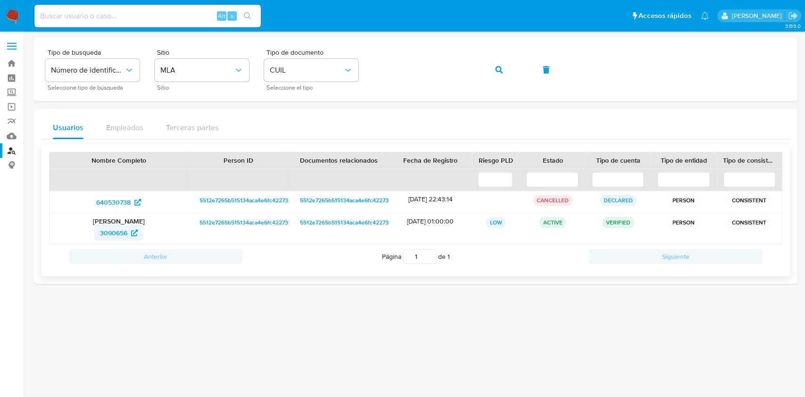
click at [118, 234] on span "3090656" at bounding box center [113, 232] width 27 height 15
click at [499, 67] on icon "button" at bounding box center [499, 70] width 8 height 8
click at [110, 229] on span "1707080699" at bounding box center [113, 232] width 37 height 15
click at [496, 70] on icon "button" at bounding box center [499, 70] width 8 height 8
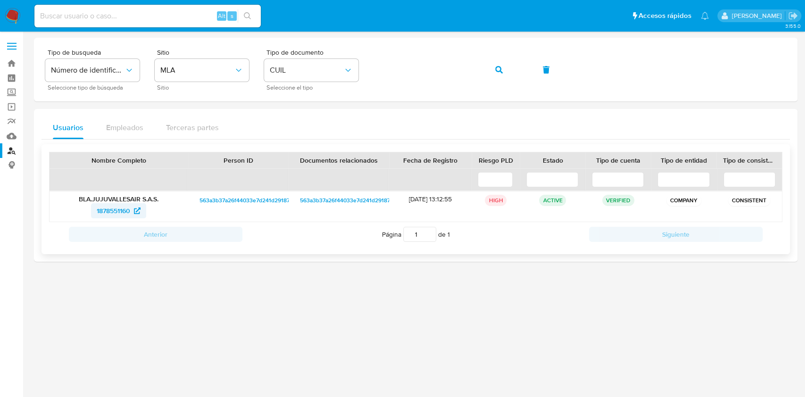
click at [112, 214] on span "1878551160" at bounding box center [113, 210] width 33 height 15
click at [506, 68] on button "button" at bounding box center [499, 69] width 32 height 23
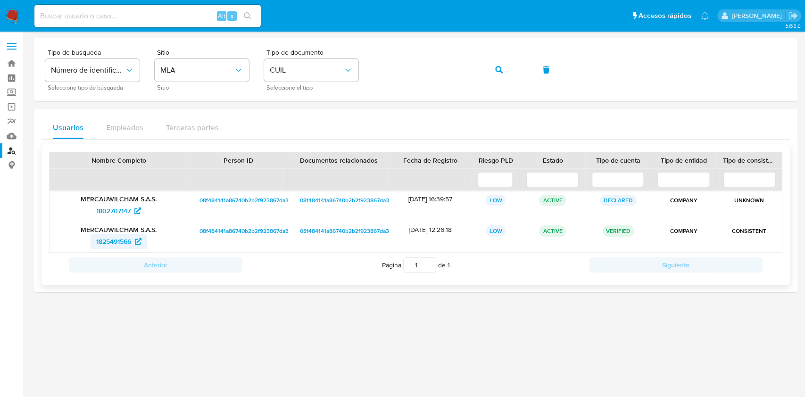
click at [116, 238] on span "1825491566" at bounding box center [113, 241] width 35 height 15
click at [506, 69] on button "button" at bounding box center [499, 69] width 32 height 23
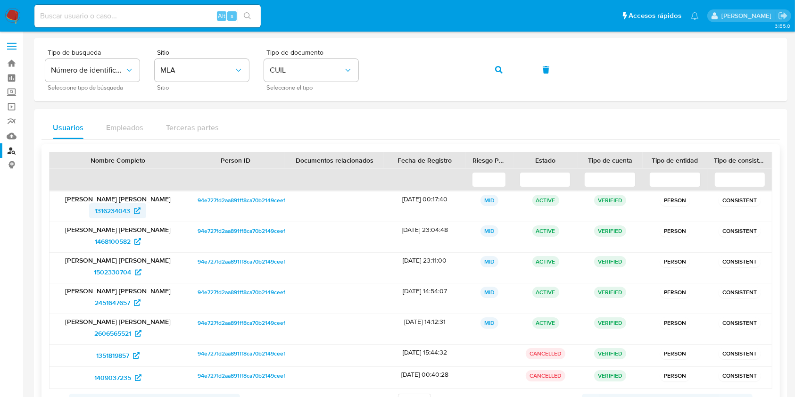
click at [126, 210] on span "1316234043" at bounding box center [112, 210] width 35 height 15
click at [504, 75] on button "button" at bounding box center [499, 69] width 32 height 23
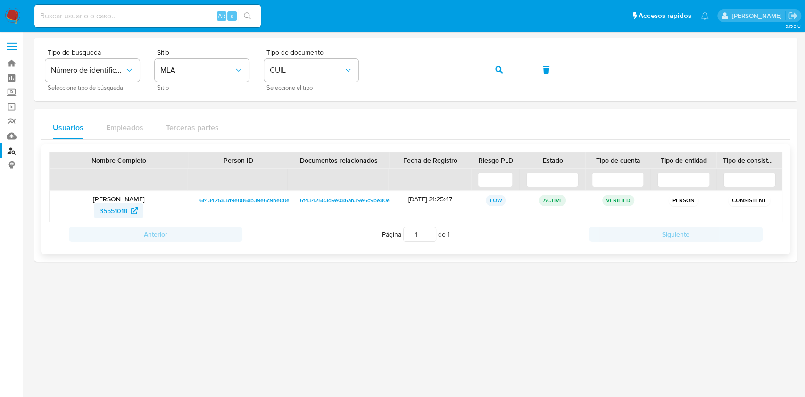
click at [106, 204] on span "35551018" at bounding box center [114, 210] width 28 height 15
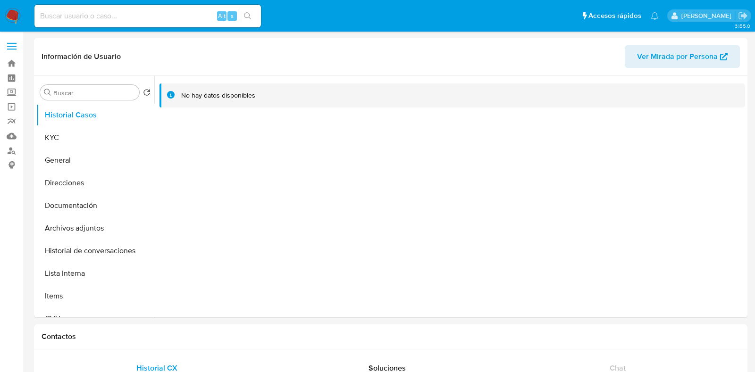
select select "10"
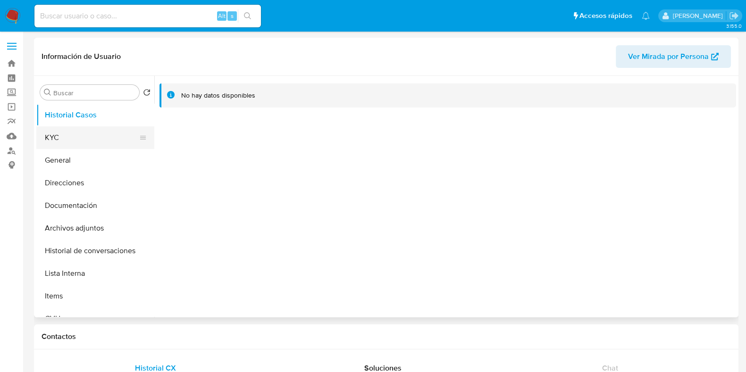
click at [75, 133] on button "KYC" at bounding box center [91, 137] width 110 height 23
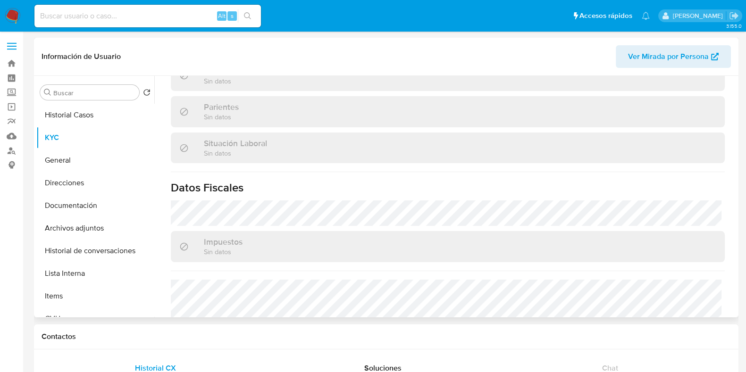
scroll to position [283, 0]
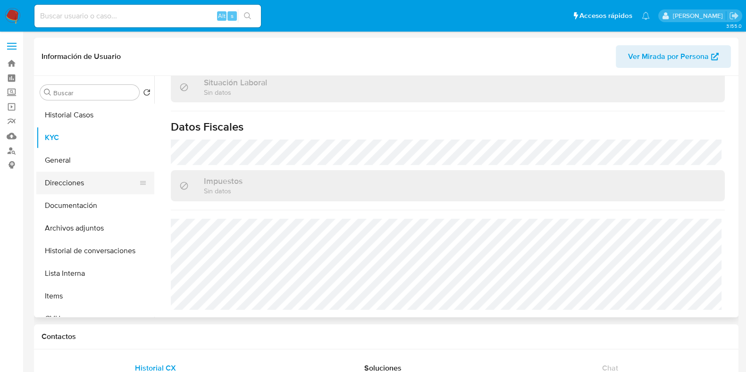
click at [89, 183] on button "Direcciones" at bounding box center [91, 183] width 110 height 23
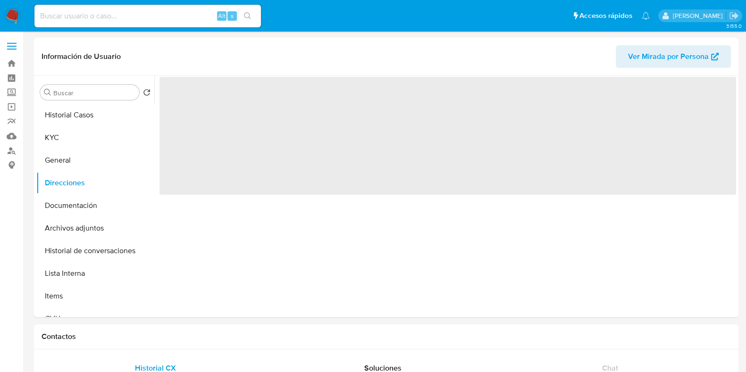
scroll to position [0, 0]
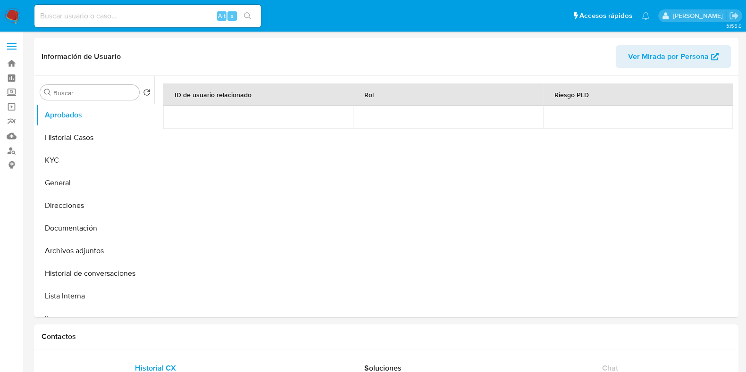
select select "10"
click at [80, 142] on button "Historial Casos" at bounding box center [91, 137] width 110 height 23
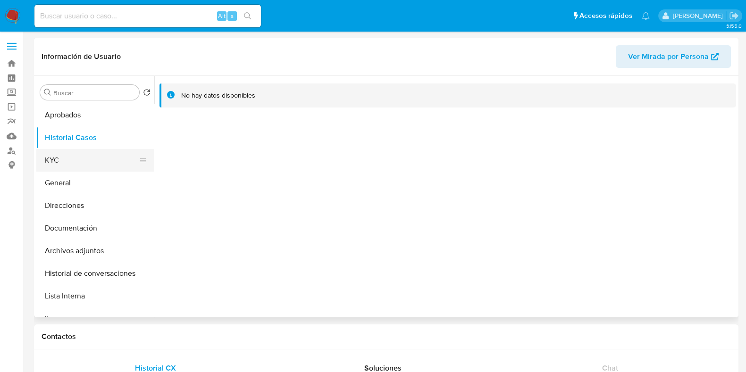
click at [64, 163] on button "KYC" at bounding box center [91, 160] width 110 height 23
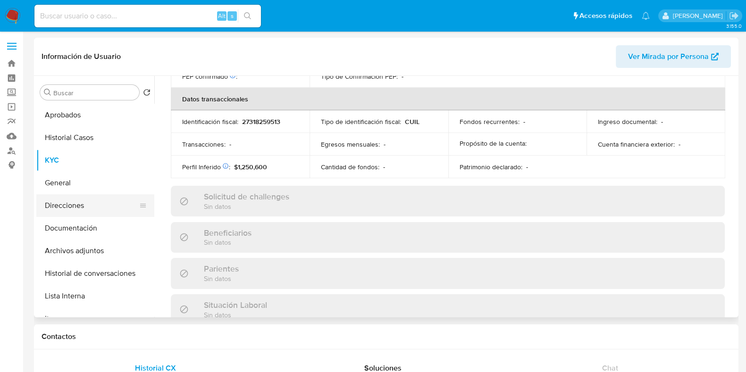
scroll to position [505, 0]
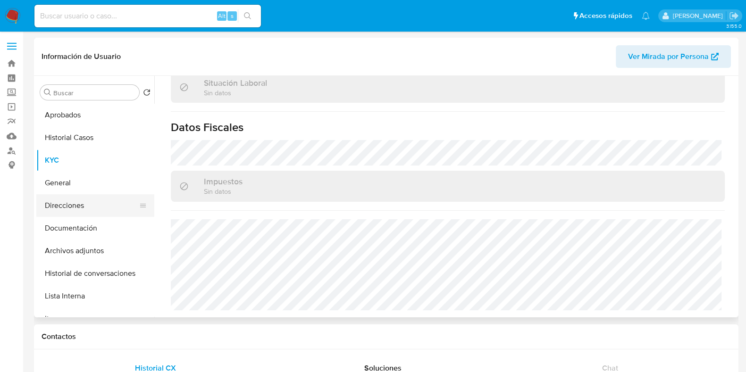
click at [71, 195] on button "Direcciones" at bounding box center [91, 205] width 110 height 23
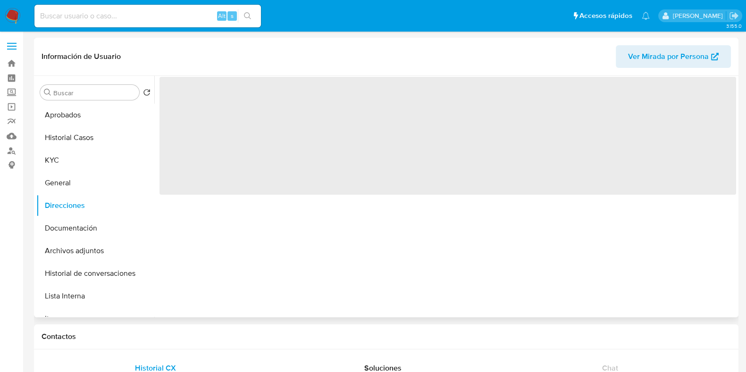
scroll to position [0, 0]
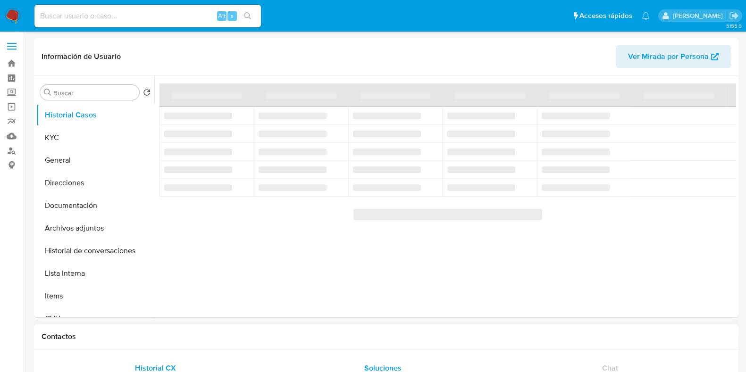
select select "10"
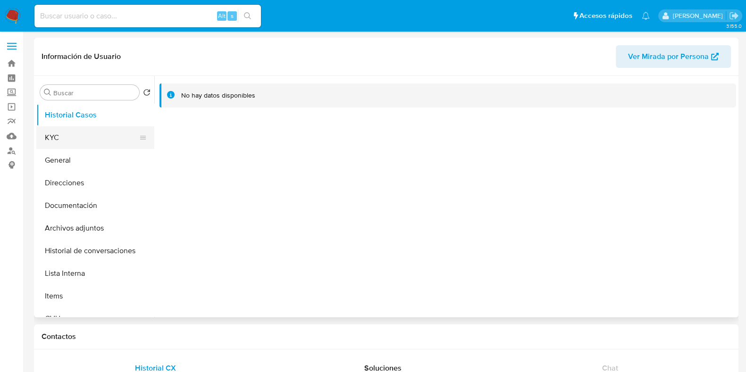
click at [70, 138] on button "KYC" at bounding box center [91, 137] width 110 height 23
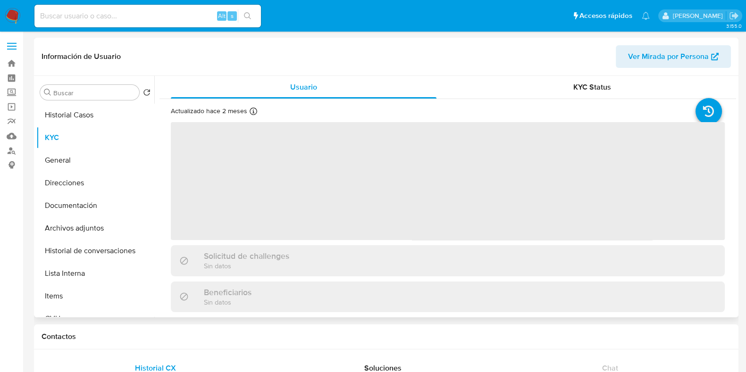
scroll to position [235, 0]
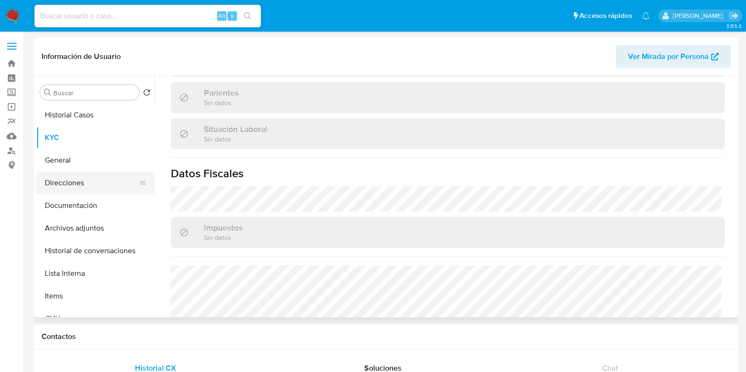
click at [86, 183] on button "Direcciones" at bounding box center [91, 183] width 110 height 23
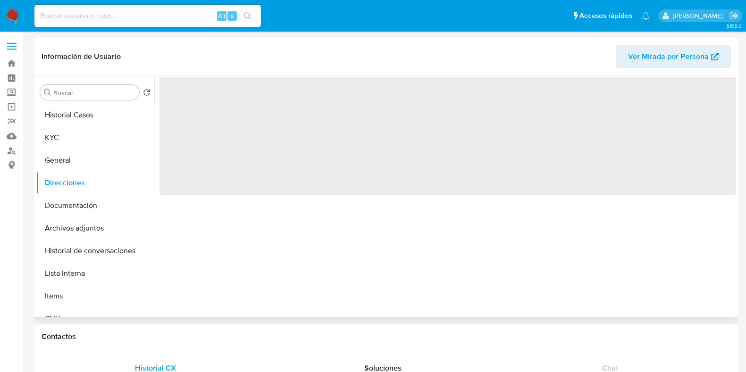
scroll to position [0, 0]
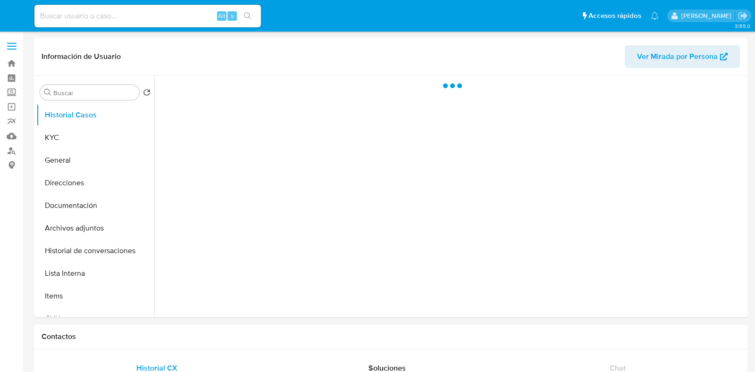
select select "10"
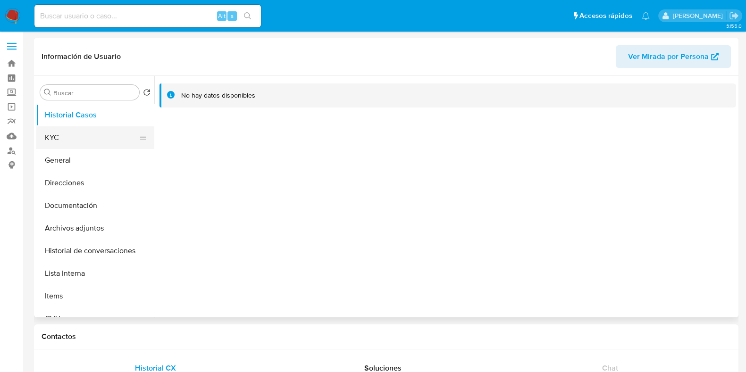
click at [81, 135] on button "KYC" at bounding box center [91, 137] width 110 height 23
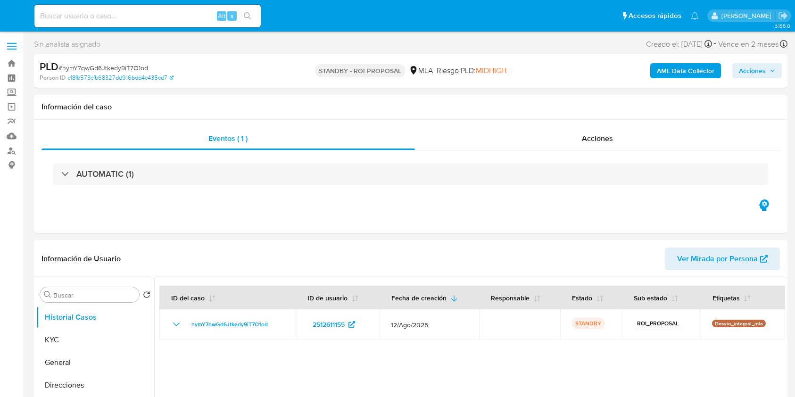
select select "10"
click at [163, 13] on input at bounding box center [147, 16] width 226 height 12
paste input "JbxfpMawYq1b1514DW4dRs6e"
type input "JbxfpMawYq1b1514DW4dRs6e"
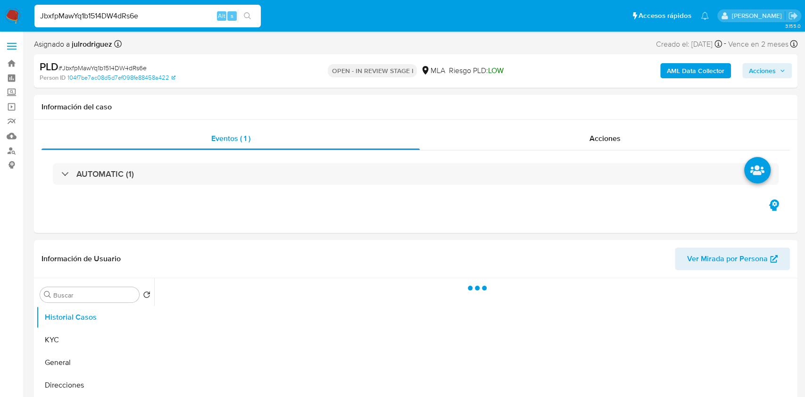
select select "10"
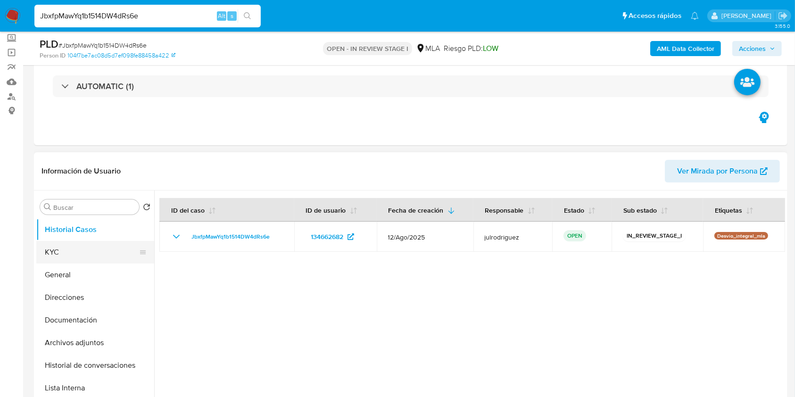
scroll to position [125, 0]
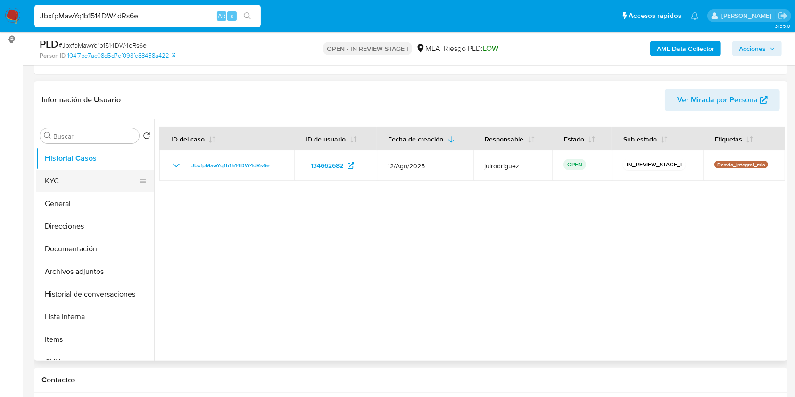
click at [71, 189] on button "KYC" at bounding box center [91, 181] width 110 height 23
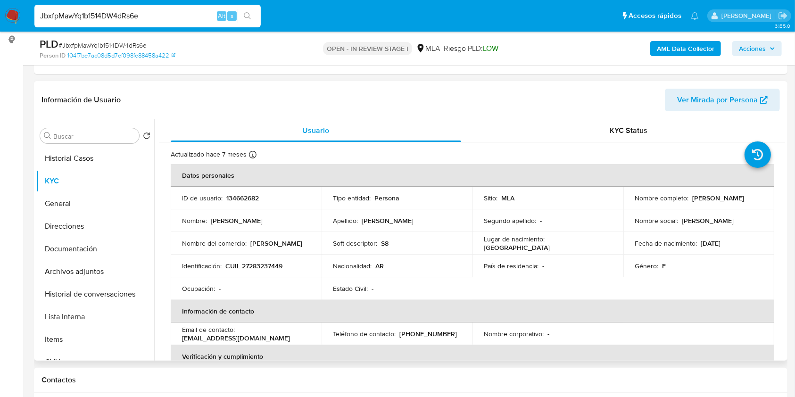
drag, startPoint x: 689, startPoint y: 198, endPoint x: 748, endPoint y: 199, distance: 59.4
click at [748, 199] on div "Nombre completo : Lucila Maria Fanelli" at bounding box center [699, 198] width 128 height 8
copy p "Lucila Maria Fanelli"
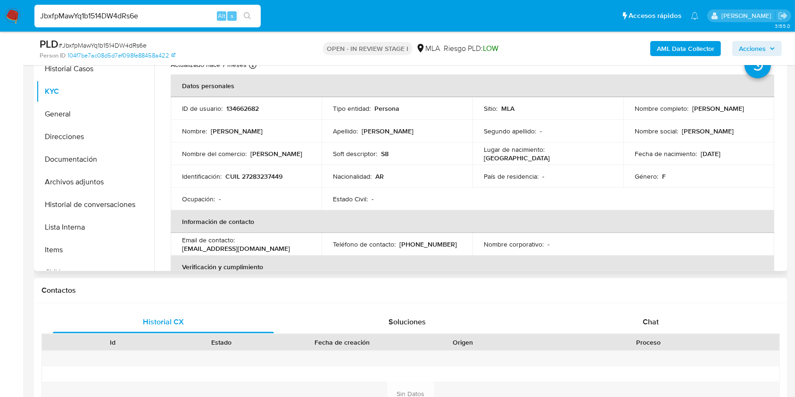
scroll to position [60, 0]
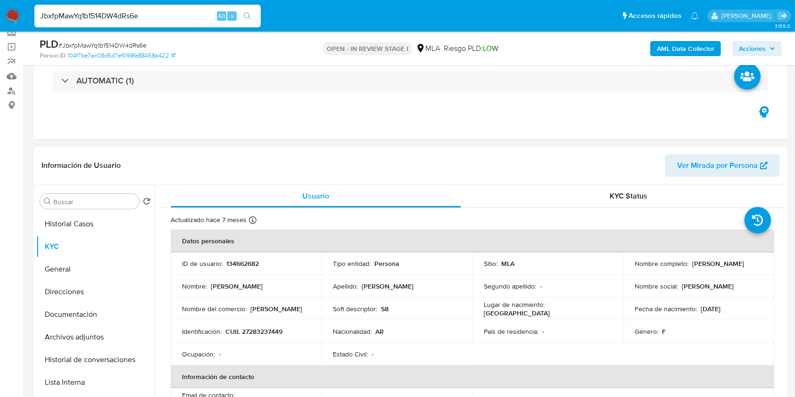
click at [247, 263] on p "134662682" at bounding box center [242, 263] width 33 height 8
copy p "134662682"
click at [134, 38] on div "PLD # JbxfpMawYq1b1514DW4dRs6e" at bounding box center [162, 44] width 244 height 14
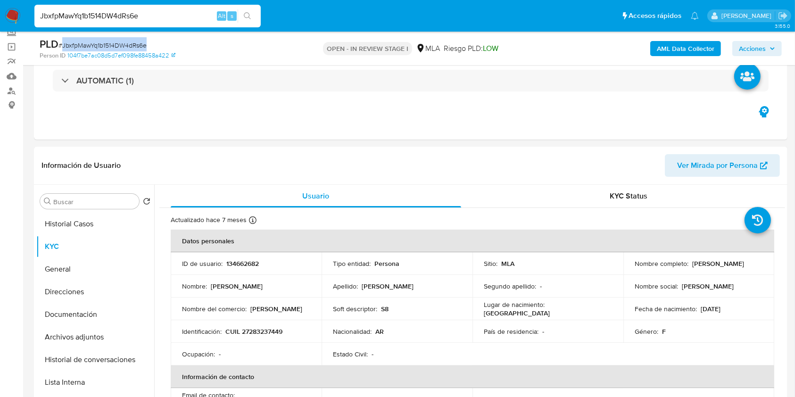
copy span "JbxfpMawYq1b1514DW4dRs6e"
click at [66, 313] on button "Documentación" at bounding box center [91, 314] width 110 height 23
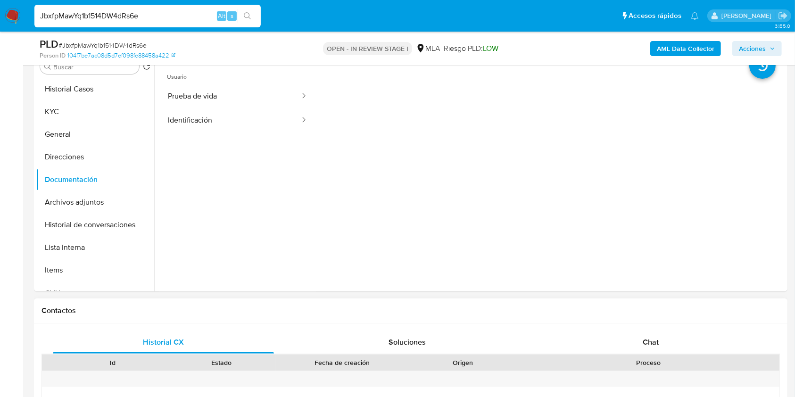
scroll to position [249, 0]
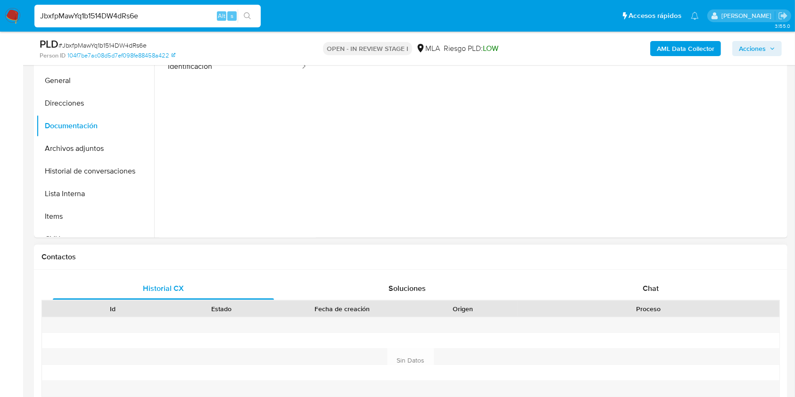
click at [652, 301] on div "Proceso" at bounding box center [648, 309] width 262 height 16
click at [652, 297] on div "Chat" at bounding box center [651, 288] width 221 height 23
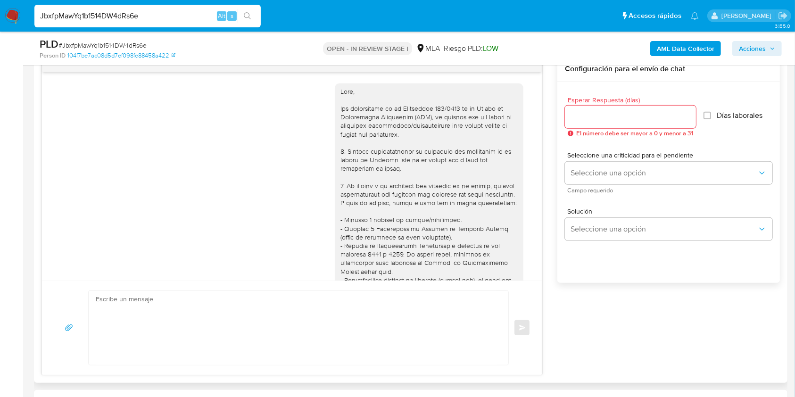
scroll to position [413, 0]
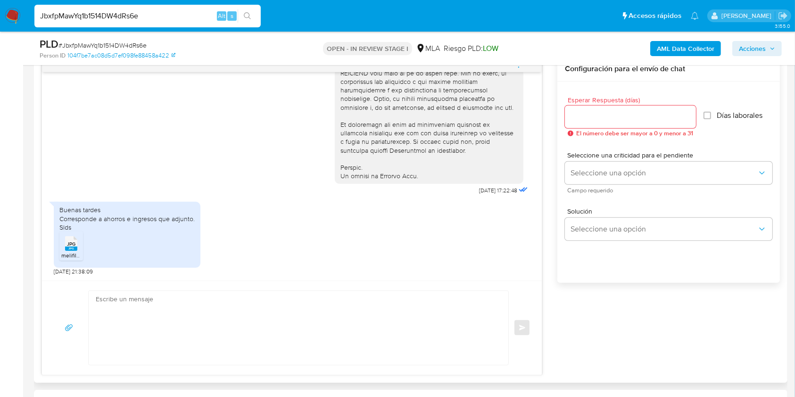
click at [68, 246] on span "JPG" at bounding box center [71, 244] width 8 height 6
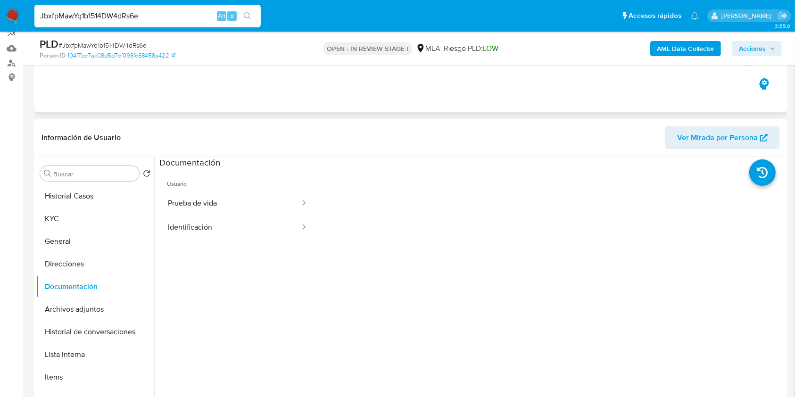
scroll to position [0, 0]
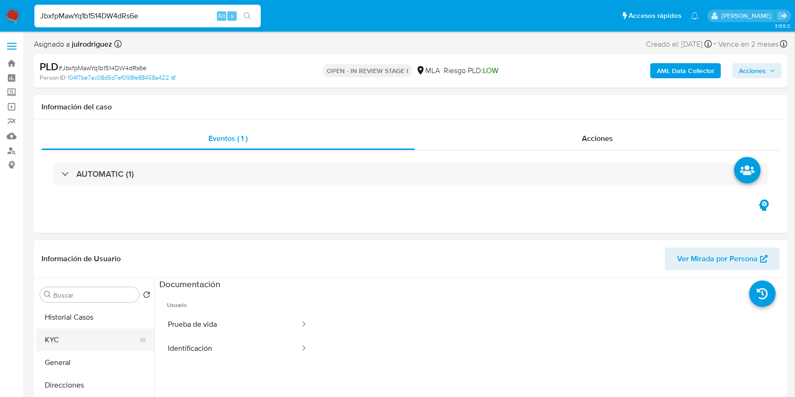
click at [79, 342] on button "KYC" at bounding box center [91, 340] width 110 height 23
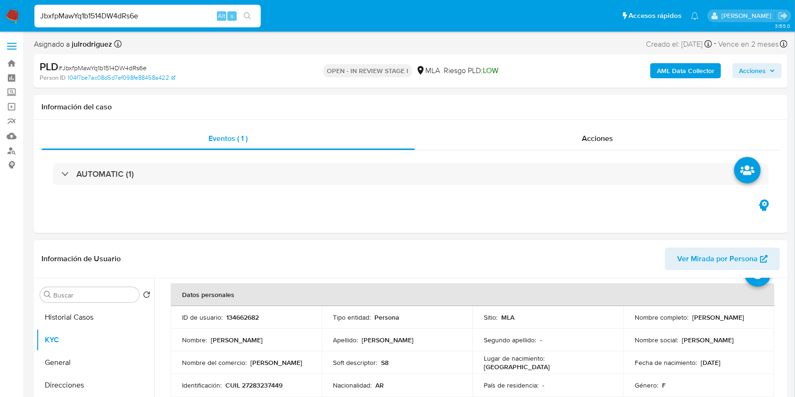
scroll to position [125, 0]
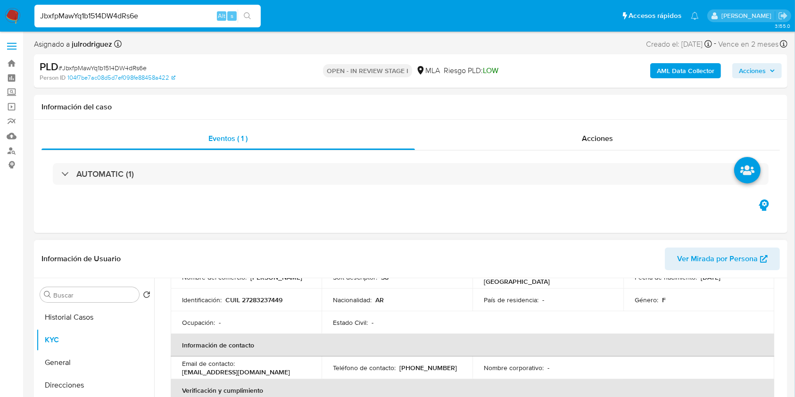
click at [268, 300] on p "CUIL 27283237449" at bounding box center [253, 300] width 57 height 8
copy p "27283237449"
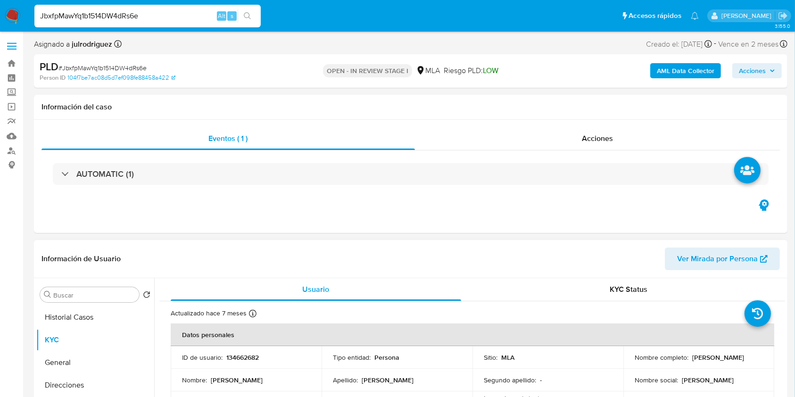
click at [239, 355] on p "134662682" at bounding box center [242, 357] width 33 height 8
copy p "134662682"
drag, startPoint x: 689, startPoint y: 356, endPoint x: 758, endPoint y: 360, distance: 68.5
click at [758, 360] on div "Nombre completo : Lucila Maria Fanelli" at bounding box center [699, 357] width 128 height 8
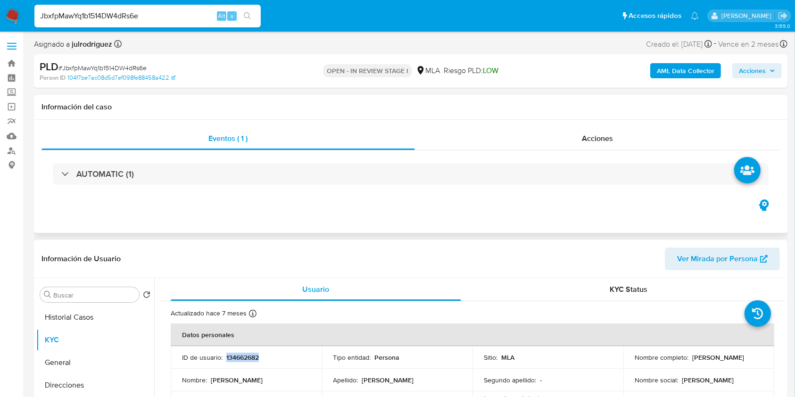
copy p "[PERSON_NAME]"
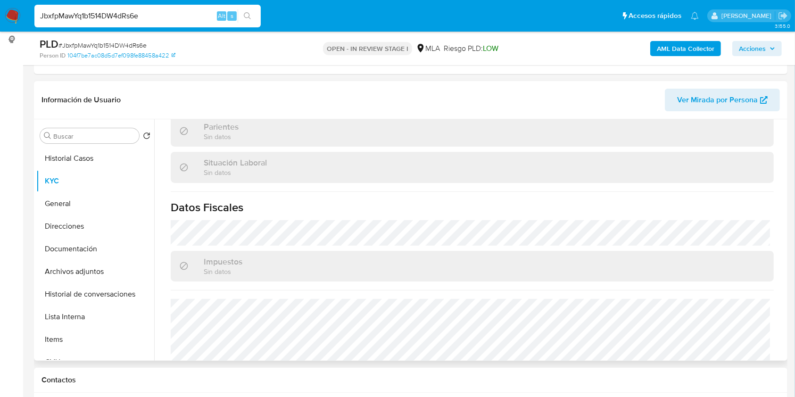
scroll to position [497, 0]
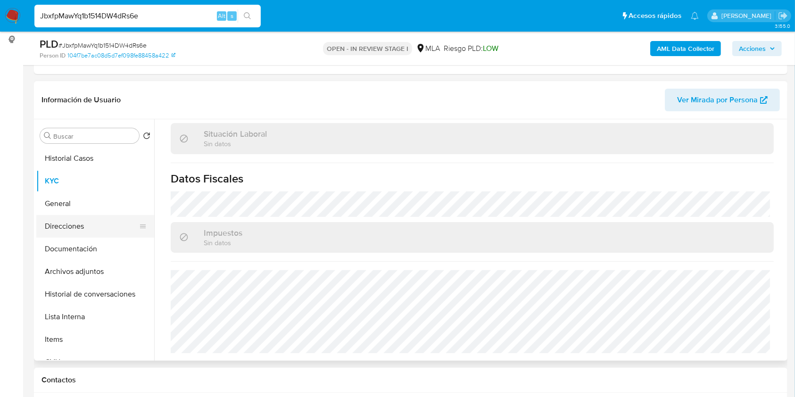
click at [96, 231] on button "Direcciones" at bounding box center [91, 226] width 110 height 23
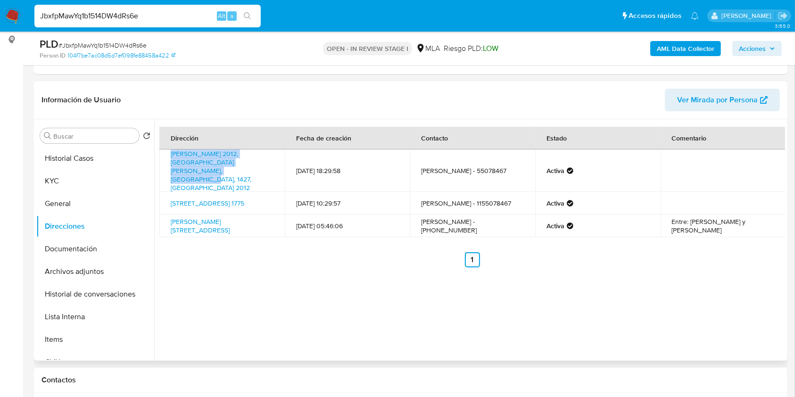
drag, startPoint x: 264, startPoint y: 167, endPoint x: 167, endPoint y: 159, distance: 97.5
click at [167, 159] on td "Roseti 2012, Villa Ortúzar, Capital Federal, 1427, Argentina 2012" at bounding box center [221, 171] width 125 height 42
copy link "Roseti 2012, Villa Ortúzar, Capital Federal, 1427, Argentina 2012"
click at [75, 188] on button "KYC" at bounding box center [91, 181] width 110 height 23
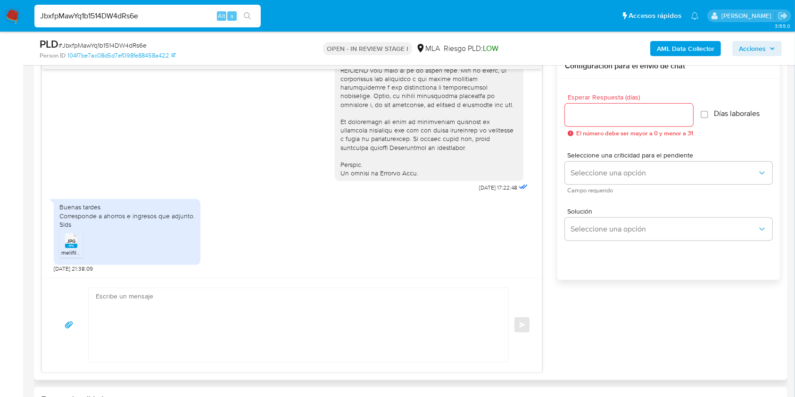
scroll to position [413, 0]
drag, startPoint x: 58, startPoint y: 217, endPoint x: 156, endPoint y: 216, distance: 97.6
click at [156, 216] on div "Buenas tardes Corresponde a ahorros e ingresos que adjunto. Slds JPG JPG melifi…" at bounding box center [127, 232] width 147 height 66
copy div "Corresponde a ahorros e ingresos"
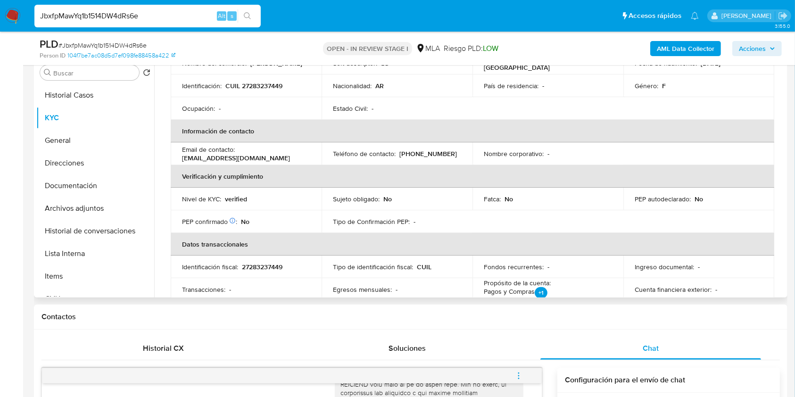
scroll to position [0, 0]
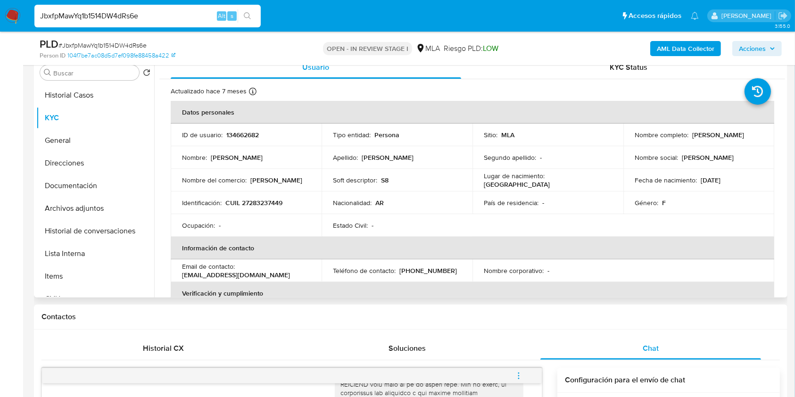
drag, startPoint x: 687, startPoint y: 137, endPoint x: 764, endPoint y: 134, distance: 76.5
click at [764, 134] on td "Nombre completo : Lucila Maria Fanelli" at bounding box center [699, 135] width 151 height 23
copy div "[PERSON_NAME]"
click at [263, 203] on p "CUIL 27283237449" at bounding box center [253, 203] width 57 height 8
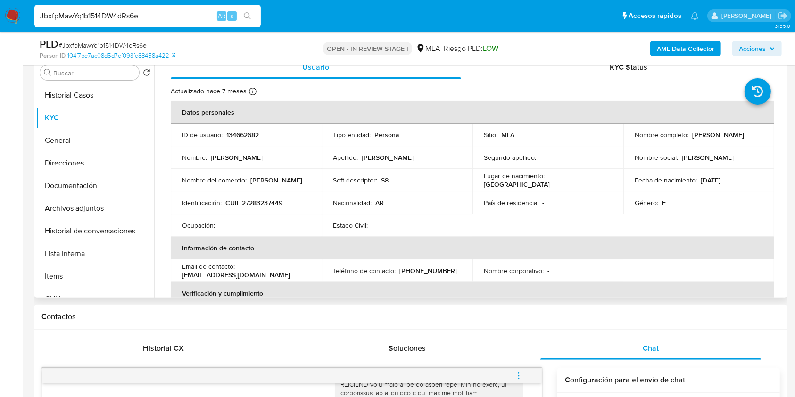
click at [243, 132] on p "134662682" at bounding box center [242, 135] width 33 height 8
click at [131, 46] on span "# JbxfpMawYq1b1514DW4dRs6e" at bounding box center [102, 45] width 88 height 9
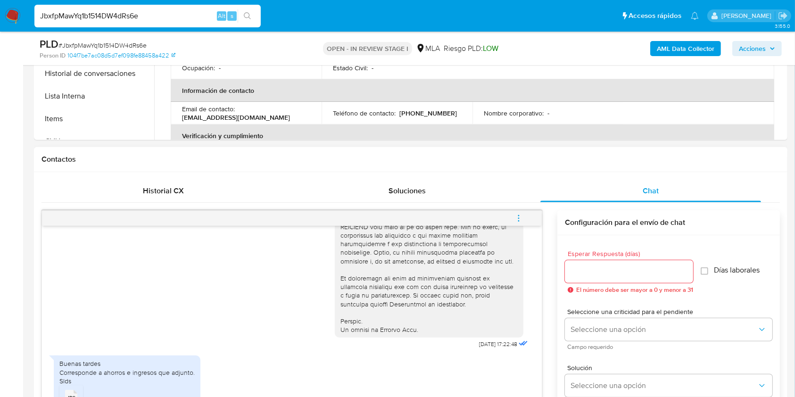
scroll to position [503, 0]
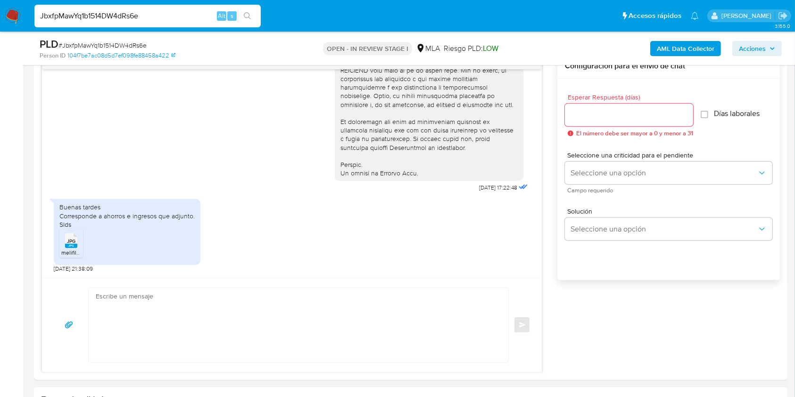
click at [127, 39] on div "PLD # JbxfpMawYq1b1514DW4dRs6e" at bounding box center [162, 44] width 244 height 14
click at [591, 114] on input "Esperar Respuesta (días)" at bounding box center [629, 115] width 128 height 12
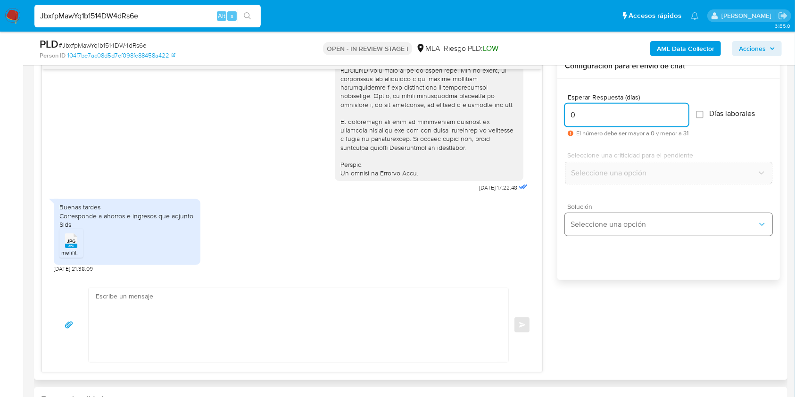
type input "0"
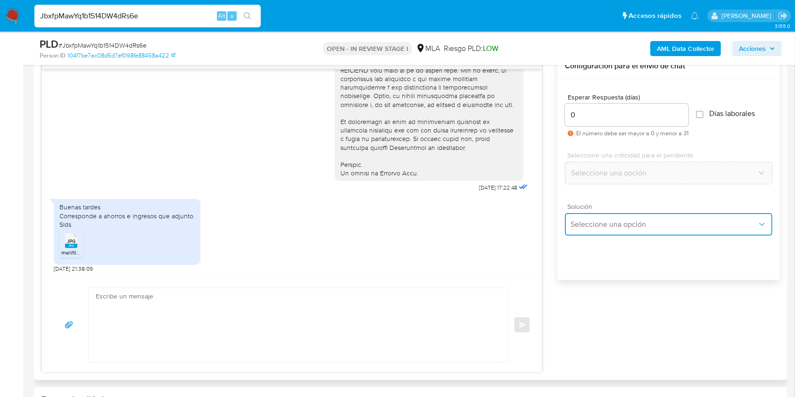
click at [605, 225] on span "Seleccione una opción" at bounding box center [664, 224] width 187 height 9
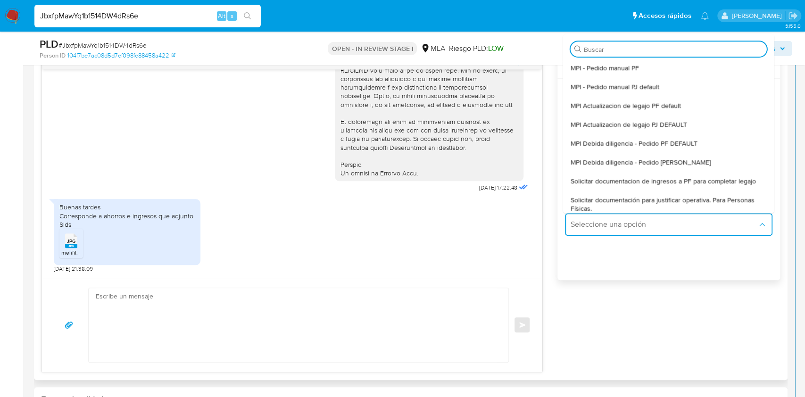
drag, startPoint x: 680, startPoint y: 179, endPoint x: 307, endPoint y: 229, distance: 376.4
click at [679, 179] on span "Solicitar documentacion de ingresos a PF para completar legajo" at bounding box center [663, 181] width 185 height 8
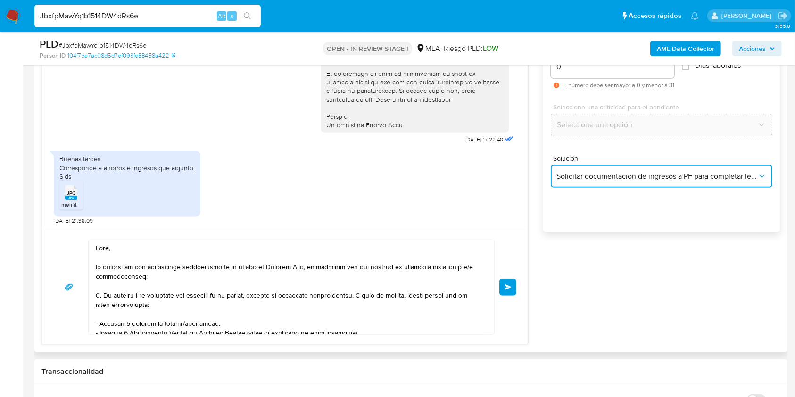
scroll to position [566, 0]
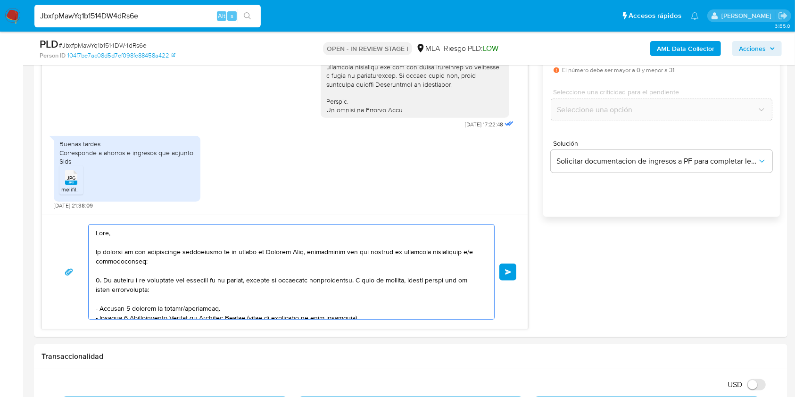
drag, startPoint x: 169, startPoint y: 277, endPoint x: 396, endPoint y: 421, distance: 269.1
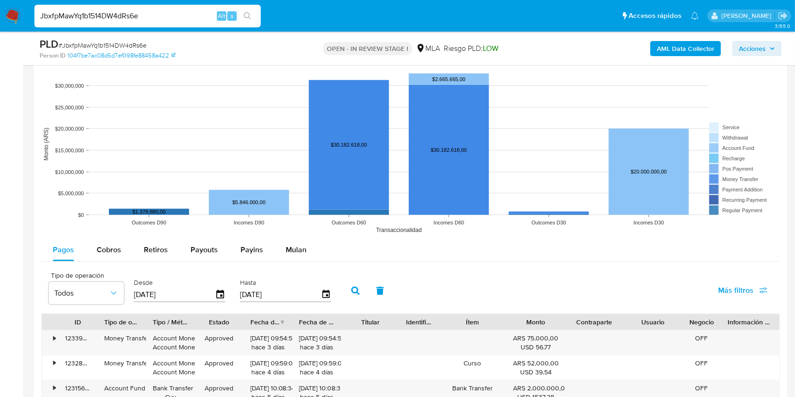
drag, startPoint x: 102, startPoint y: 232, endPoint x: 315, endPoint y: 391, distance: 265.6
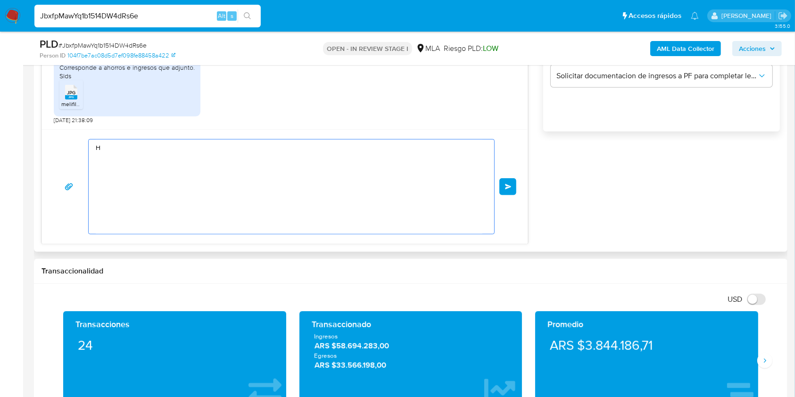
scroll to position [0, 0]
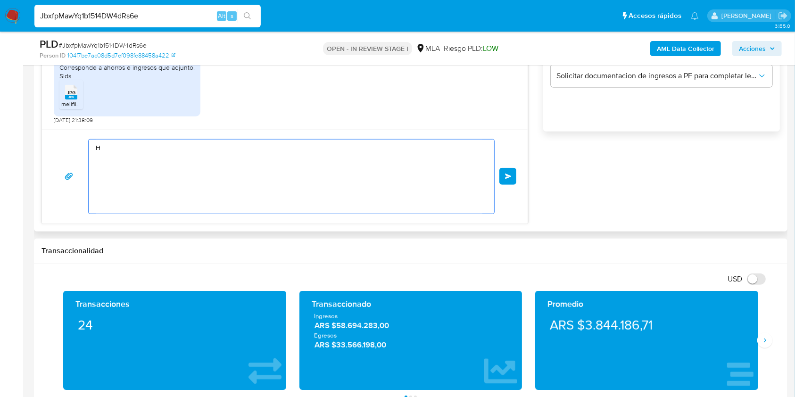
drag, startPoint x: 125, startPoint y: 155, endPoint x: 74, endPoint y: 140, distance: 53.9
click at [74, 140] on div "H Enviar" at bounding box center [284, 176] width 463 height 75
paste textarea "Buenas tardes, ¡Muchas gracias por tu respuesta! Confirmamos la recepción de la…"
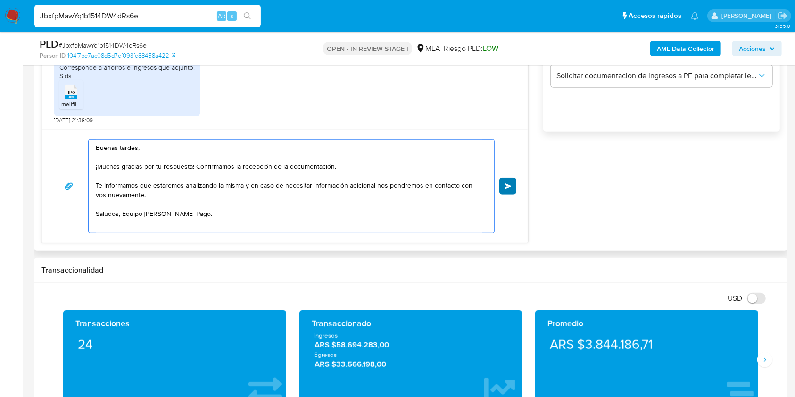
type textarea "Buenas tardes, ¡Muchas gracias por tu respuesta! Confirmamos la recepción de la…"
click at [513, 183] on button "Enviar" at bounding box center [508, 186] width 17 height 17
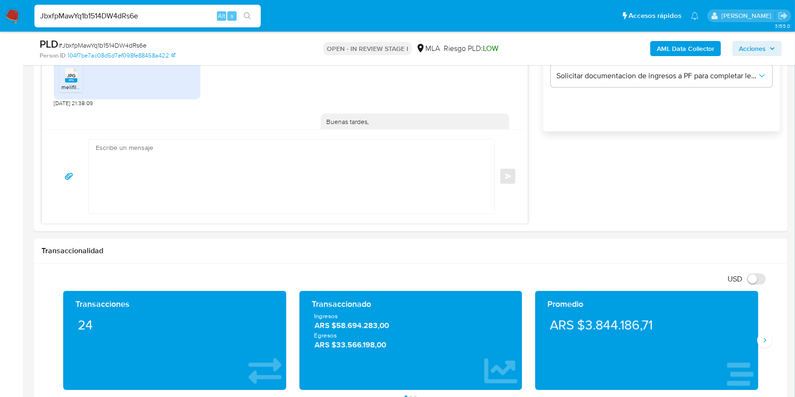
scroll to position [525, 0]
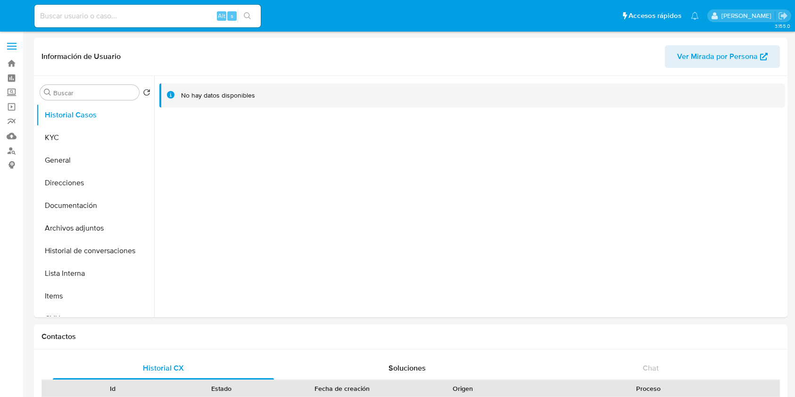
select select "10"
click at [89, 127] on button "KYC" at bounding box center [91, 137] width 110 height 23
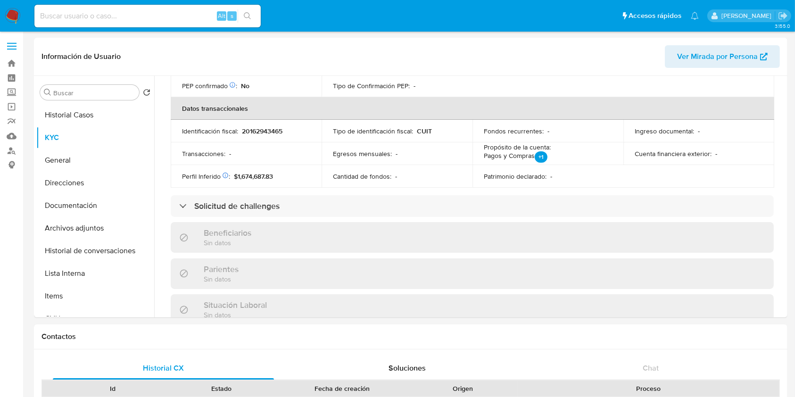
scroll to position [487, 0]
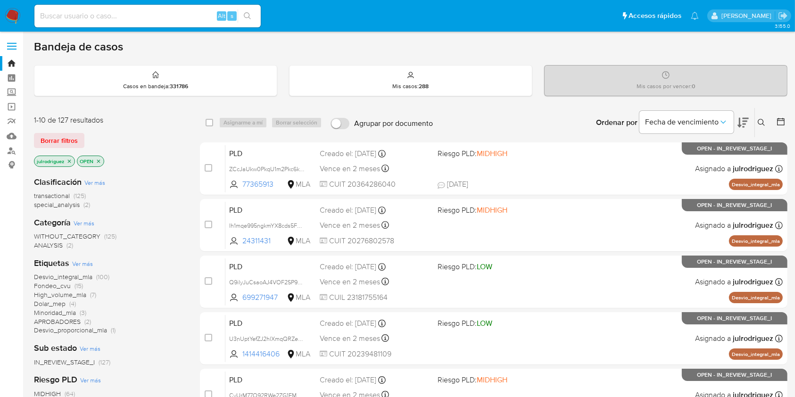
click at [765, 119] on icon at bounding box center [762, 123] width 8 height 8
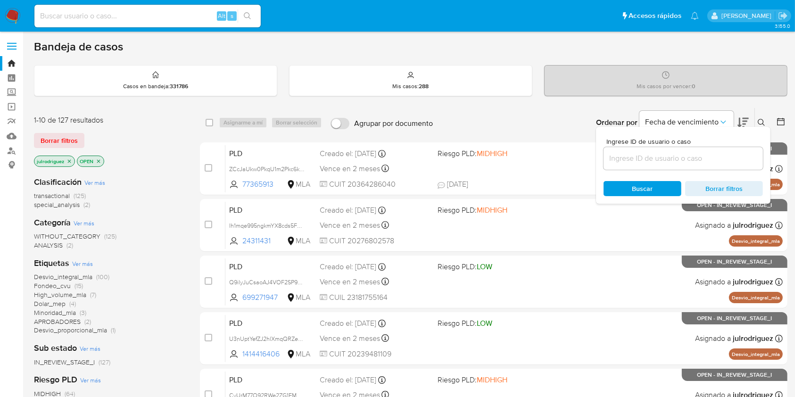
click at [658, 161] on input at bounding box center [683, 158] width 159 height 12
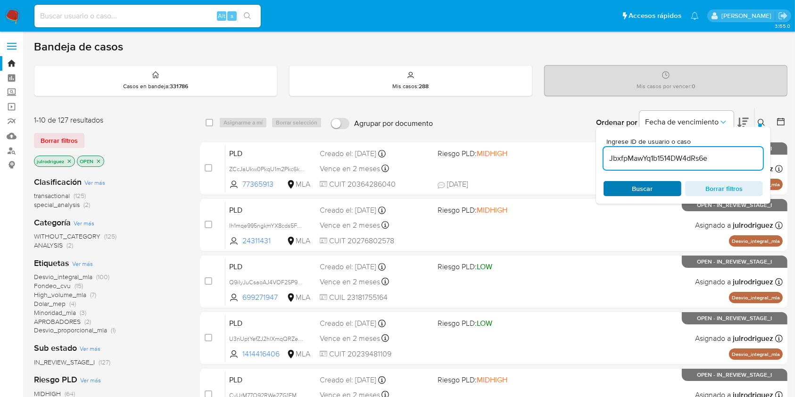
type input "JbxfpMawYq1b1514DW4dRs6e"
drag, startPoint x: 630, startPoint y: 186, endPoint x: 617, endPoint y: 180, distance: 14.6
click at [630, 186] on span "Buscar" at bounding box center [642, 188] width 65 height 13
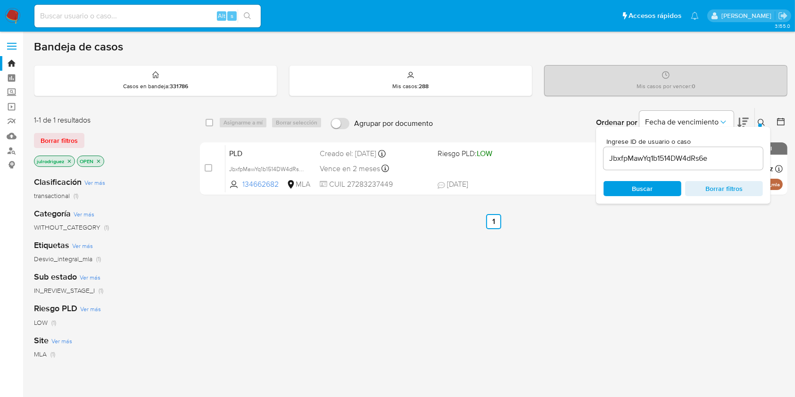
click at [211, 122] on input "checkbox" at bounding box center [210, 123] width 8 height 8
checkbox input "true"
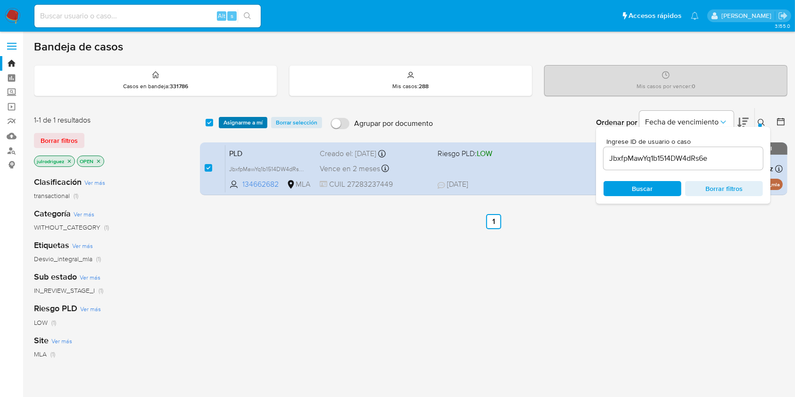
click at [246, 119] on span "Asignarme a mí" at bounding box center [243, 122] width 39 height 9
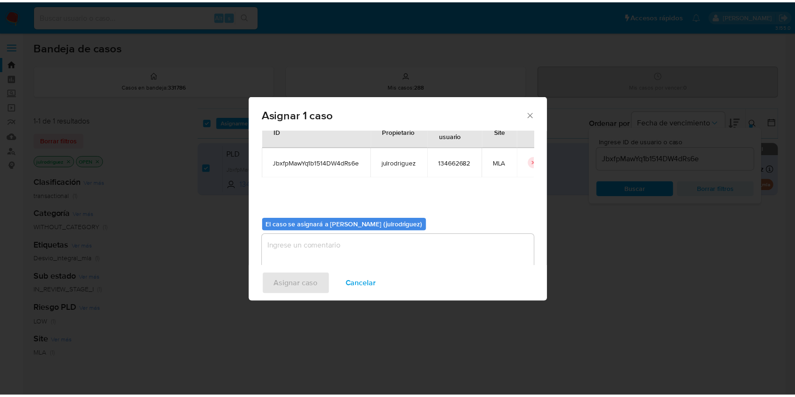
scroll to position [48, 0]
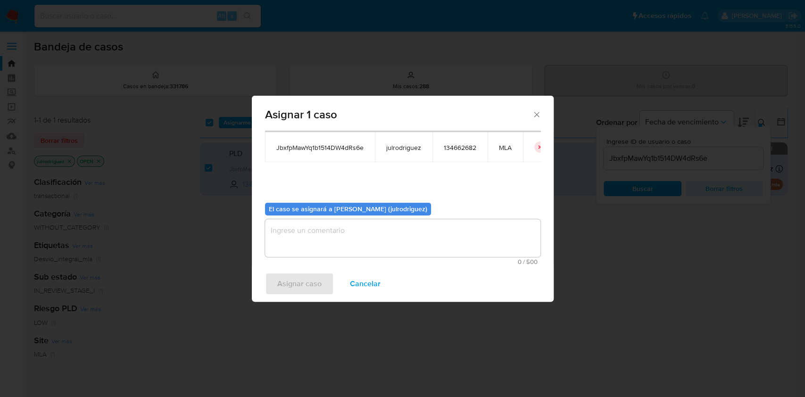
click at [359, 246] on textarea "assign-modal" at bounding box center [402, 238] width 275 height 38
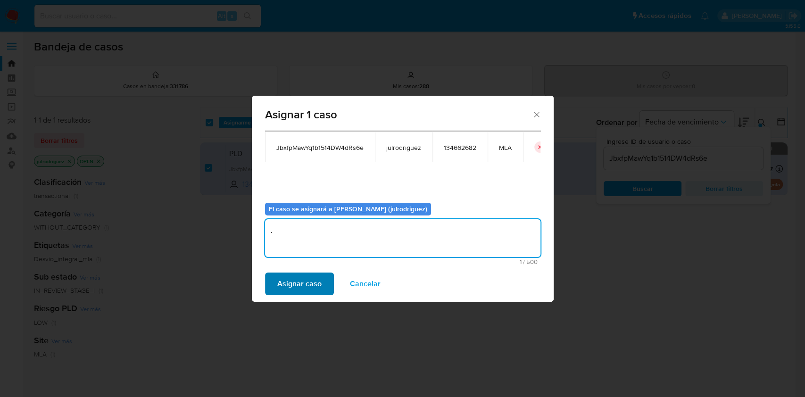
type textarea "."
click at [302, 275] on span "Asignar caso" at bounding box center [299, 284] width 44 height 21
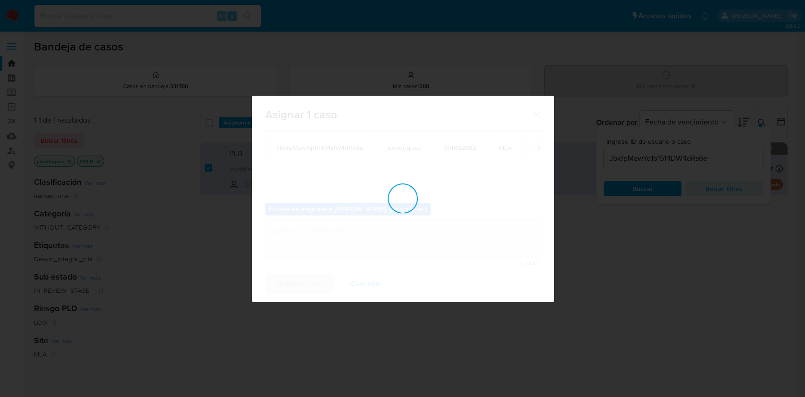
checkbox input "false"
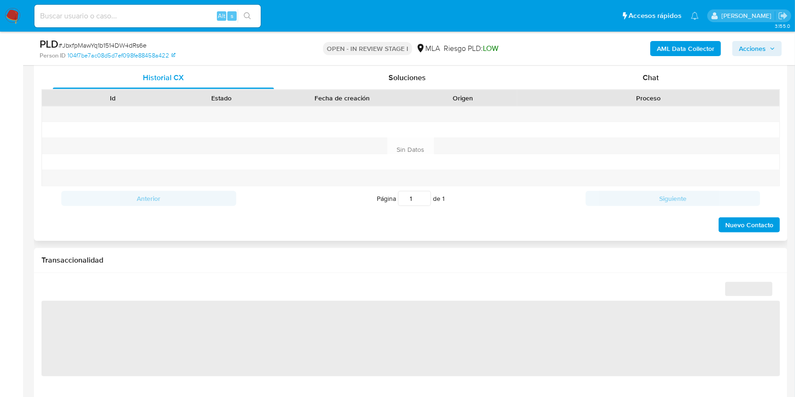
scroll to position [440, 0]
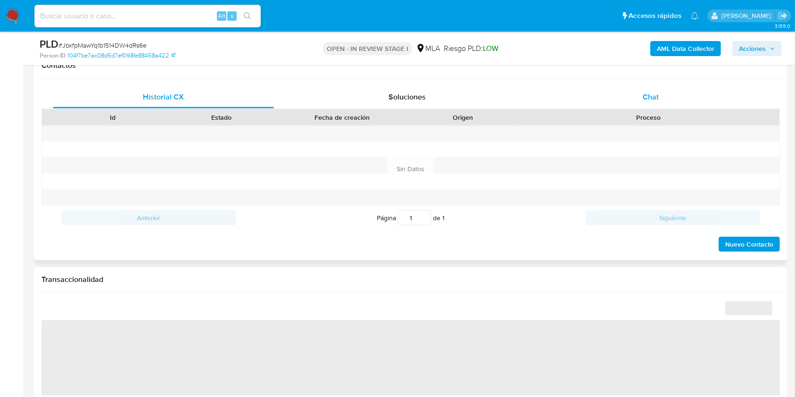
click at [646, 98] on span "Chat" at bounding box center [651, 97] width 16 height 11
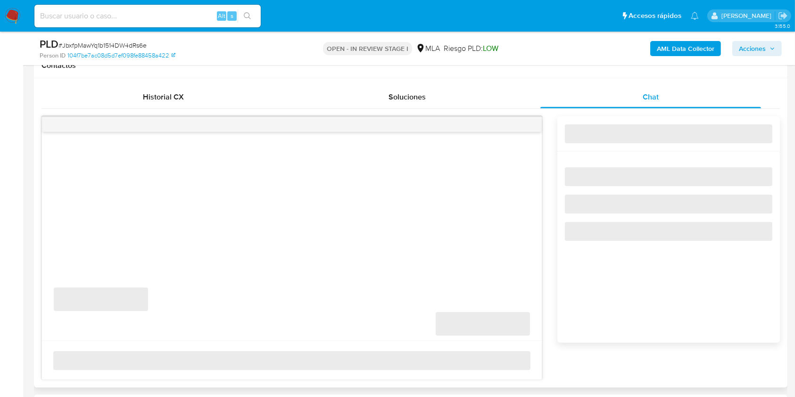
select select "10"
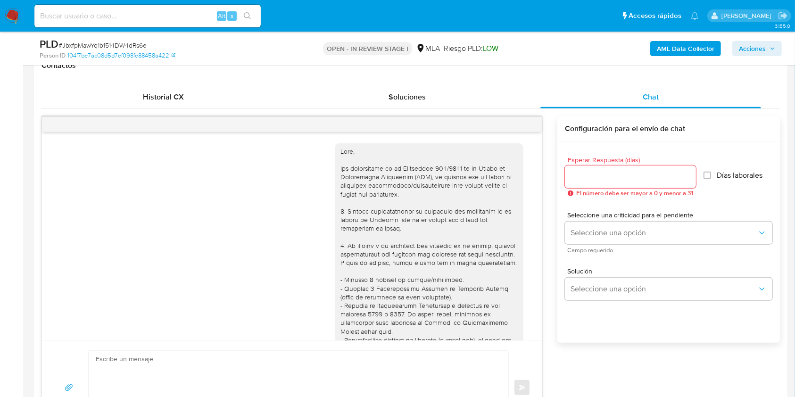
scroll to position [525, 0]
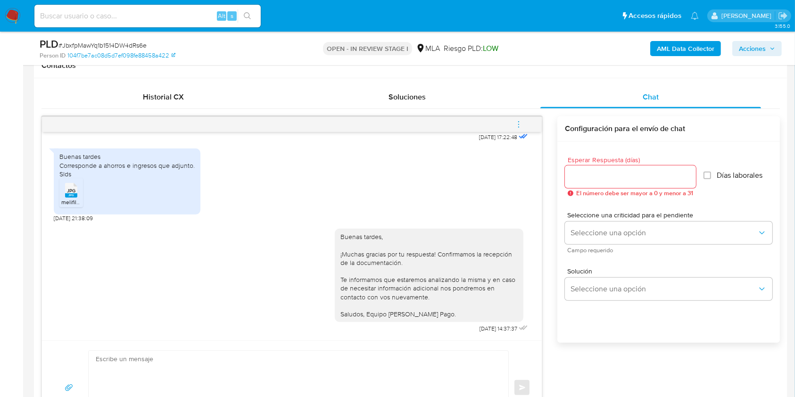
click at [523, 124] on icon "menu-action" at bounding box center [519, 124] width 8 height 8
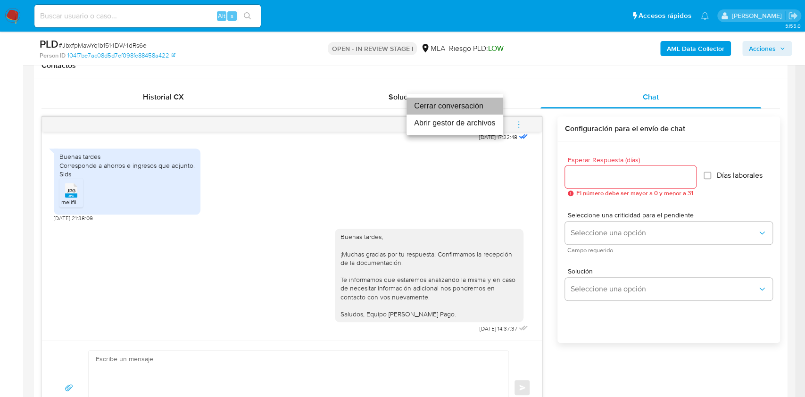
click at [446, 108] on li "Cerrar conversación" at bounding box center [455, 106] width 97 height 17
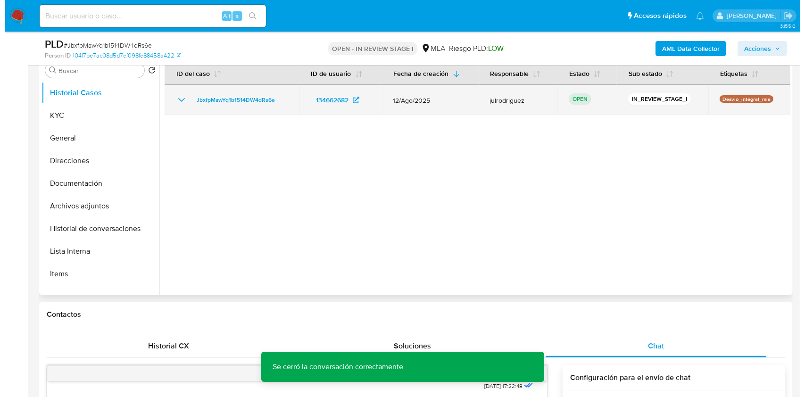
scroll to position [189, 0]
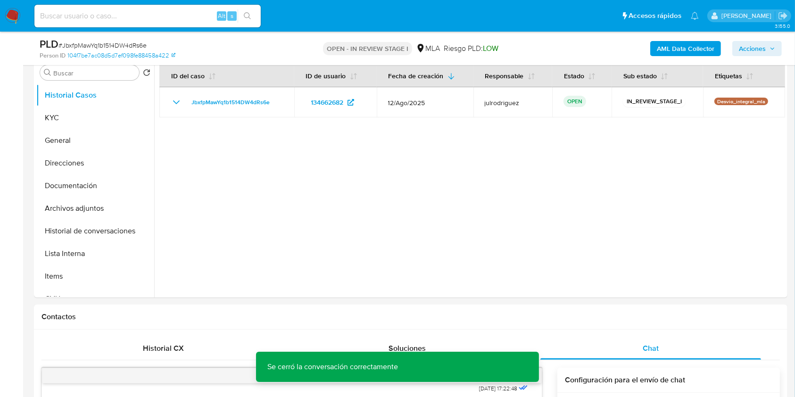
click at [682, 40] on div "AML Data Collector Acciones" at bounding box center [659, 48] width 245 height 22
click at [683, 45] on b "AML Data Collector" at bounding box center [686, 48] width 58 height 15
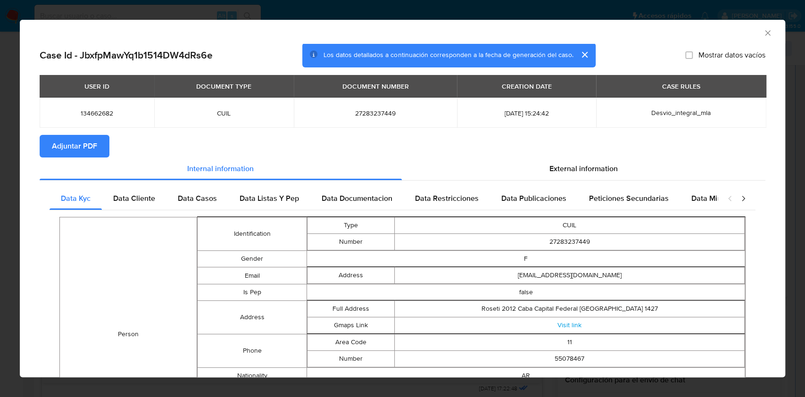
click at [65, 149] on span "Adjuntar PDF" at bounding box center [74, 146] width 45 height 21
click at [756, 26] on div "AML Data Collector" at bounding box center [403, 32] width 766 height 24
click at [763, 28] on icon "Cerrar ventana" at bounding box center [767, 32] width 9 height 9
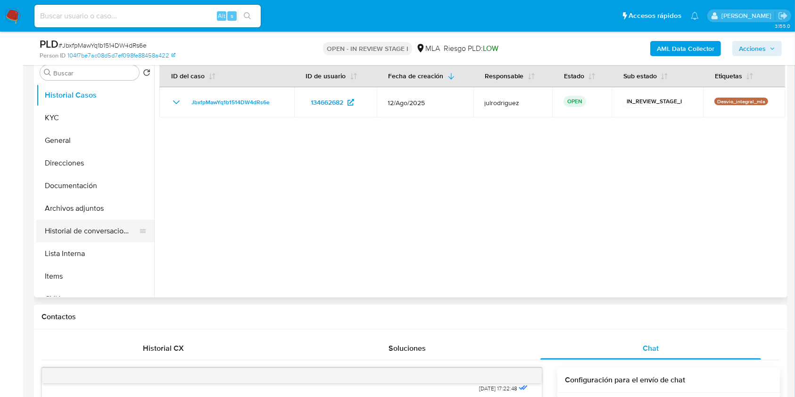
click at [81, 225] on button "Historial de conversaciones" at bounding box center [91, 231] width 110 height 23
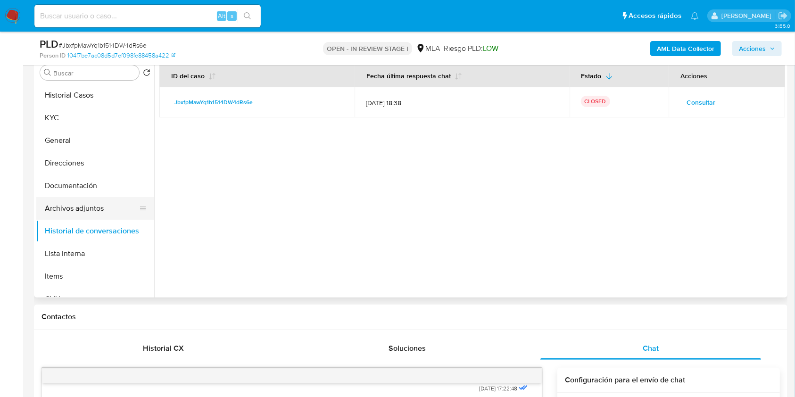
click at [83, 208] on button "Archivos adjuntos" at bounding box center [91, 208] width 110 height 23
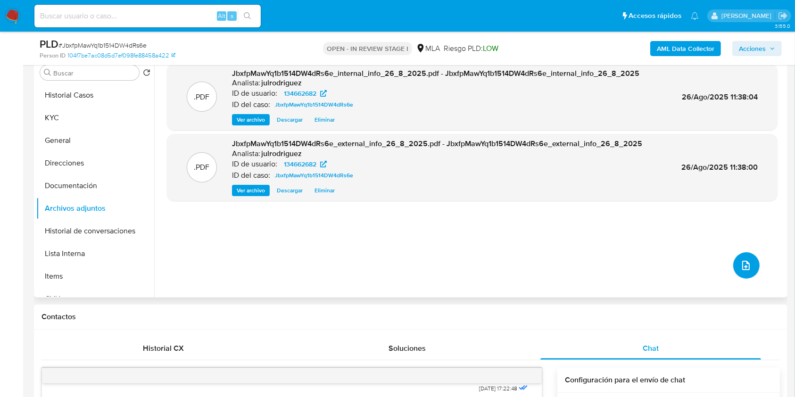
click at [741, 270] on span "upload-file" at bounding box center [746, 265] width 11 height 11
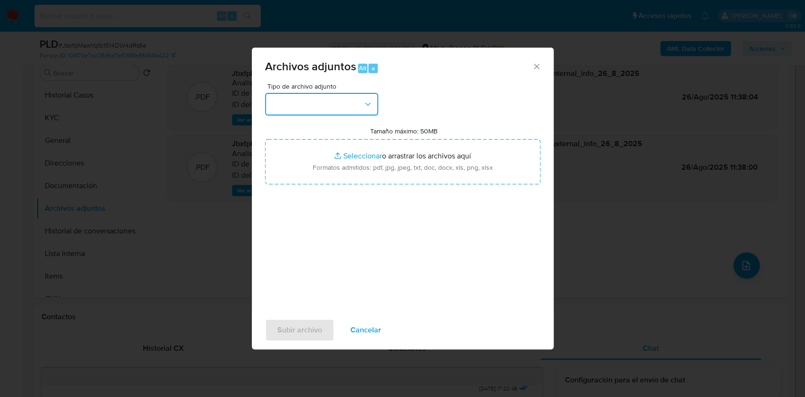
click at [299, 99] on button "button" at bounding box center [321, 104] width 113 height 23
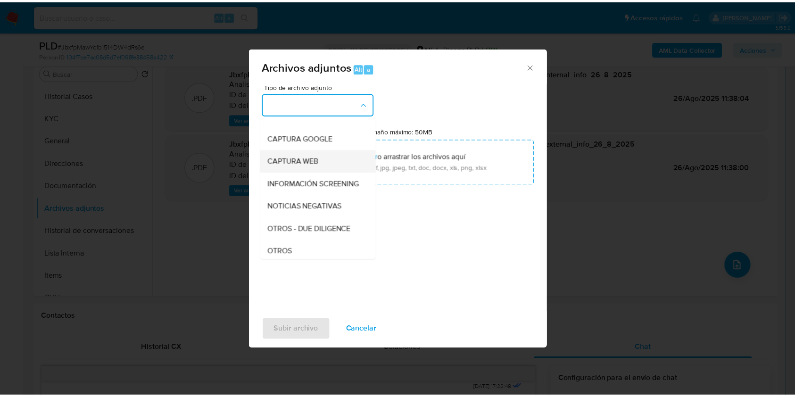
scroll to position [125, 0]
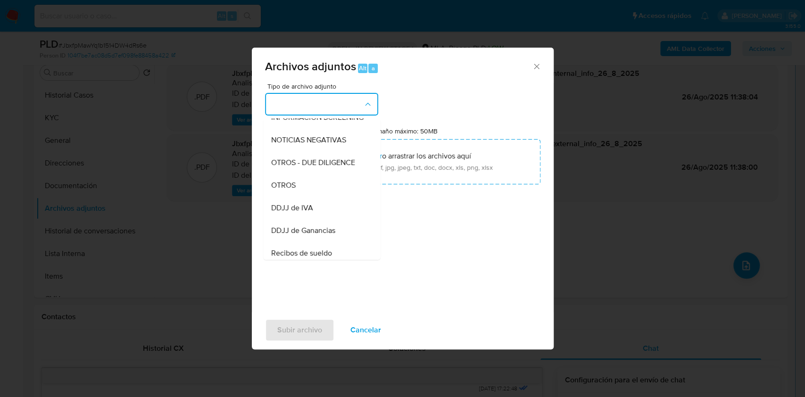
click at [306, 189] on div "OTROS" at bounding box center [319, 185] width 96 height 23
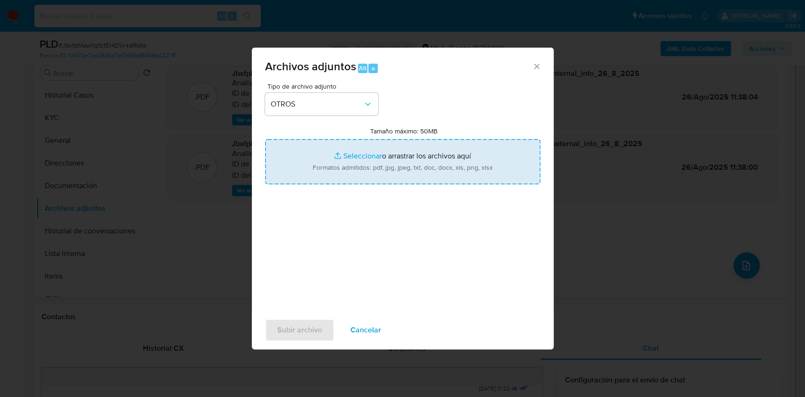
click at [383, 167] on input "Tamaño máximo: 50MB Seleccionar archivos" at bounding box center [402, 161] width 275 height 45
type input "C:\fakepath\[PERSON_NAME] - [PERSON_NAME] 2025.pdf"
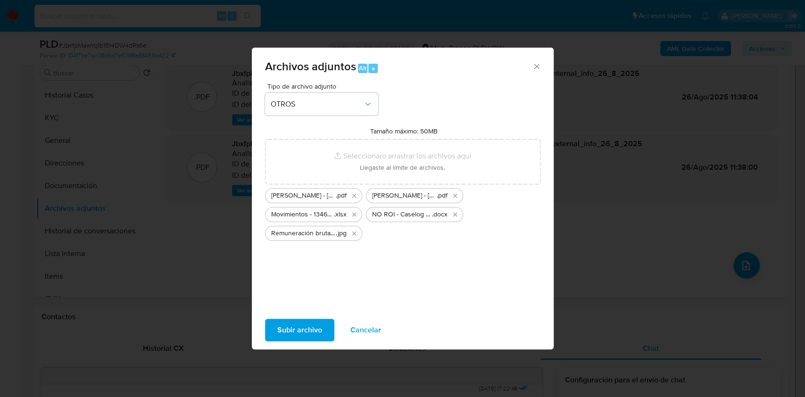
click at [285, 320] on span "Subir archivo" at bounding box center [299, 330] width 45 height 21
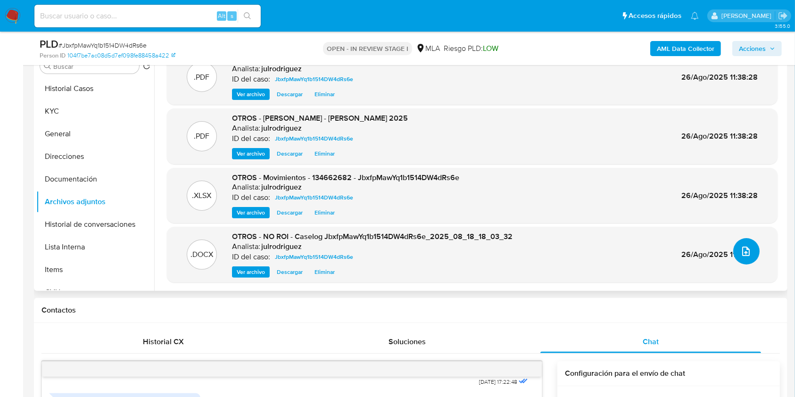
scroll to position [251, 0]
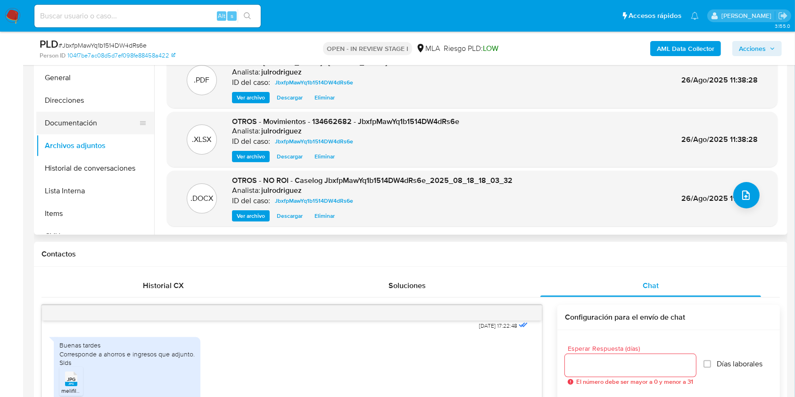
click at [63, 128] on button "Documentación" at bounding box center [91, 123] width 110 height 23
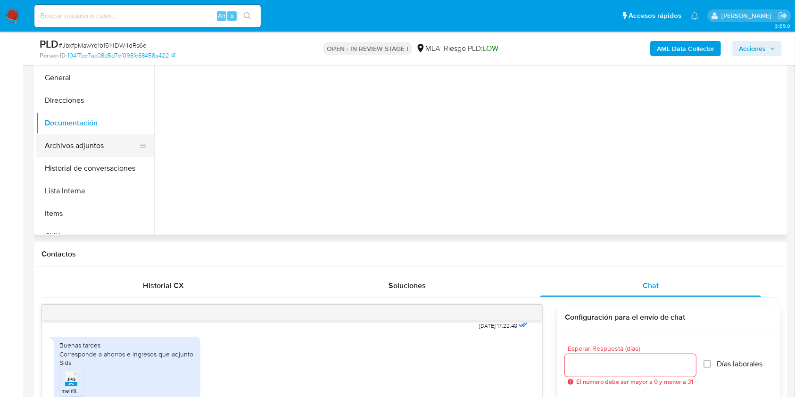
click at [71, 145] on button "Archivos adjuntos" at bounding box center [91, 145] width 110 height 23
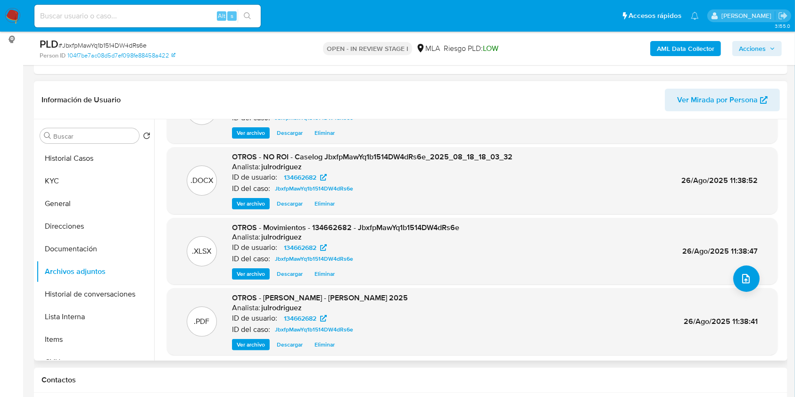
scroll to position [79, 0]
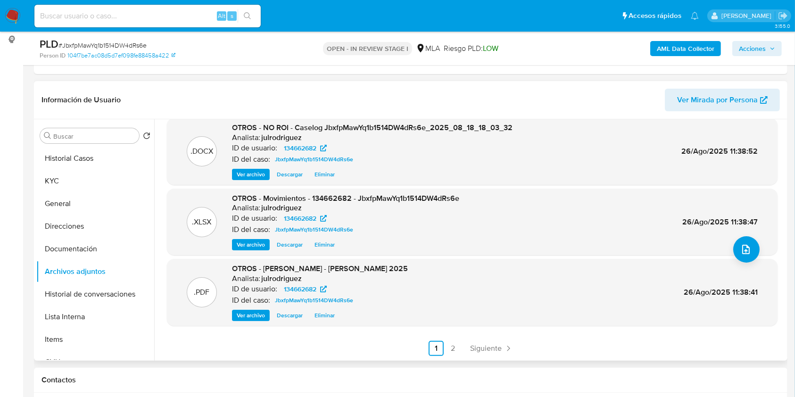
click at [454, 343] on link "2" at bounding box center [453, 348] width 15 height 15
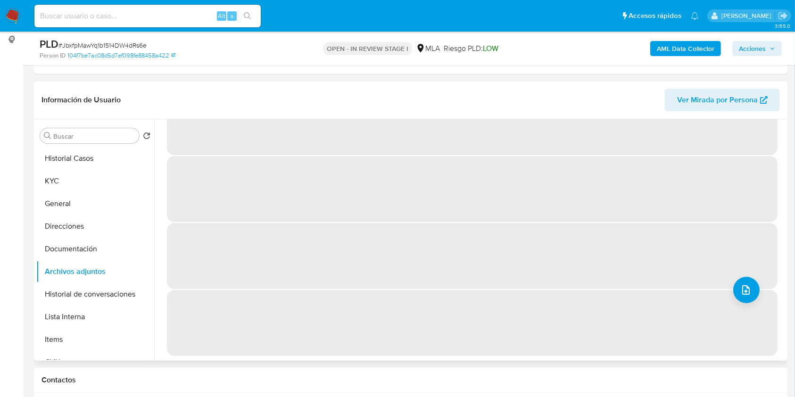
scroll to position [0, 0]
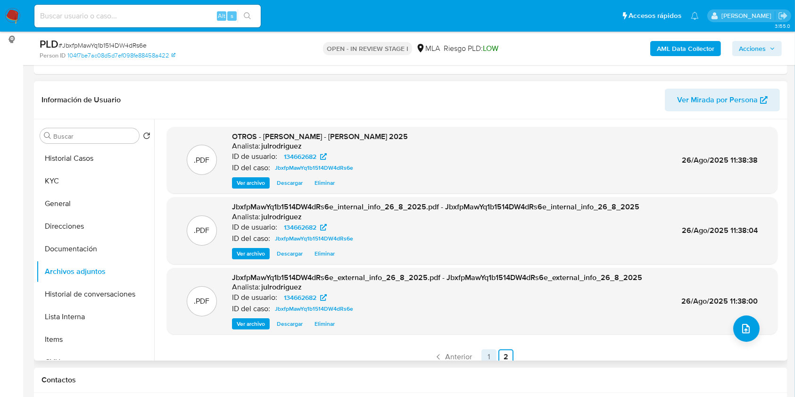
click at [483, 354] on link "1" at bounding box center [489, 357] width 15 height 15
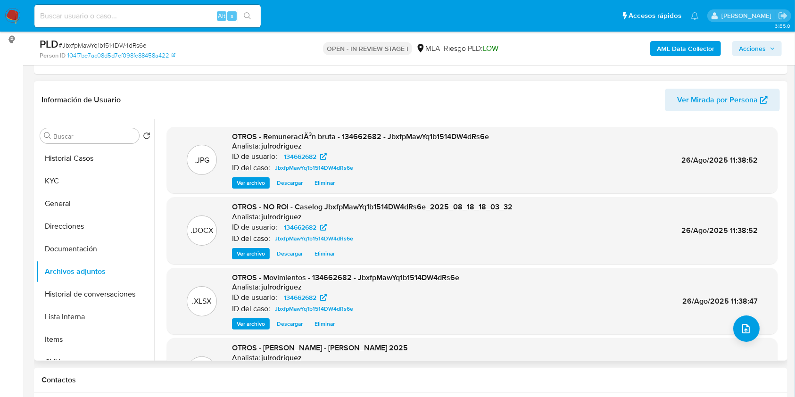
click at [747, 53] on span "Acciones" at bounding box center [752, 48] width 27 height 15
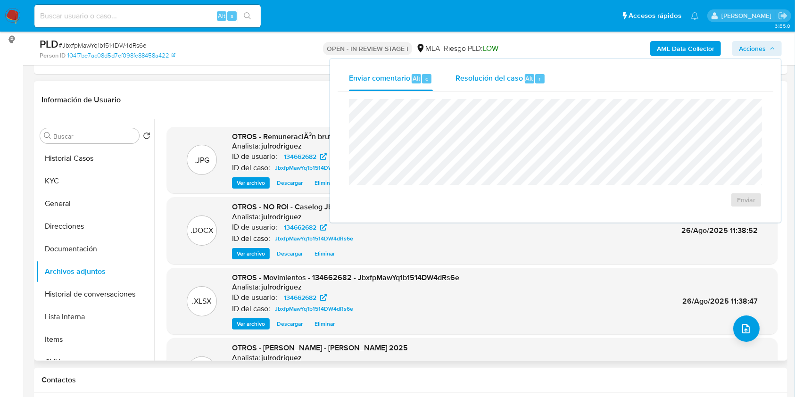
click at [516, 83] on span "Resolución del caso" at bounding box center [489, 78] width 67 height 11
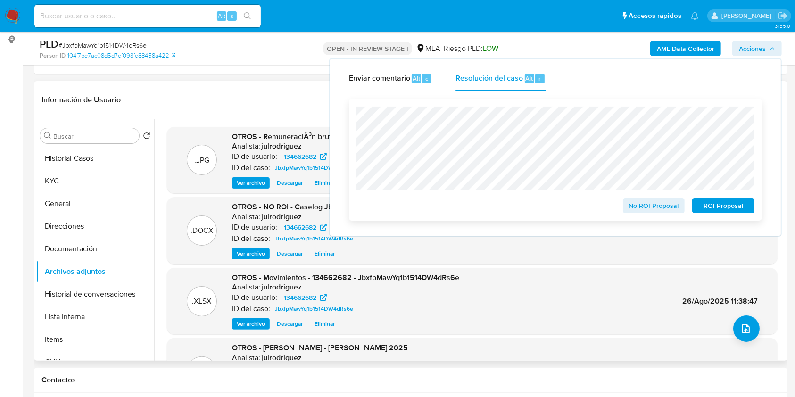
click at [669, 207] on span "No ROI Proposal" at bounding box center [654, 205] width 49 height 13
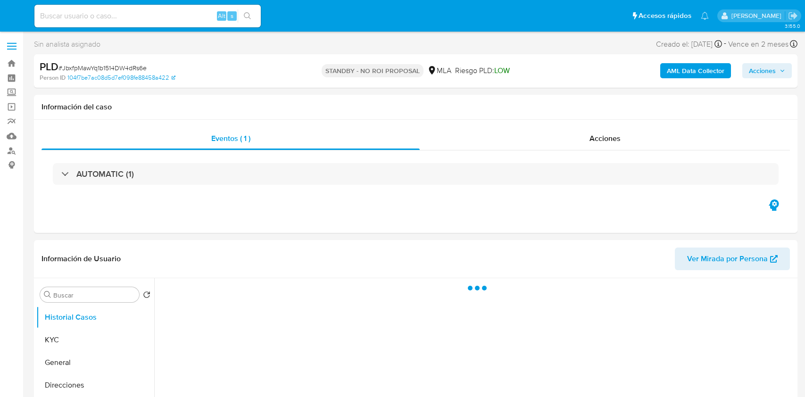
select select "10"
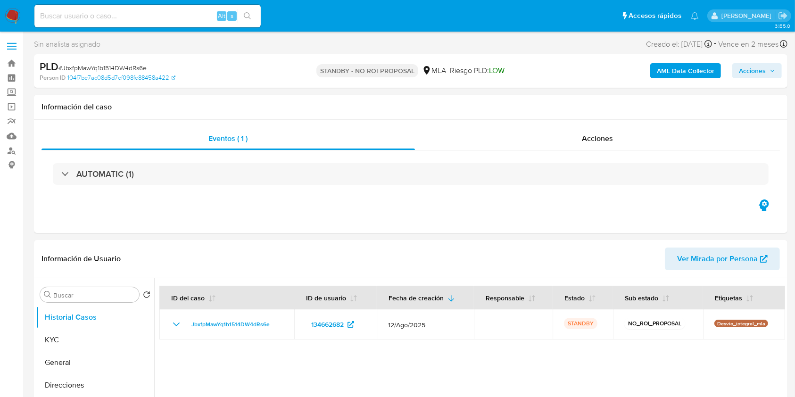
click at [148, 13] on input at bounding box center [147, 16] width 226 height 12
paste input "ssKcnzGMnRwpc25h7lcGNBK5"
type input "ssKcnzGMnRwpc25h7lcGNBK5"
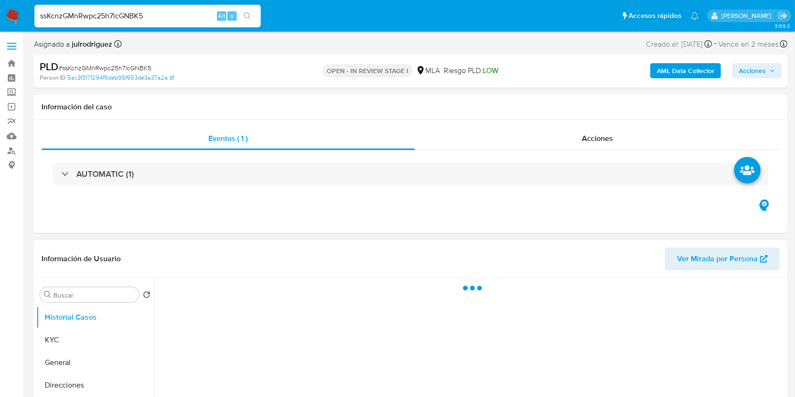
select select "10"
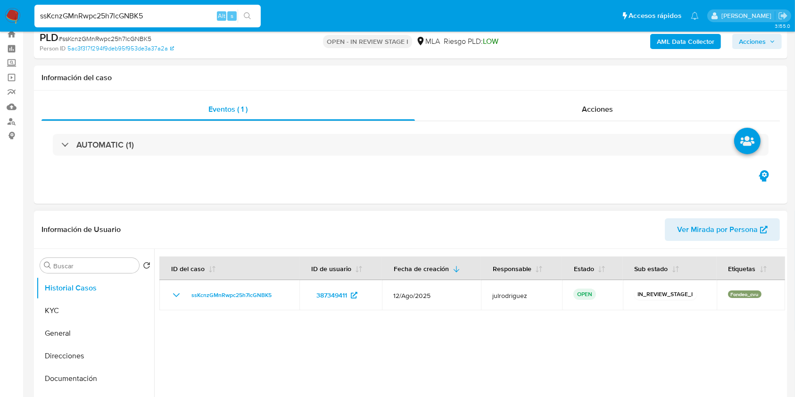
scroll to position [125, 0]
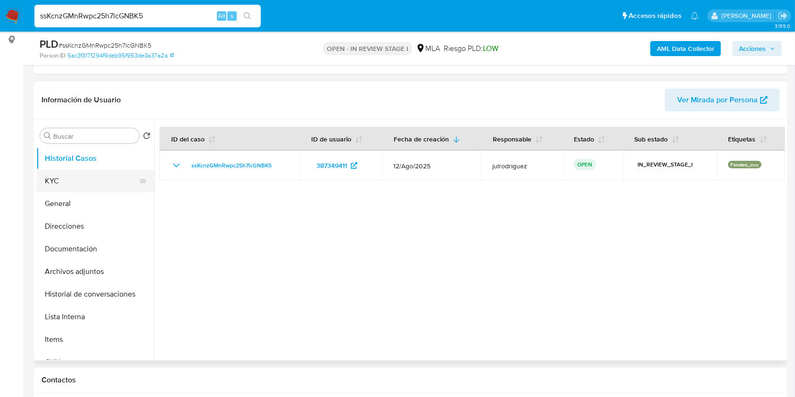
drag, startPoint x: 105, startPoint y: 187, endPoint x: 142, endPoint y: 185, distance: 37.8
click at [104, 187] on button "KYC" at bounding box center [91, 181] width 110 height 23
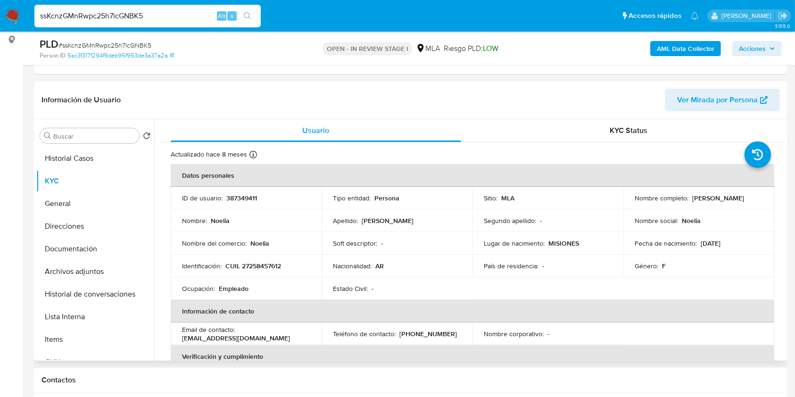
drag, startPoint x: 691, startPoint y: 198, endPoint x: 750, endPoint y: 194, distance: 60.0
click at [750, 194] on div "Nombre completo : [PERSON_NAME]" at bounding box center [699, 198] width 128 height 8
copy p "[PERSON_NAME]"
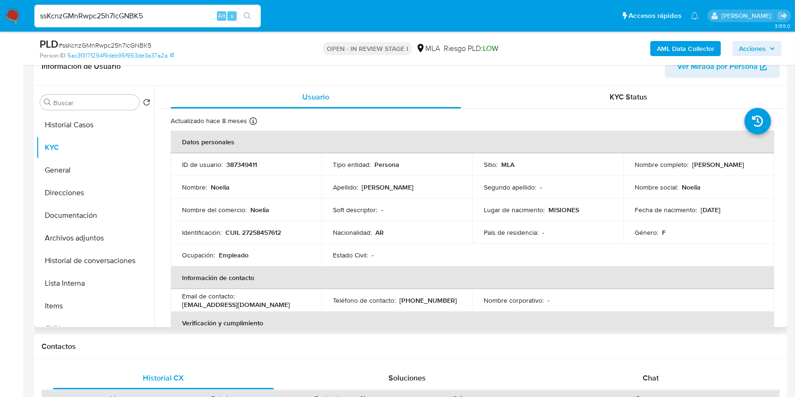
scroll to position [98, 0]
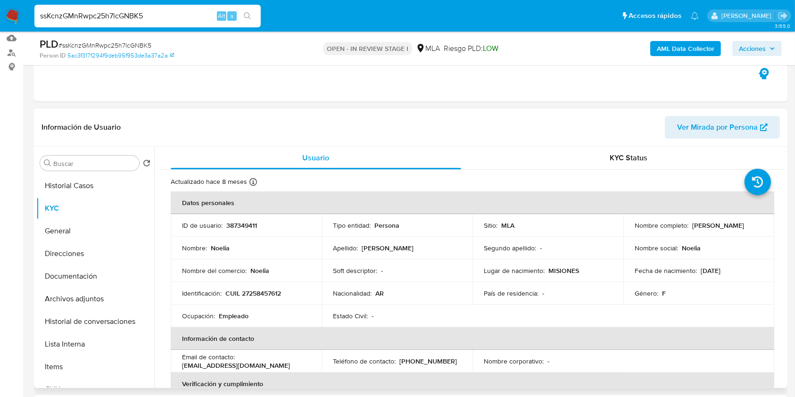
click at [255, 227] on p "387349411" at bounding box center [241, 225] width 31 height 8
copy p "387349411"
click at [87, 47] on span "# ssKcnzGMnRwpc25h7lcGNBK5" at bounding box center [104, 45] width 93 height 9
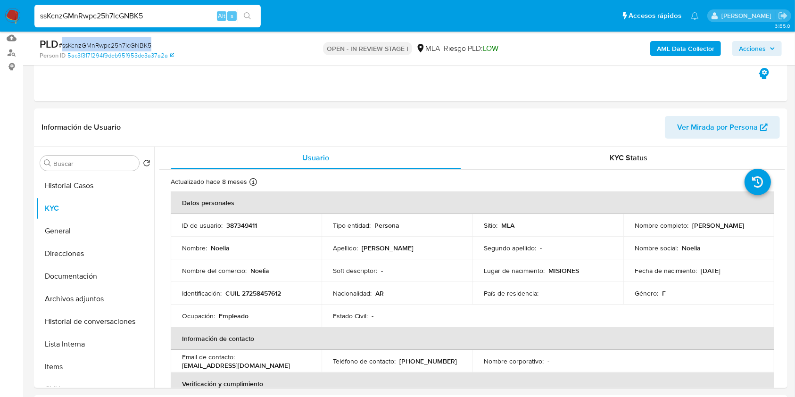
copy span "ssKcnzGMnRwpc25h7lcGNBK5"
click at [75, 276] on button "Documentación" at bounding box center [91, 276] width 110 height 23
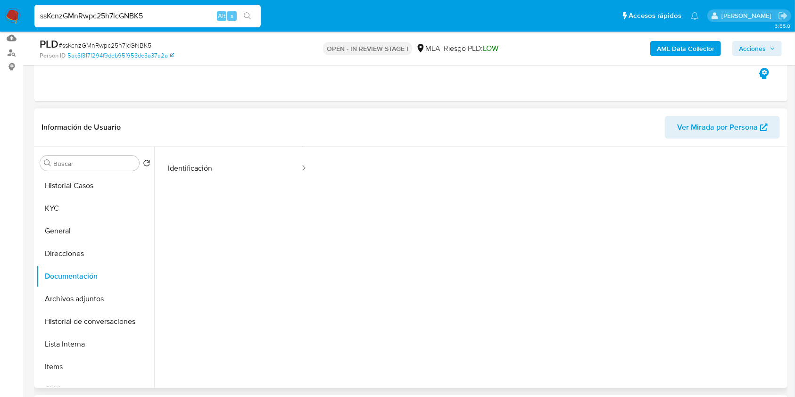
scroll to position [76, 0]
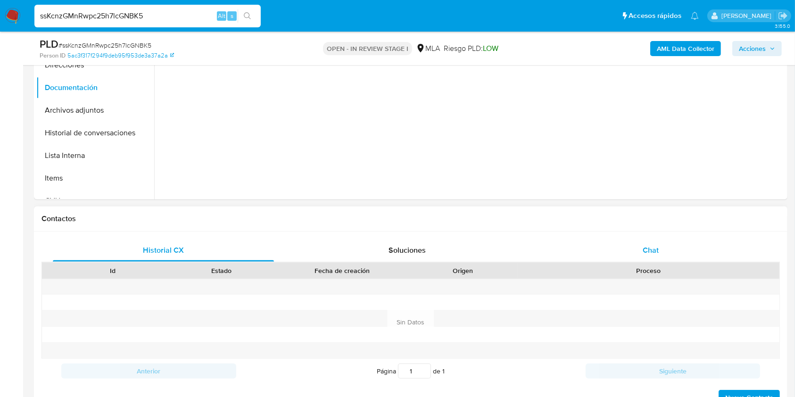
click at [656, 250] on span "Chat" at bounding box center [651, 250] width 16 height 11
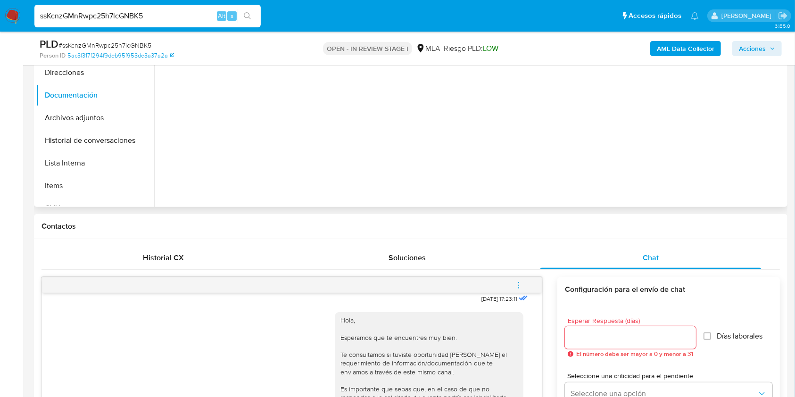
scroll to position [224, 0]
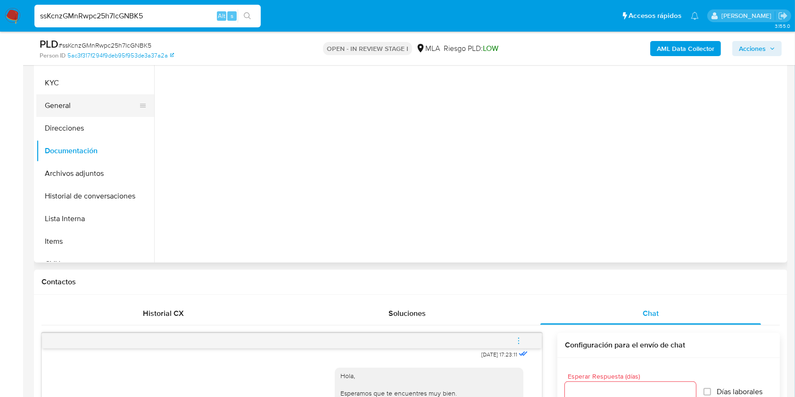
click at [78, 109] on button "General" at bounding box center [91, 105] width 110 height 23
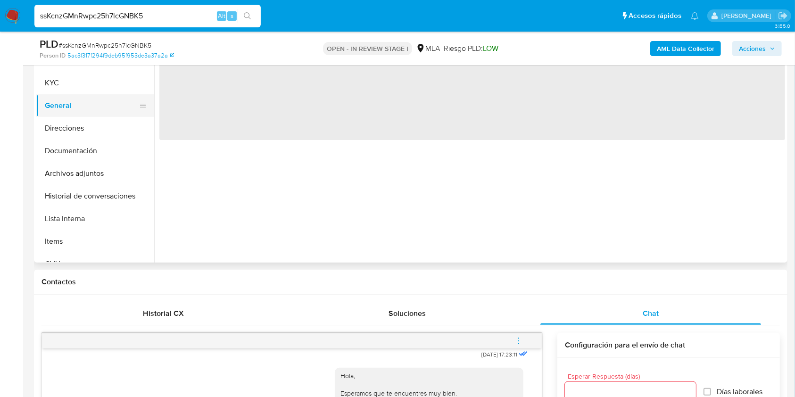
scroll to position [0, 0]
drag, startPoint x: 71, startPoint y: 100, endPoint x: 68, endPoint y: 94, distance: 7.0
click at [69, 98] on button "General" at bounding box center [91, 105] width 110 height 23
click at [65, 88] on button "KYC" at bounding box center [91, 83] width 110 height 23
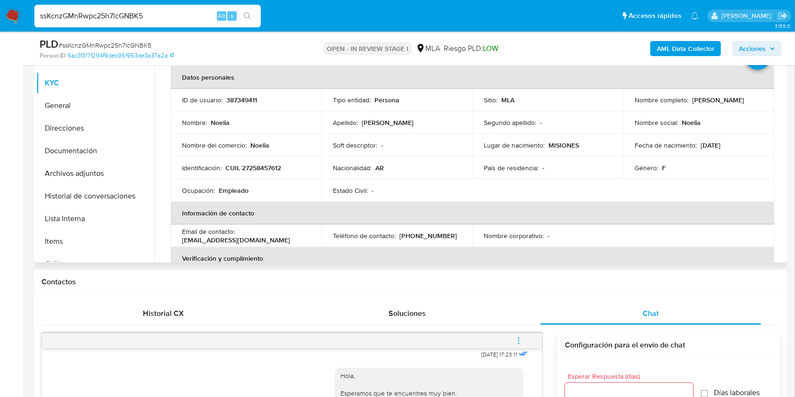
click at [262, 168] on p "CUIL 27258457612" at bounding box center [253, 168] width 56 height 8
copy p "27258457612"
click at [242, 100] on p "387349411" at bounding box center [241, 100] width 31 height 8
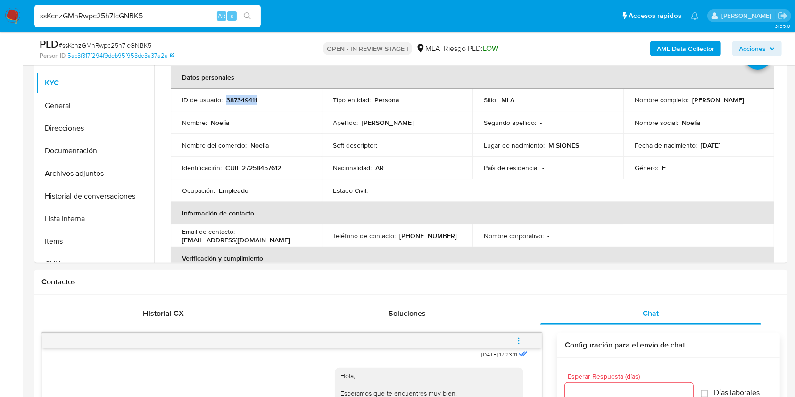
copy p "387349411"
drag, startPoint x: 688, startPoint y: 100, endPoint x: 750, endPoint y: 98, distance: 61.8
click at [750, 99] on div "Nombre completo : [PERSON_NAME]" at bounding box center [699, 100] width 128 height 8
copy div "[PERSON_NAME]"
click at [281, 173] on td "Identificación : CUIL 27258457612" at bounding box center [246, 168] width 151 height 23
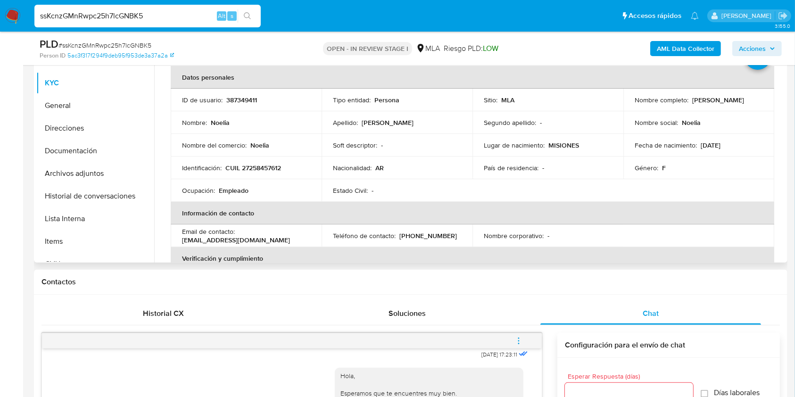
click at [275, 168] on p "CUIL 27258457612" at bounding box center [253, 168] width 56 height 8
copy p "27258457612"
drag, startPoint x: 690, startPoint y: 100, endPoint x: 744, endPoint y: 100, distance: 54.2
click at [744, 100] on div "Nombre completo : [PERSON_NAME]" at bounding box center [699, 100] width 128 height 8
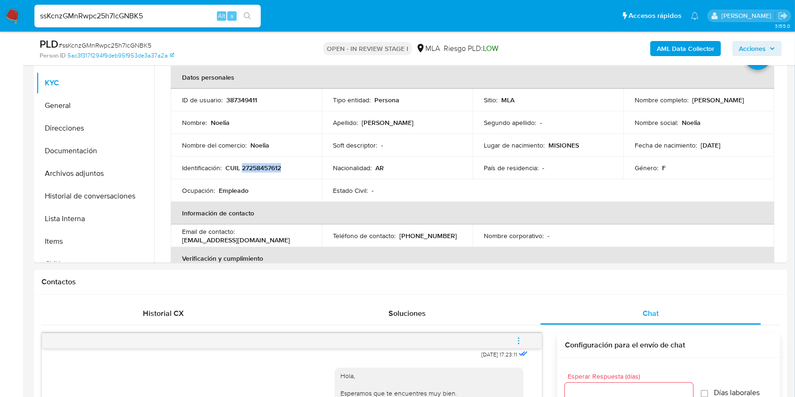
copy p "[PERSON_NAME]"
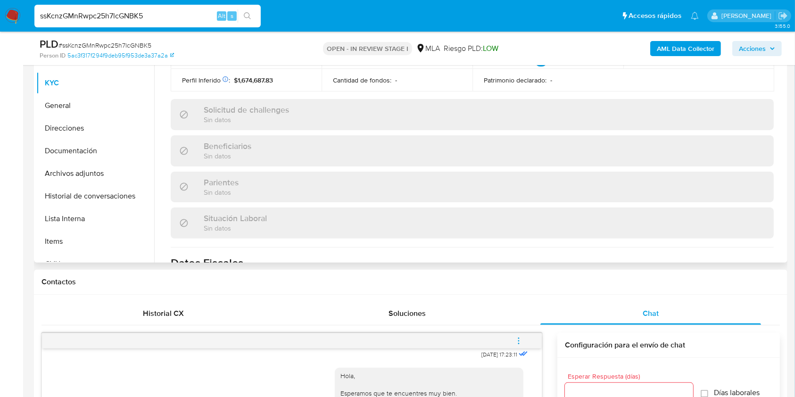
scroll to position [497, 0]
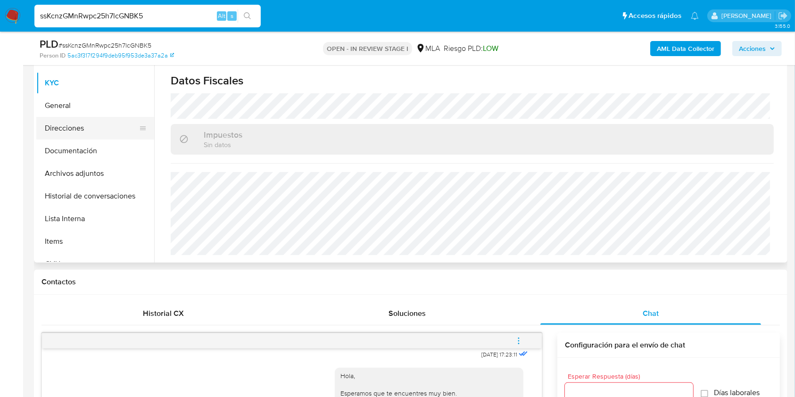
click at [88, 123] on button "Direcciones" at bounding box center [91, 128] width 110 height 23
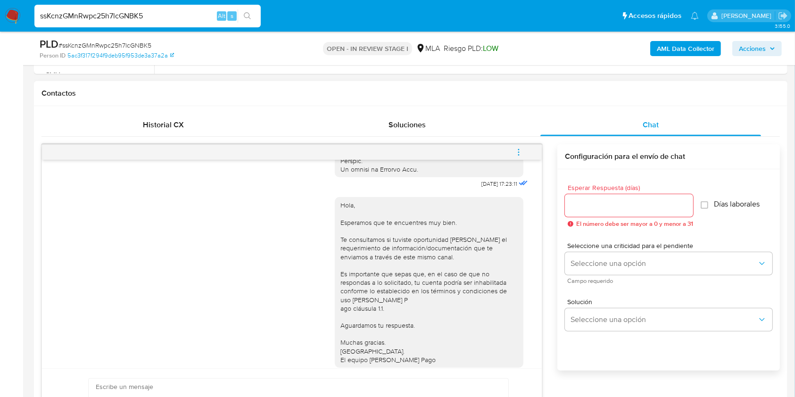
scroll to position [471, 0]
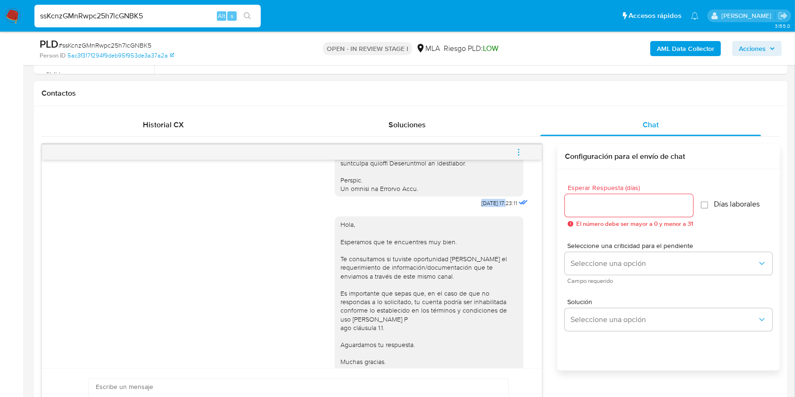
drag, startPoint x: 459, startPoint y: 220, endPoint x: 489, endPoint y: 224, distance: 29.9
copy span "[DATE]"
drag, startPoint x: 5, startPoint y: 279, endPoint x: 19, endPoint y: 279, distance: 14.2
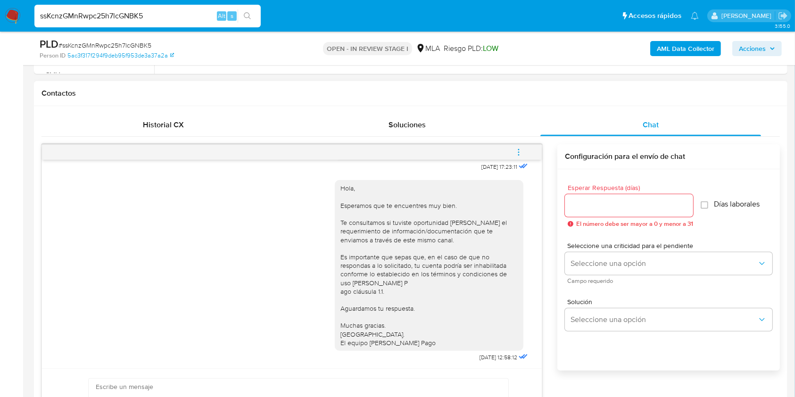
scroll to position [533, 0]
drag, startPoint x: 470, startPoint y: 357, endPoint x: 487, endPoint y: 357, distance: 17.0
click at [487, 357] on div "Hola, Esperamos que te encuentres muy bien. Te consultamos si tuviste oportunid…" at bounding box center [432, 268] width 195 height 191
copy span "[DATE]"
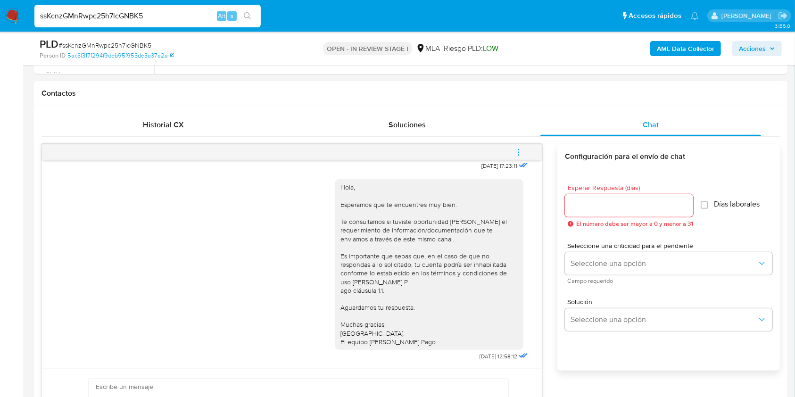
click at [522, 148] on icon "menu-action" at bounding box center [519, 152] width 8 height 8
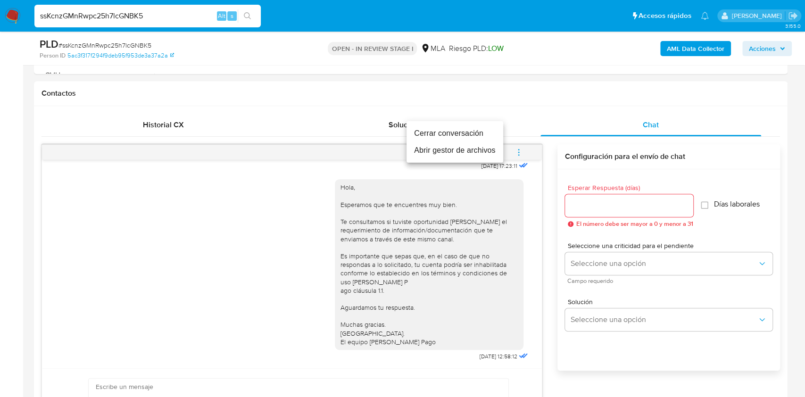
click at [437, 133] on li "Cerrar conversación" at bounding box center [455, 133] width 97 height 17
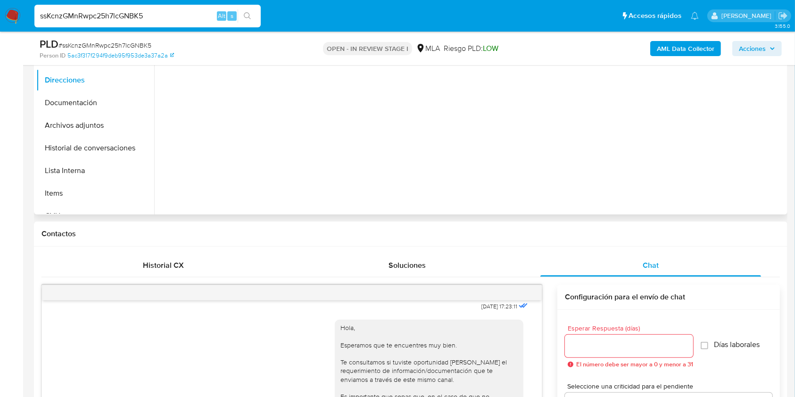
scroll to position [161, 0]
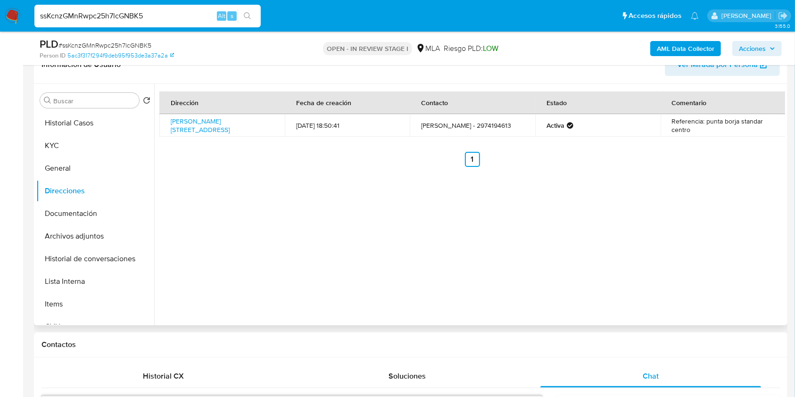
click at [35, 157] on div "Buscar Volver al orden por defecto Historial Casos KYC General Direcciones Docu…" at bounding box center [411, 205] width 754 height 242
click at [55, 143] on button "KYC" at bounding box center [91, 145] width 110 height 23
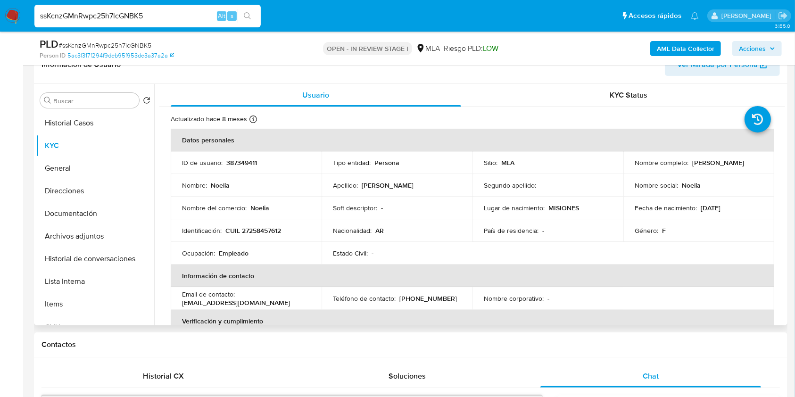
click at [263, 226] on p "CUIL 27258457612" at bounding box center [253, 230] width 56 height 8
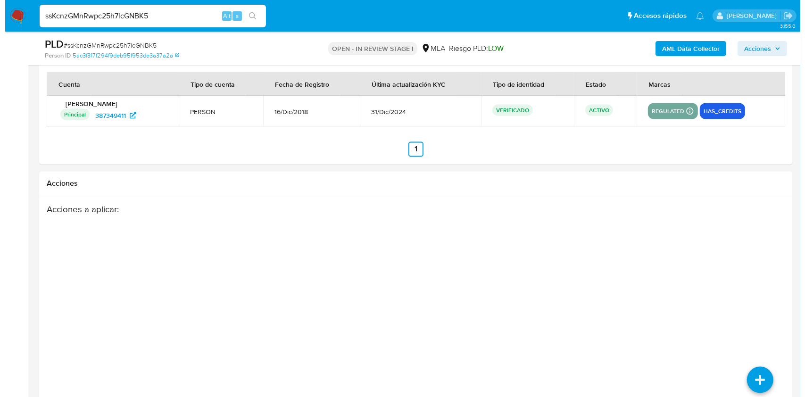
scroll to position [1659, 0]
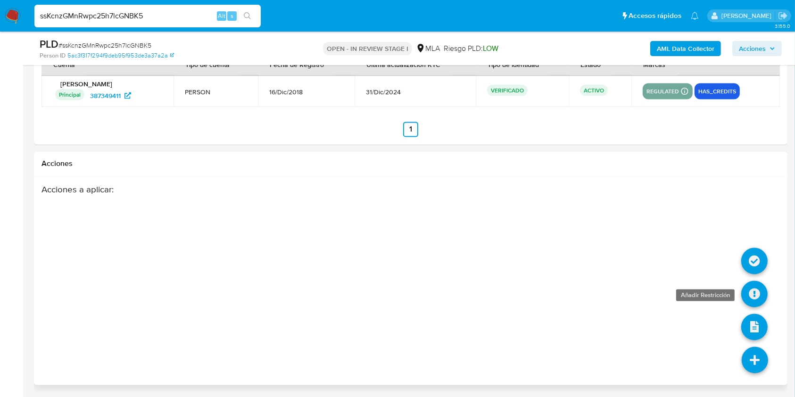
click at [756, 291] on icon at bounding box center [755, 294] width 26 height 26
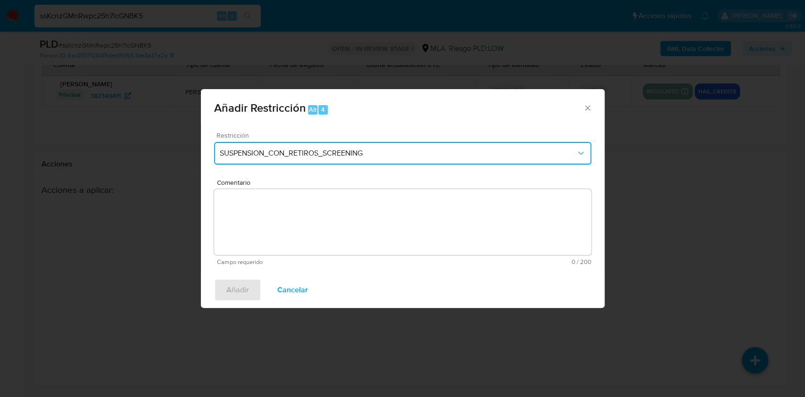
click at [330, 149] on span "SUSPENSION_CON_RETIROS_SCREENING" at bounding box center [398, 153] width 357 height 9
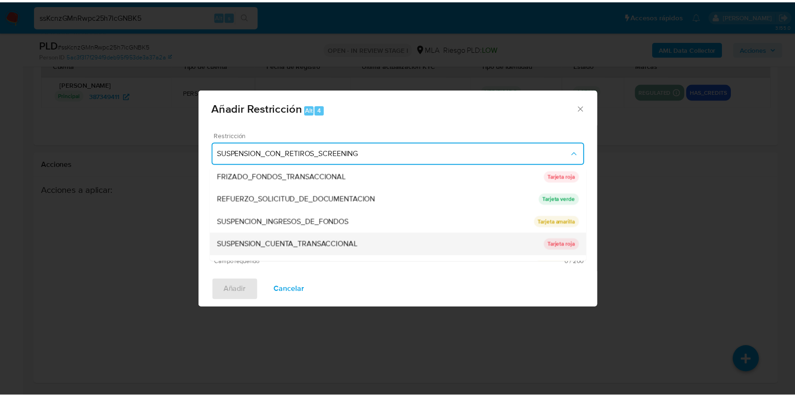
scroll to position [200, 0]
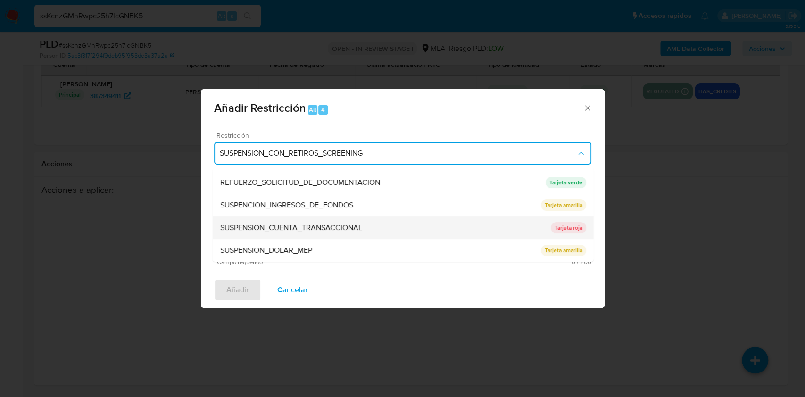
click at [317, 224] on span "SUSPENSION_CUENTA_TRANSACCIONAL" at bounding box center [291, 227] width 142 height 9
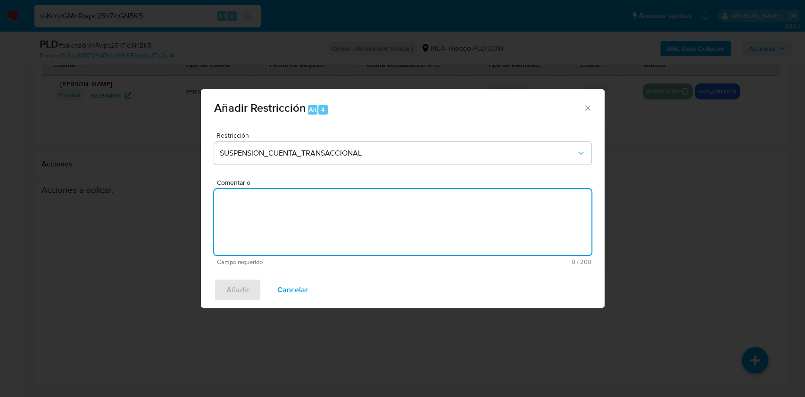
click at [367, 218] on textarea "Comentario" at bounding box center [402, 222] width 377 height 66
type textarea "AML"
click at [250, 288] on button "Añadir" at bounding box center [237, 290] width 47 height 23
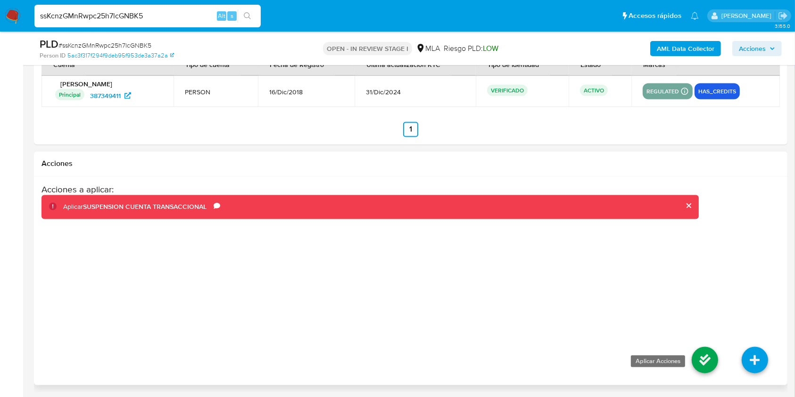
click at [700, 358] on icon at bounding box center [705, 360] width 26 height 26
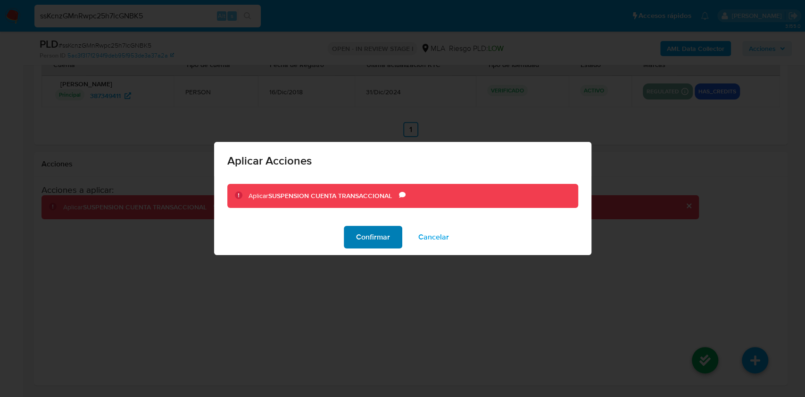
click at [386, 235] on span "Confirmar" at bounding box center [373, 237] width 34 height 21
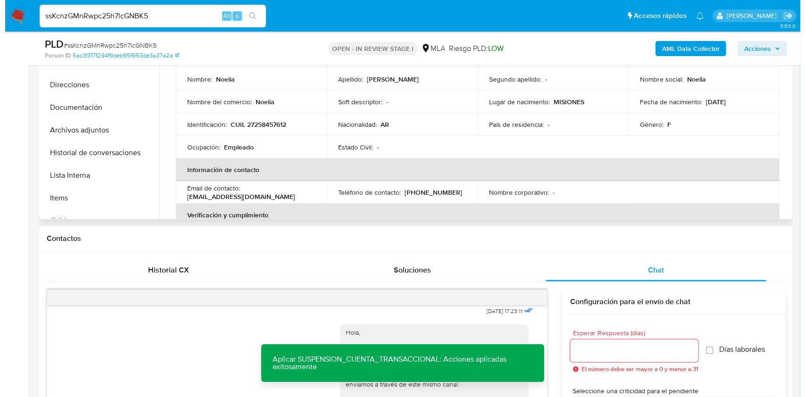
scroll to position [150, 0]
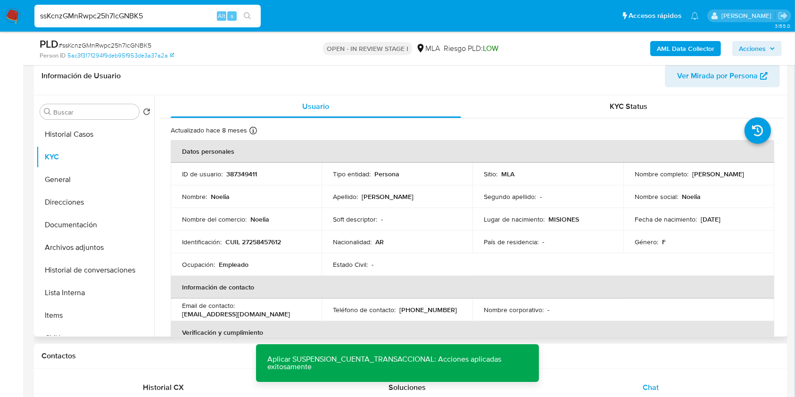
click at [250, 174] on p "387349411" at bounding box center [241, 174] width 31 height 8
click at [145, 42] on span "# ssKcnzGMnRwpc25h7lcGNBK5" at bounding box center [104, 45] width 93 height 9
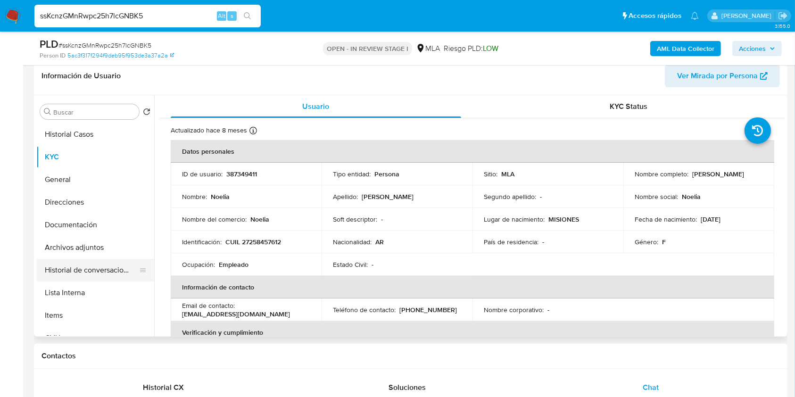
drag, startPoint x: 102, startPoint y: 264, endPoint x: 99, endPoint y: 260, distance: 5.4
click at [102, 264] on button "Historial de conversaciones" at bounding box center [91, 270] width 110 height 23
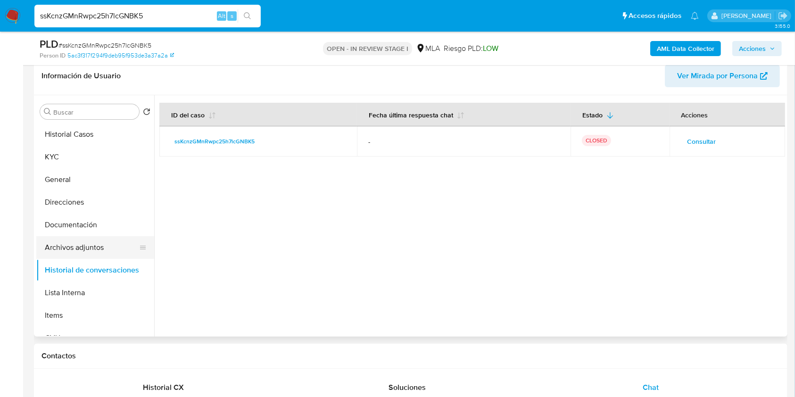
click at [72, 247] on button "Archivos adjuntos" at bounding box center [91, 247] width 110 height 23
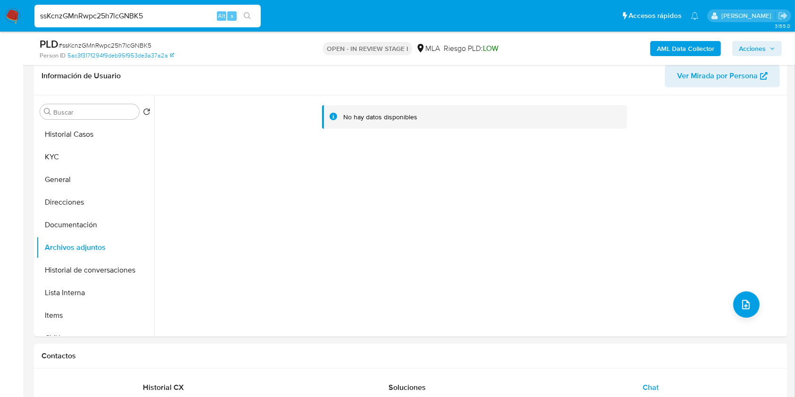
click at [693, 47] on b "AML Data Collector" at bounding box center [686, 48] width 58 height 15
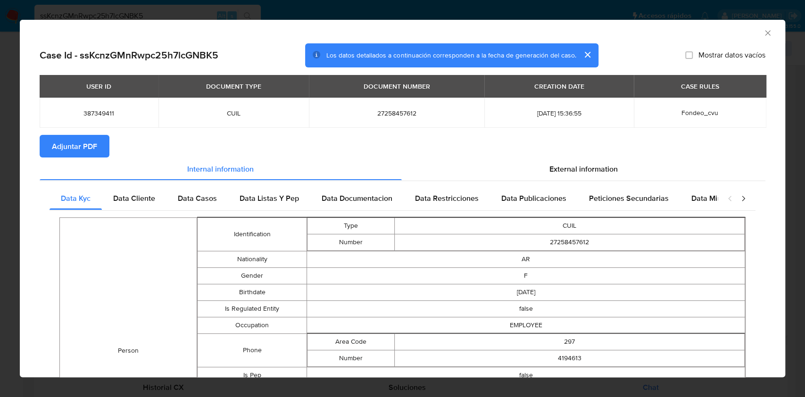
click at [75, 145] on span "Adjuntar PDF" at bounding box center [74, 146] width 45 height 21
click at [763, 32] on icon "Cerrar ventana" at bounding box center [767, 32] width 9 height 9
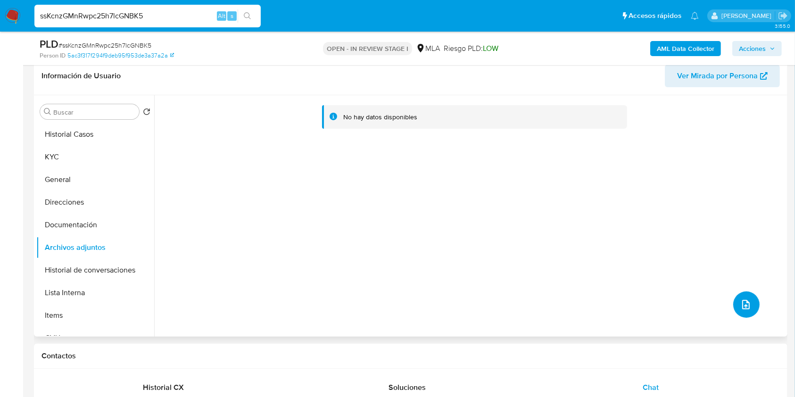
click at [741, 307] on icon "upload-file" at bounding box center [746, 304] width 11 height 11
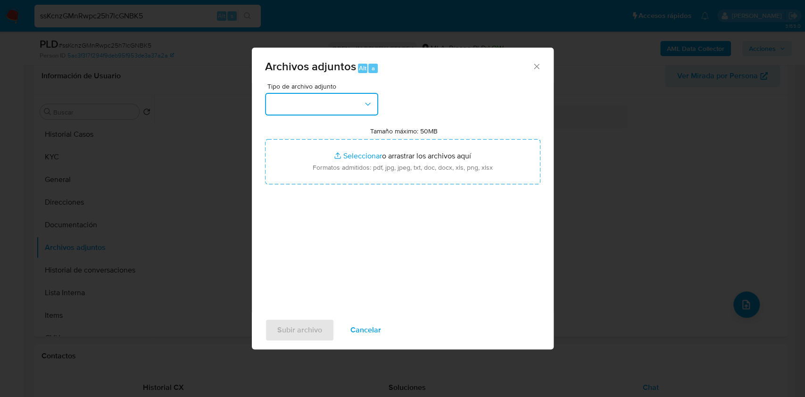
click at [317, 110] on button "button" at bounding box center [321, 104] width 113 height 23
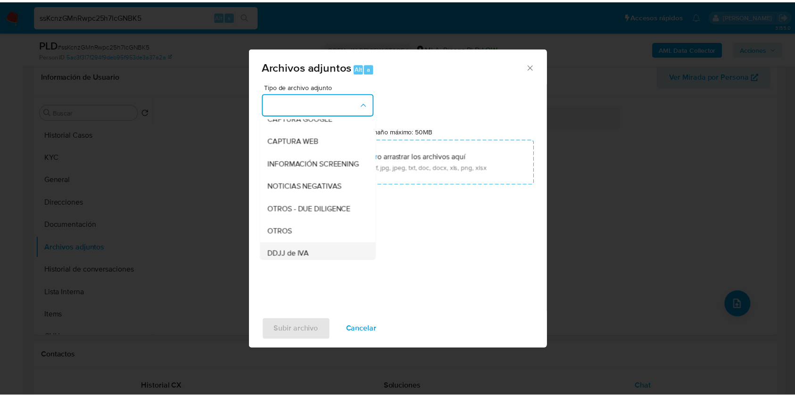
scroll to position [125, 0]
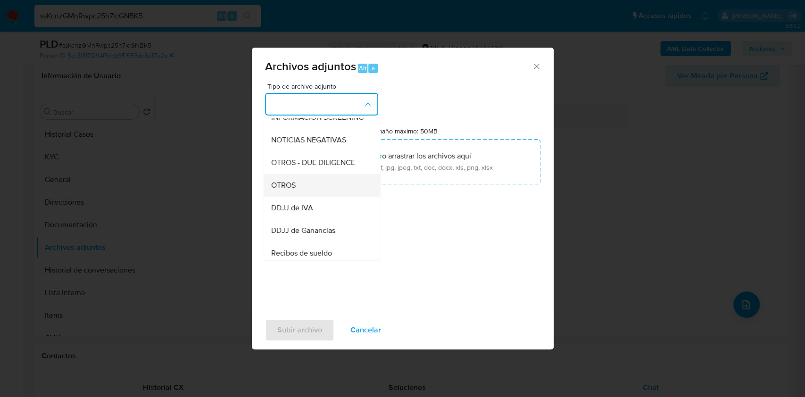
click at [298, 197] on div "OTROS" at bounding box center [319, 185] width 96 height 23
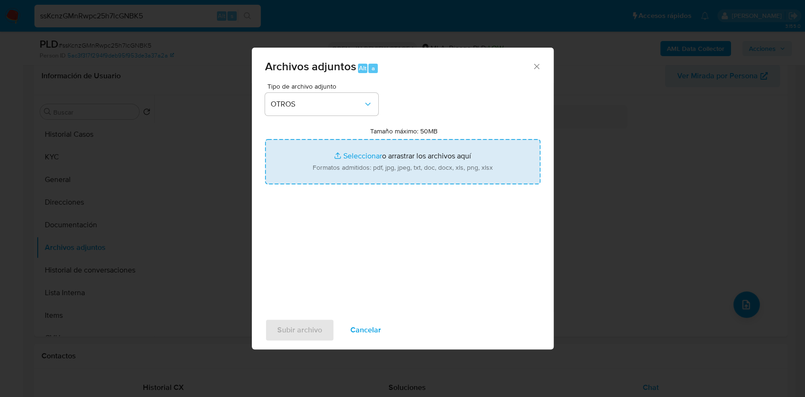
click at [347, 159] on input "Tamaño máximo: 50MB Seleccionar archivos" at bounding box center [402, 161] width 275 height 45
type input "C:\fakepath\Movimientos - 387349411 - ssKcnzGMnRwpc25h7lcGNBK5.xlsx"
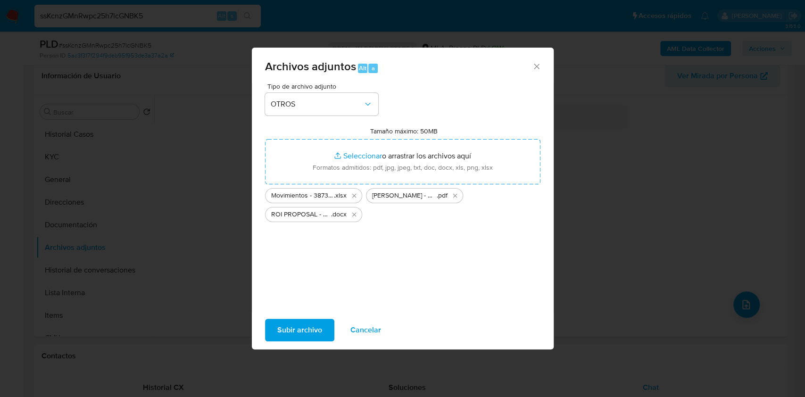
click at [303, 328] on span "Subir archivo" at bounding box center [299, 330] width 45 height 21
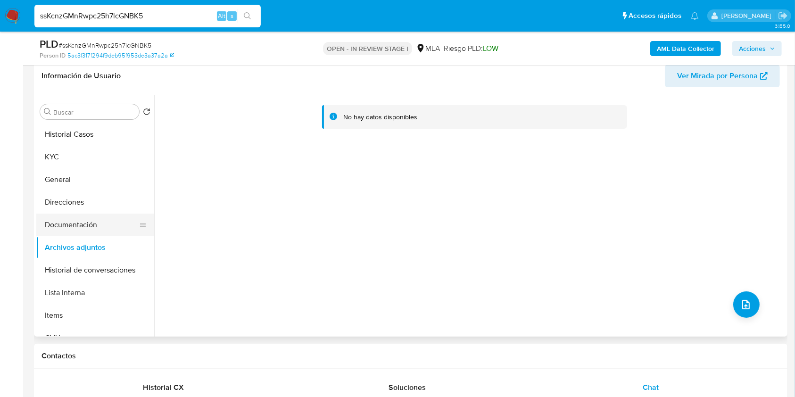
click at [82, 225] on button "Documentación" at bounding box center [91, 225] width 110 height 23
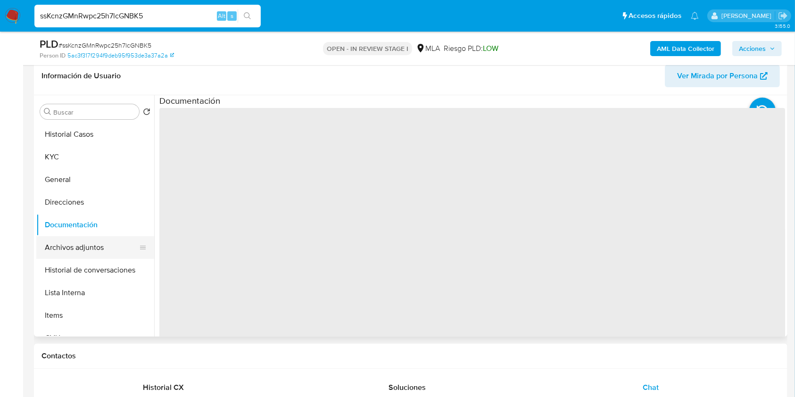
click at [82, 242] on button "Archivos adjuntos" at bounding box center [91, 247] width 110 height 23
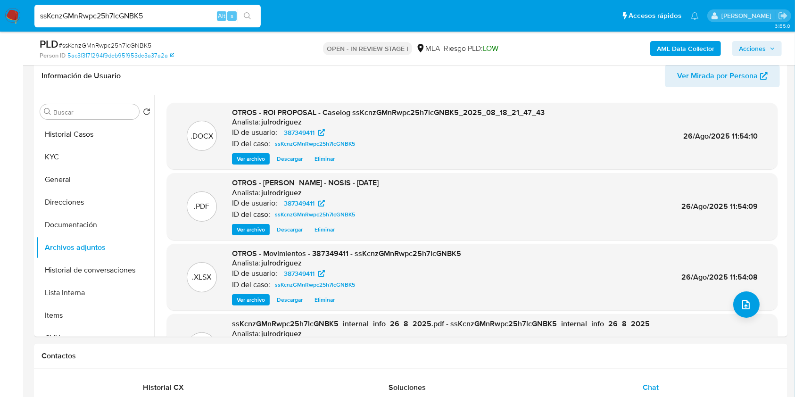
click at [750, 50] on span "Acciones" at bounding box center [752, 48] width 27 height 15
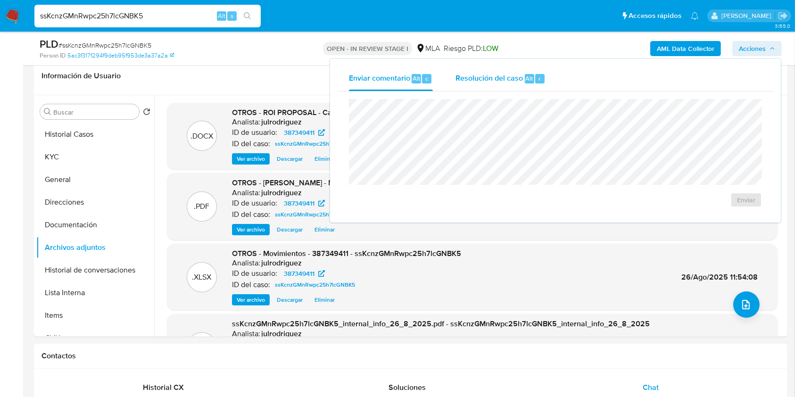
click at [531, 78] on span "Alt" at bounding box center [530, 78] width 8 height 9
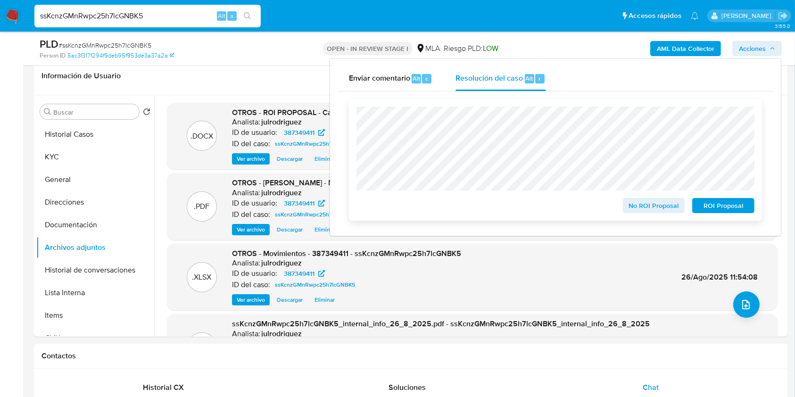
click at [717, 200] on span "ROI Proposal" at bounding box center [723, 205] width 49 height 13
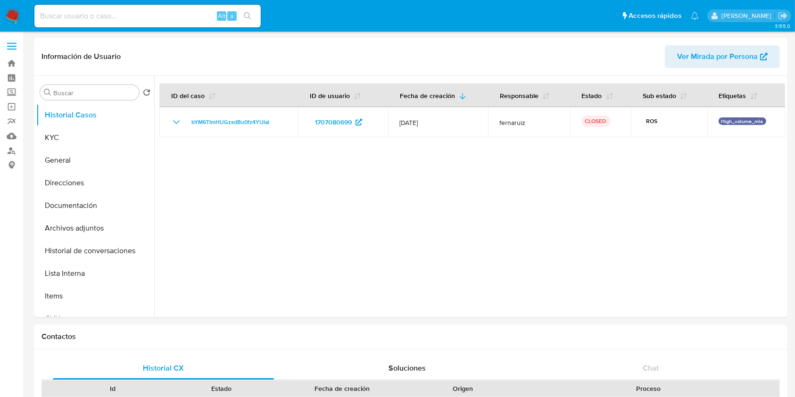
select select "10"
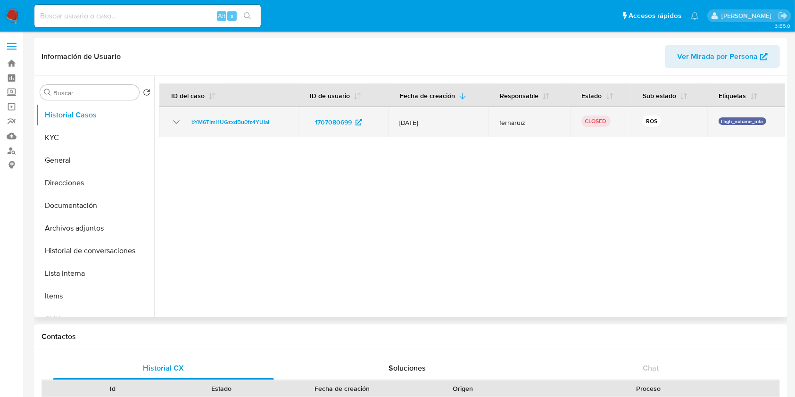
click at [175, 119] on icon "Mostrar/Ocultar" at bounding box center [176, 122] width 11 height 11
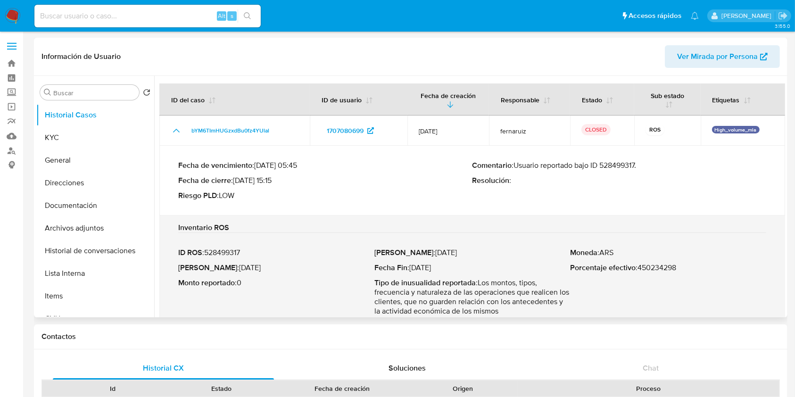
click at [619, 166] on p "Comentario : Usuario reportado bajo ID 528499317." at bounding box center [620, 165] width 294 height 9
click at [89, 137] on button "KYC" at bounding box center [91, 137] width 110 height 23
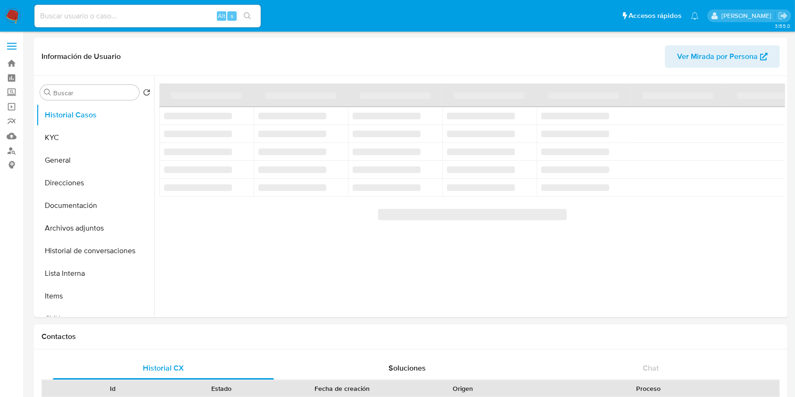
select select "10"
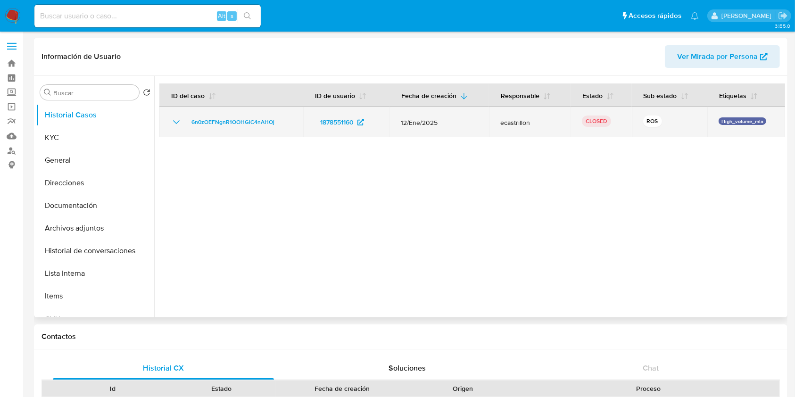
click at [173, 118] on icon "Mostrar/Ocultar" at bounding box center [176, 122] width 11 height 11
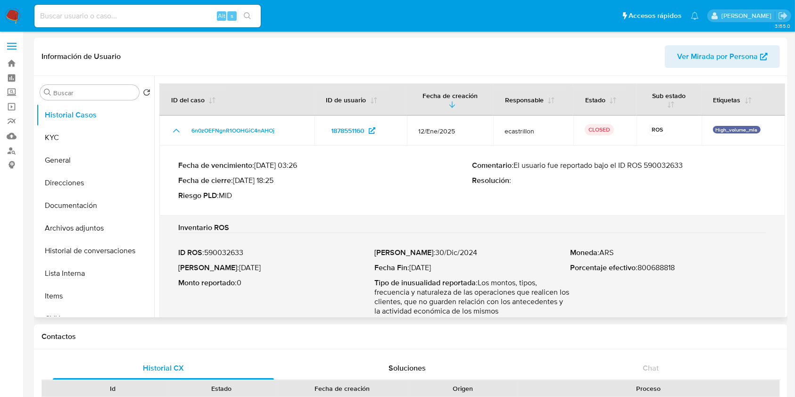
click at [664, 165] on p "Comentario : El usuario fue reportado bajo el ID ROS 590032633" at bounding box center [620, 165] width 294 height 9
click at [85, 132] on button "KYC" at bounding box center [91, 137] width 110 height 23
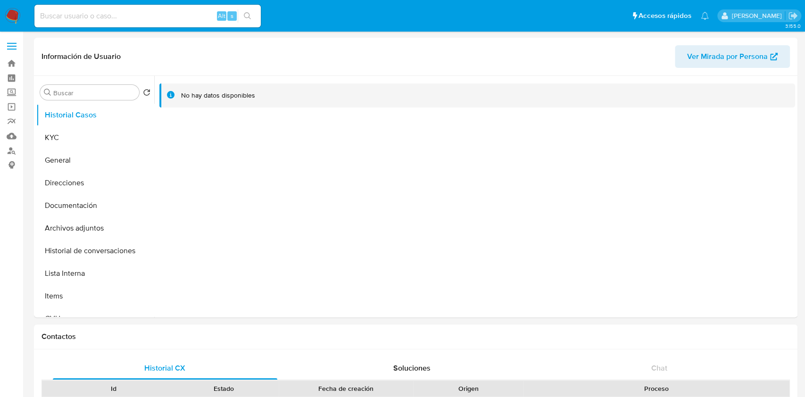
select select "10"
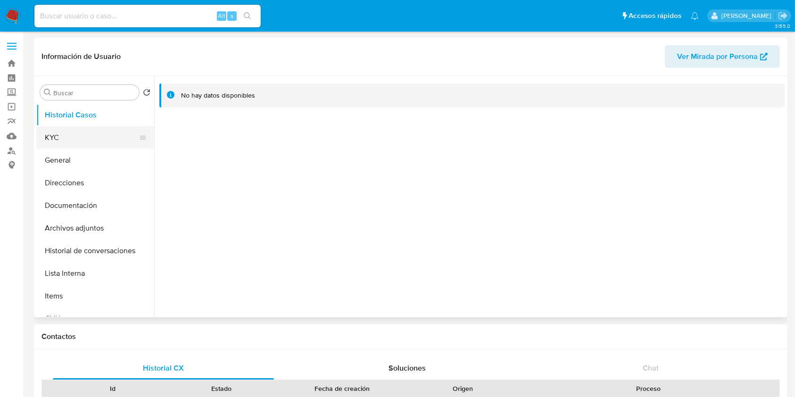
click at [89, 138] on button "KYC" at bounding box center [91, 137] width 110 height 23
select select "10"
click at [35, 136] on div "Buscar Volver al orden por defecto Historial Casos KYC General Direcciones Docu…" at bounding box center [411, 197] width 754 height 242
click at [81, 149] on button "KYC" at bounding box center [91, 137] width 110 height 23
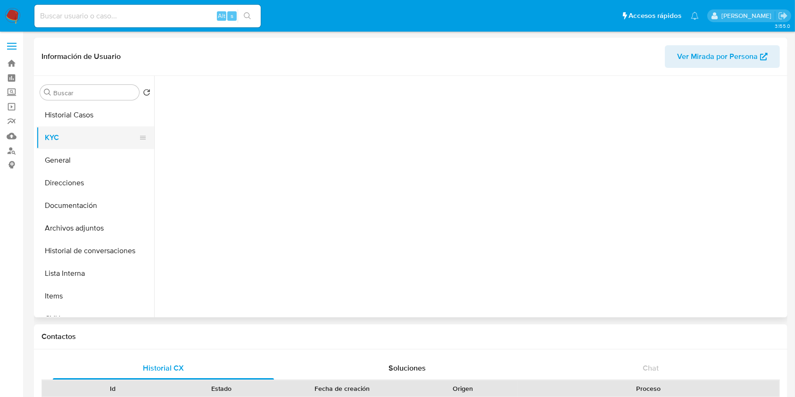
click at [79, 140] on button "KYC" at bounding box center [91, 137] width 110 height 23
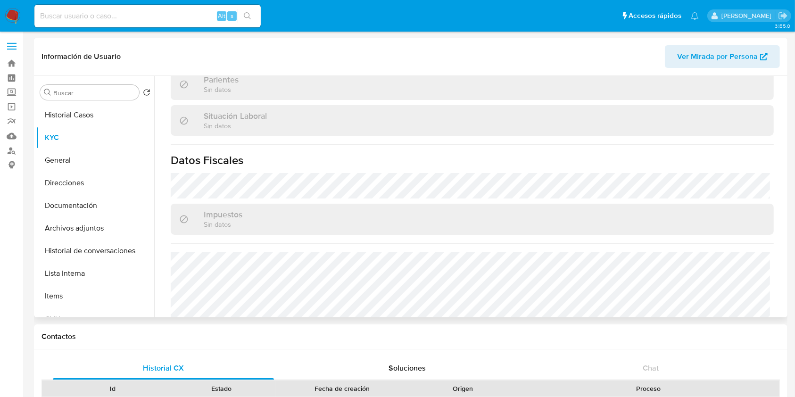
scroll to position [283, 0]
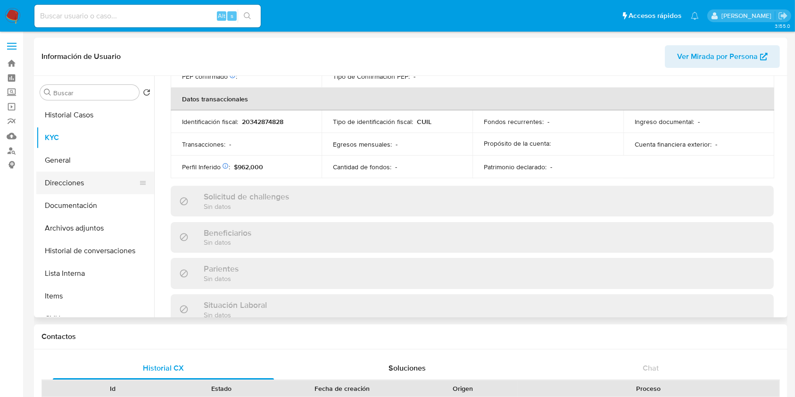
click at [72, 181] on button "Direcciones" at bounding box center [91, 183] width 110 height 23
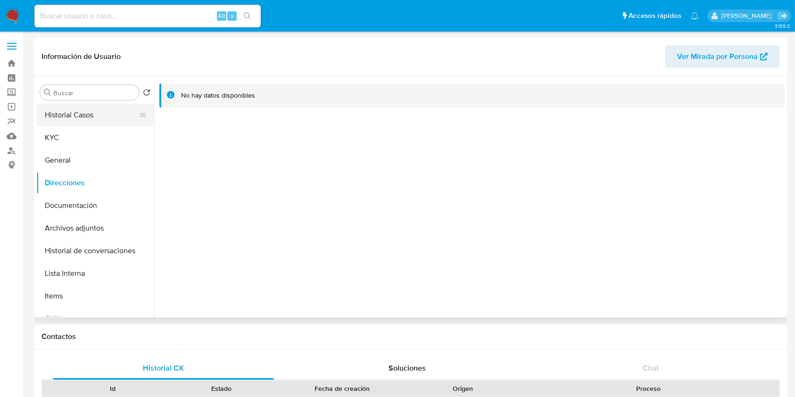
click at [60, 120] on button "Historial Casos" at bounding box center [91, 115] width 110 height 23
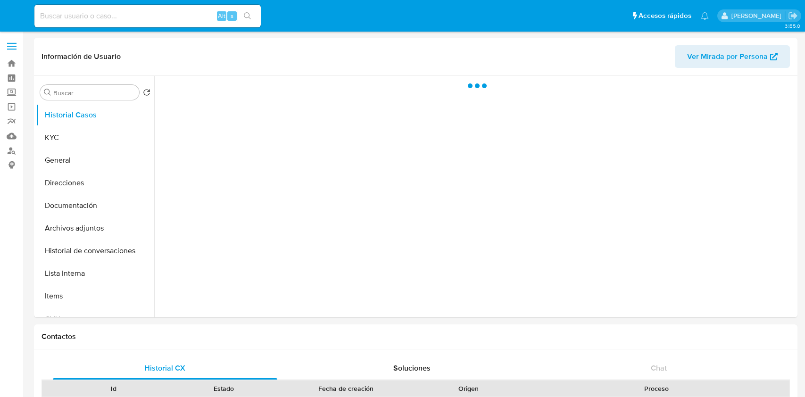
select select "10"
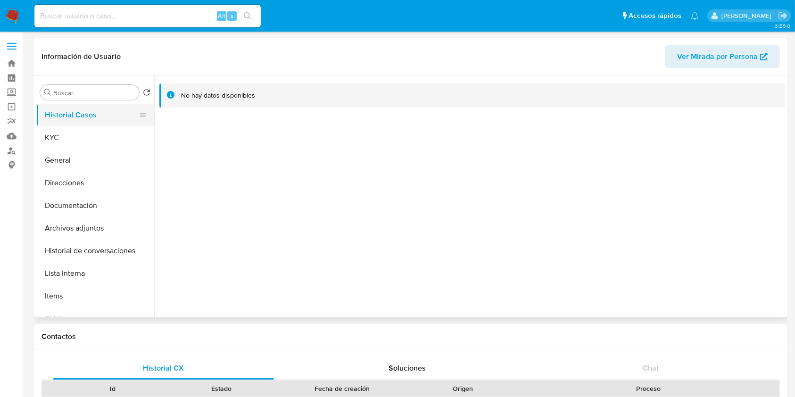
click at [78, 131] on button "KYC" at bounding box center [95, 137] width 118 height 23
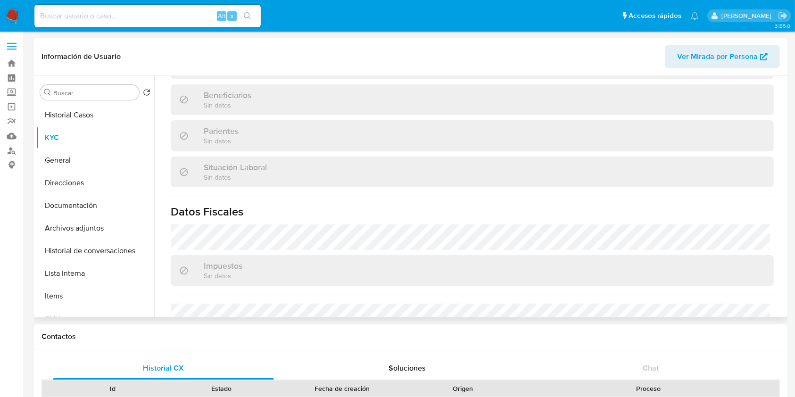
scroll to position [283, 0]
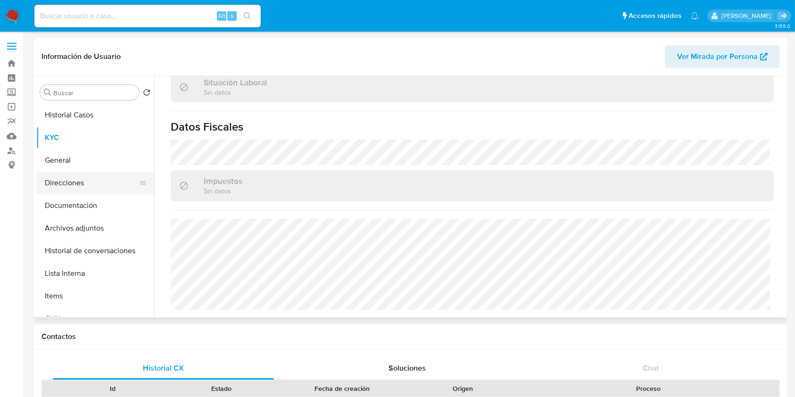
click at [82, 177] on button "Direcciones" at bounding box center [91, 183] width 110 height 23
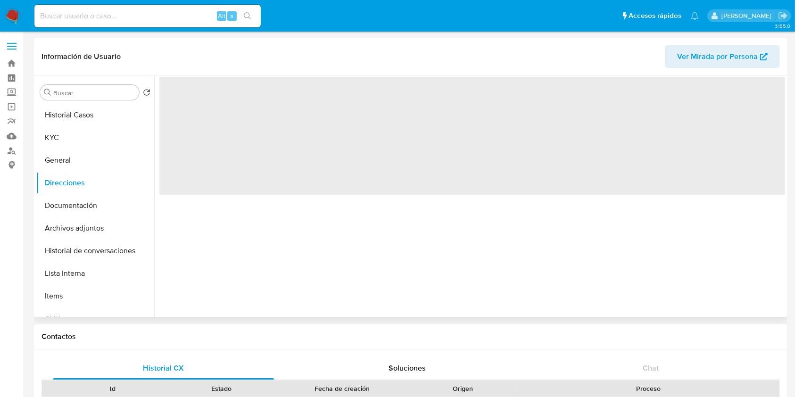
scroll to position [0, 0]
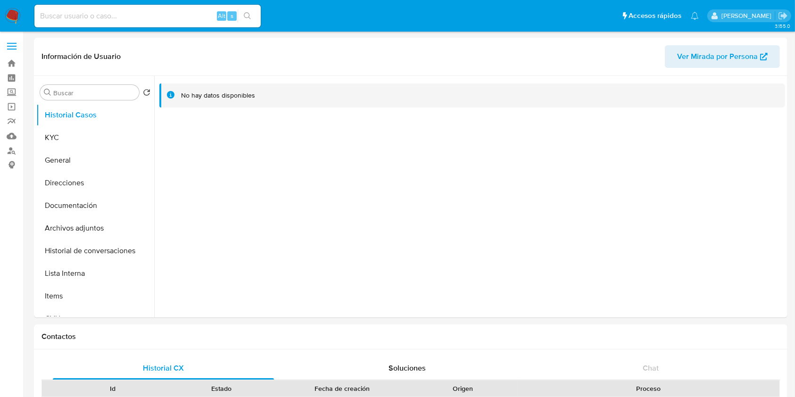
select select "10"
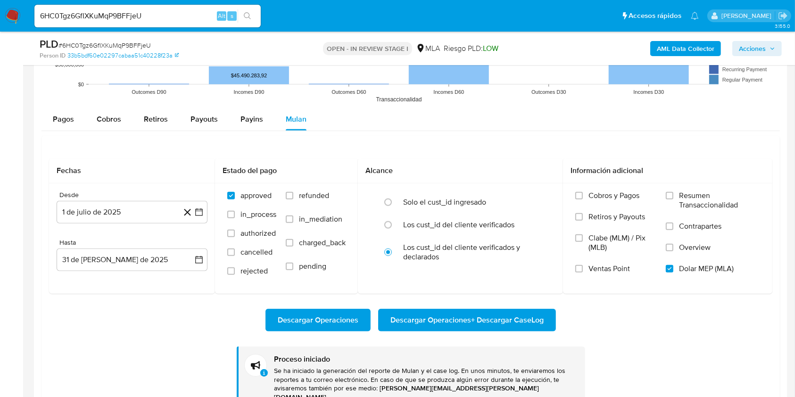
scroll to position [755, 0]
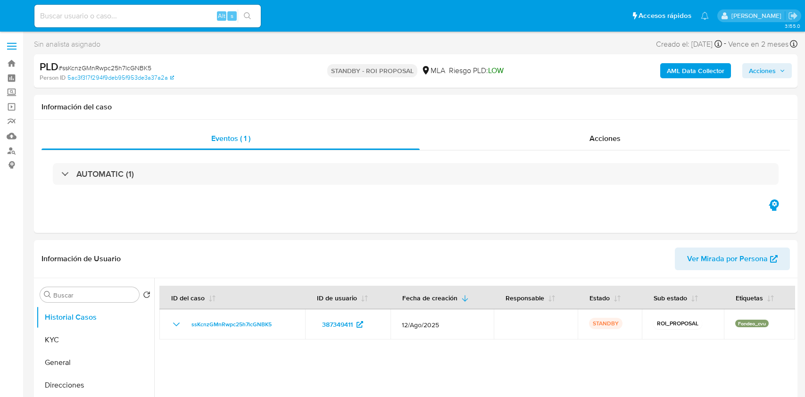
select select "10"
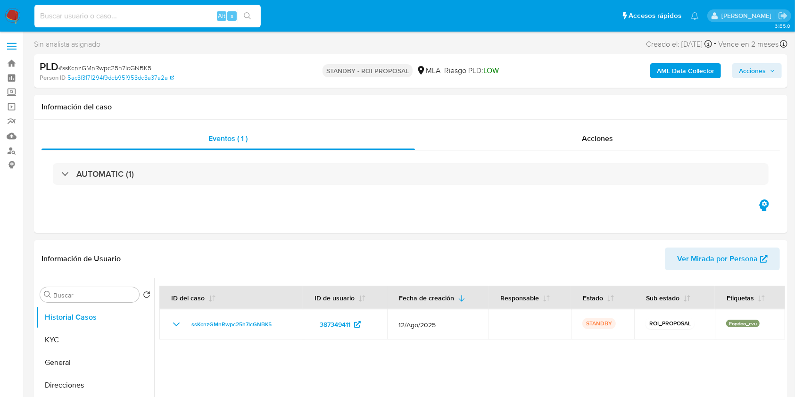
click at [131, 13] on input at bounding box center [147, 16] width 226 height 12
paste input "6HC0Tgz6GfIXKuMqP9BFFjeU"
type input "6HC0Tgz6GfIXKuMqP9BFFjeU"
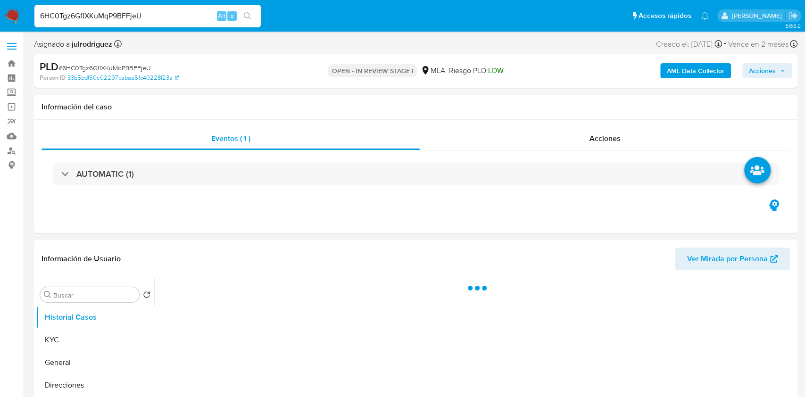
select select "10"
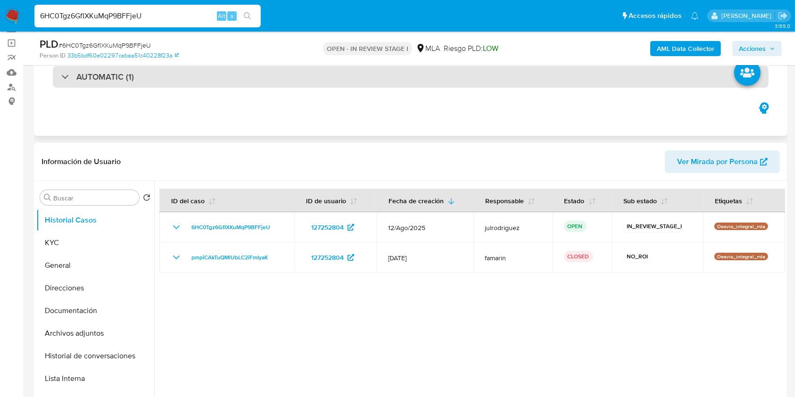
scroll to position [125, 0]
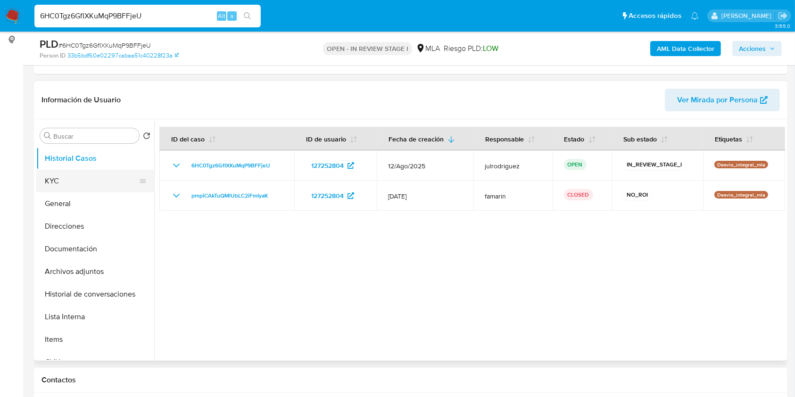
click at [81, 184] on button "KYC" at bounding box center [91, 181] width 110 height 23
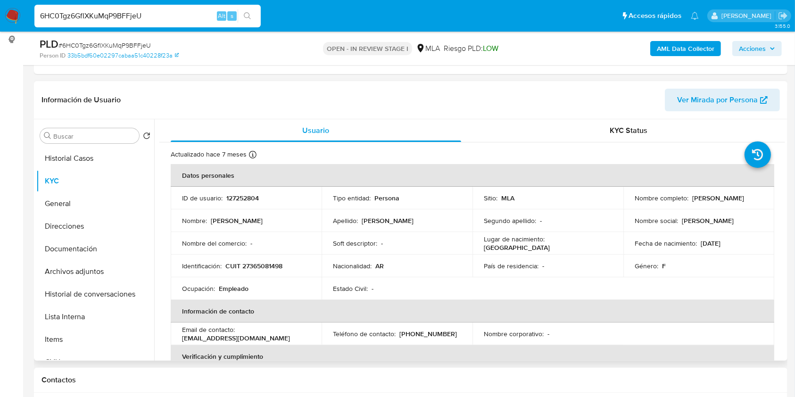
click at [240, 197] on p "127252804" at bounding box center [242, 198] width 33 height 8
copy p "127252804"
click at [255, 266] on p "CUIT 27365081498" at bounding box center [253, 266] width 57 height 8
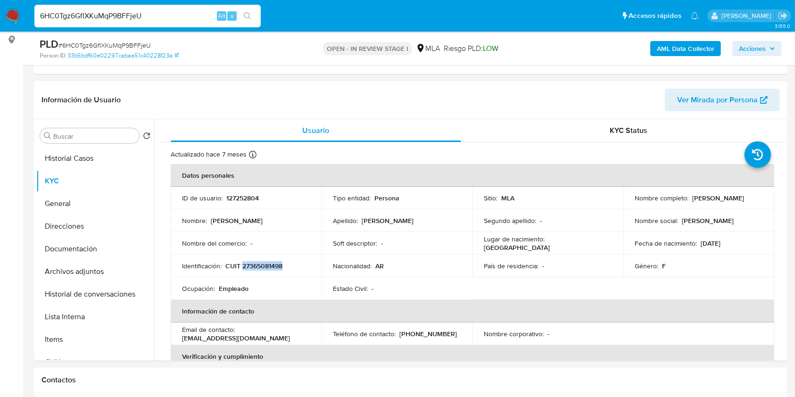
copy p "27365081498"
drag, startPoint x: 689, startPoint y: 199, endPoint x: 740, endPoint y: 200, distance: 51.0
click at [740, 200] on div "Nombre completo : [PERSON_NAME]" at bounding box center [699, 198] width 128 height 8
copy p "[PERSON_NAME]"
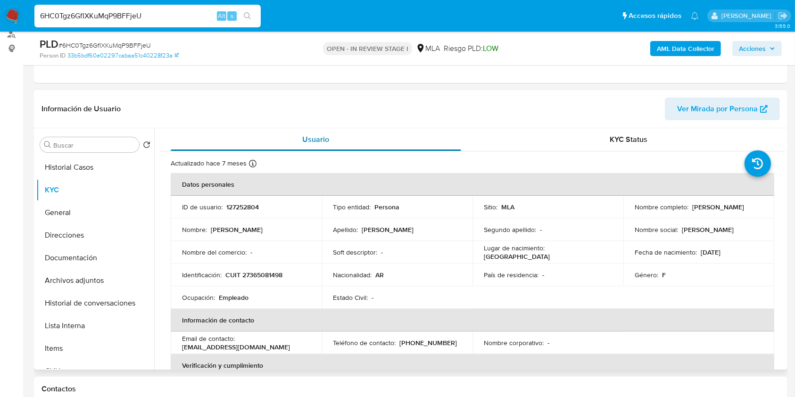
scroll to position [72, 0]
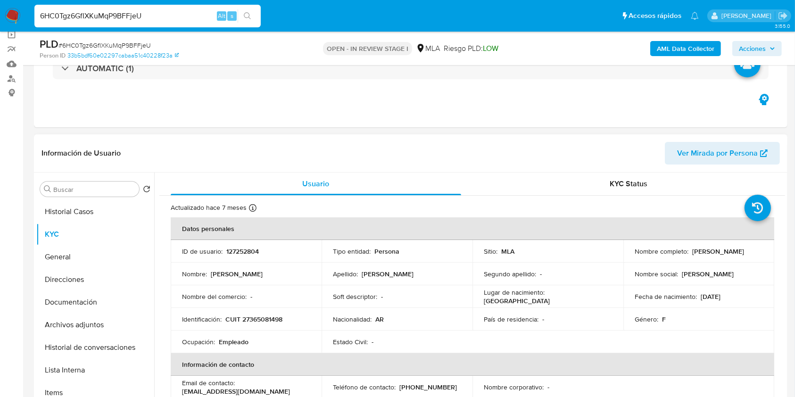
click at [249, 248] on p "127252804" at bounding box center [242, 251] width 33 height 8
copy p "127252804"
click at [141, 44] on span "# 6HC0Tgz6GfIXKuMqP9BFFjeU" at bounding box center [104, 45] width 92 height 9
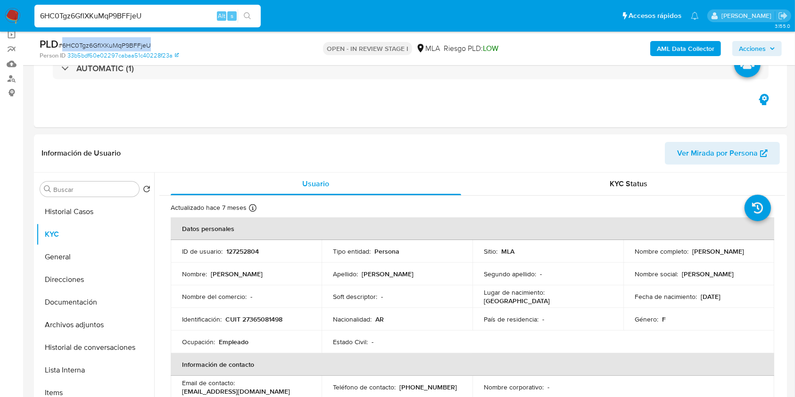
copy span "6HC0Tgz6GfIXKuMqP9BFFjeU"
click at [77, 296] on button "Documentación" at bounding box center [91, 302] width 110 height 23
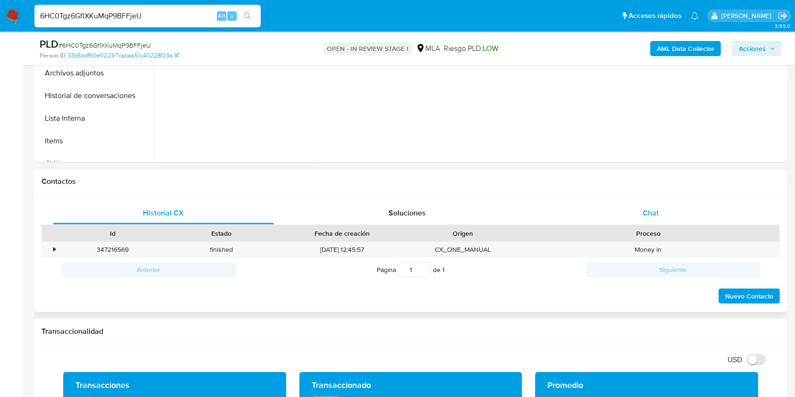
click at [652, 211] on span "Chat" at bounding box center [651, 213] width 16 height 11
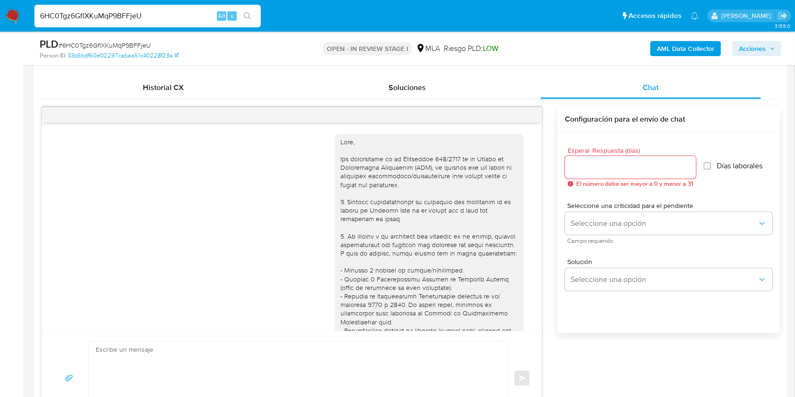
scroll to position [442, 0]
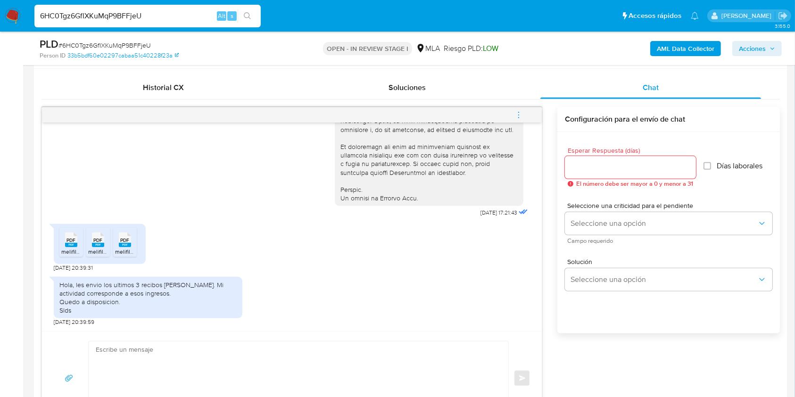
drag, startPoint x: 68, startPoint y: 247, endPoint x: 98, endPoint y: 242, distance: 29.7
click at [71, 247] on icon "PDF" at bounding box center [71, 240] width 12 height 17
click at [98, 242] on span "PDF" at bounding box center [98, 240] width 9 height 6
click at [130, 240] on icon at bounding box center [125, 240] width 12 height 15
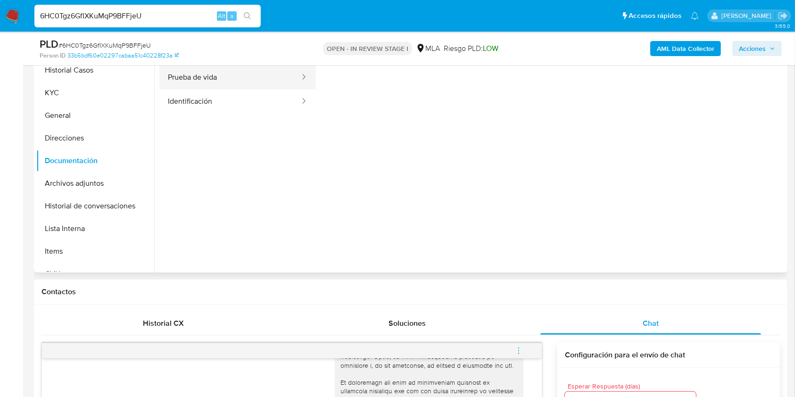
scroll to position [135, 0]
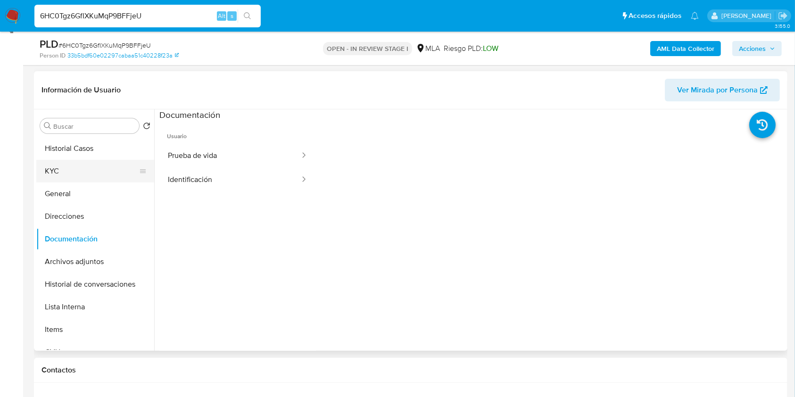
click at [71, 166] on button "KYC" at bounding box center [91, 171] width 110 height 23
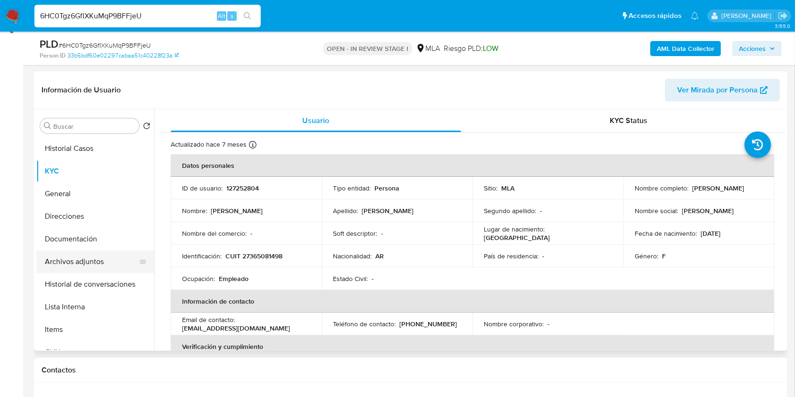
click at [90, 261] on button "Archivos adjuntos" at bounding box center [91, 261] width 110 height 23
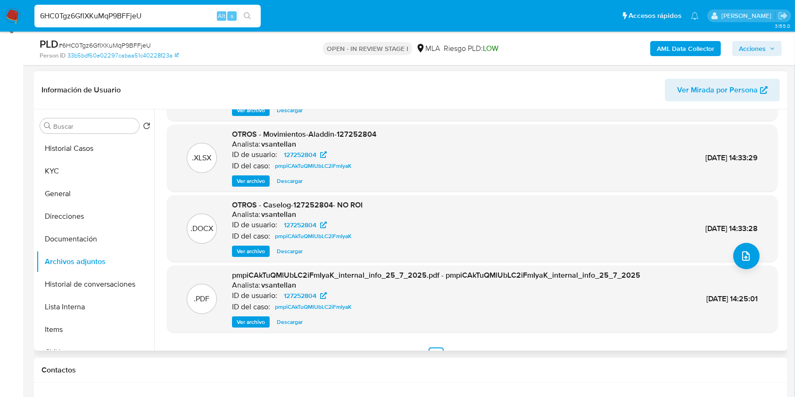
scroll to position [0, 0]
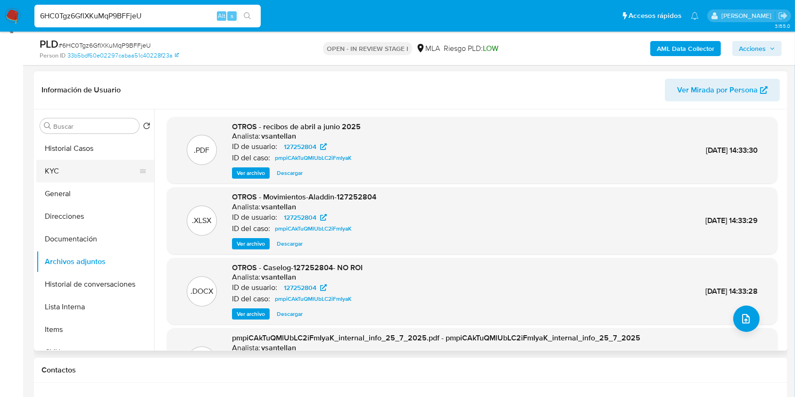
click at [52, 170] on button "KYC" at bounding box center [91, 171] width 110 height 23
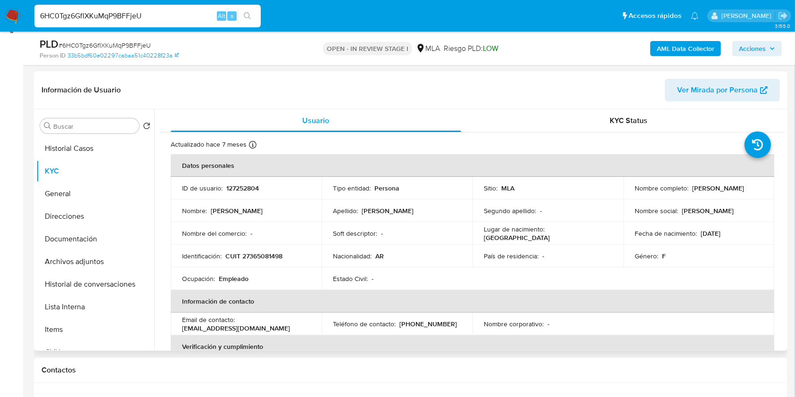
click at [272, 257] on p "CUIT 27365081498" at bounding box center [253, 256] width 57 height 8
copy p "27365081498"
drag, startPoint x: 691, startPoint y: 185, endPoint x: 739, endPoint y: 187, distance: 48.1
click at [739, 187] on div "Nombre completo : [PERSON_NAME]" at bounding box center [699, 188] width 128 height 8
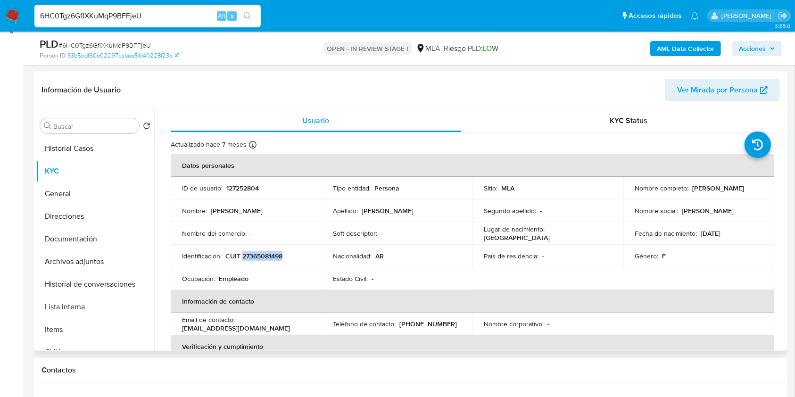
copy p "[PERSON_NAME]"
click at [118, 252] on button "Archivos adjuntos" at bounding box center [91, 261] width 110 height 23
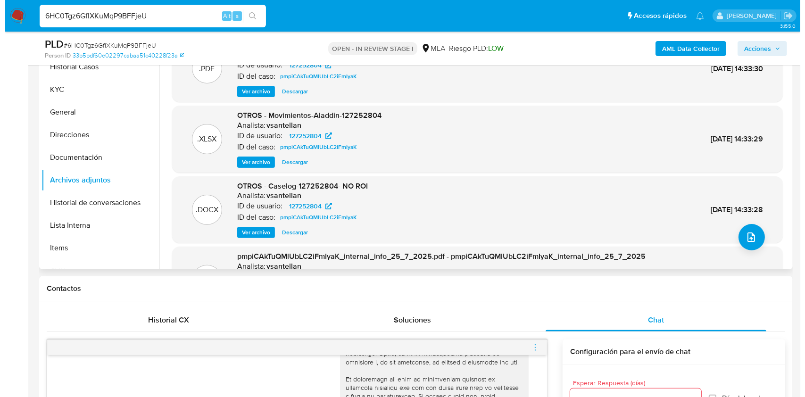
scroll to position [198, 0]
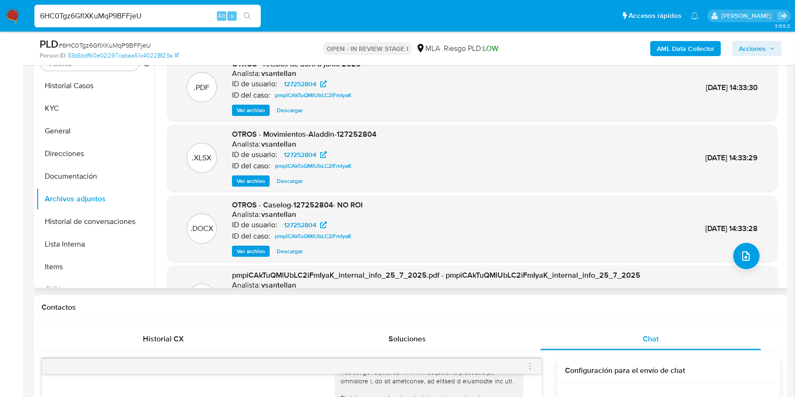
click at [253, 258] on div ".DOCX OTROS - Caselog-127252804- NO ROI Analista: vsantellan ID de usuario: 127…" at bounding box center [472, 228] width 611 height 67
click at [256, 255] on span "Ver archivo" at bounding box center [251, 251] width 28 height 9
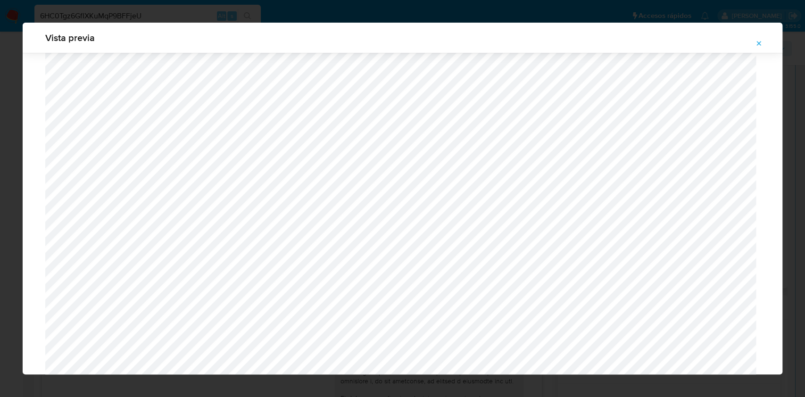
scroll to position [736, 0]
click at [291, 18] on div "Vista previa" at bounding box center [402, 198] width 805 height 397
click at [763, 42] on button "Attachment preview" at bounding box center [759, 43] width 21 height 15
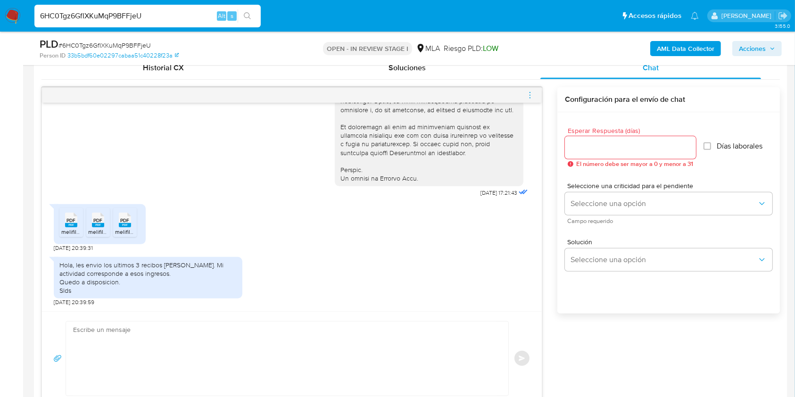
scroll to position [450, 0]
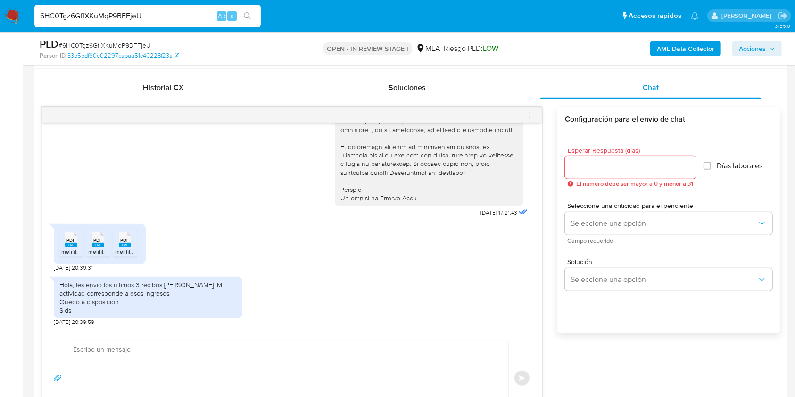
click at [136, 41] on span "# 6HC0Tgz6GfIXKuMqP9BFFjeU" at bounding box center [104, 45] width 92 height 9
copy span "6HC0Tgz6GfIXKuMqP9BFFjeU"
click at [605, 166] on input "Esperar Respuesta (días)" at bounding box center [630, 167] width 131 height 12
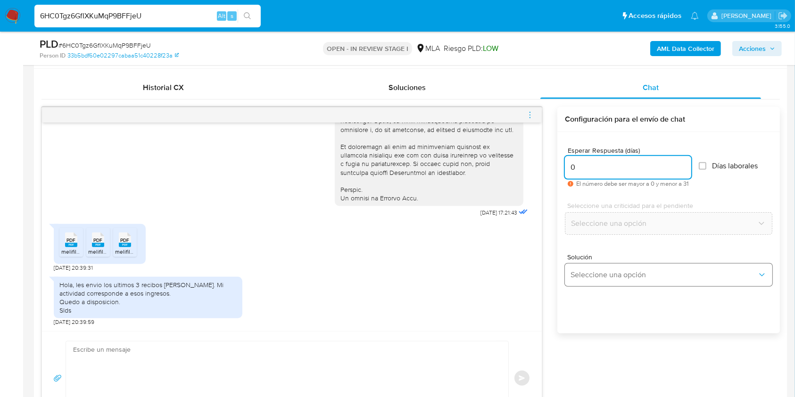
type input "0"
click at [619, 270] on span "Seleccione una opción" at bounding box center [664, 274] width 187 height 9
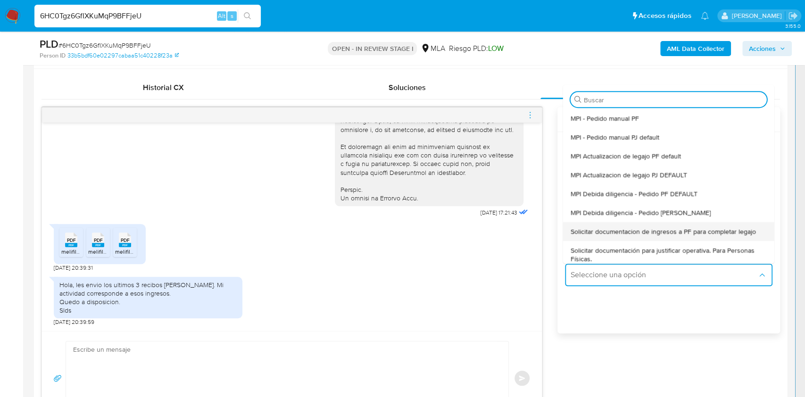
click at [641, 230] on span "Solicitar documentacion de ingresos a PF para completar legajo" at bounding box center [663, 231] width 185 height 8
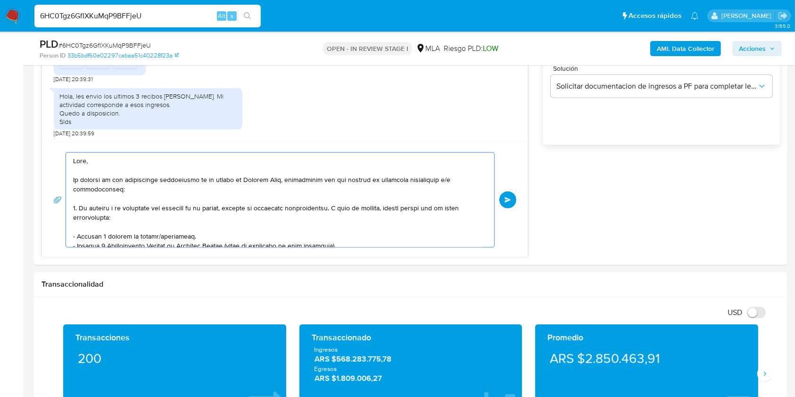
scroll to position [192, 0]
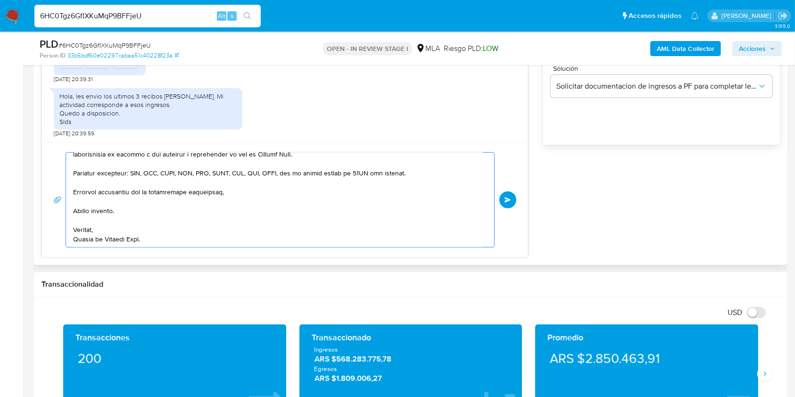
drag, startPoint x: 104, startPoint y: 190, endPoint x: 156, endPoint y: 178, distance: 53.6
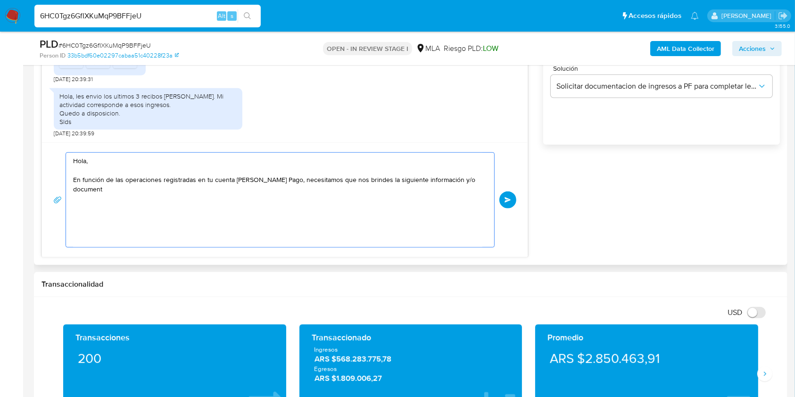
scroll to position [0, 0]
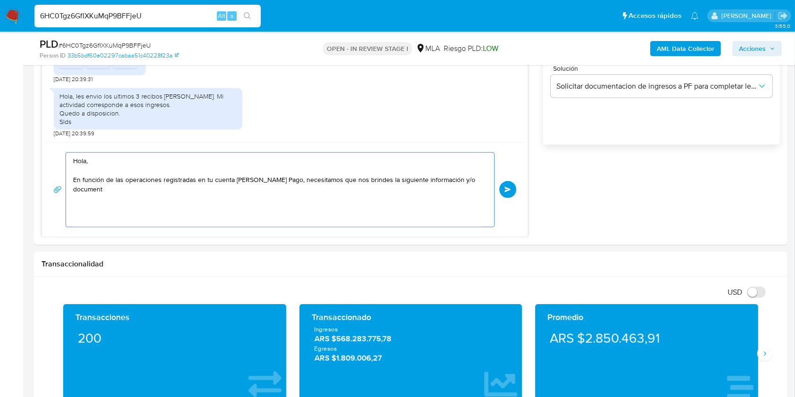
drag, startPoint x: 122, startPoint y: 189, endPoint x: 19, endPoint y: 133, distance: 117.0
paste textarea "Buenas tardes, ¡Muchas gracias por tu respuesta! Confirmamos la recepción de la…"
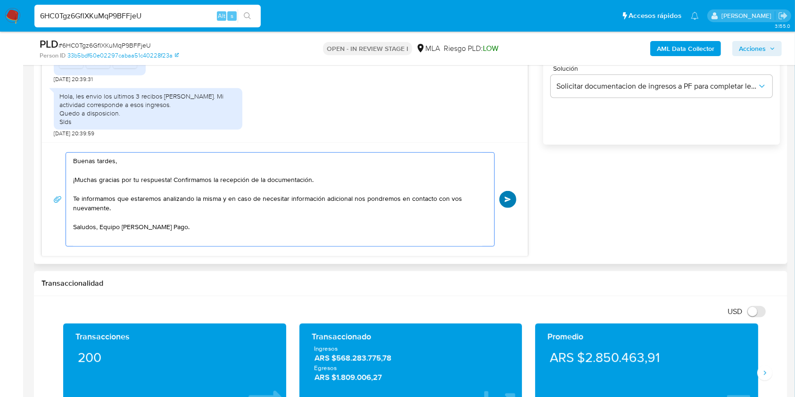
type textarea "Buenas tardes, ¡Muchas gracias por tu respuesta! Confirmamos la recepción de la…"
click at [508, 192] on button "Enviar" at bounding box center [508, 199] width 17 height 17
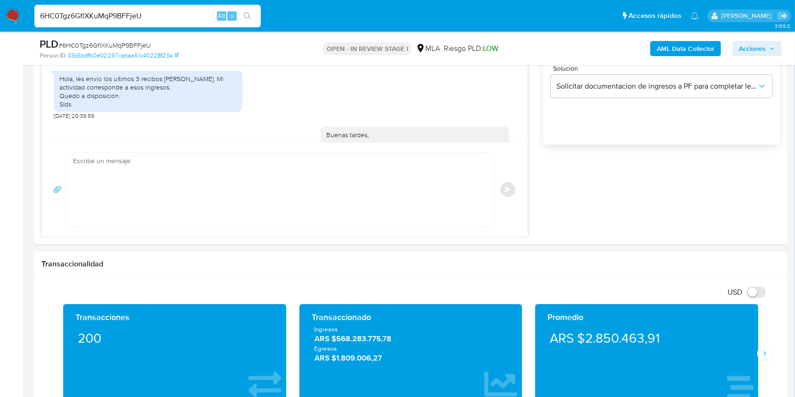
scroll to position [554, 0]
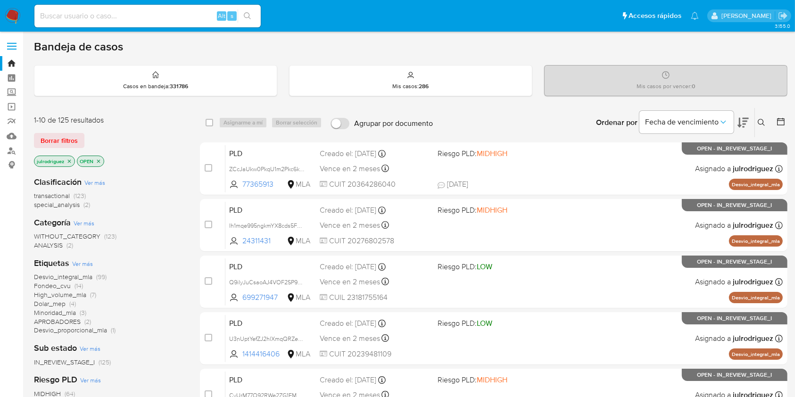
drag, startPoint x: 763, startPoint y: 120, endPoint x: 725, endPoint y: 131, distance: 39.6
click at [763, 121] on icon at bounding box center [762, 123] width 8 height 8
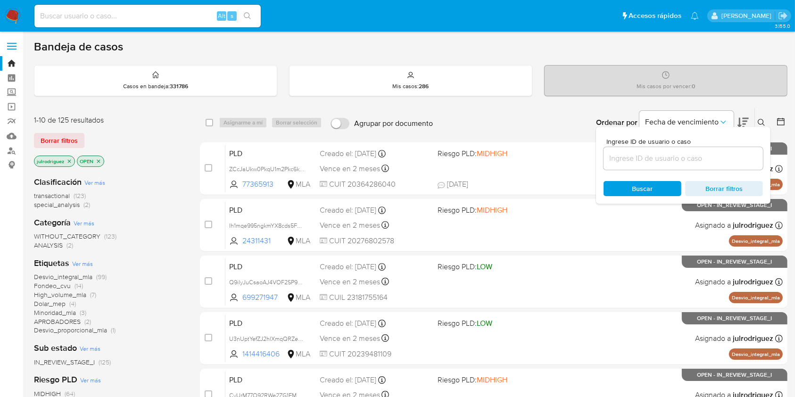
click at [651, 152] on input at bounding box center [683, 158] width 159 height 12
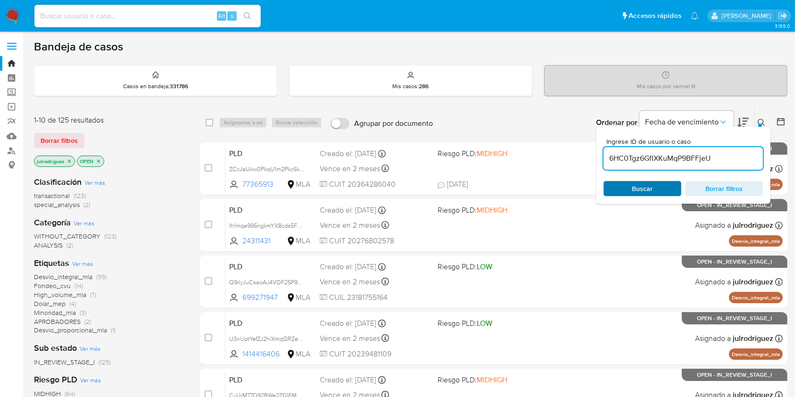
type input "6HC0Tgz6GfIXKuMqP9BFFjeU"
click at [635, 188] on div "Buscar Borrar filtros" at bounding box center [683, 188] width 159 height 15
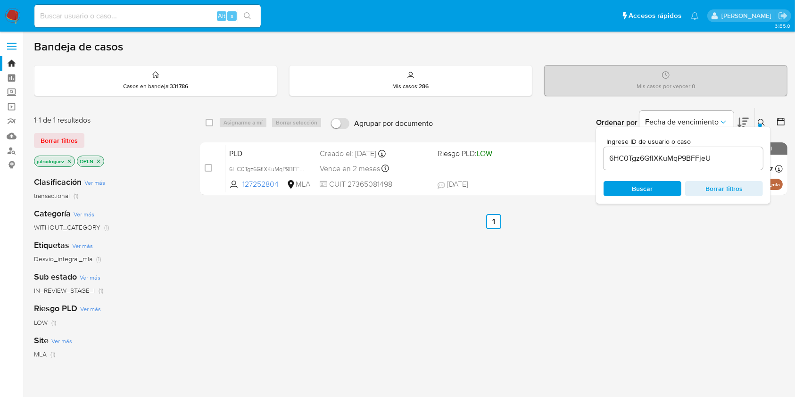
click at [207, 126] on div "select-all-cases-checkbox" at bounding box center [211, 122] width 11 height 11
click at [211, 123] on input "checkbox" at bounding box center [210, 123] width 8 height 8
checkbox input "true"
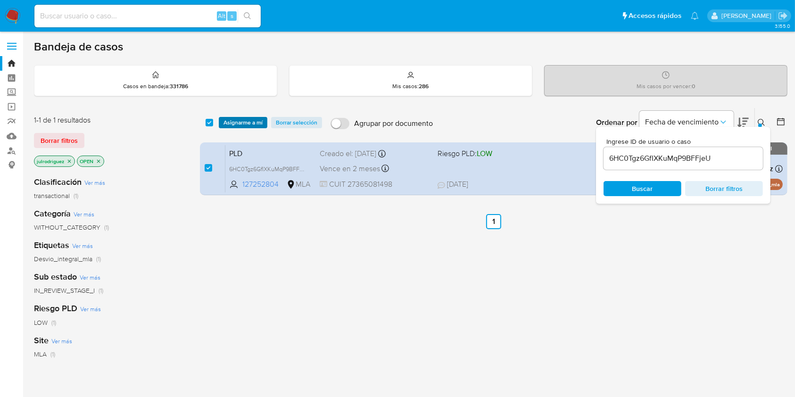
click span "Asignarme a mí"
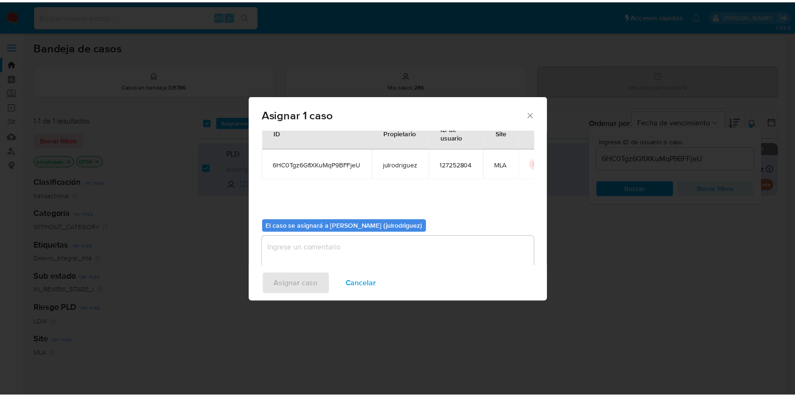
scroll to position [48, 0]
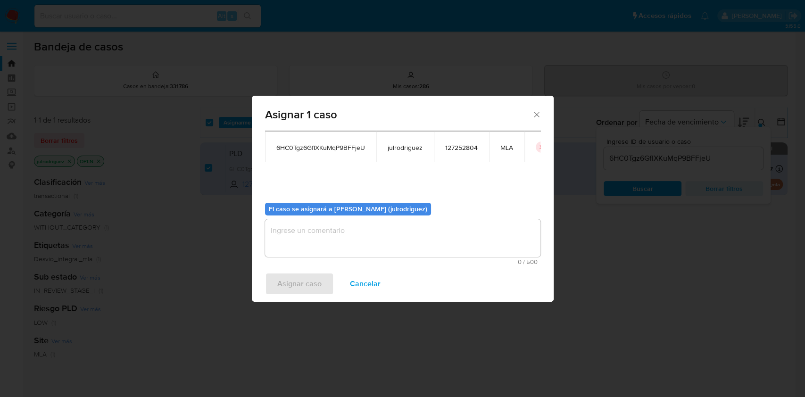
click textarea "assign-modal"
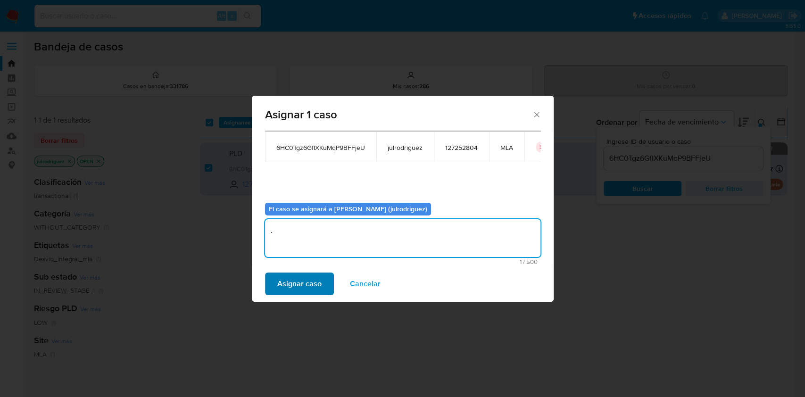
type textarea "."
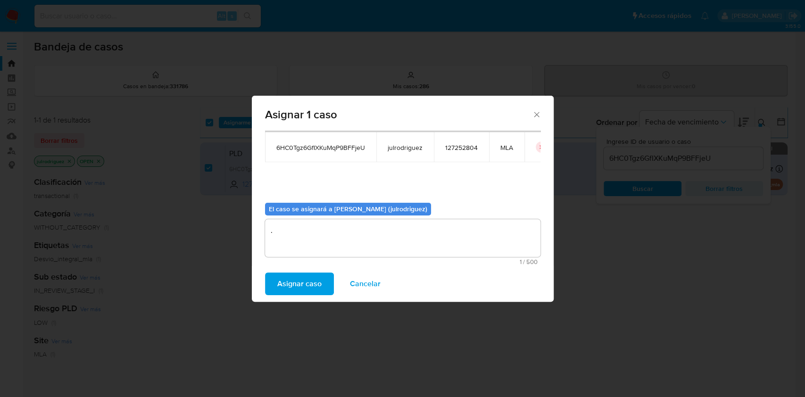
click span "Asignar caso"
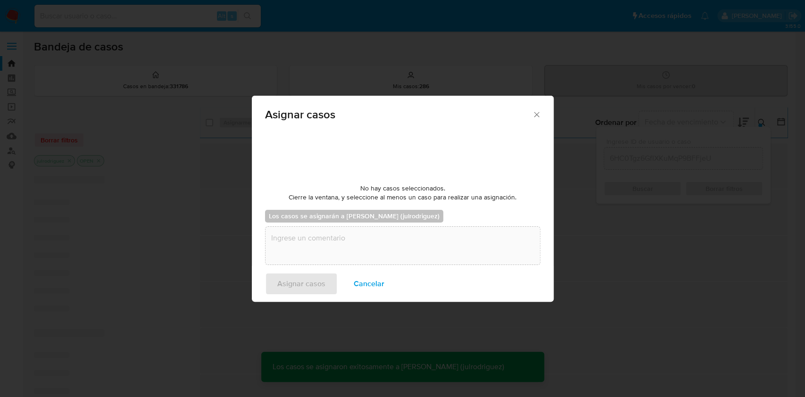
checkbox input "false"
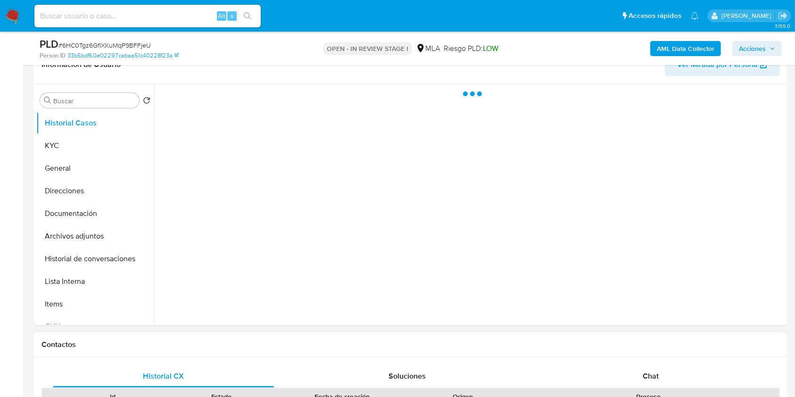
scroll to position [377, 0]
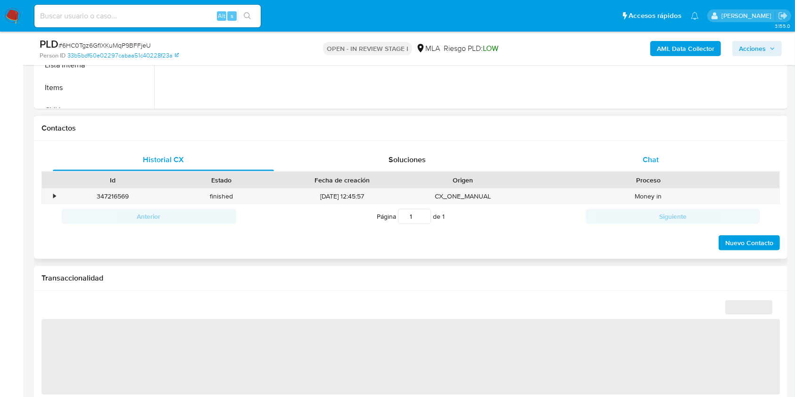
click at [653, 164] on span "Chat" at bounding box center [651, 159] width 16 height 11
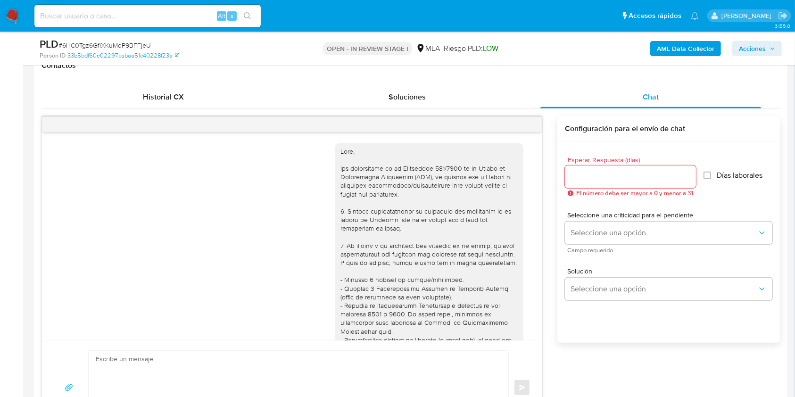
scroll to position [554, 0]
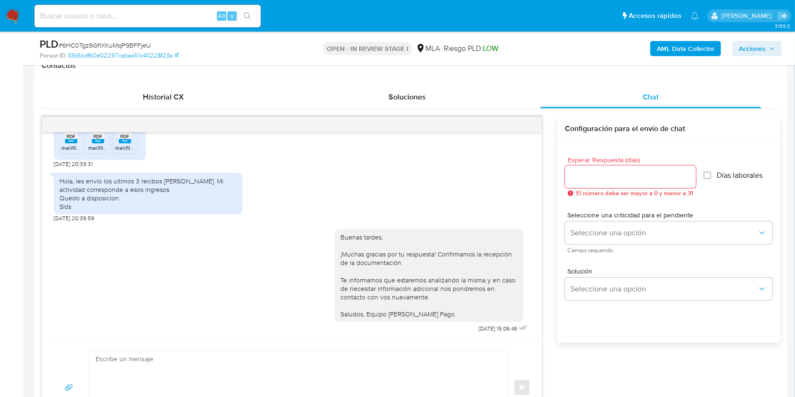
select select "10"
click at [525, 127] on button "menu-action" at bounding box center [518, 124] width 31 height 23
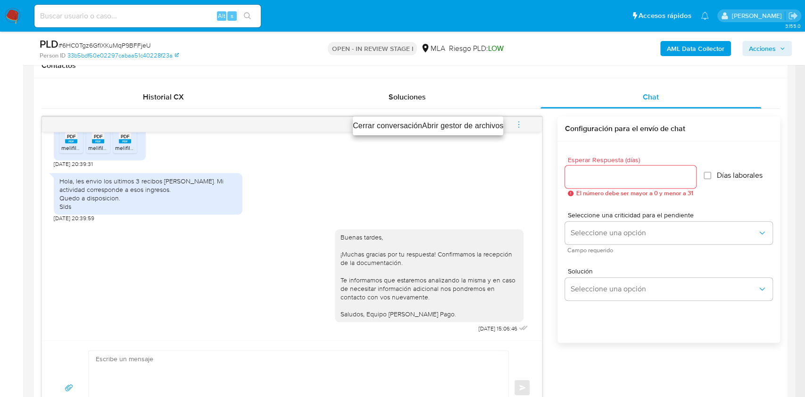
click at [400, 123] on li "Cerrar conversación" at bounding box center [387, 125] width 69 height 11
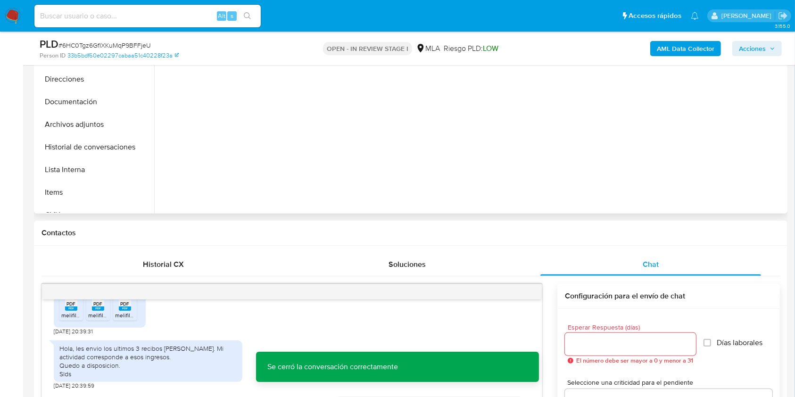
scroll to position [189, 0]
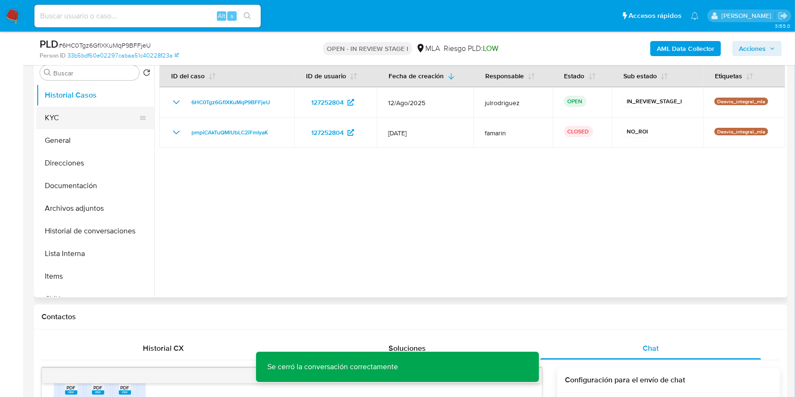
click at [77, 118] on button "KYC" at bounding box center [91, 118] width 110 height 23
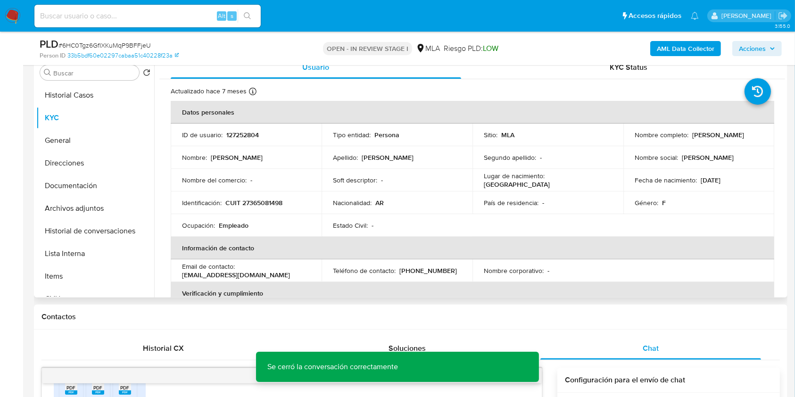
click at [248, 126] on td "ID de usuario : 127252804" at bounding box center [246, 135] width 151 height 23
click at [246, 132] on p "127252804" at bounding box center [242, 135] width 33 height 8
copy p "127252804"
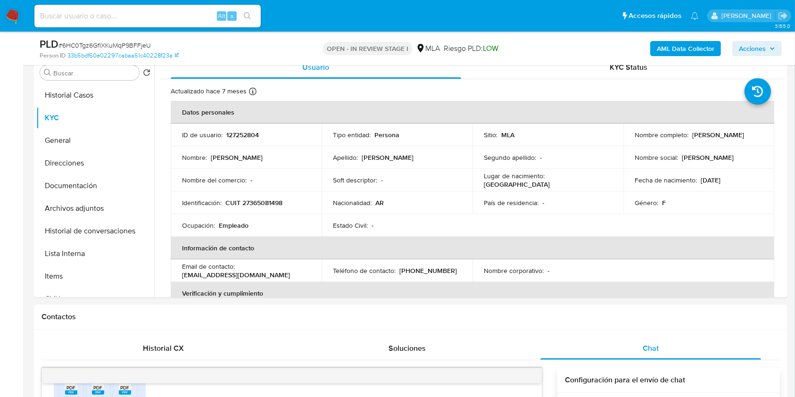
click at [94, 47] on span "# 6HC0Tgz6GfIXKuMqP9BFFjeU" at bounding box center [104, 45] width 92 height 9
drag, startPoint x: 94, startPoint y: 47, endPoint x: 334, endPoint y: 10, distance: 243.0
click at [94, 48] on span "# 6HC0Tgz6GfIXKuMqP9BFFjeU" at bounding box center [104, 45] width 92 height 9
copy span "6HC0Tgz6GfIXKuMqP9BFFjeU"
click at [76, 102] on button "Historial Casos" at bounding box center [91, 95] width 110 height 23
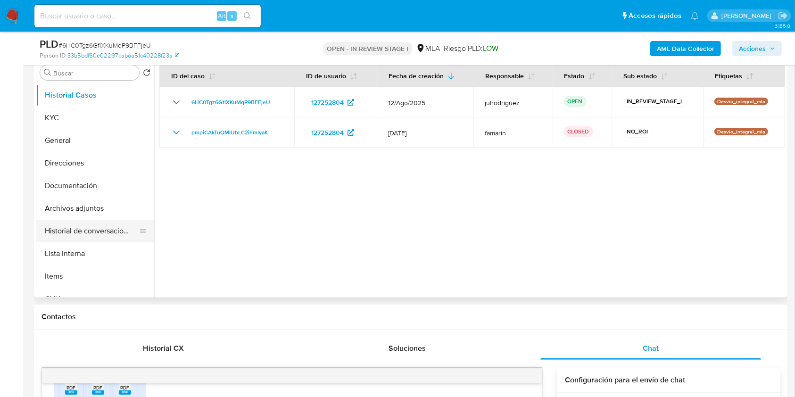
click at [91, 226] on button "Historial de conversaciones" at bounding box center [91, 231] width 110 height 23
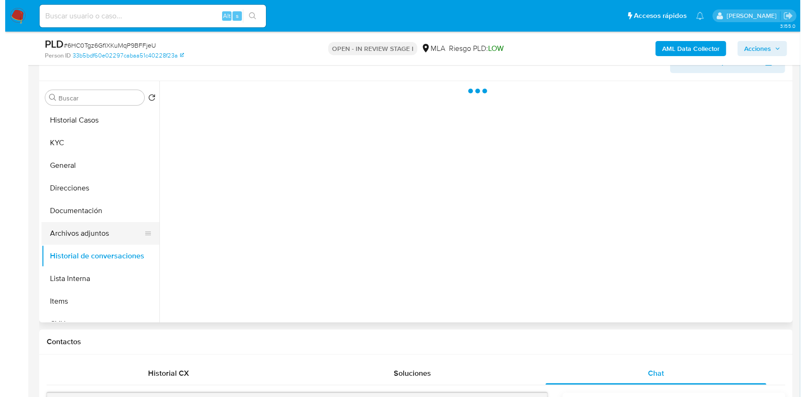
scroll to position [125, 0]
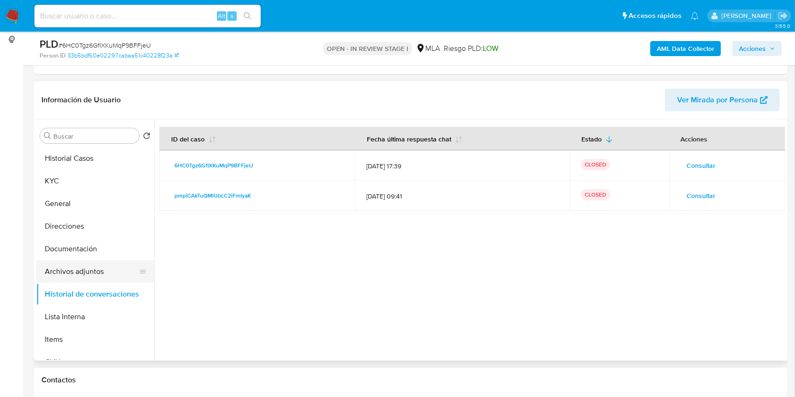
click at [87, 272] on button "Archivos adjuntos" at bounding box center [91, 271] width 110 height 23
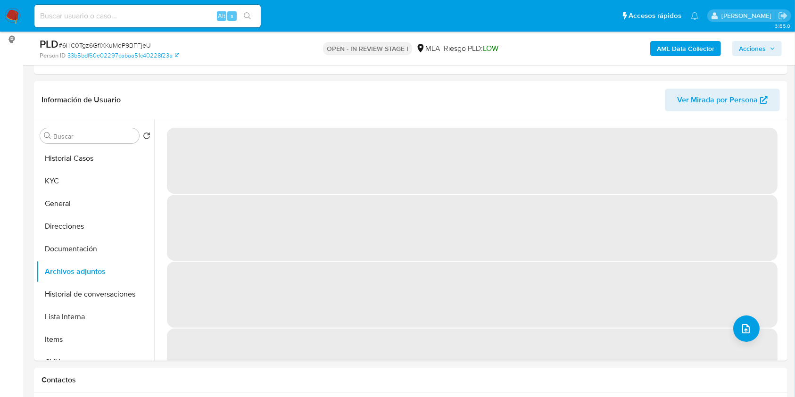
click at [703, 43] on b "AML Data Collector" at bounding box center [686, 48] width 58 height 15
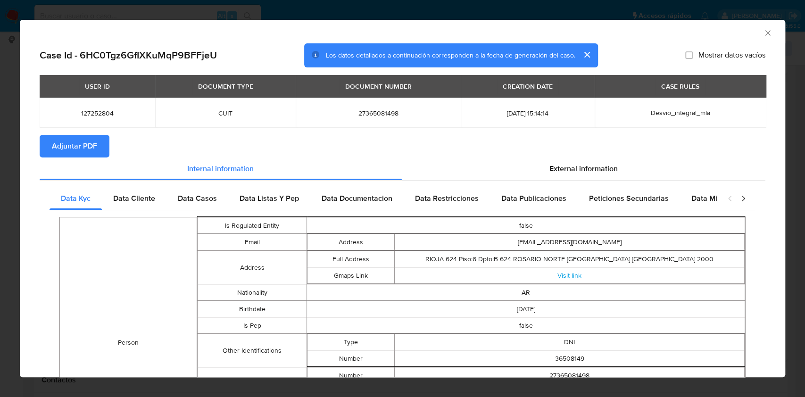
click at [763, 33] on icon "Cerrar ventana" at bounding box center [767, 32] width 9 height 9
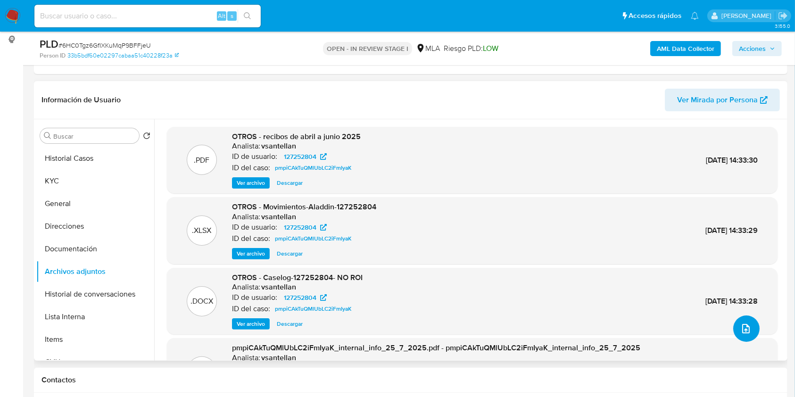
click at [750, 322] on button "upload-file" at bounding box center [746, 329] width 26 height 26
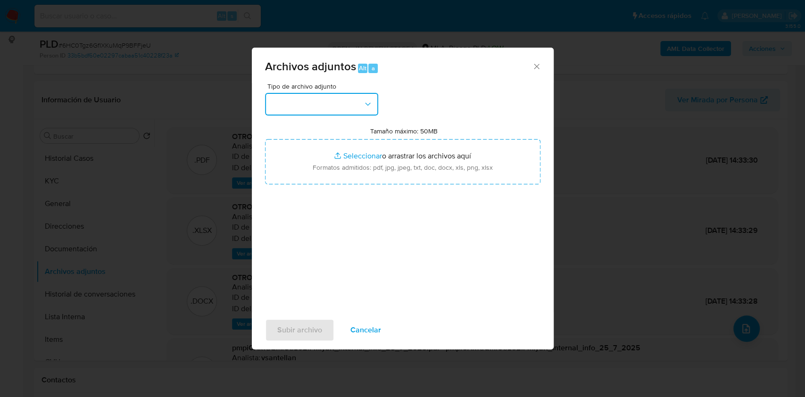
click at [316, 108] on button "button" at bounding box center [321, 104] width 113 height 23
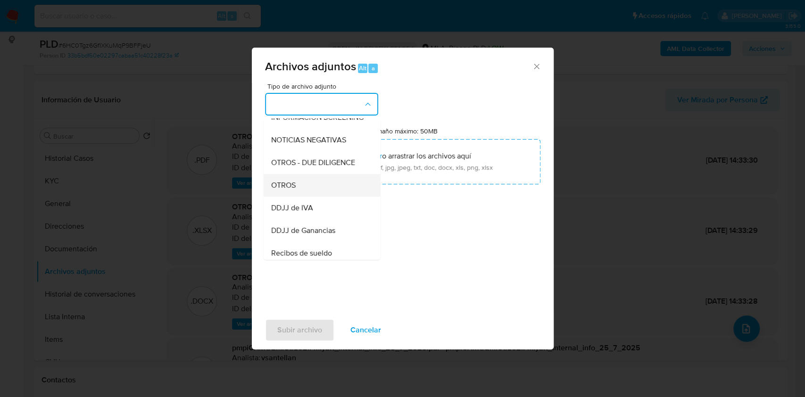
click at [295, 190] on span "OTROS" at bounding box center [283, 185] width 25 height 9
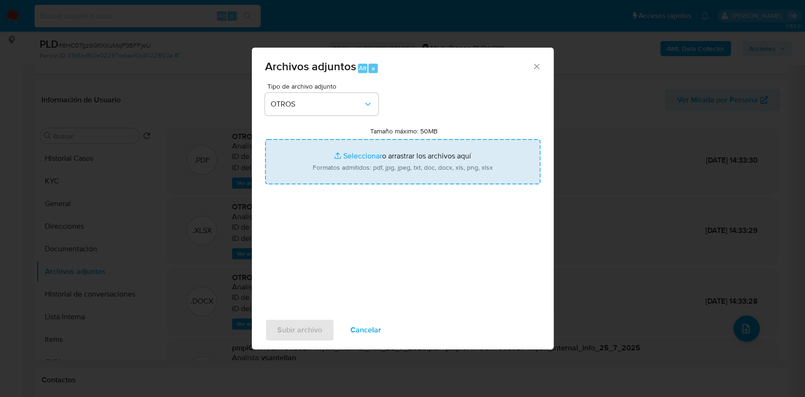
click at [414, 156] on input "Tamaño máximo: 50MB Seleccionar archivos" at bounding box center [402, 161] width 275 height 45
type input "C:\fakepath\[PERSON_NAME] - NOSIS - [DATE].pdf"
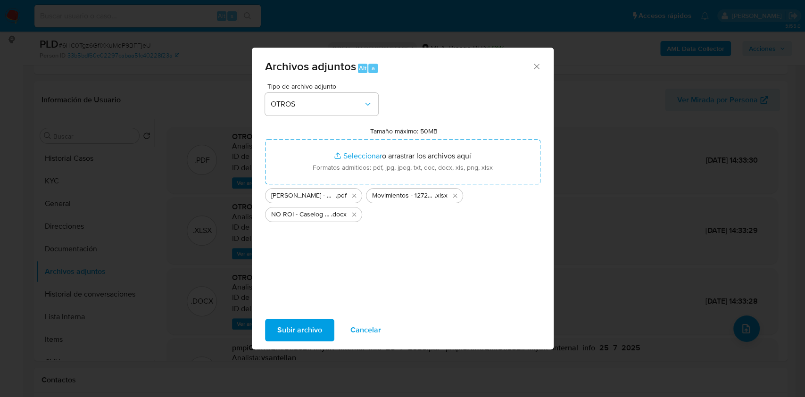
click at [294, 332] on span "Subir archivo" at bounding box center [299, 330] width 45 height 21
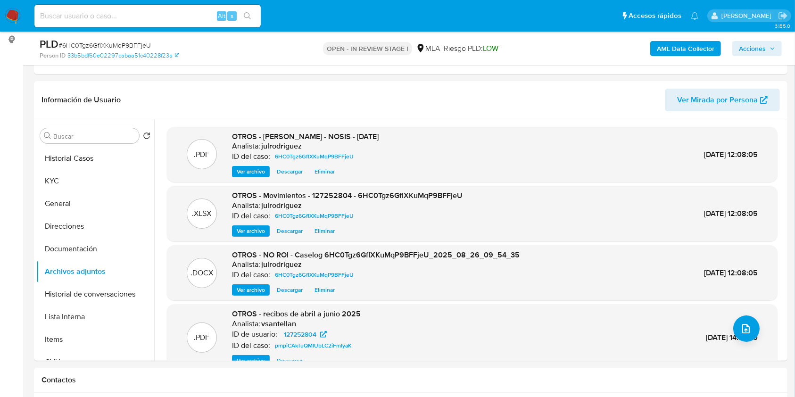
click at [679, 46] on b "AML Data Collector" at bounding box center [686, 48] width 58 height 15
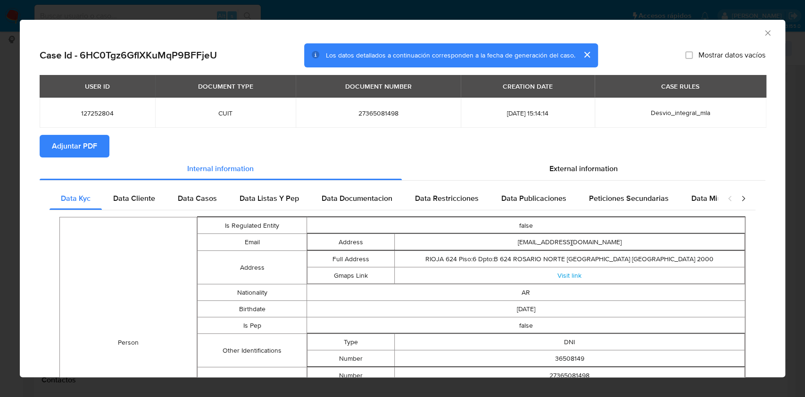
click at [68, 147] on span "Adjuntar PDF" at bounding box center [74, 146] width 45 height 21
click at [763, 30] on icon "Cerrar ventana" at bounding box center [767, 32] width 9 height 9
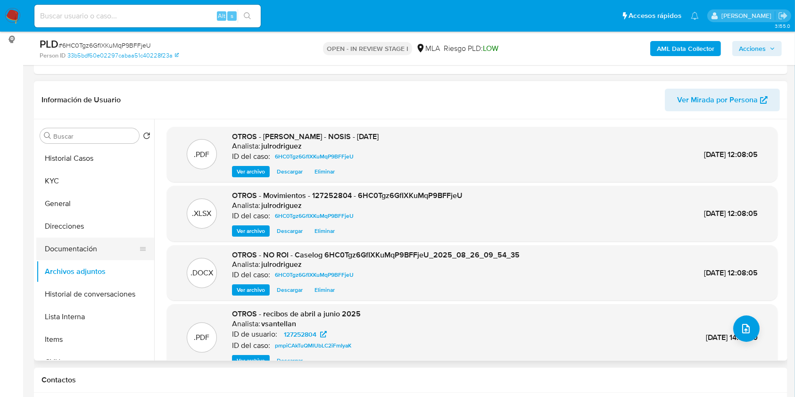
click at [77, 239] on button "Documentación" at bounding box center [91, 249] width 110 height 23
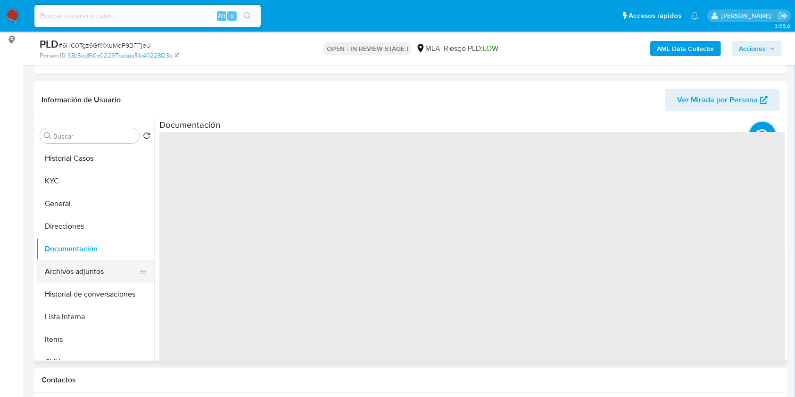
click at [79, 272] on button "Archivos adjuntos" at bounding box center [91, 271] width 110 height 23
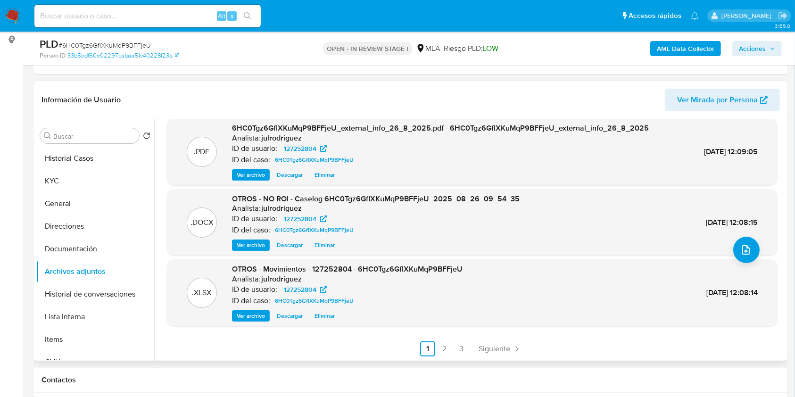
scroll to position [79, 0]
click at [754, 50] on span "Acciones" at bounding box center [752, 48] width 27 height 15
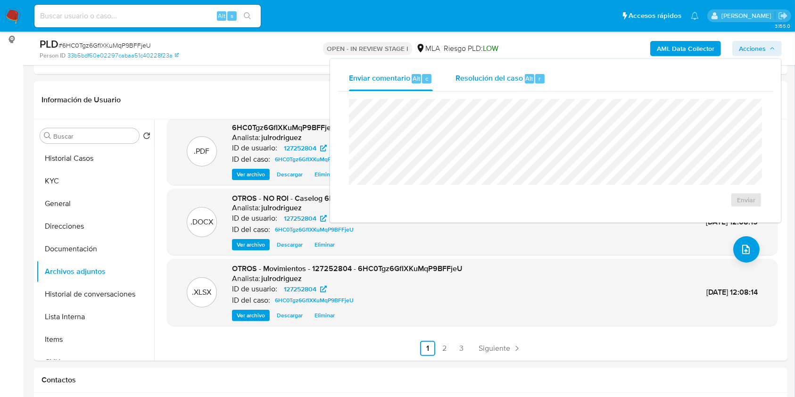
click at [520, 78] on span "Resolución del caso" at bounding box center [489, 78] width 67 height 11
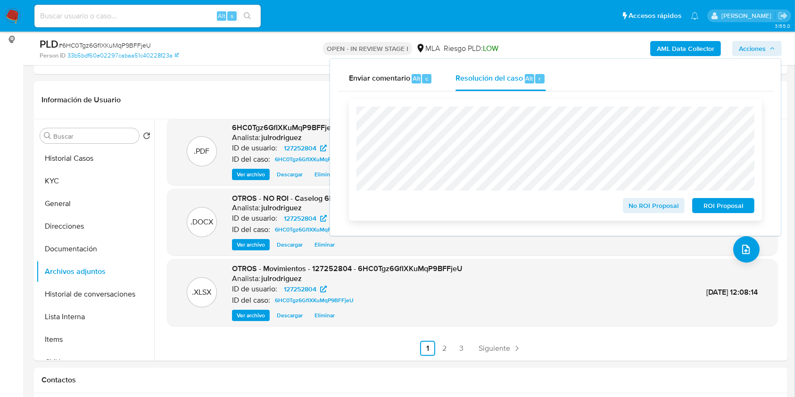
click at [649, 207] on span "No ROI Proposal" at bounding box center [654, 205] width 49 height 13
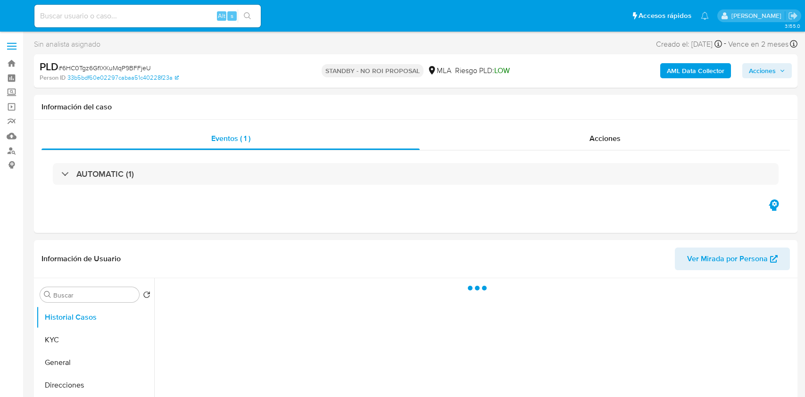
select select "10"
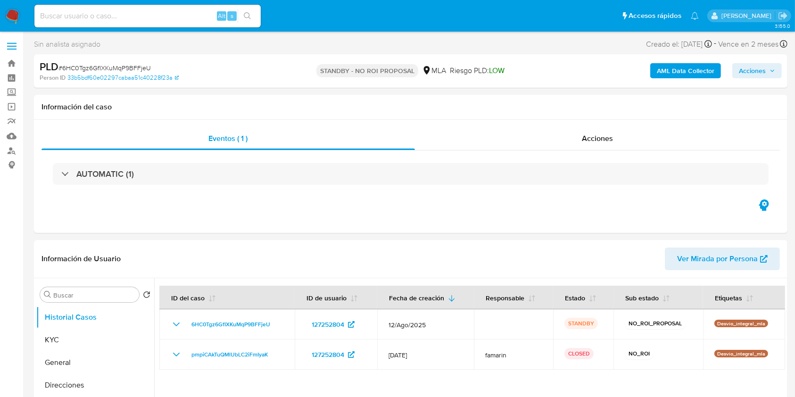
click at [136, 19] on input at bounding box center [147, 16] width 226 height 12
paste input "1Rkr7gw0SylDEK0WYBXzktou"
type input "1Rkr7gw0SylDEK0WYBXzktou"
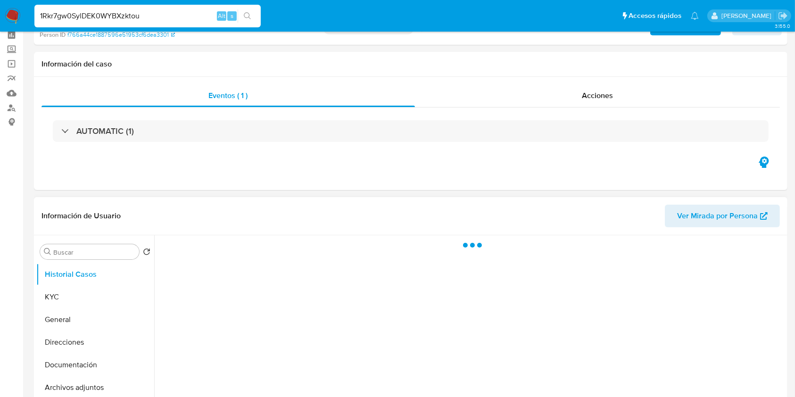
scroll to position [63, 0]
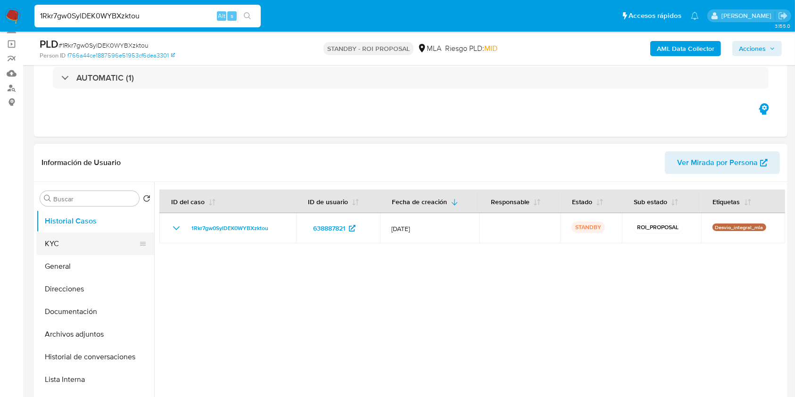
click at [51, 239] on button "KYC" at bounding box center [91, 244] width 110 height 23
select select "10"
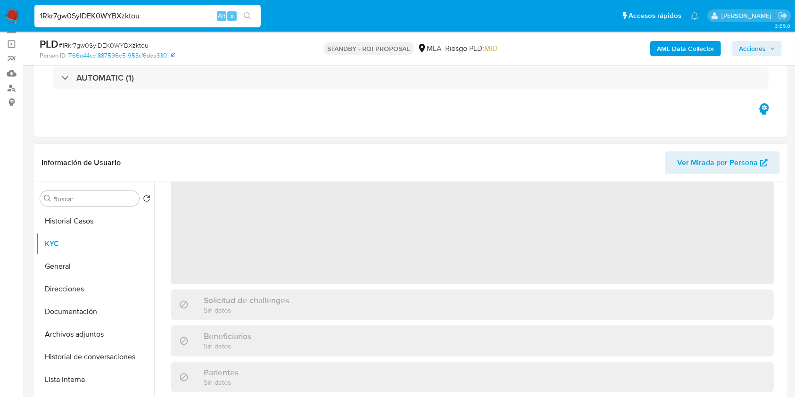
scroll to position [0, 0]
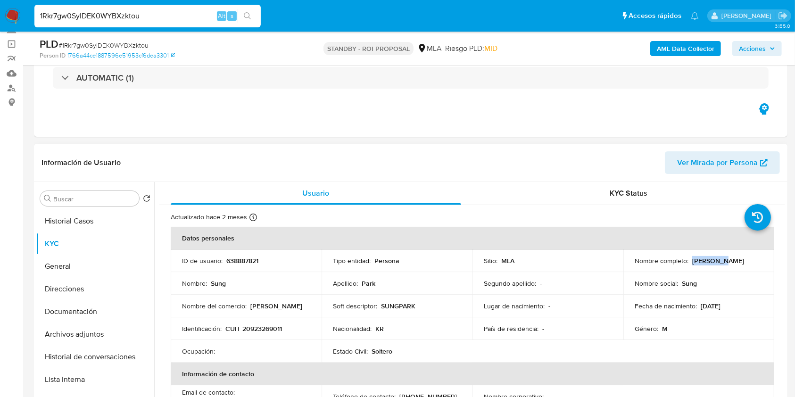
drag, startPoint x: 690, startPoint y: 258, endPoint x: 732, endPoint y: 260, distance: 42.1
click at [732, 260] on div "Nombre completo : Sung Park" at bounding box center [699, 261] width 128 height 8
copy p "[GEOGRAPHIC_DATA]"
click at [242, 258] on p "638887821" at bounding box center [242, 261] width 32 height 8
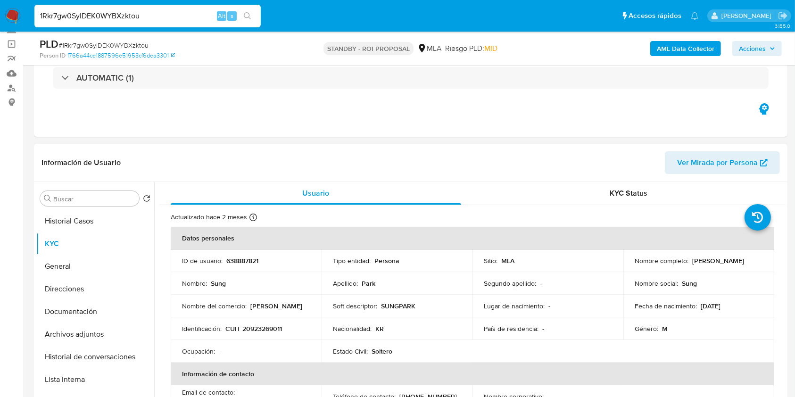
click at [275, 323] on td "Identificación : CUIT 20923269011" at bounding box center [246, 328] width 151 height 23
click at [275, 325] on p "CUIT 20923269011" at bounding box center [253, 329] width 57 height 8
copy p "20923269011"
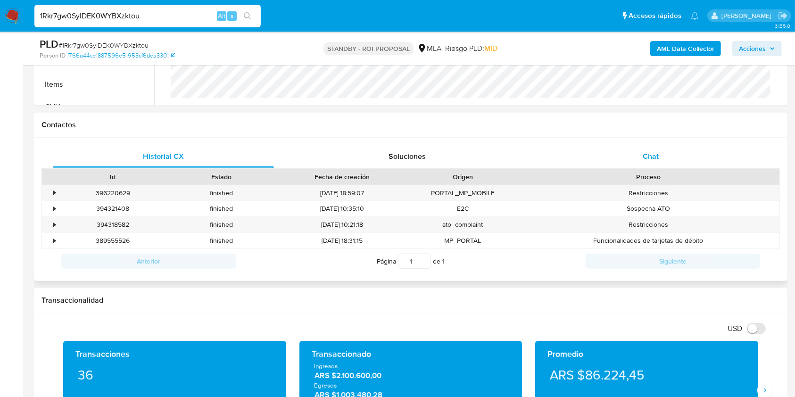
scroll to position [377, 0]
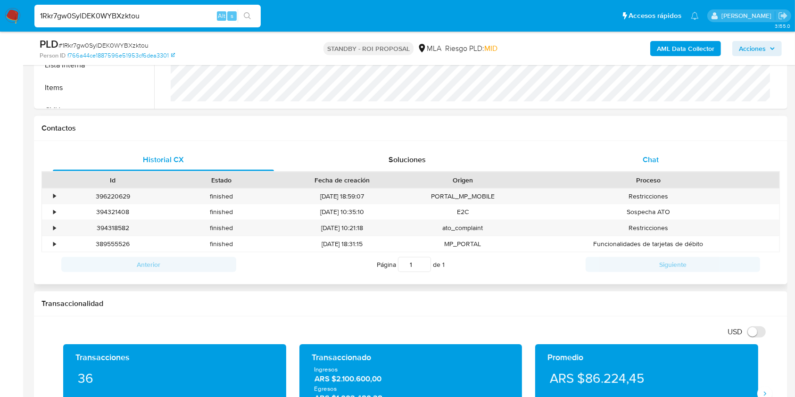
click at [664, 164] on div "Chat" at bounding box center [651, 160] width 221 height 23
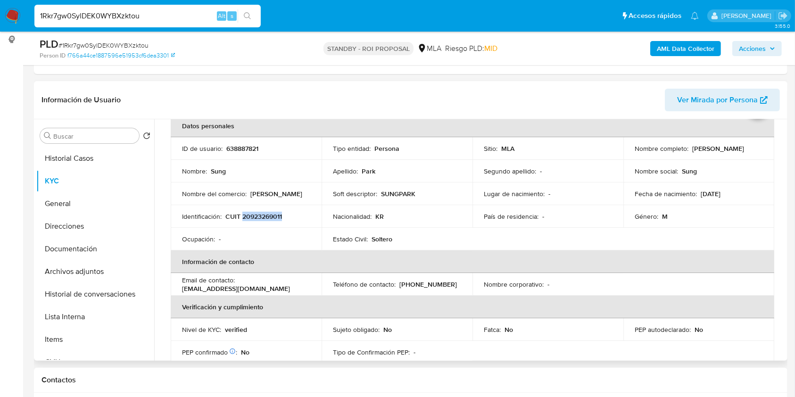
scroll to position [0, 0]
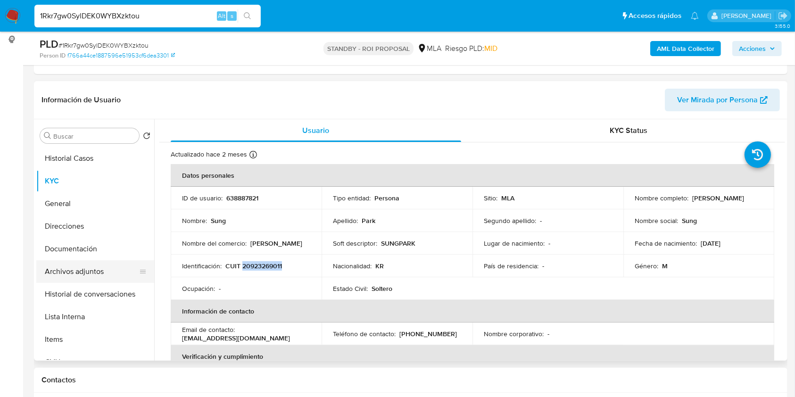
click at [92, 269] on button "Archivos adjuntos" at bounding box center [91, 271] width 110 height 23
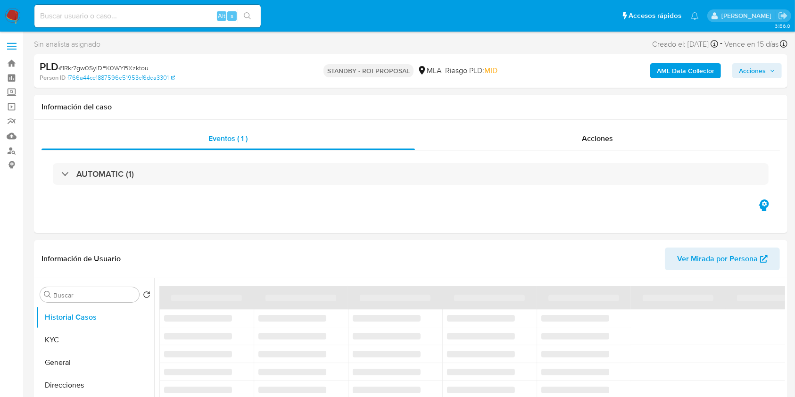
select select "10"
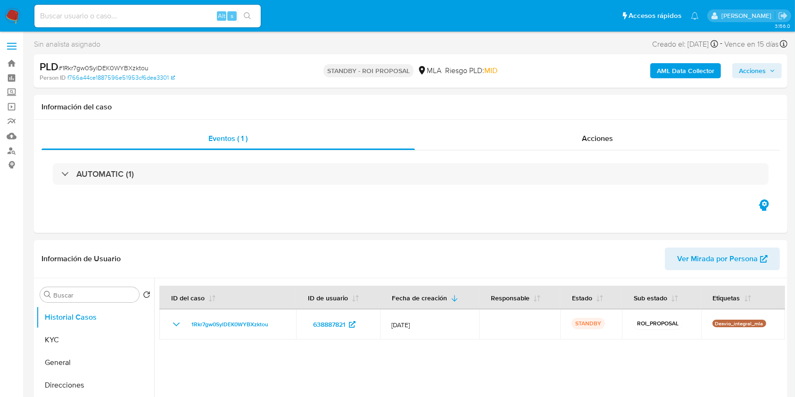
select select "10"
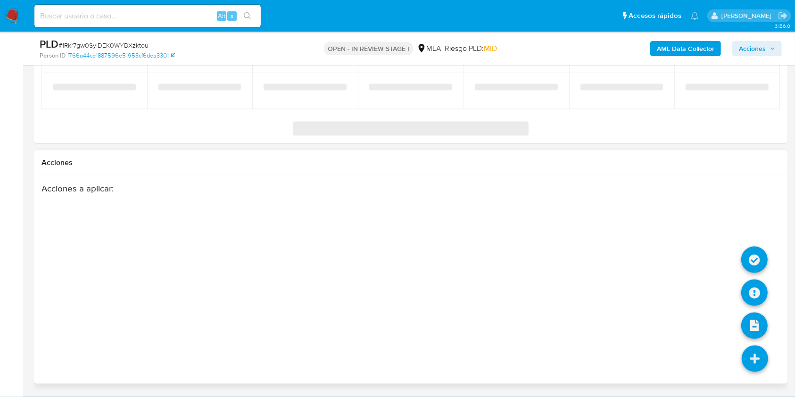
select select "10"
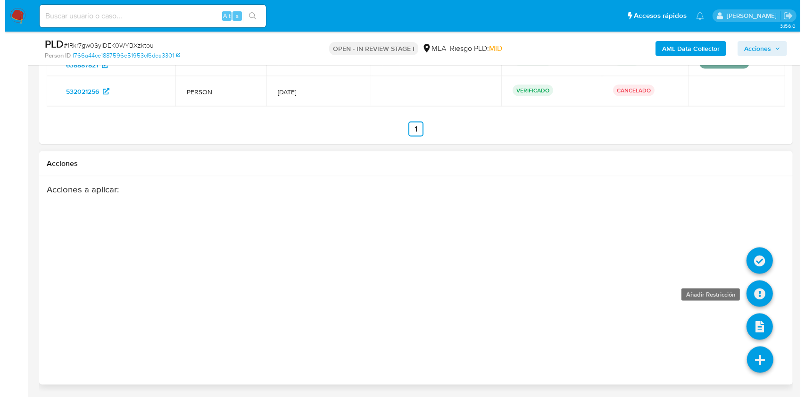
scroll to position [1491, 0]
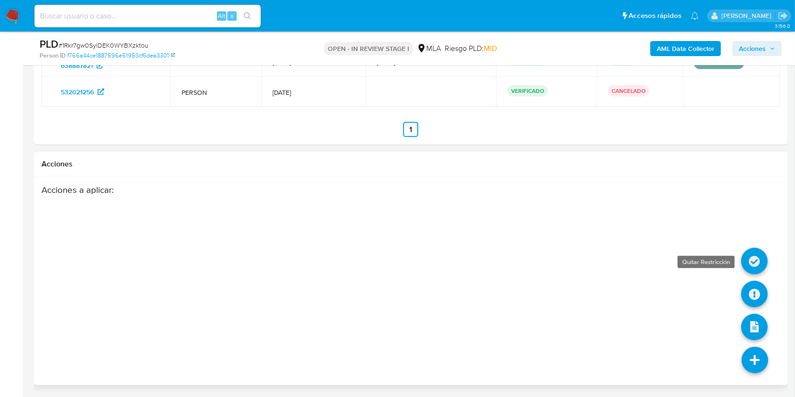
click at [752, 263] on icon at bounding box center [755, 261] width 26 height 26
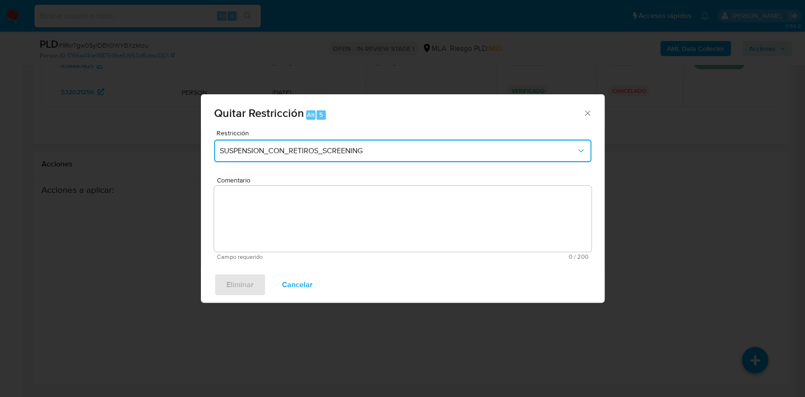
click at [305, 144] on button "SUSPENSION_CON_RETIROS_SCREENING" at bounding box center [402, 151] width 377 height 23
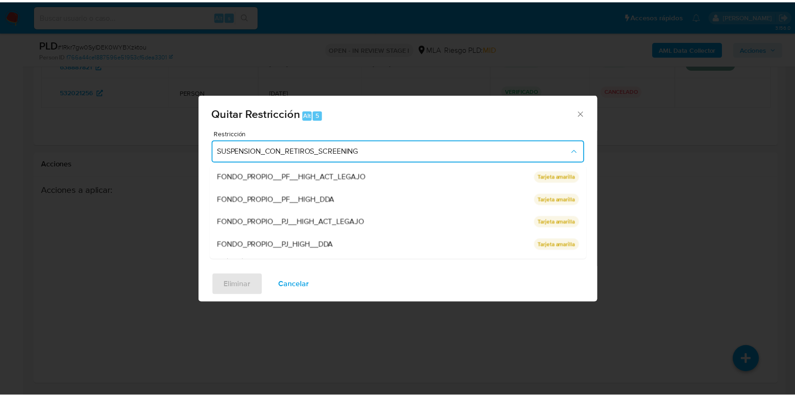
scroll to position [200, 0]
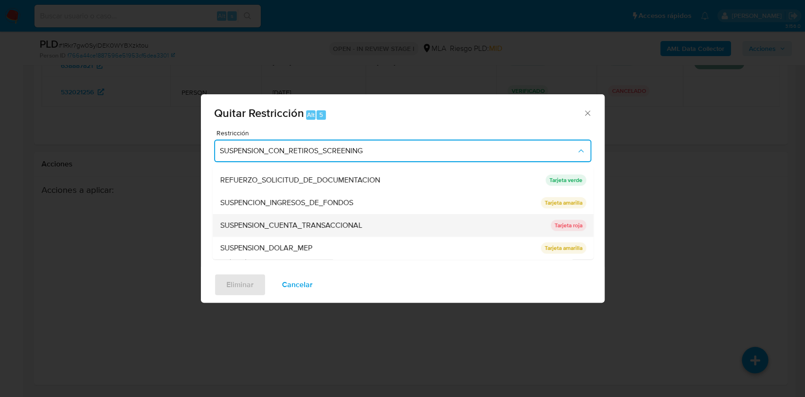
click at [306, 221] on span "SUSPENSION_CUENTA_TRANSACCIONAL" at bounding box center [291, 225] width 142 height 9
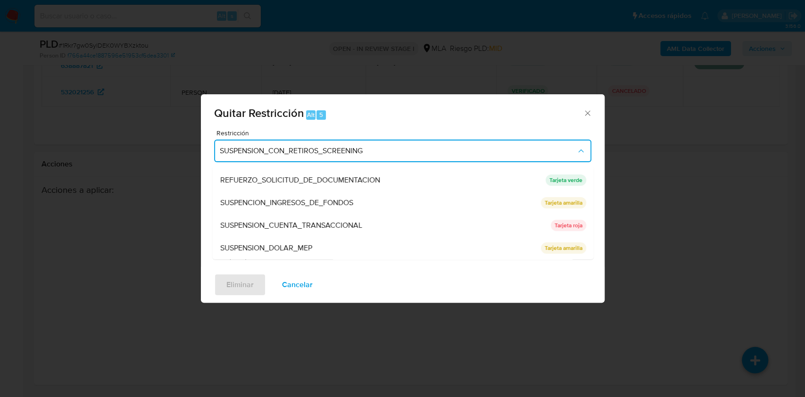
click at [342, 215] on textarea "Comentario" at bounding box center [402, 219] width 377 height 66
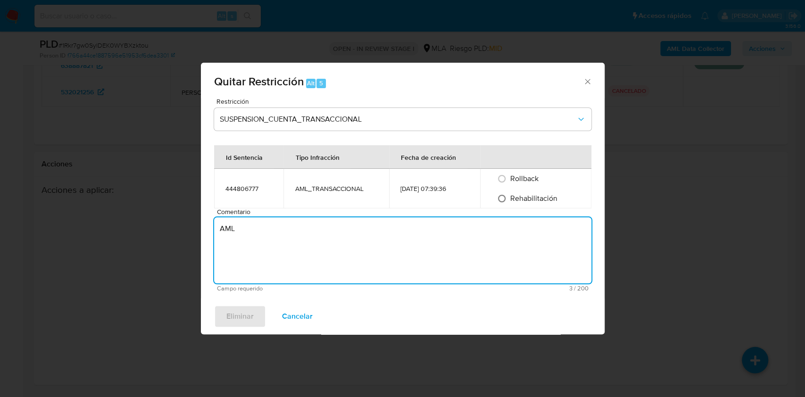
type textarea "AML"
click at [503, 195] on input "Rehabilitación" at bounding box center [501, 198] width 15 height 15
radio input "true"
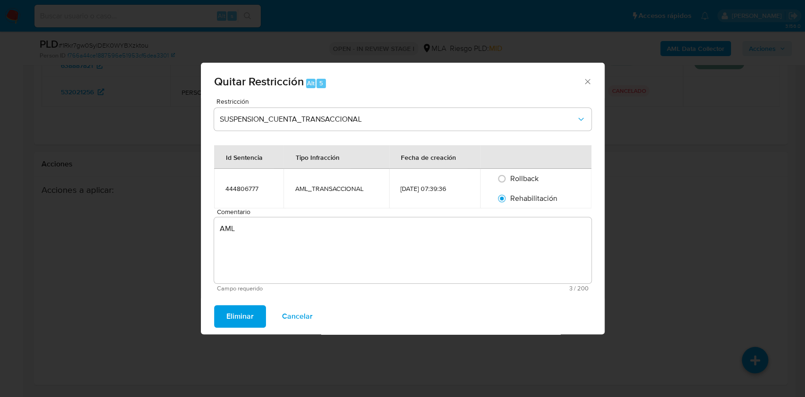
click at [251, 308] on span "Eliminar" at bounding box center [239, 316] width 27 height 21
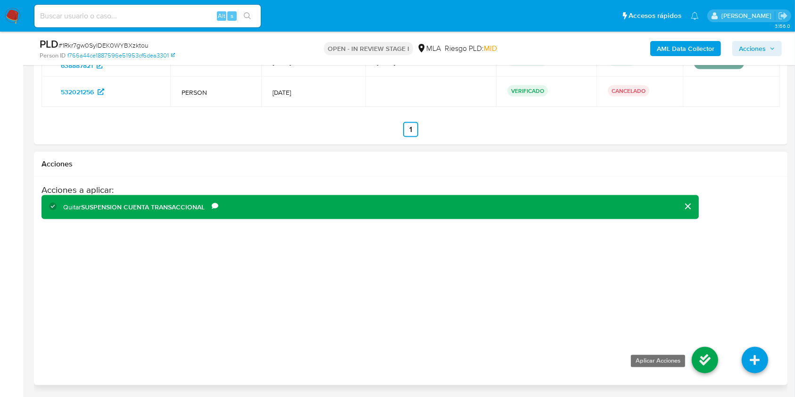
click at [697, 359] on icon at bounding box center [705, 360] width 26 height 26
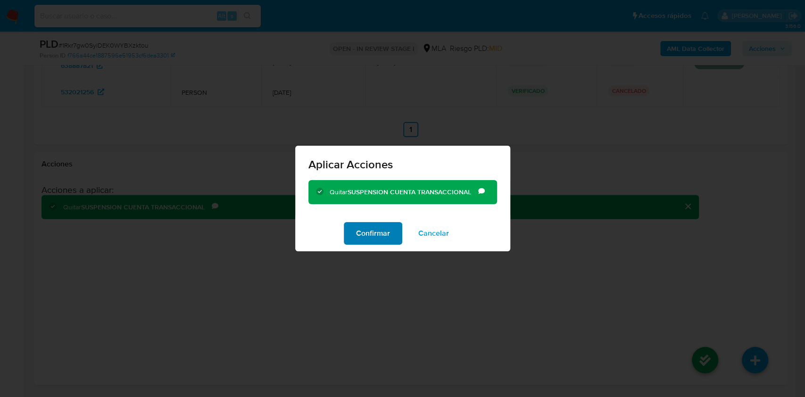
click at [357, 236] on span "Confirmar" at bounding box center [373, 233] width 34 height 21
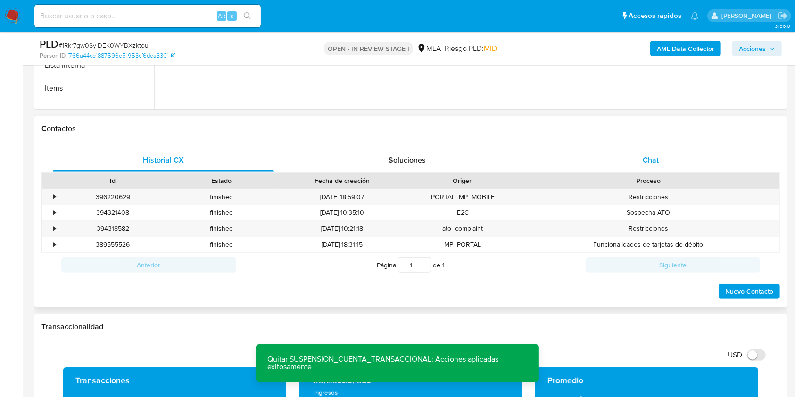
scroll to position [359, 0]
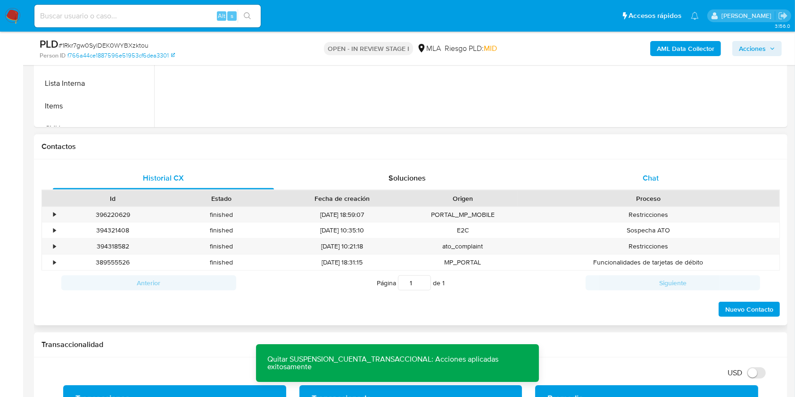
click at [668, 183] on div "Chat" at bounding box center [651, 178] width 221 height 23
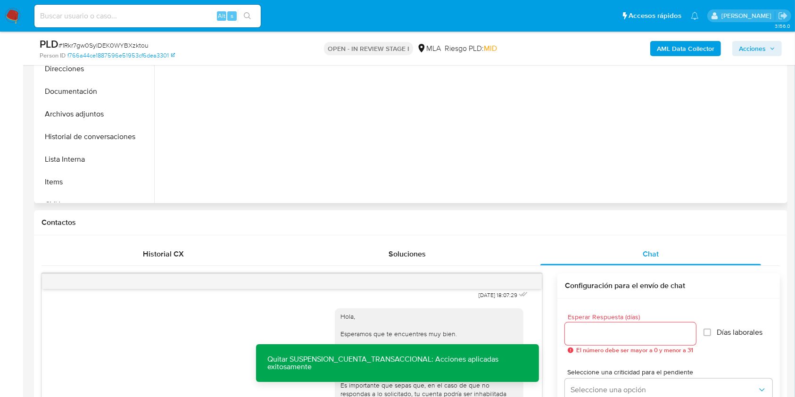
scroll to position [233, 0]
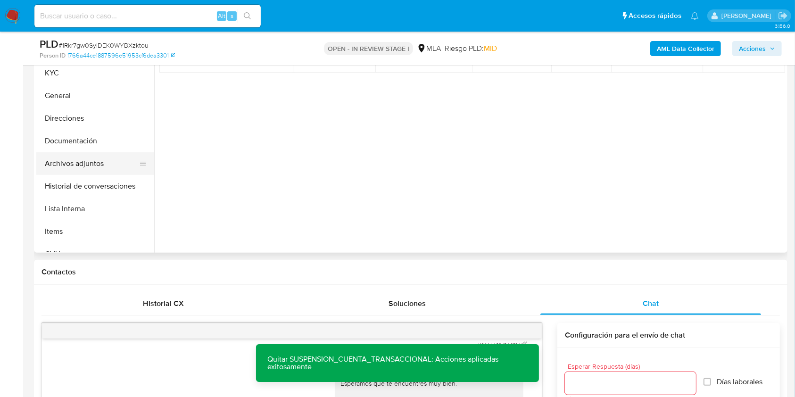
click at [102, 164] on button "Archivos adjuntos" at bounding box center [91, 163] width 110 height 23
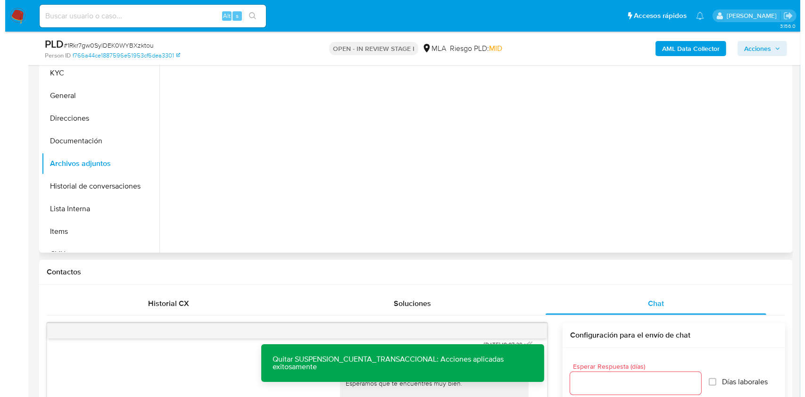
scroll to position [170, 0]
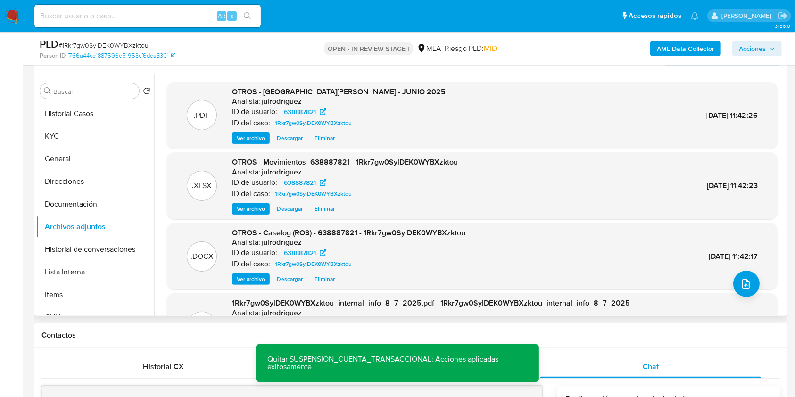
click at [327, 280] on span "Eliminar" at bounding box center [325, 279] width 20 height 9
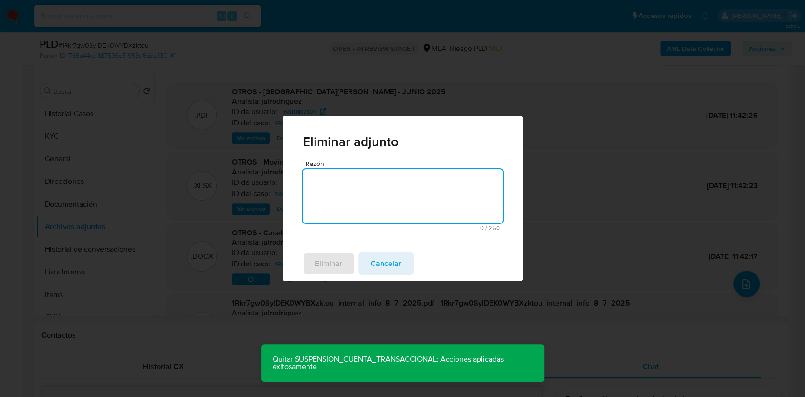
click at [336, 184] on textarea "Razón" at bounding box center [403, 196] width 200 height 54
type textarea "e"
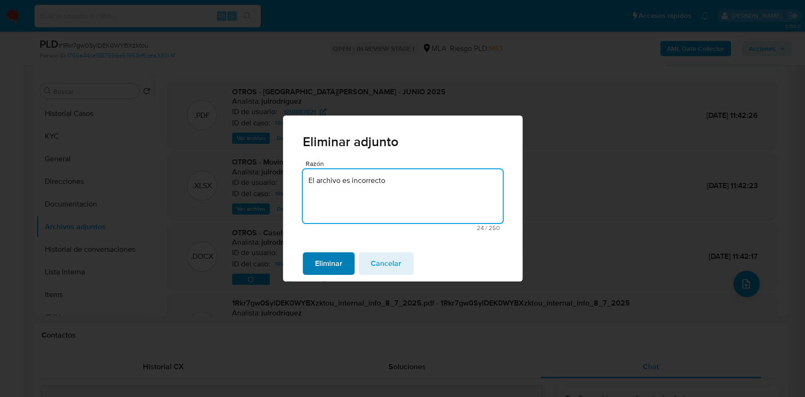
type textarea "El archivo es incorrecto"
click at [336, 265] on span "Eliminar" at bounding box center [328, 263] width 27 height 21
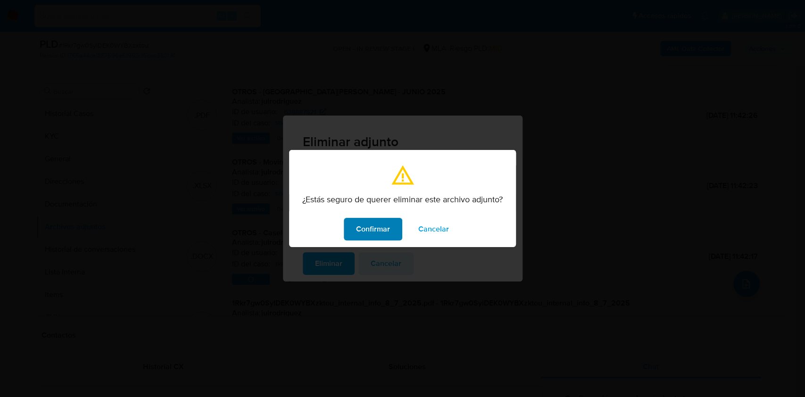
click at [358, 228] on span "Confirmar" at bounding box center [373, 229] width 34 height 21
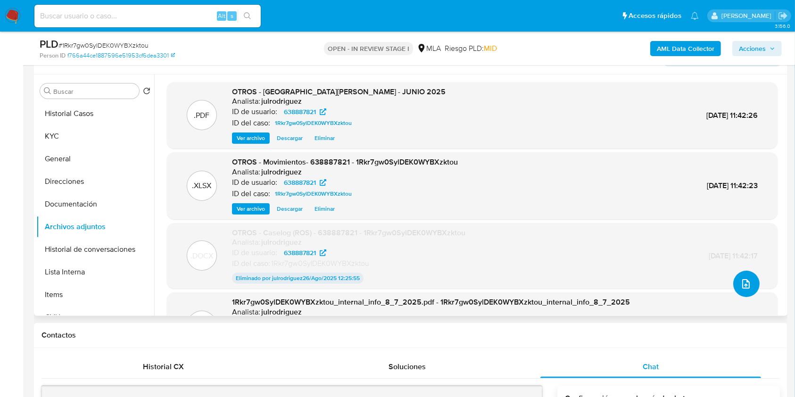
click at [743, 282] on icon "upload-file" at bounding box center [746, 283] width 11 height 11
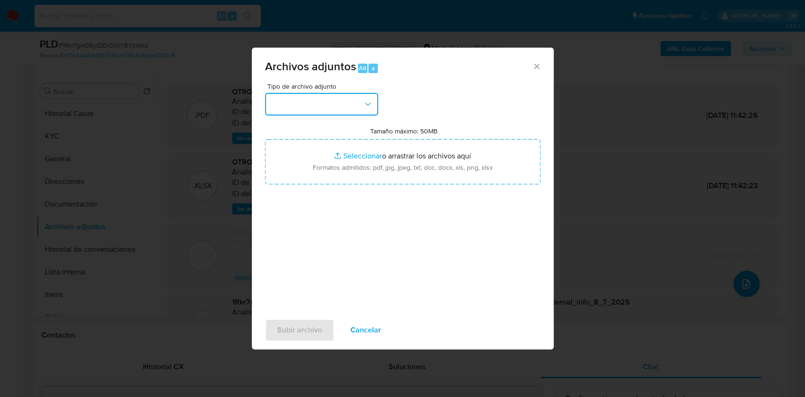
click at [326, 109] on button "button" at bounding box center [321, 104] width 113 height 23
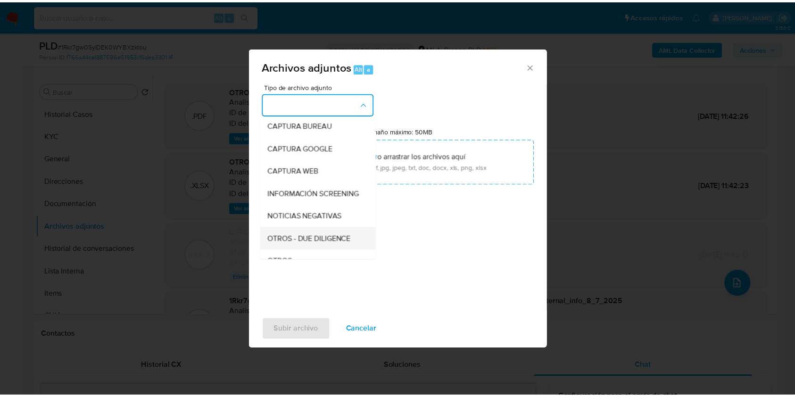
scroll to position [125, 0]
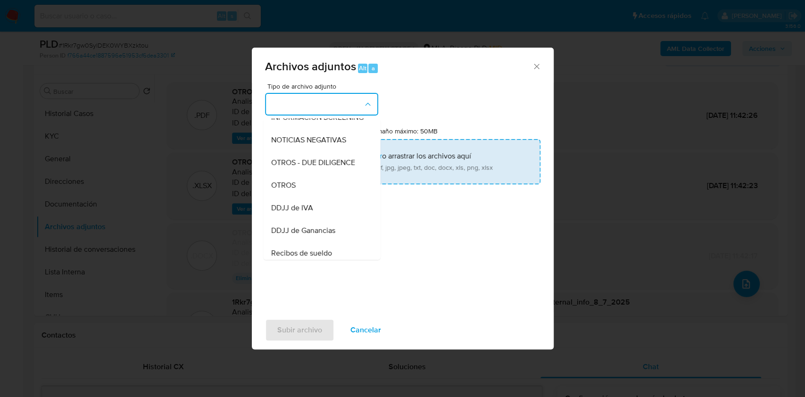
type input "C:\fakepath\Caselog (NO ROI) - 638887821 - 1Rkr7gw0SylDEK0WYBXzktou.docx"
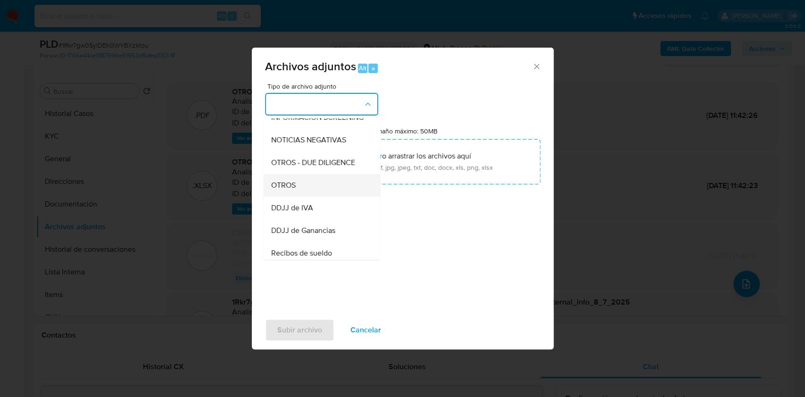
click at [325, 197] on div "OTROS" at bounding box center [319, 185] width 96 height 23
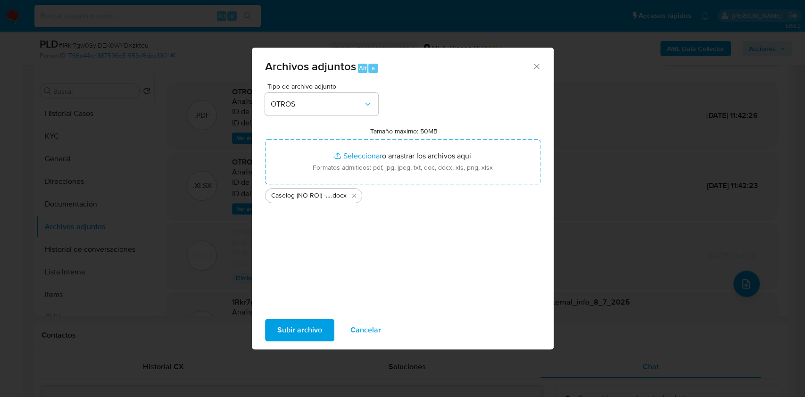
click at [293, 330] on span "Subir archivo" at bounding box center [299, 330] width 45 height 21
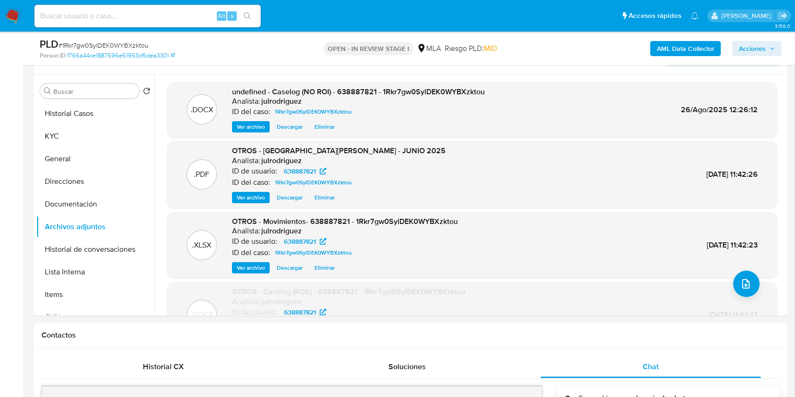
click at [747, 47] on span "Acciones" at bounding box center [752, 48] width 27 height 15
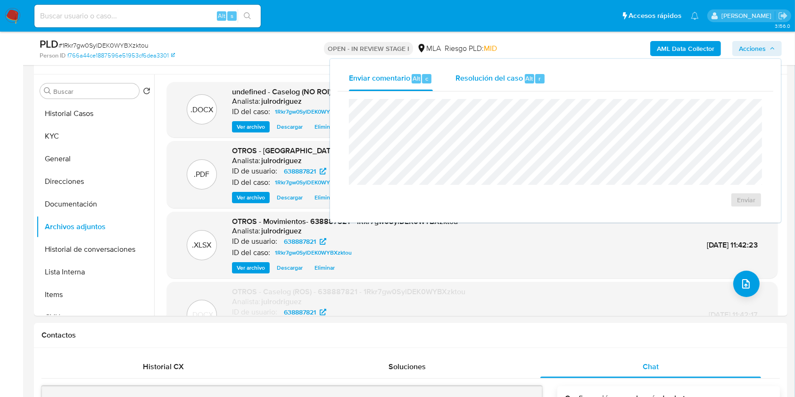
click at [490, 77] on span "Resolución del caso" at bounding box center [489, 78] width 67 height 11
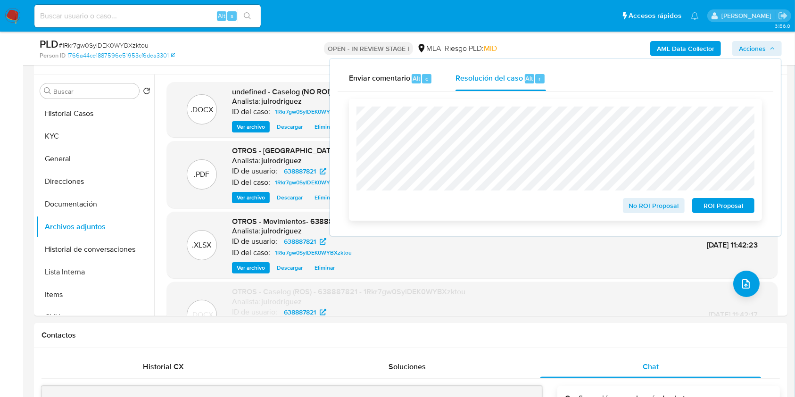
click at [653, 209] on span "No ROI Proposal" at bounding box center [654, 205] width 49 height 13
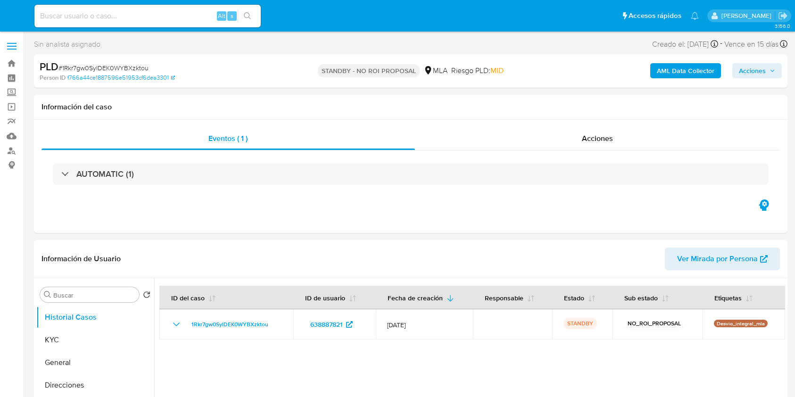
select select "10"
